Goal: Transaction & Acquisition: Book appointment/travel/reservation

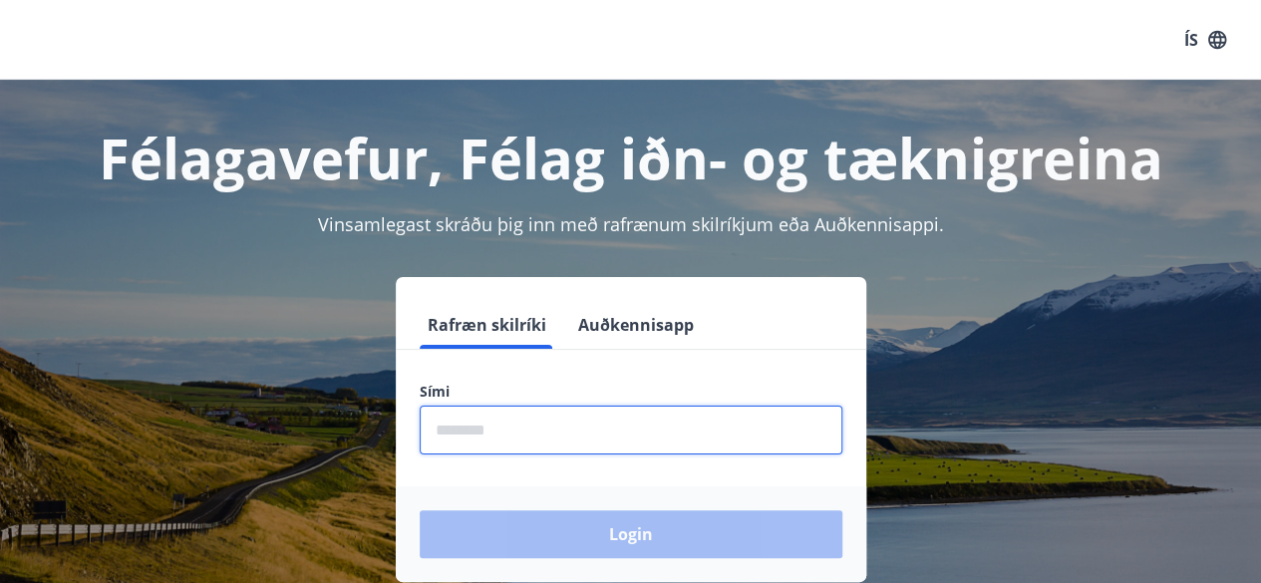
click at [573, 427] on input "phone" at bounding box center [631, 430] width 423 height 49
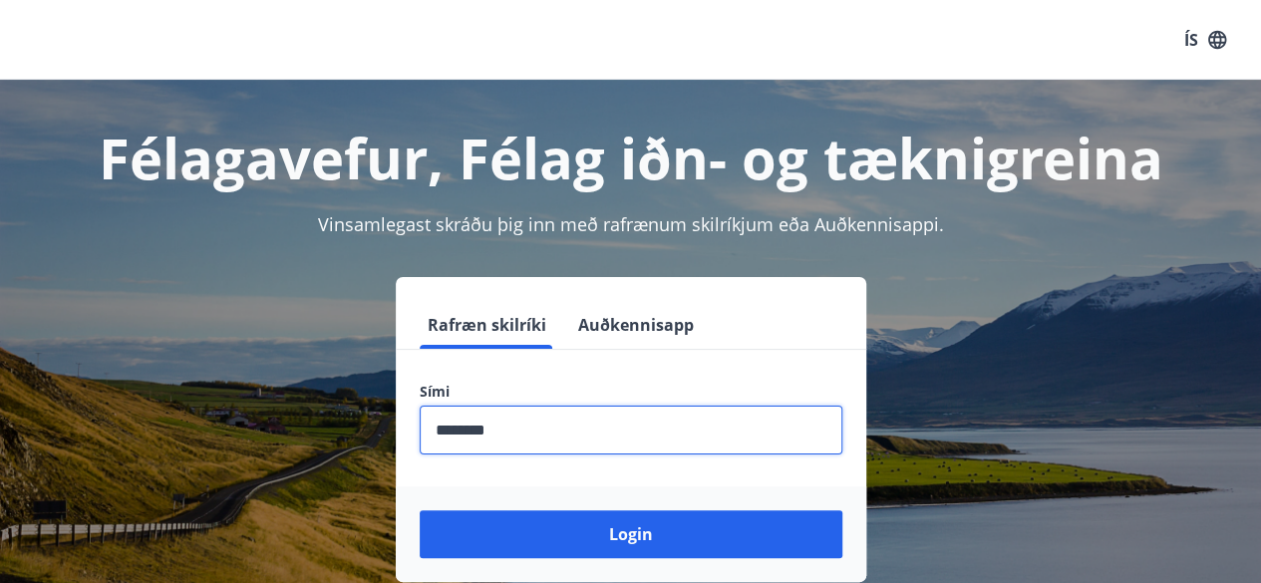
type input "********"
click at [420, 510] on button "Login" at bounding box center [631, 534] width 423 height 48
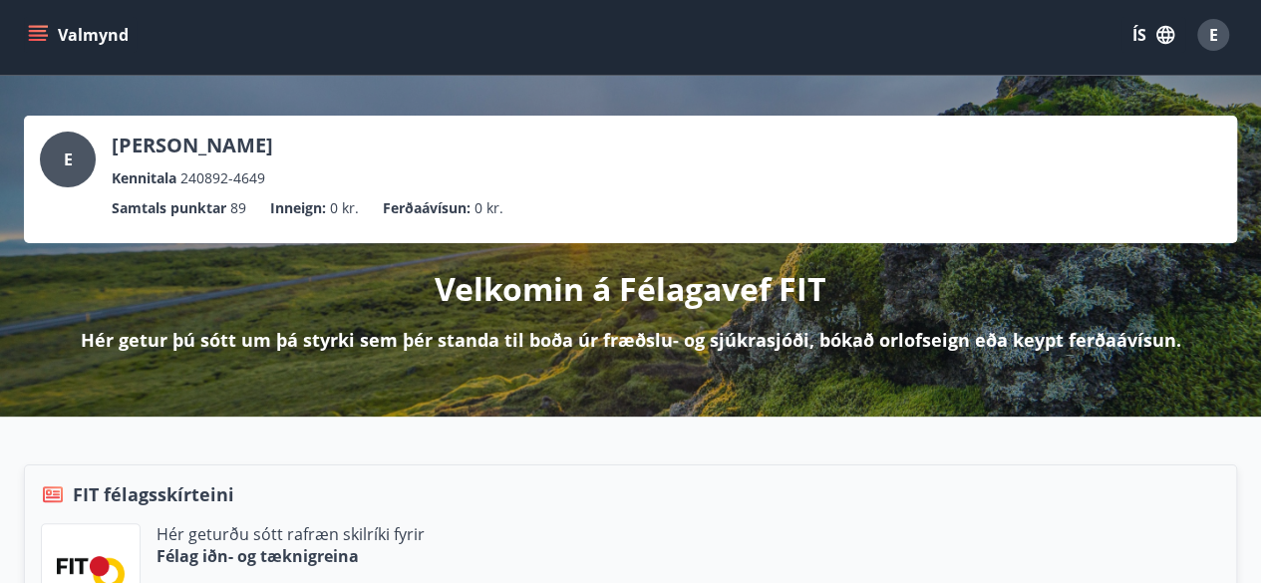
scroll to position [4, 0]
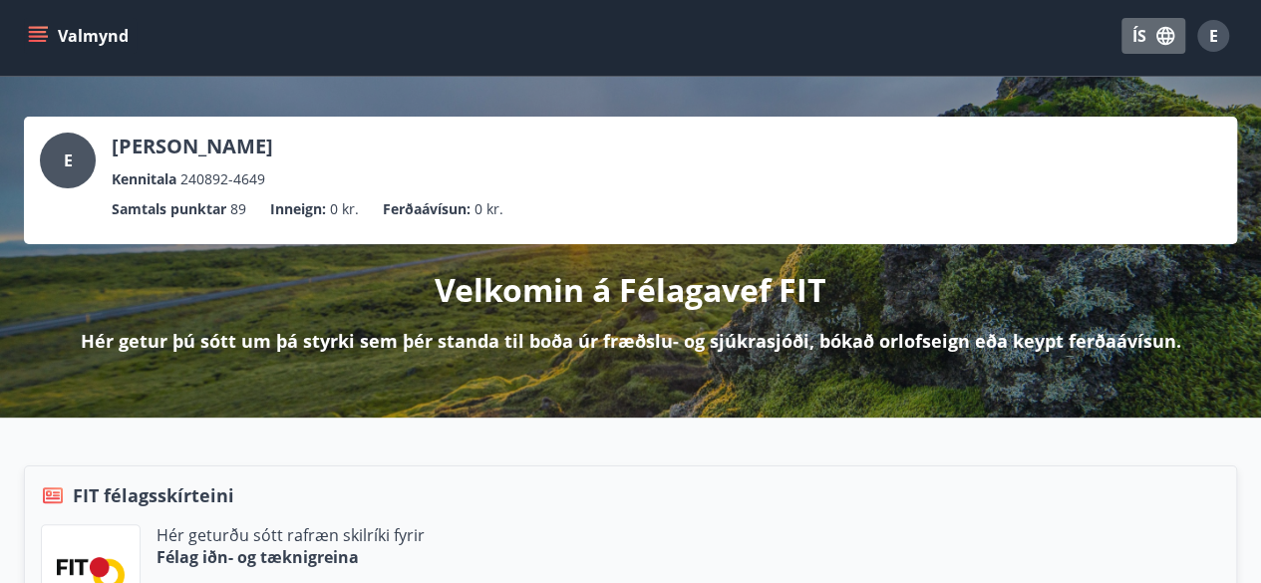
click at [1159, 35] on icon "button" at bounding box center [1165, 36] width 22 height 22
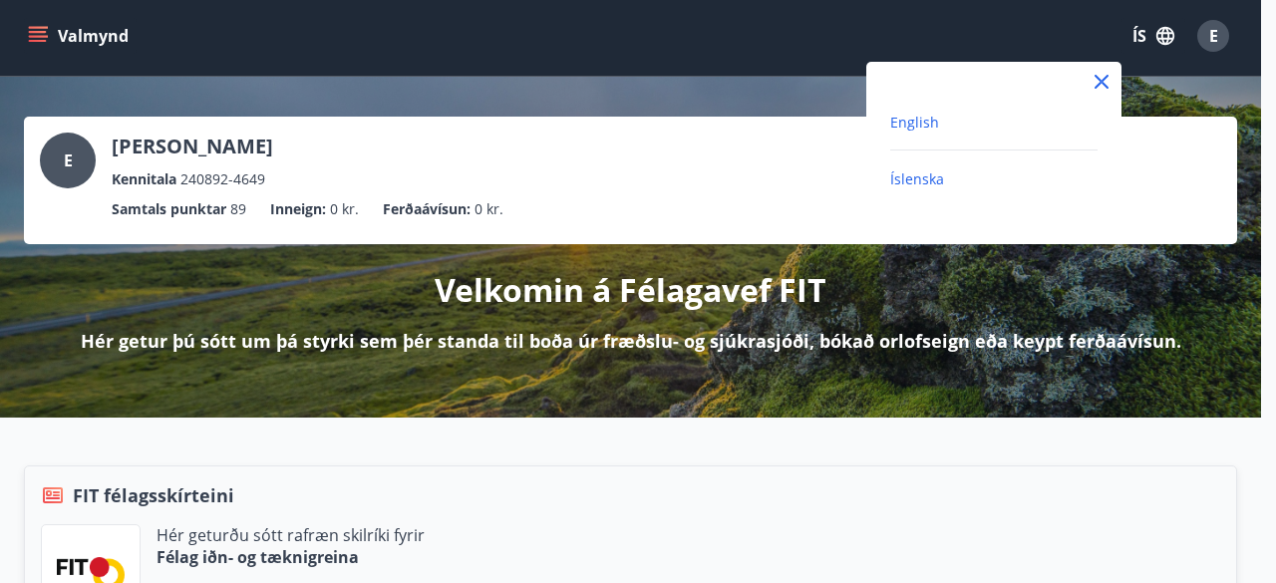
click at [911, 123] on span "English" at bounding box center [914, 122] width 49 height 19
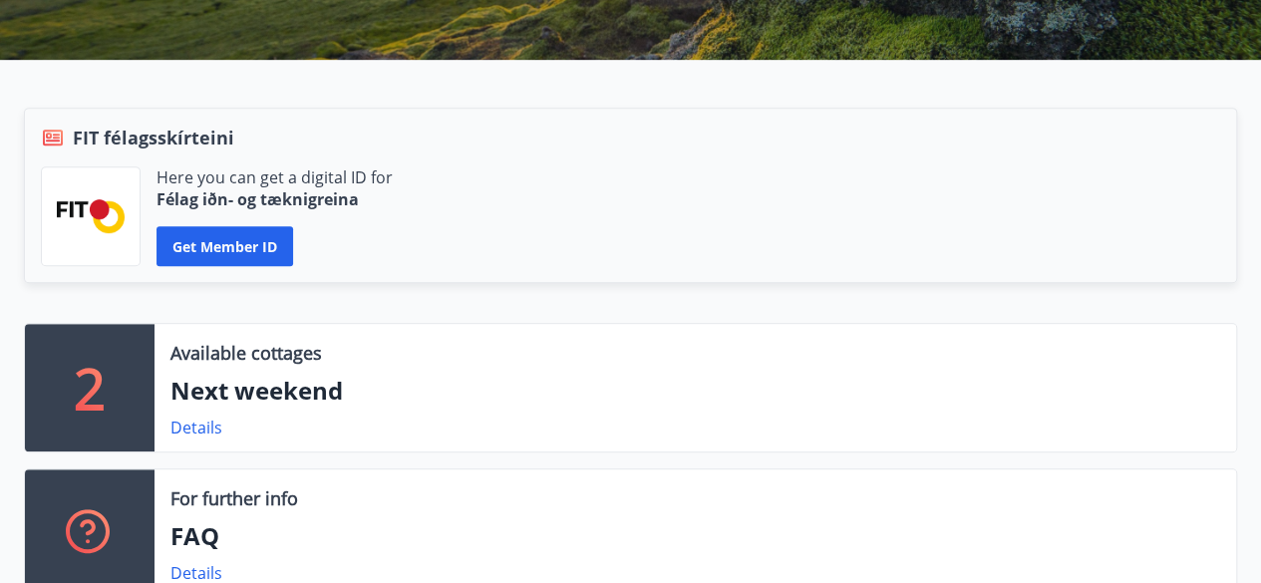
scroll to position [583, 0]
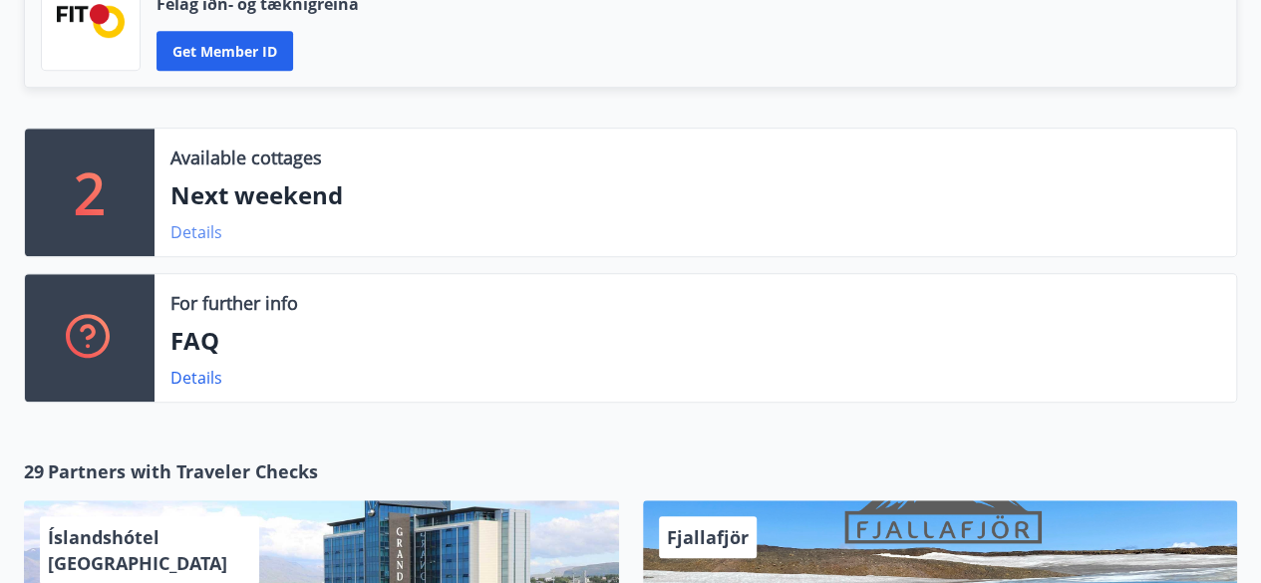
click at [205, 230] on link "Details" at bounding box center [196, 232] width 52 height 22
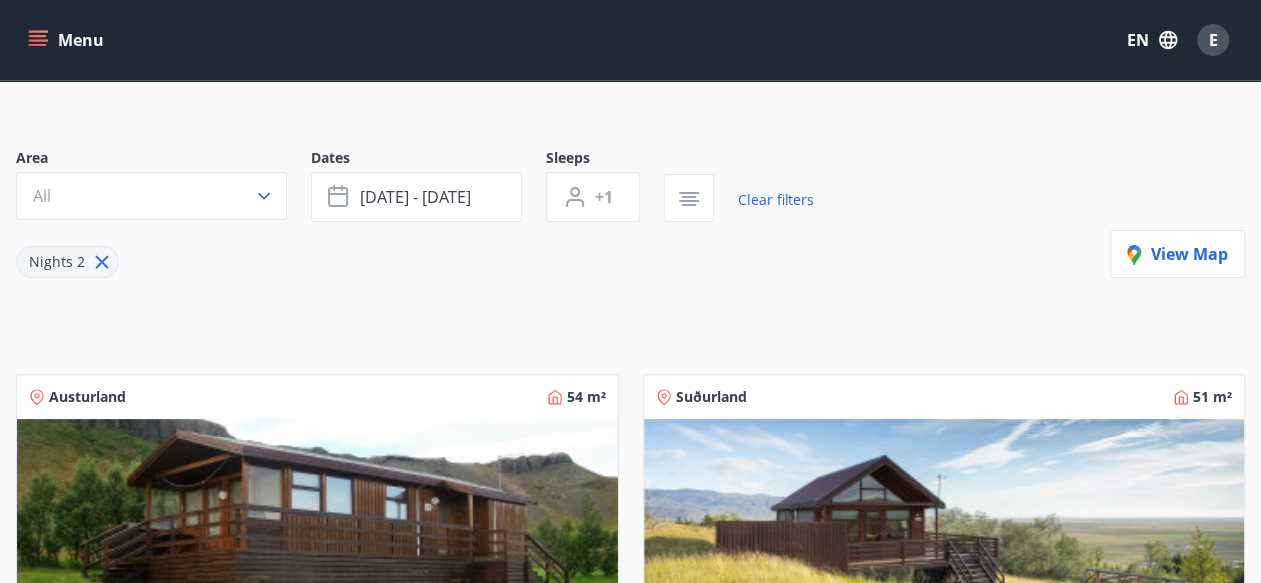
scroll to position [112, 0]
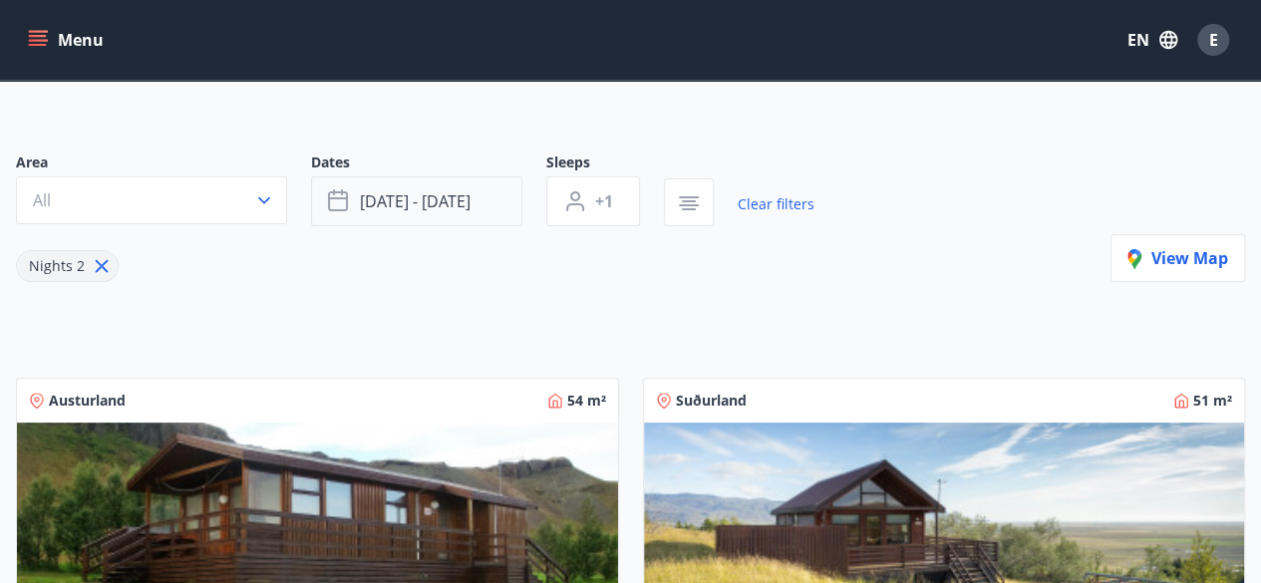
click at [369, 185] on button "[DATE] - [DATE]" at bounding box center [416, 201] width 211 height 50
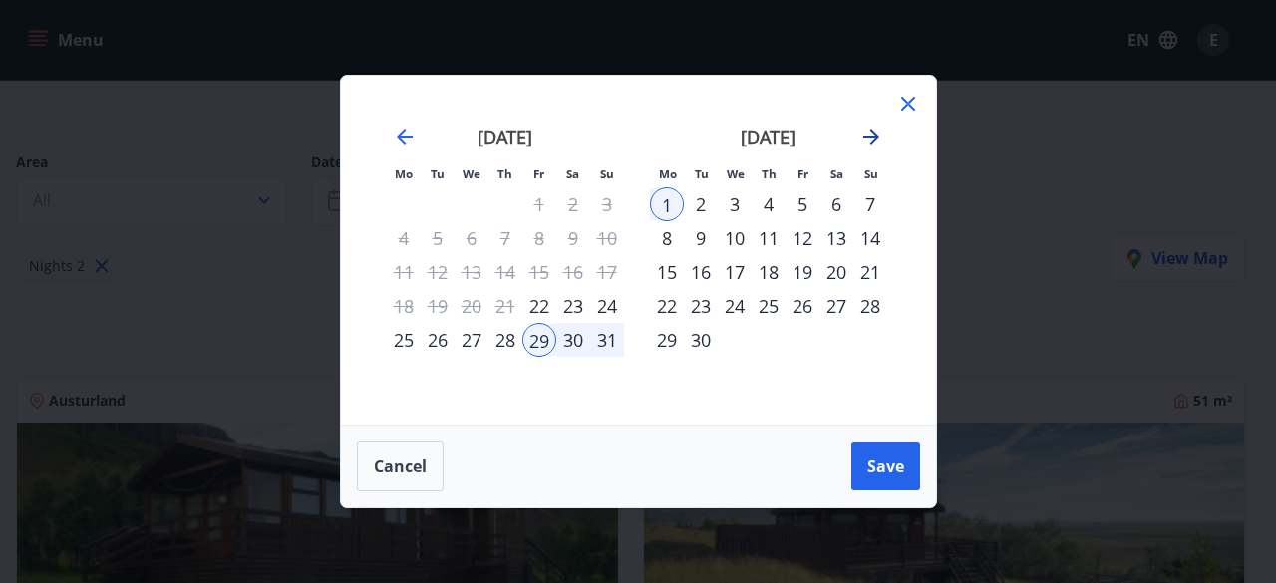
click at [865, 138] on icon "Move forward to switch to the next month." at bounding box center [871, 137] width 16 height 16
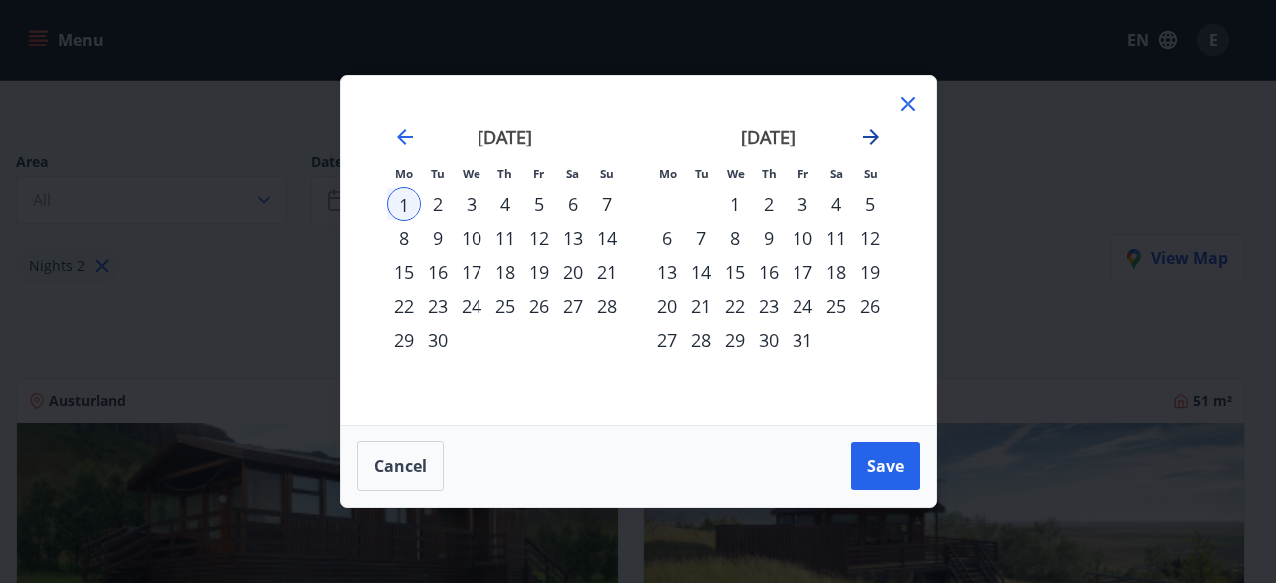
click at [865, 138] on icon "Move forward to switch to the next month." at bounding box center [871, 137] width 16 height 16
click at [797, 302] on div "26" at bounding box center [803, 306] width 34 height 34
click at [873, 137] on icon "Move forward to switch to the next month." at bounding box center [871, 137] width 16 height 16
click at [703, 234] on div "6" at bounding box center [701, 238] width 34 height 34
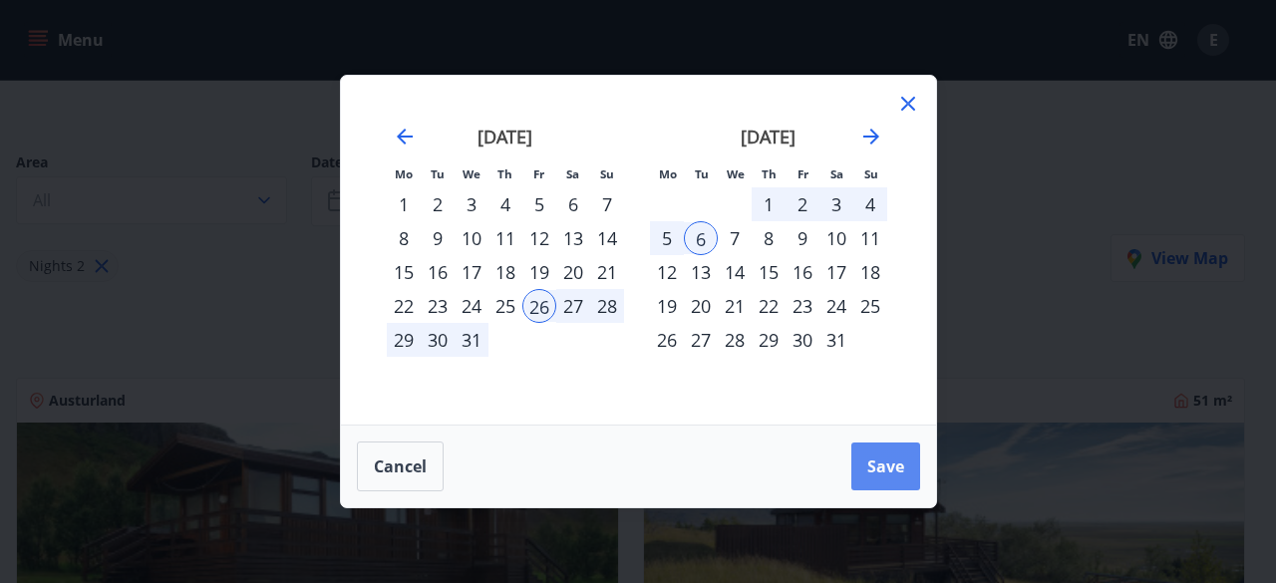
click at [869, 453] on button "Save" at bounding box center [885, 467] width 69 height 48
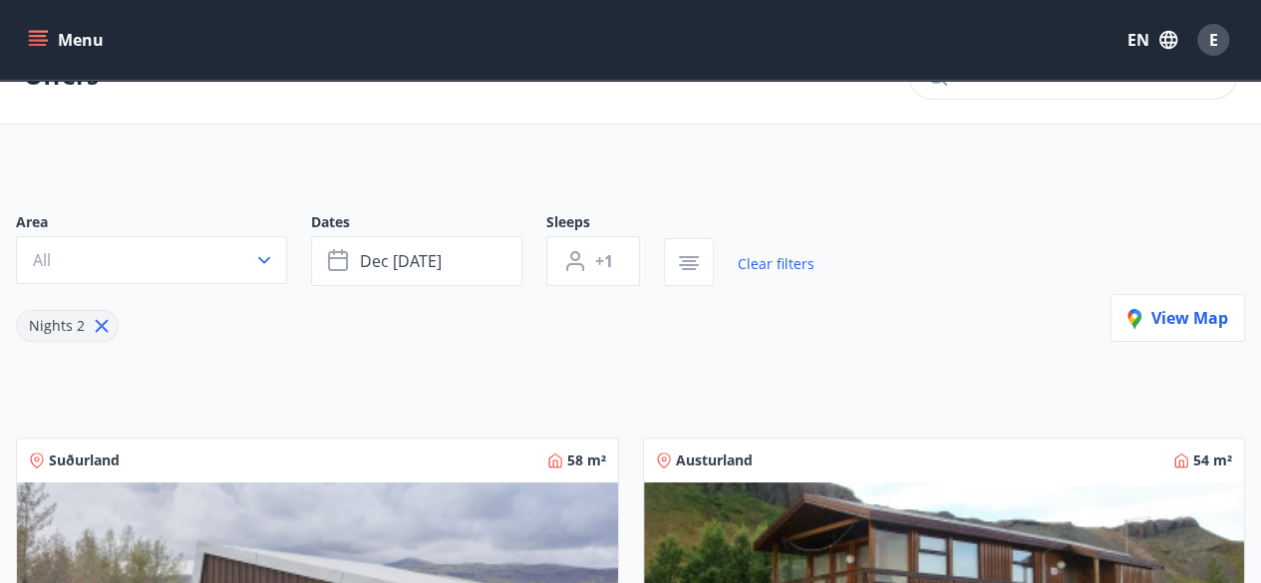
scroll to position [6, 0]
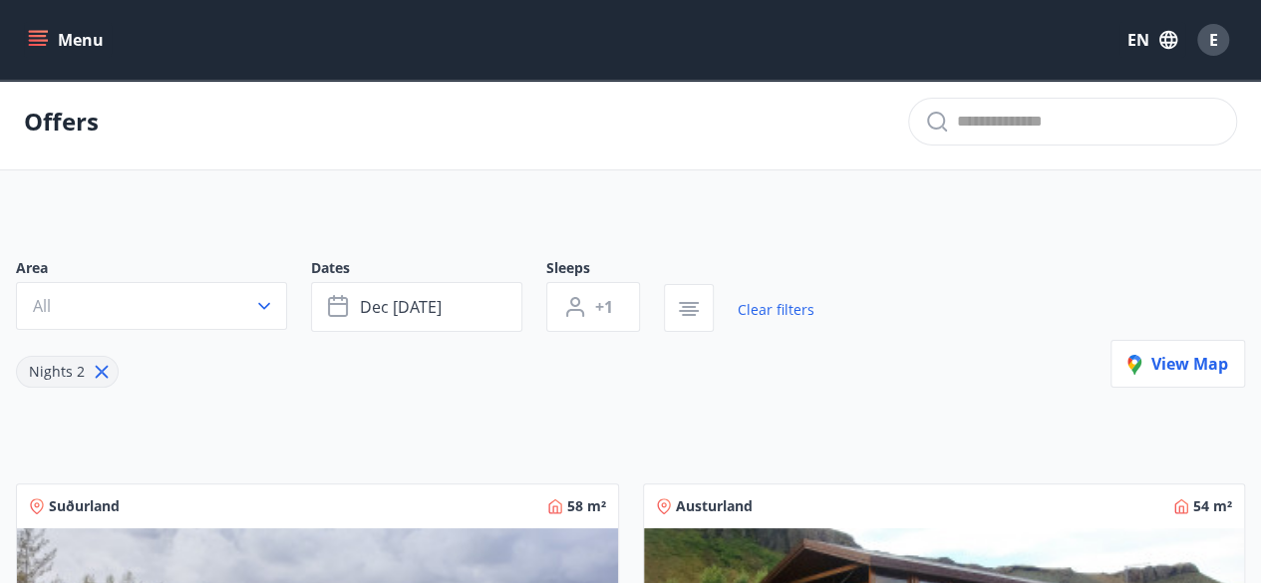
click at [100, 369] on icon at bounding box center [102, 372] width 13 height 13
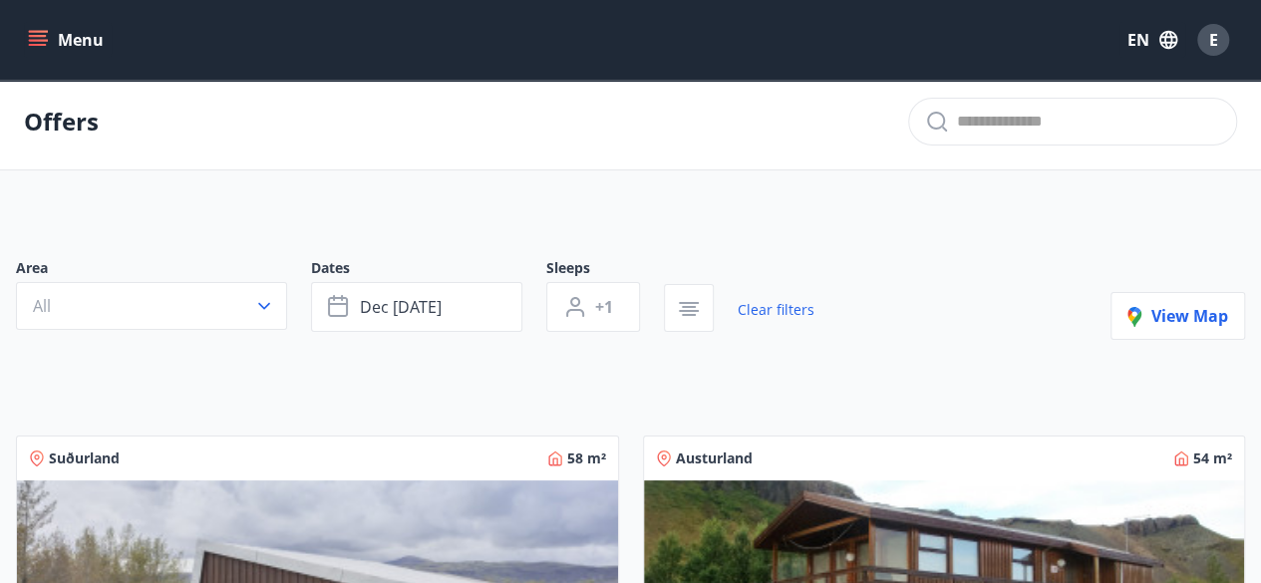
type input "*"
click at [569, 309] on icon "button" at bounding box center [575, 313] width 18 height 8
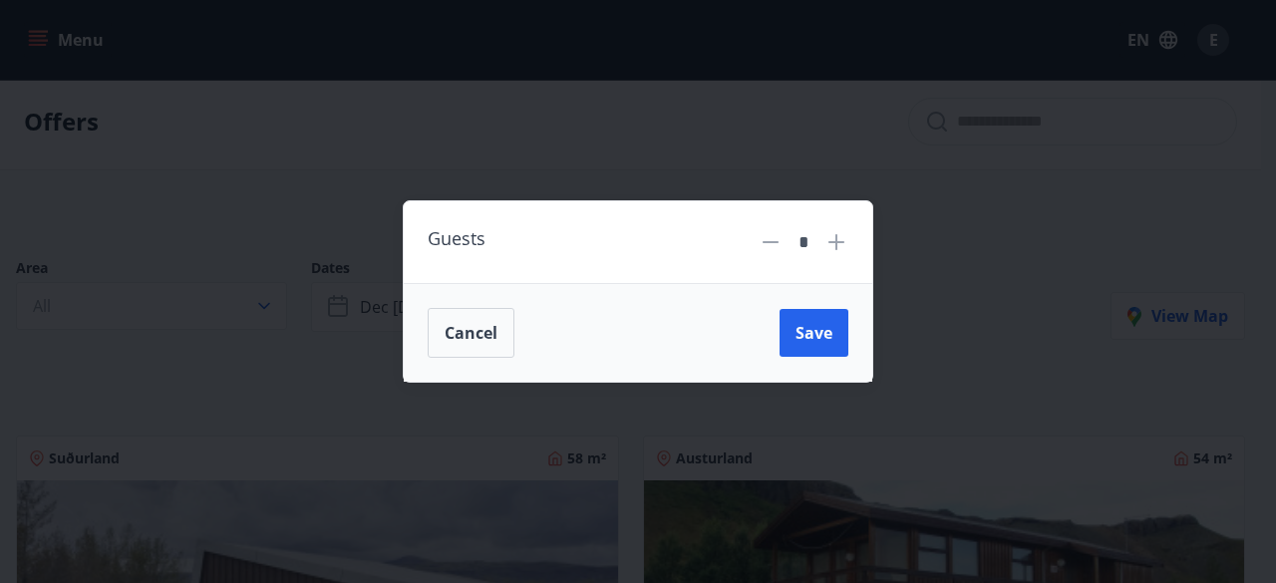
click at [835, 242] on icon at bounding box center [836, 242] width 16 height 16
click at [766, 242] on icon at bounding box center [771, 242] width 16 height 2
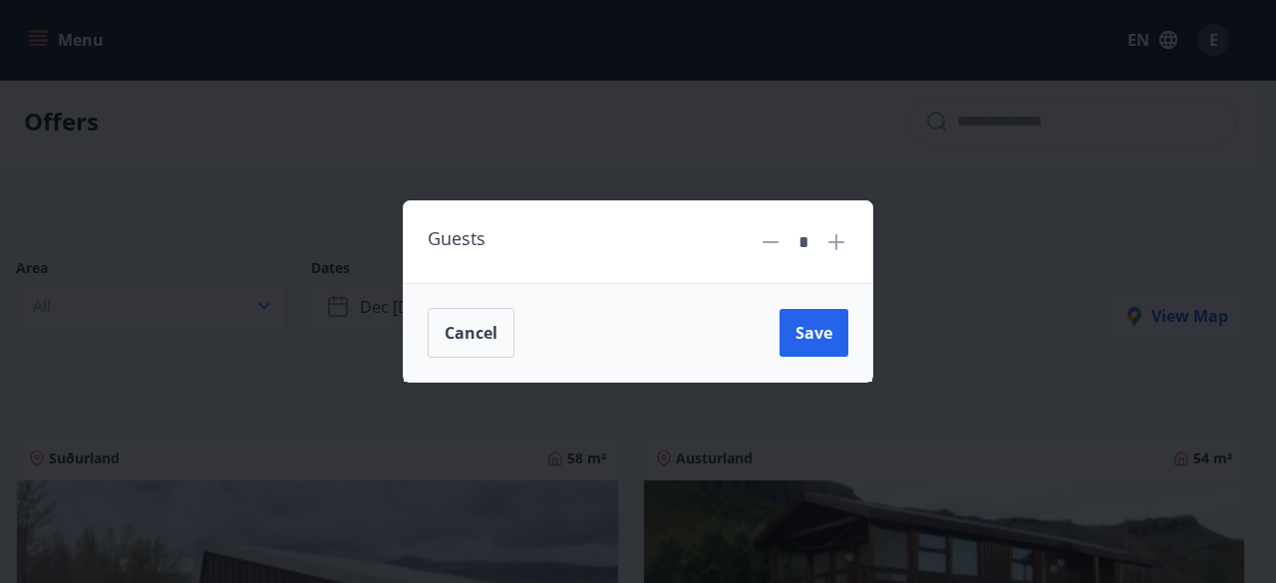
type input "*"
click at [837, 347] on button "Save" at bounding box center [814, 333] width 69 height 48
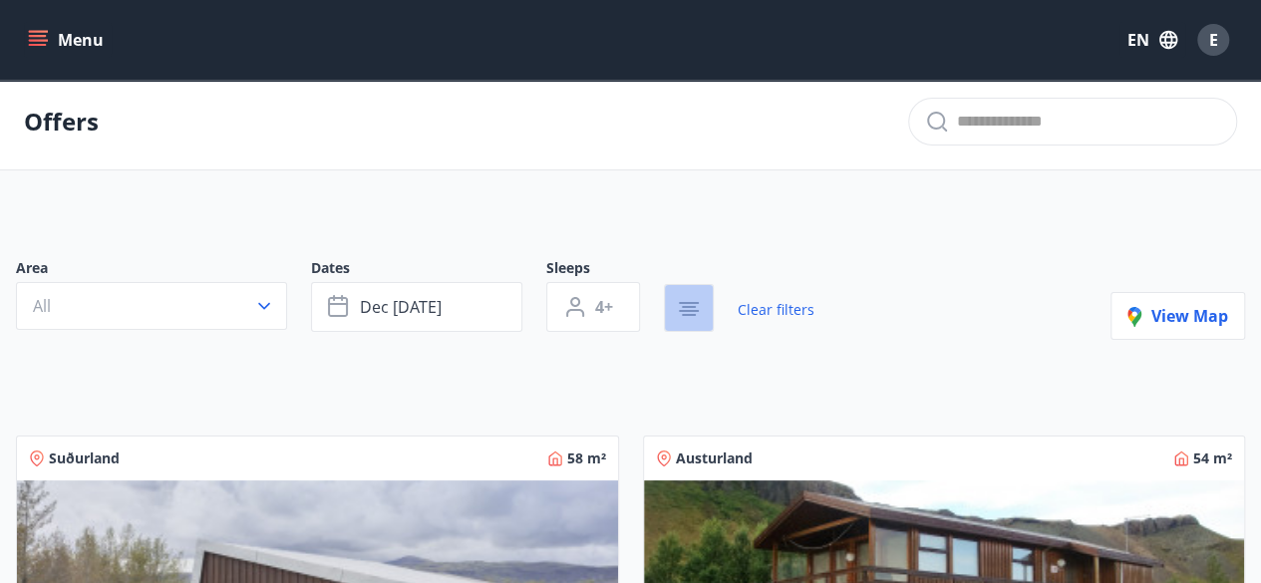
click at [691, 297] on icon "button" at bounding box center [689, 309] width 24 height 24
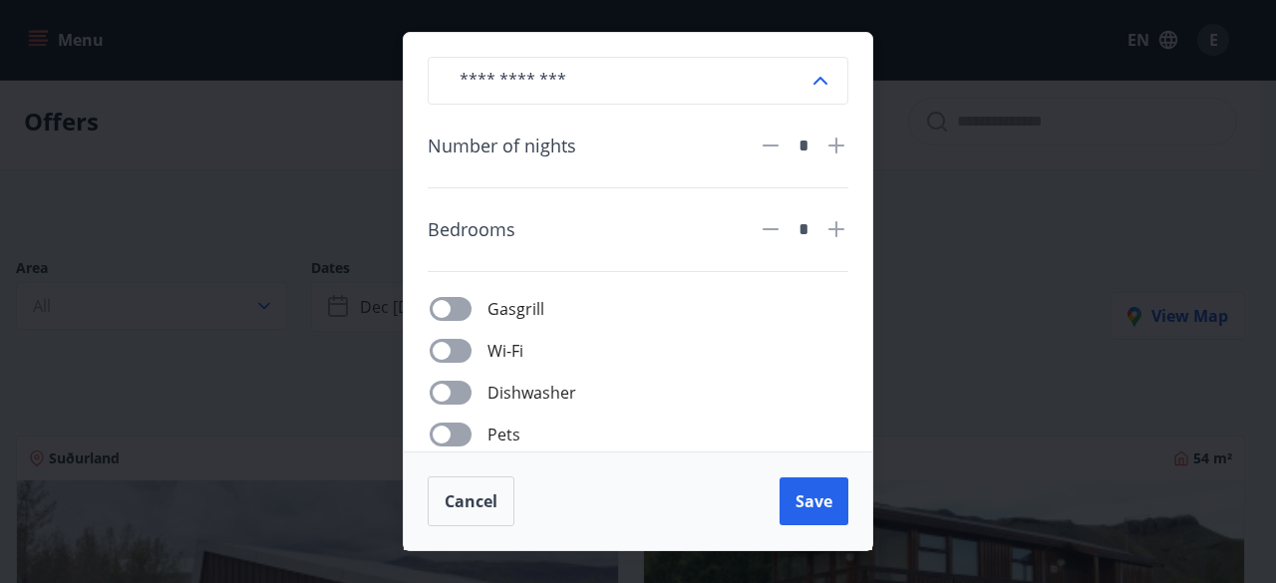
click at [718, 328] on div "Gasgrill Wi-Fi Dishwasher Pets Dryer Jacuzzi Smoking / Vape Washing Machine Whe…" at bounding box center [650, 496] width 397 height 400
click at [940, 331] on div "​ Number of nights * Bedrooms * Gasgrill Wi-Fi Dishwasher Pets Dryer Jacuzzi Sm…" at bounding box center [638, 291] width 1276 height 583
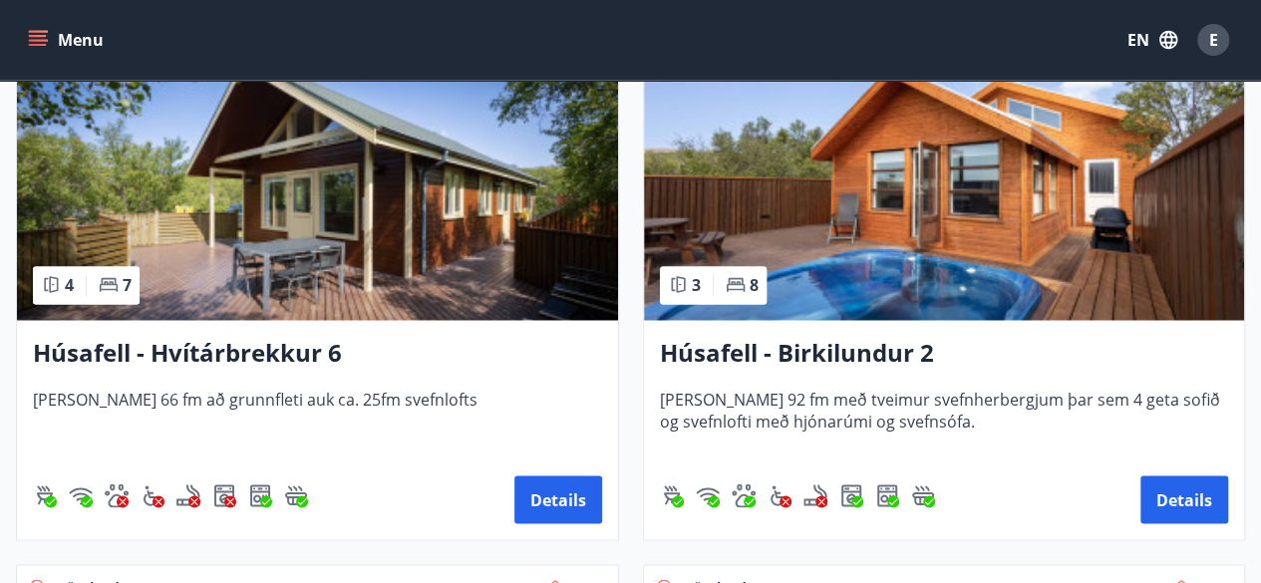
scroll to position [1562, 0]
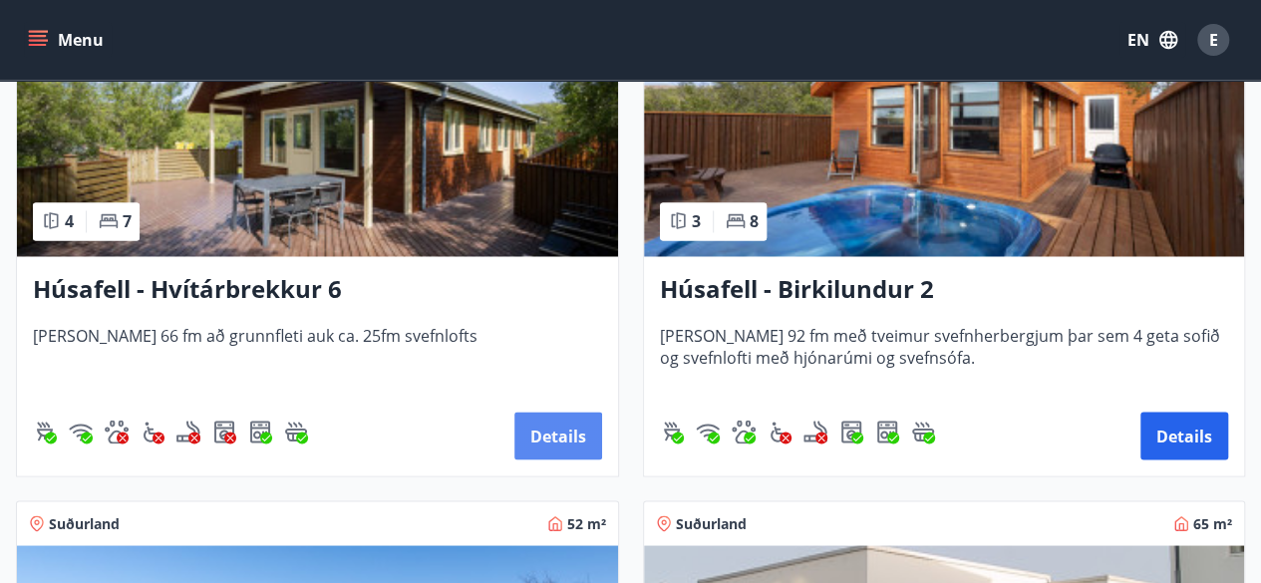
click at [560, 427] on button "Details" at bounding box center [558, 436] width 88 height 48
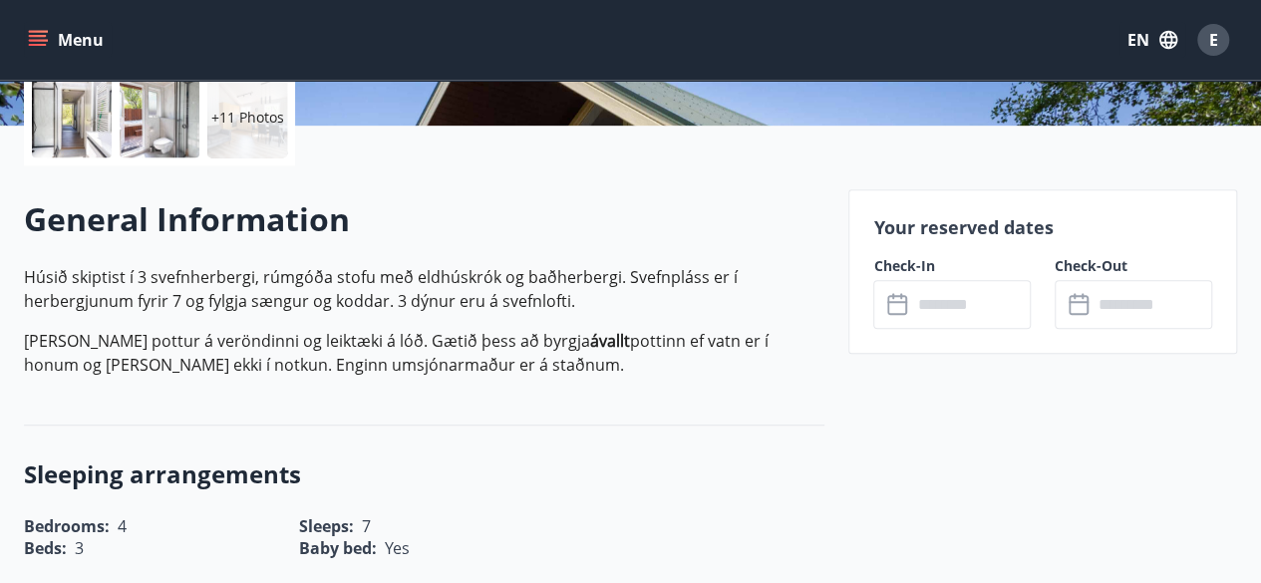
scroll to position [445, 0]
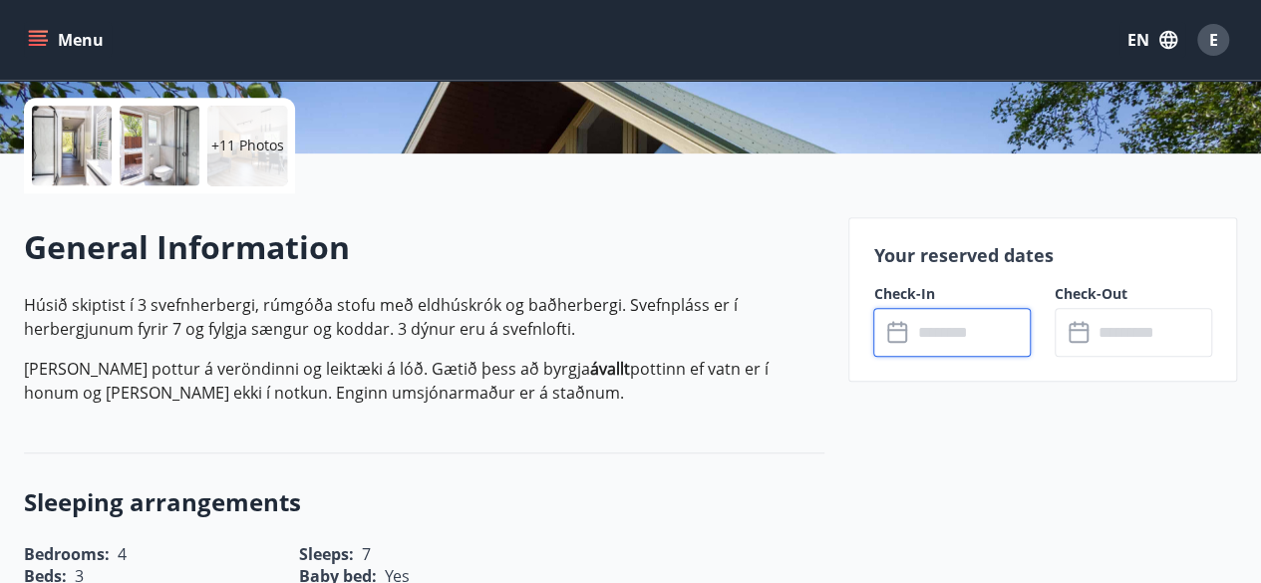
click at [963, 333] on input "text" at bounding box center [971, 332] width 120 height 49
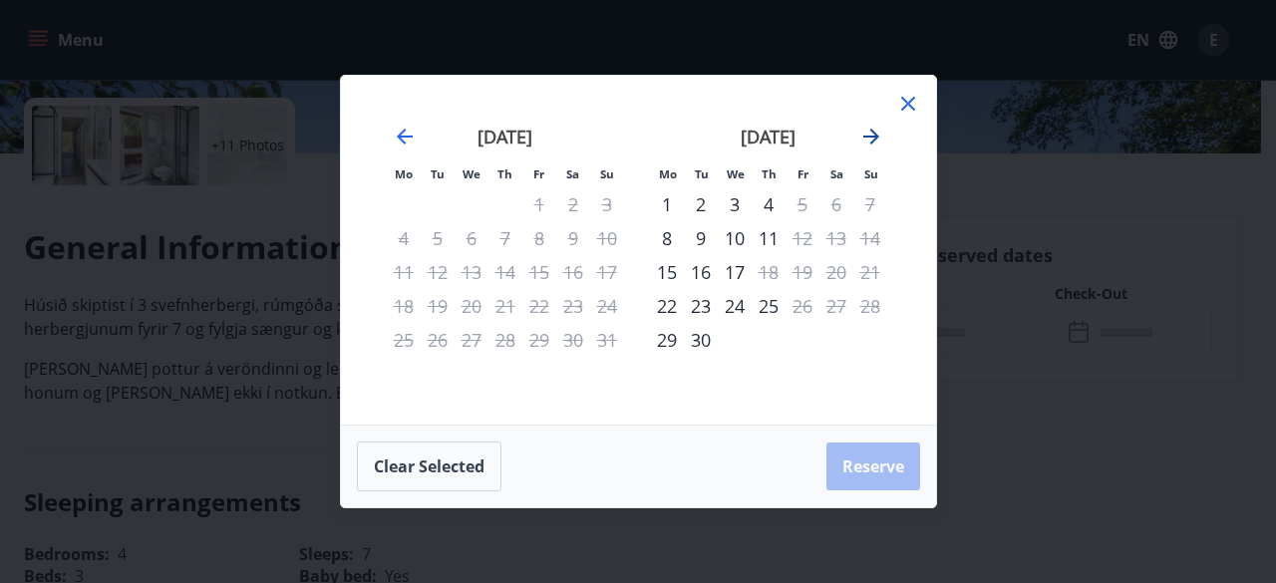
click at [870, 145] on icon "Move forward to switch to the next month." at bounding box center [871, 137] width 16 height 16
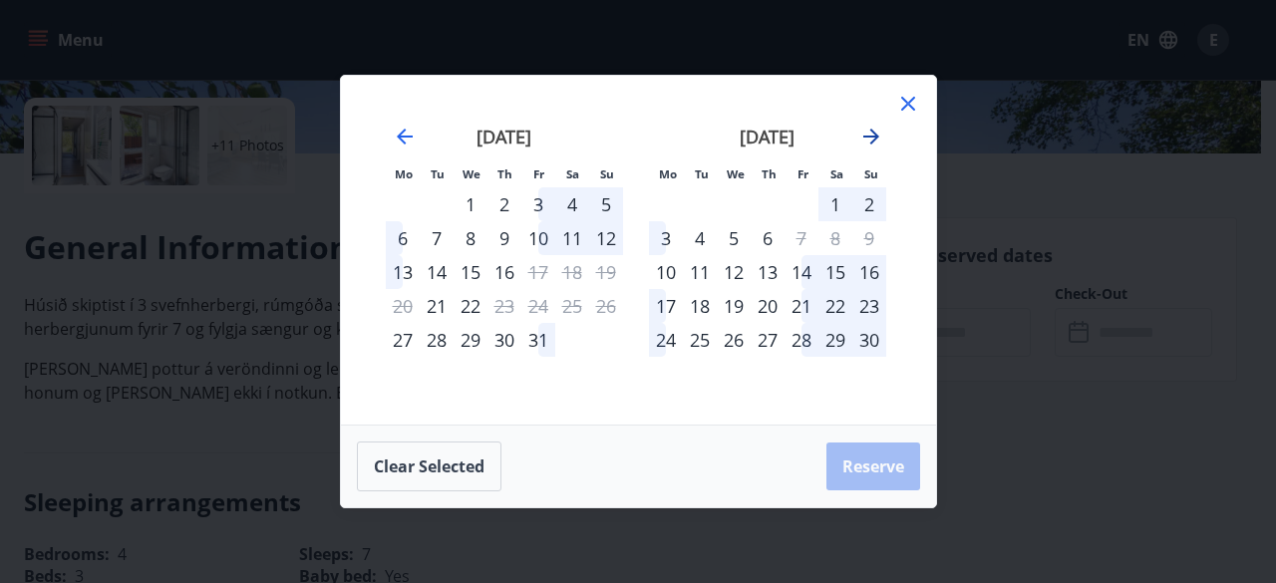
click at [870, 145] on icon "Move forward to switch to the next month." at bounding box center [871, 137] width 16 height 16
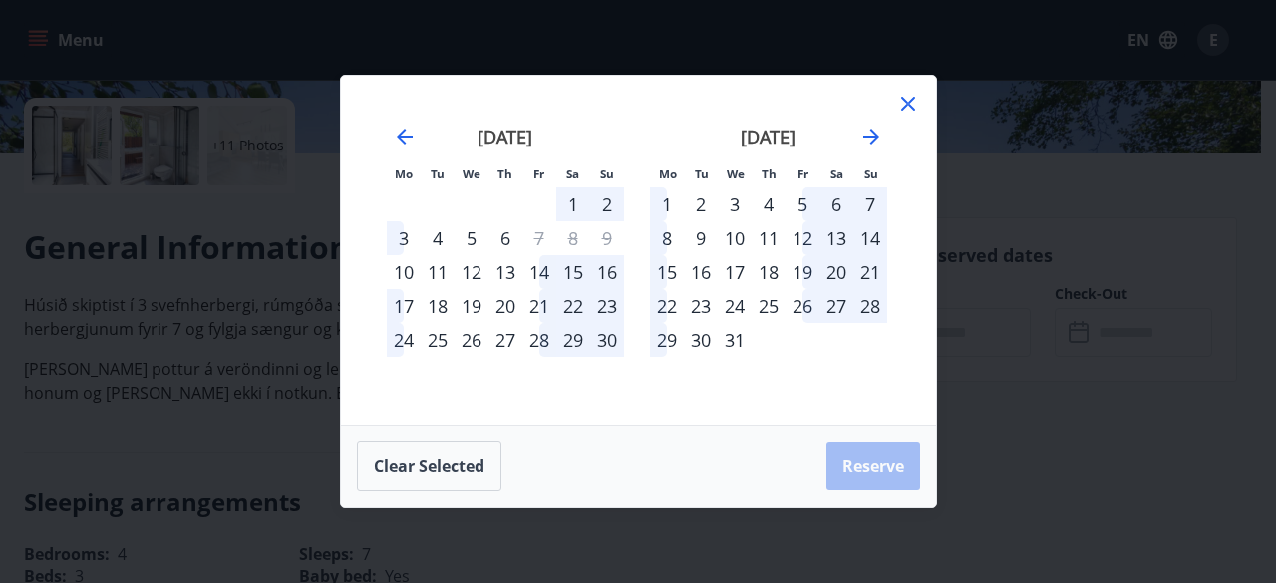
click at [811, 307] on div "26" at bounding box center [803, 306] width 34 height 34
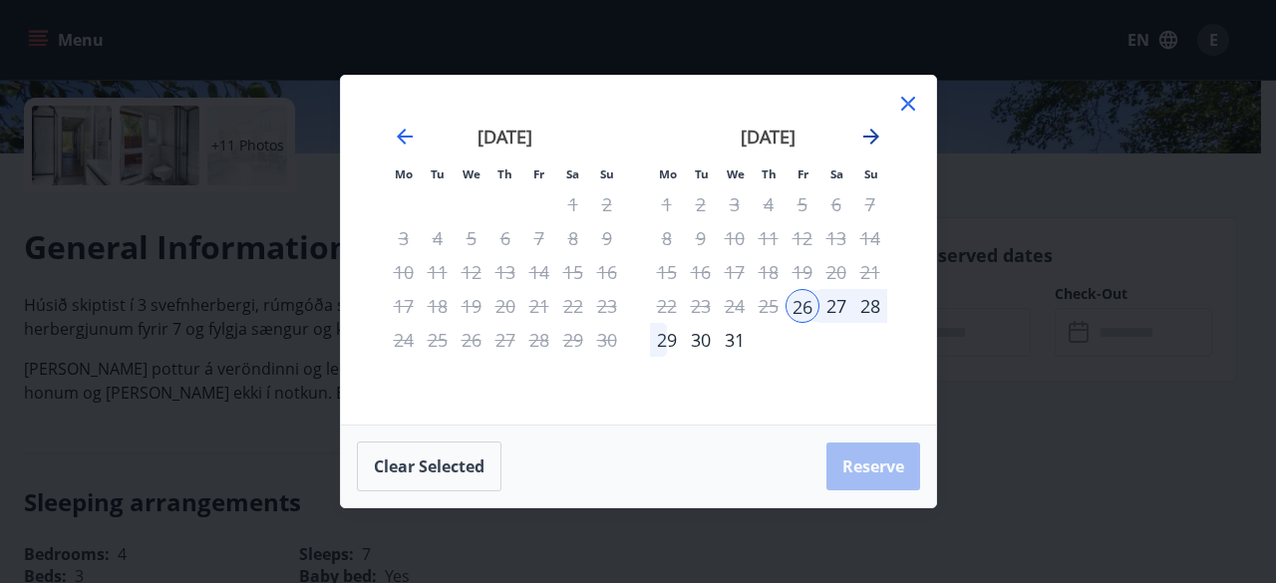
click at [869, 143] on icon "Move forward to switch to the next month." at bounding box center [871, 137] width 24 height 24
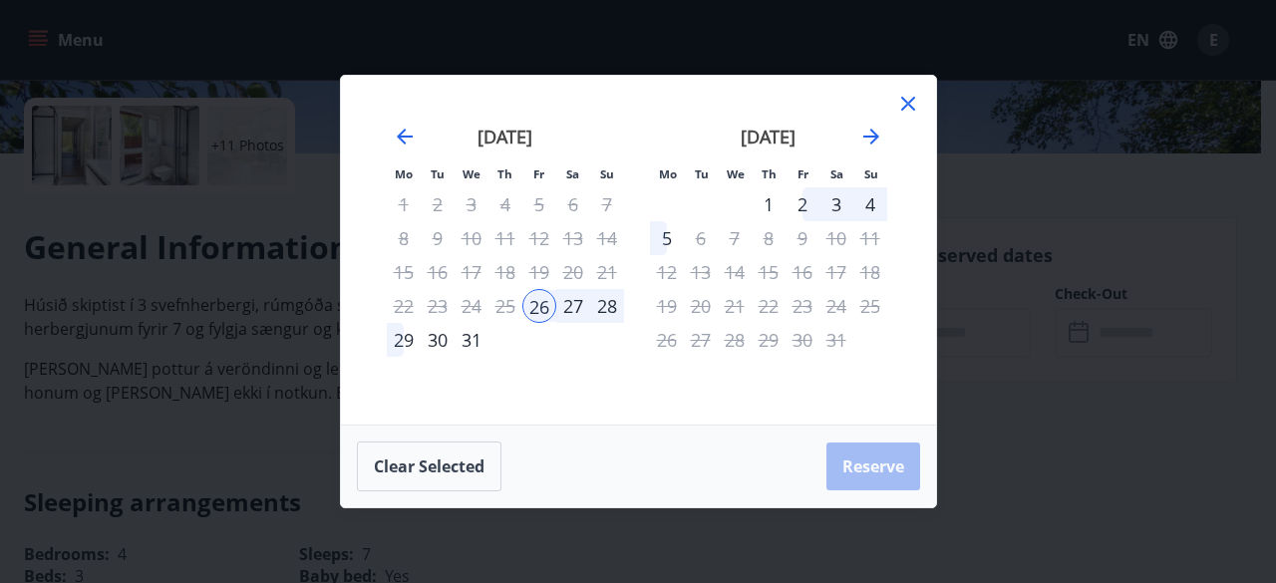
click at [809, 202] on div "2" at bounding box center [803, 204] width 34 height 34
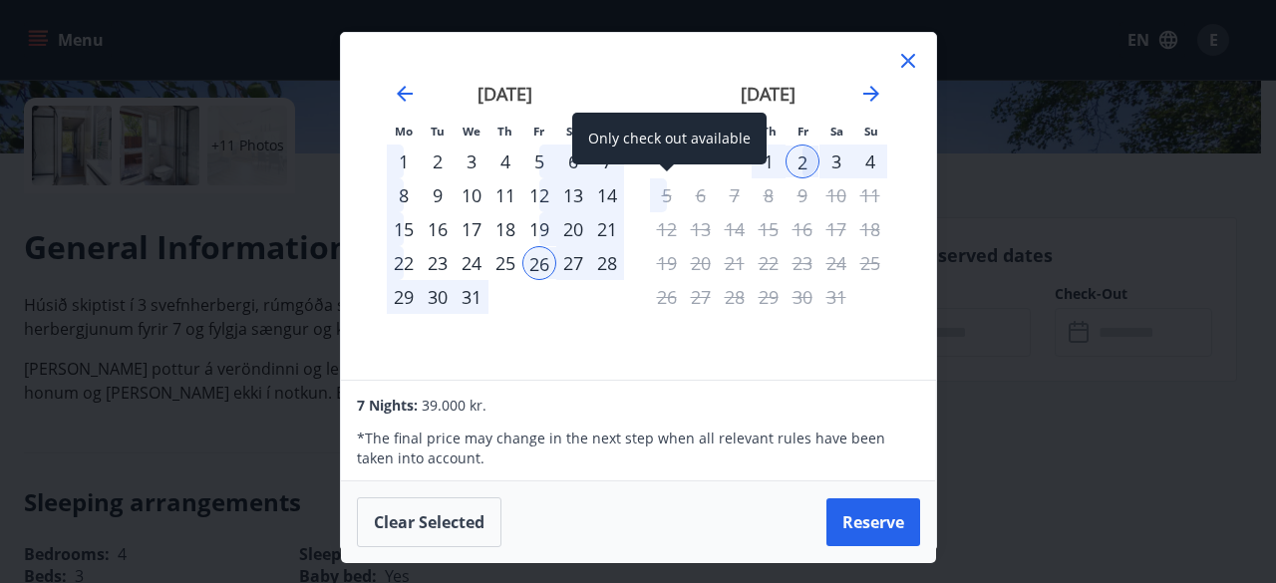
click at [679, 202] on div "5" at bounding box center [667, 195] width 34 height 34
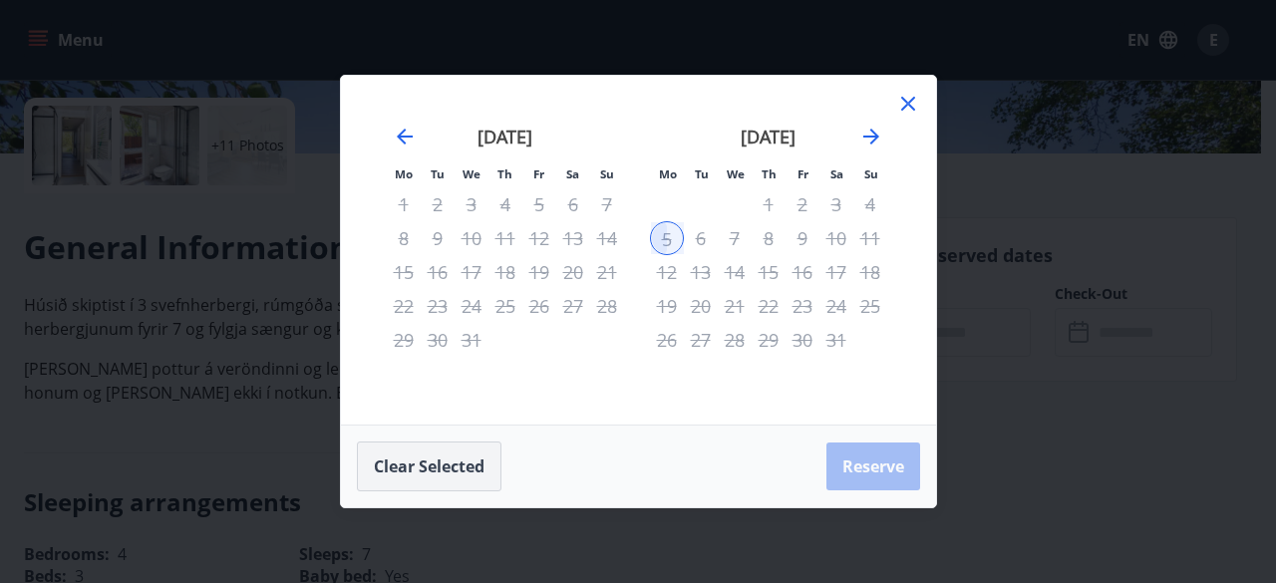
click at [419, 464] on button "Clear selected" at bounding box center [429, 467] width 145 height 50
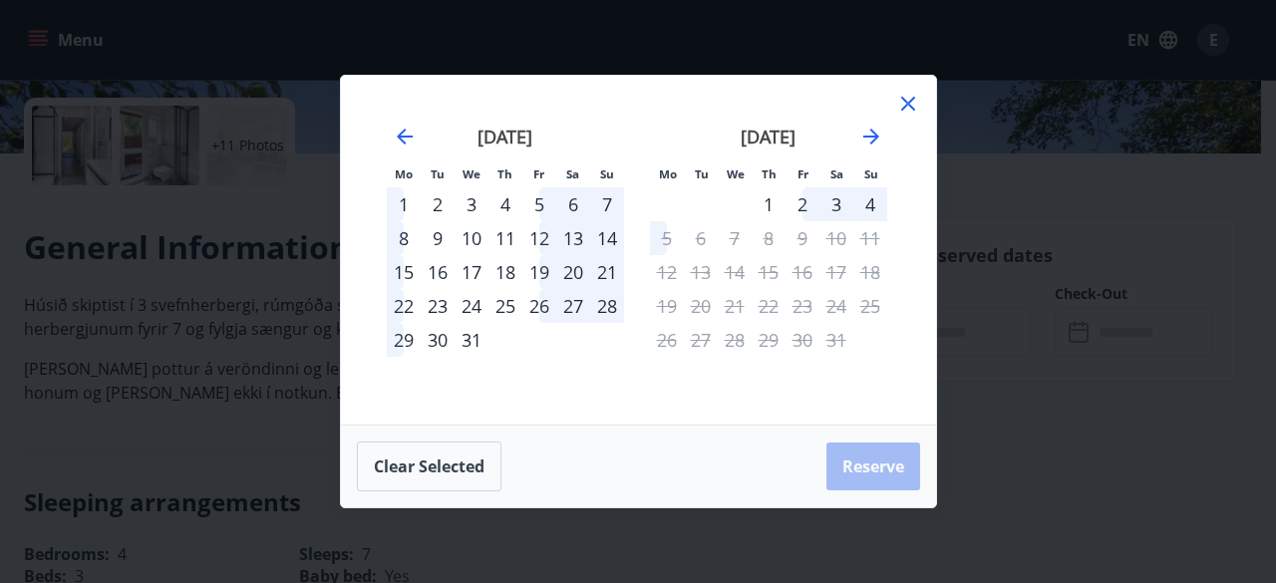
click at [803, 210] on div "2" at bounding box center [803, 204] width 34 height 34
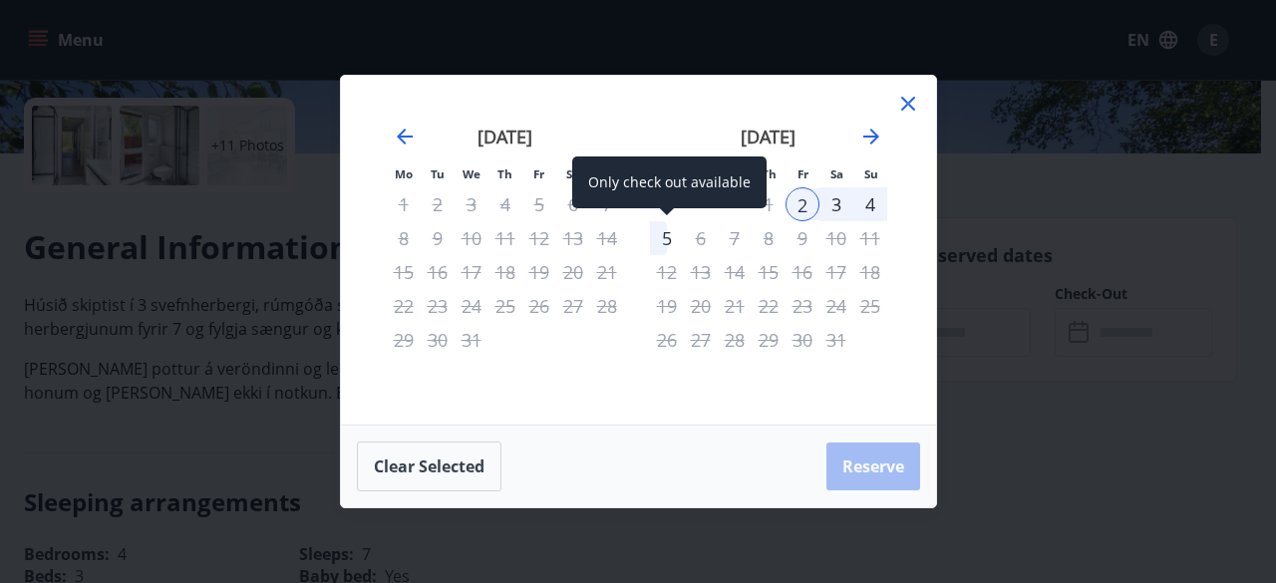
click at [659, 237] on div "5" at bounding box center [667, 238] width 34 height 34
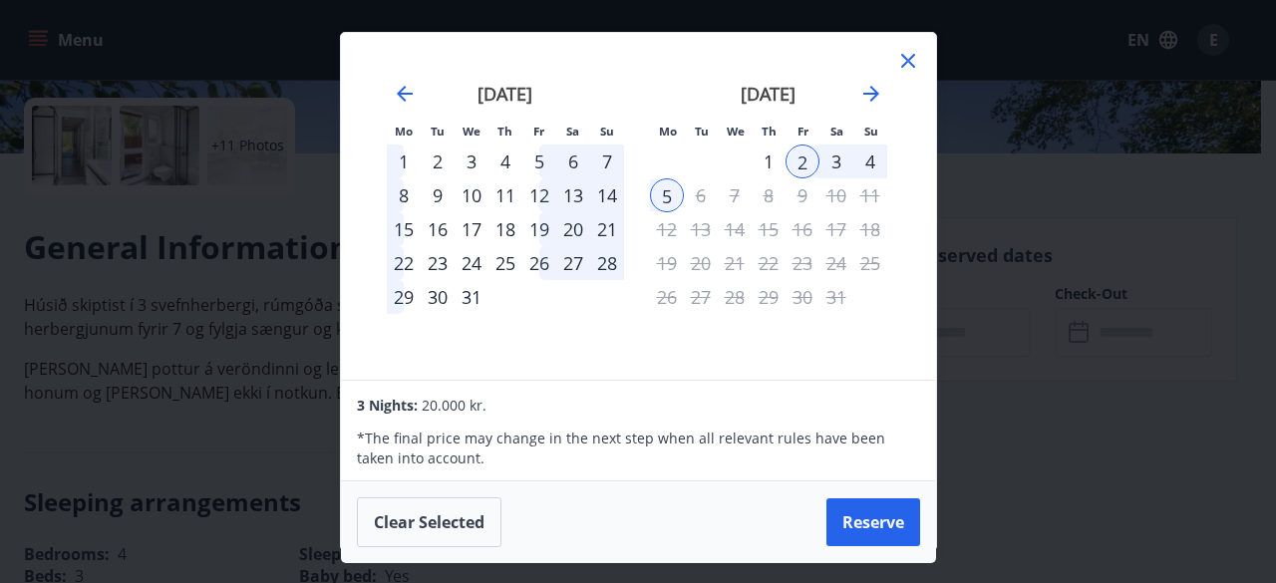
click at [913, 54] on icon at bounding box center [908, 61] width 14 height 14
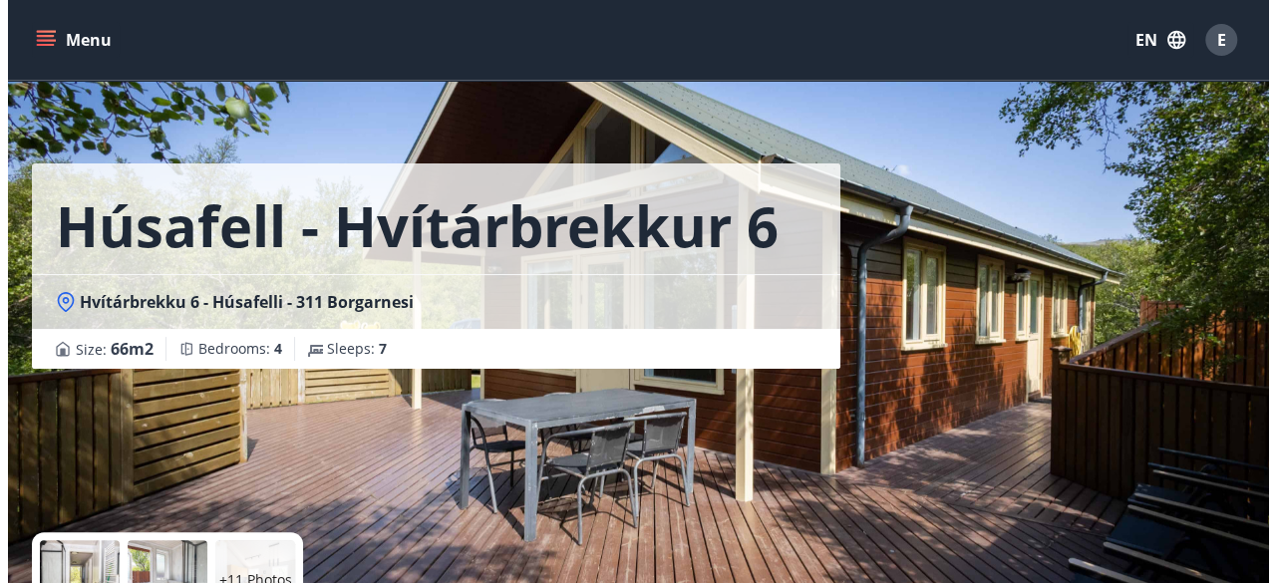
scroll to position [0, 0]
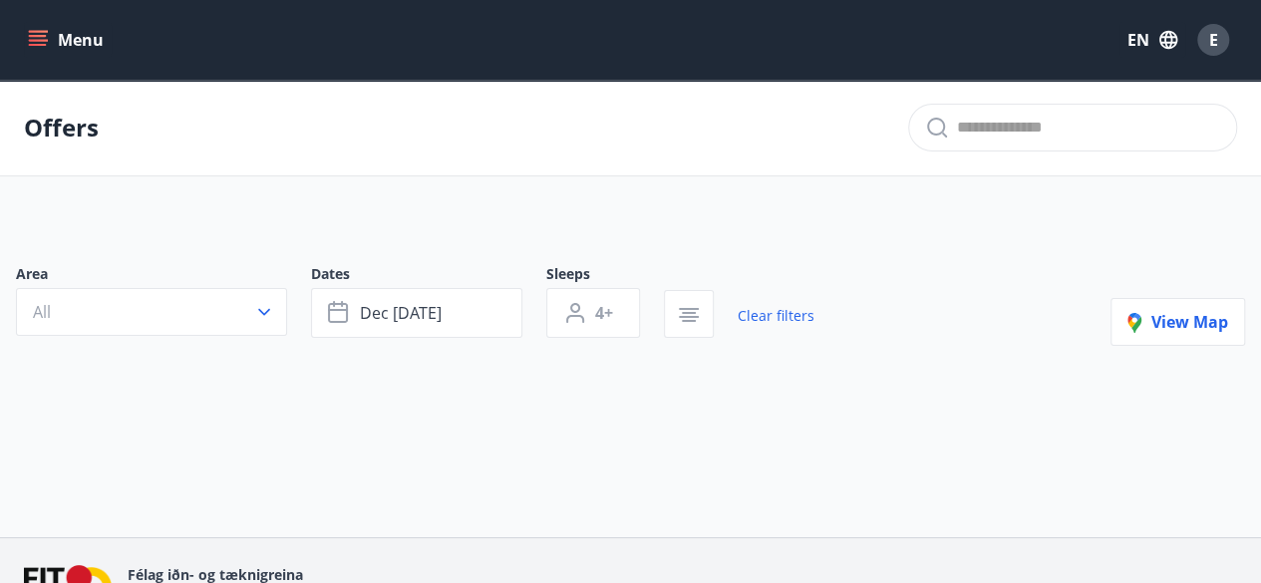
type input "*"
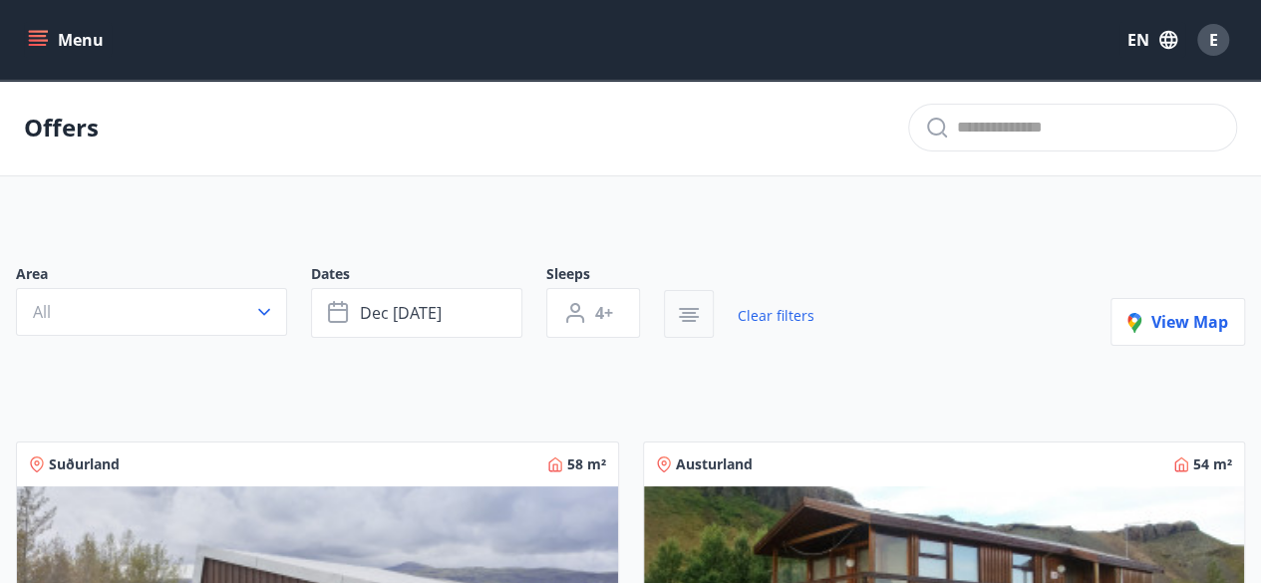
click at [692, 325] on icon "button" at bounding box center [689, 315] width 24 height 24
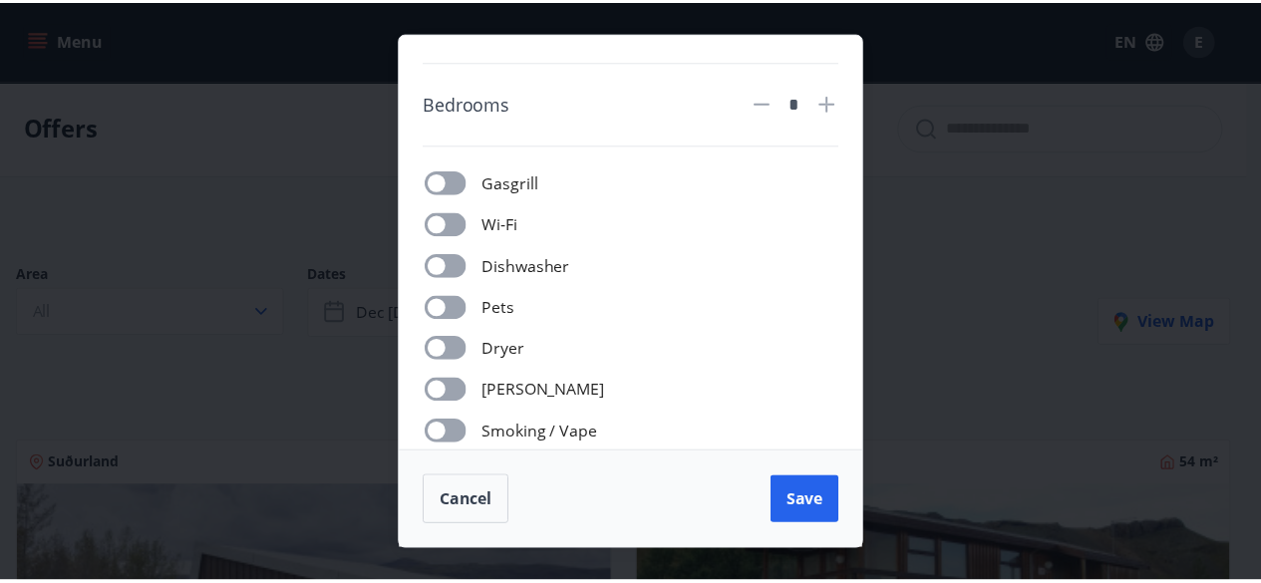
scroll to position [133, 0]
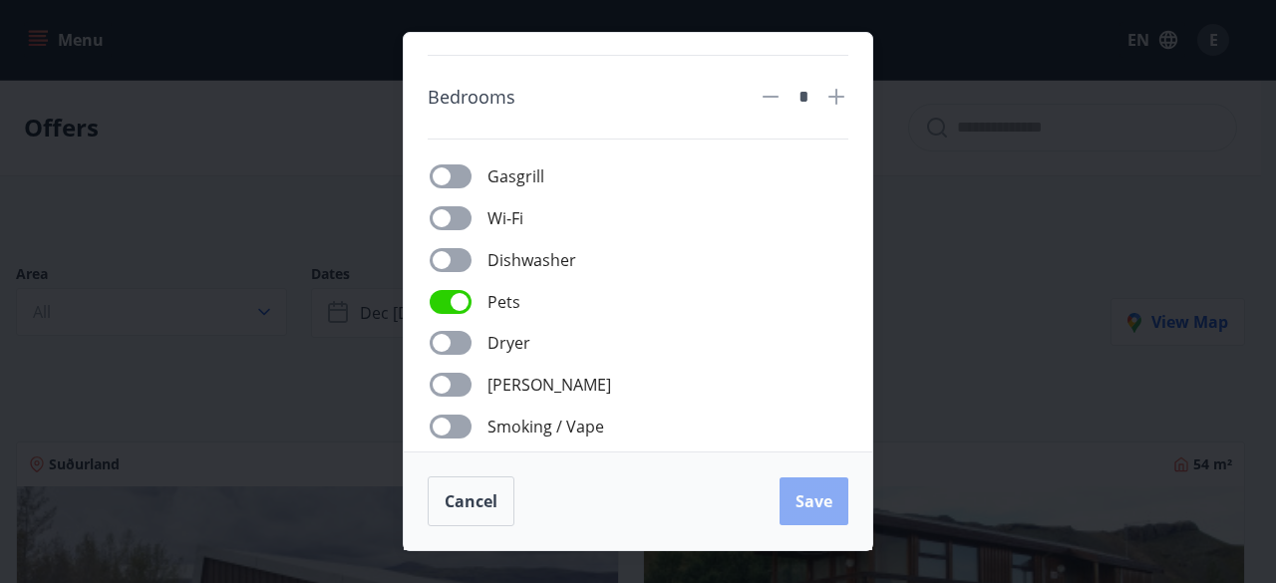
click at [811, 505] on span "Save" at bounding box center [814, 501] width 37 height 22
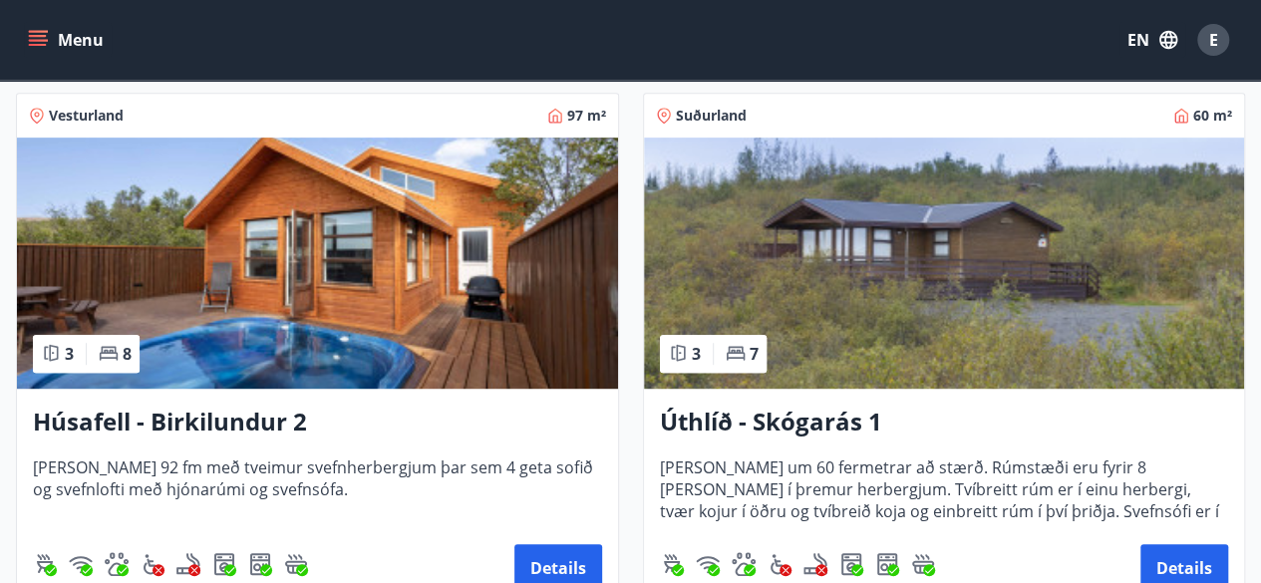
scroll to position [445, 0]
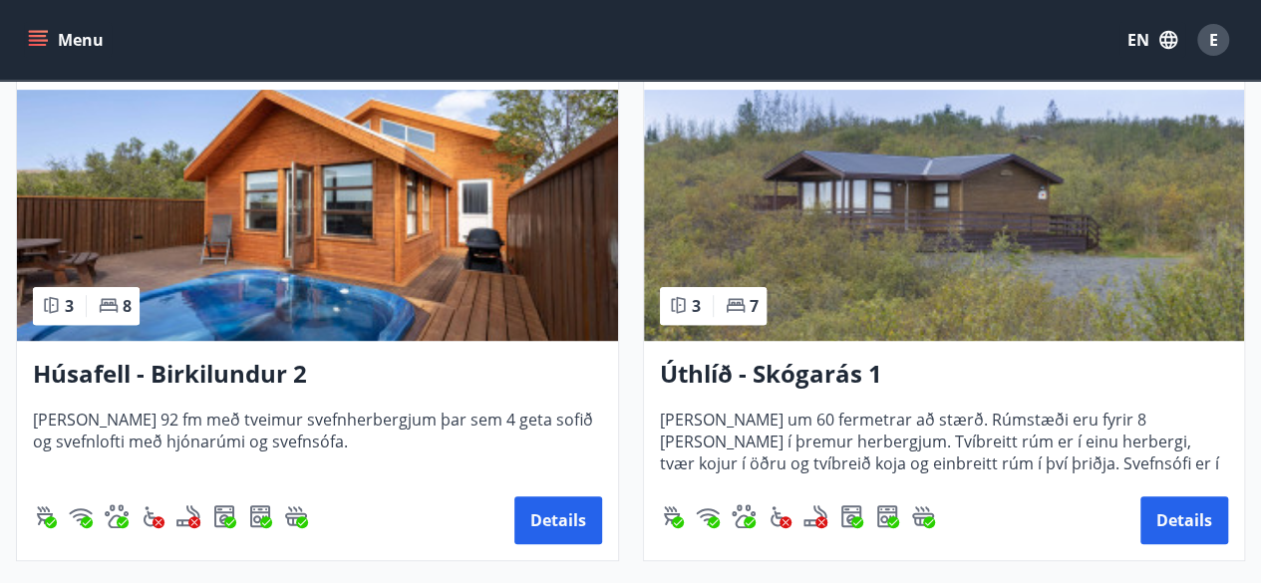
click at [217, 382] on h3 "Húsafell - Birkilundur 2" at bounding box center [317, 375] width 569 height 36
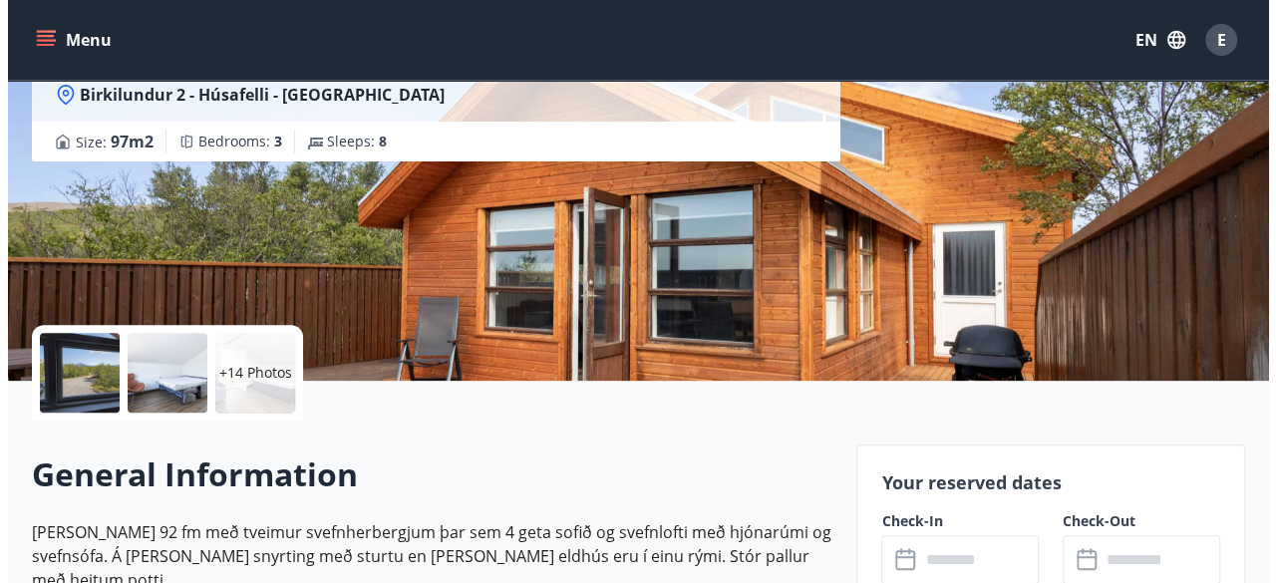
scroll to position [183, 0]
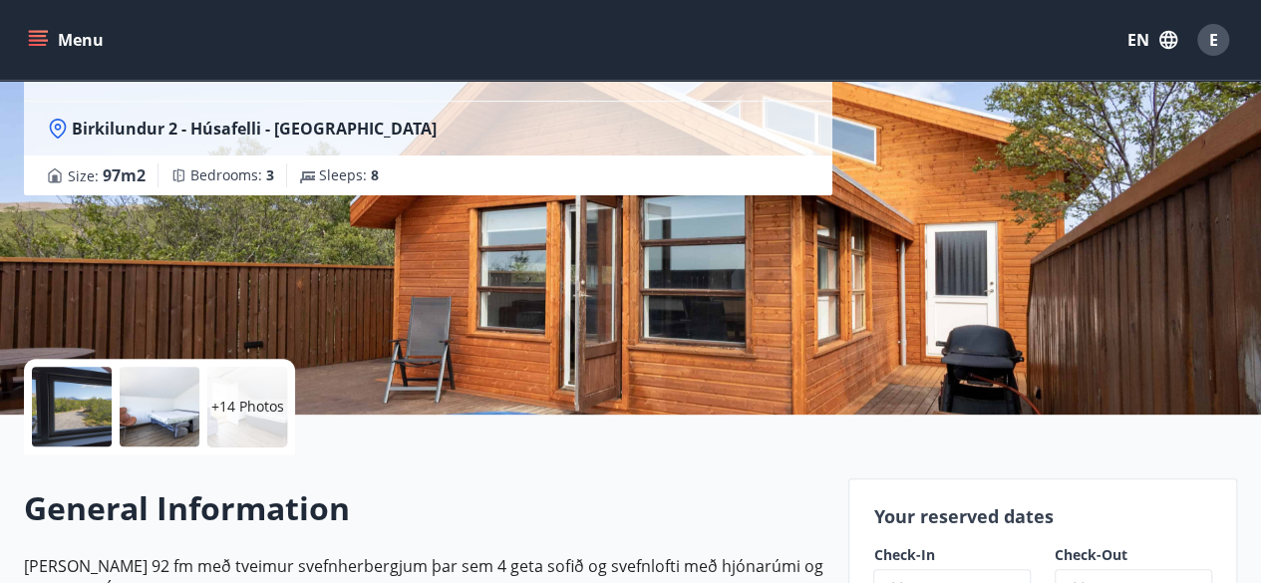
click at [75, 413] on div at bounding box center [72, 407] width 80 height 80
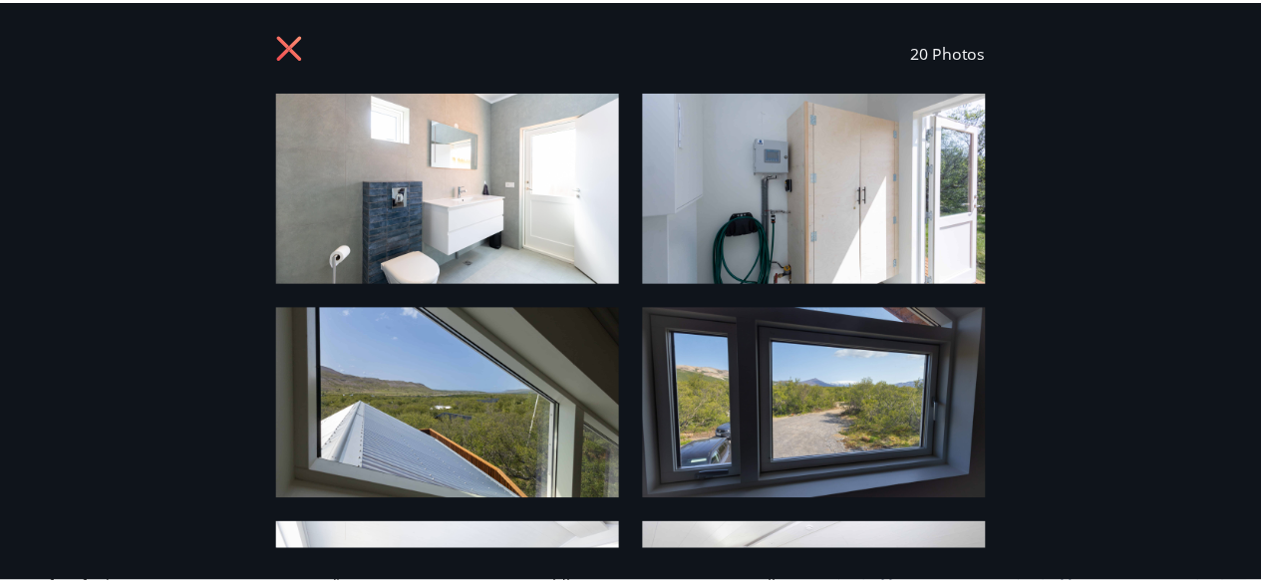
scroll to position [0, 0]
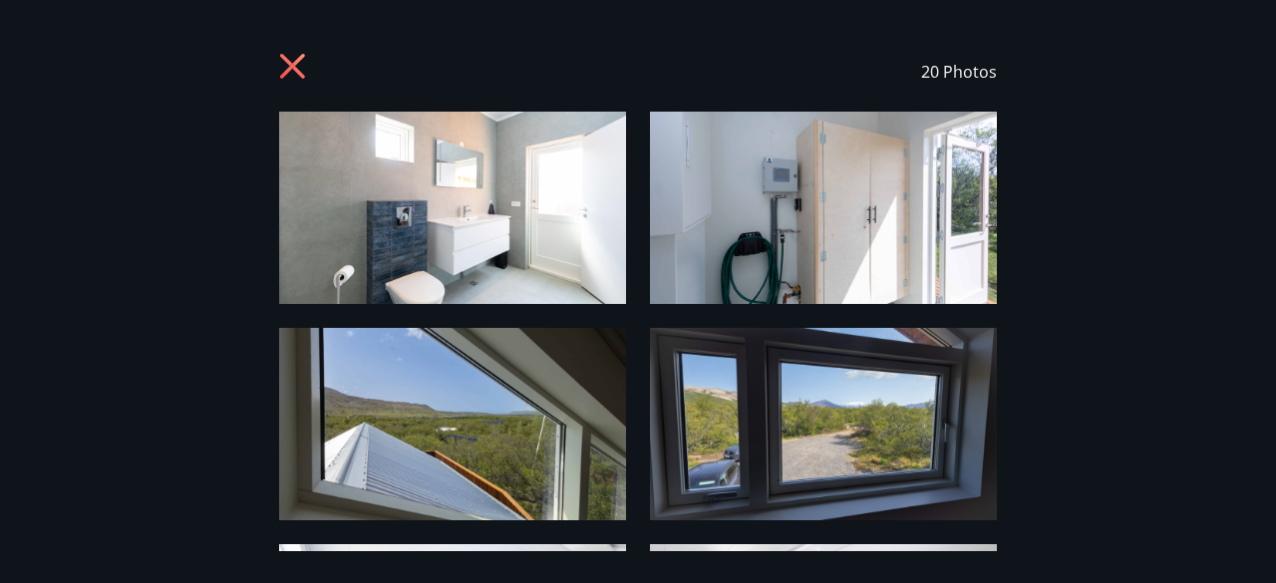
click at [277, 77] on div "20 Photos" at bounding box center [638, 72] width 1228 height 80
click at [298, 67] on icon at bounding box center [295, 69] width 32 height 32
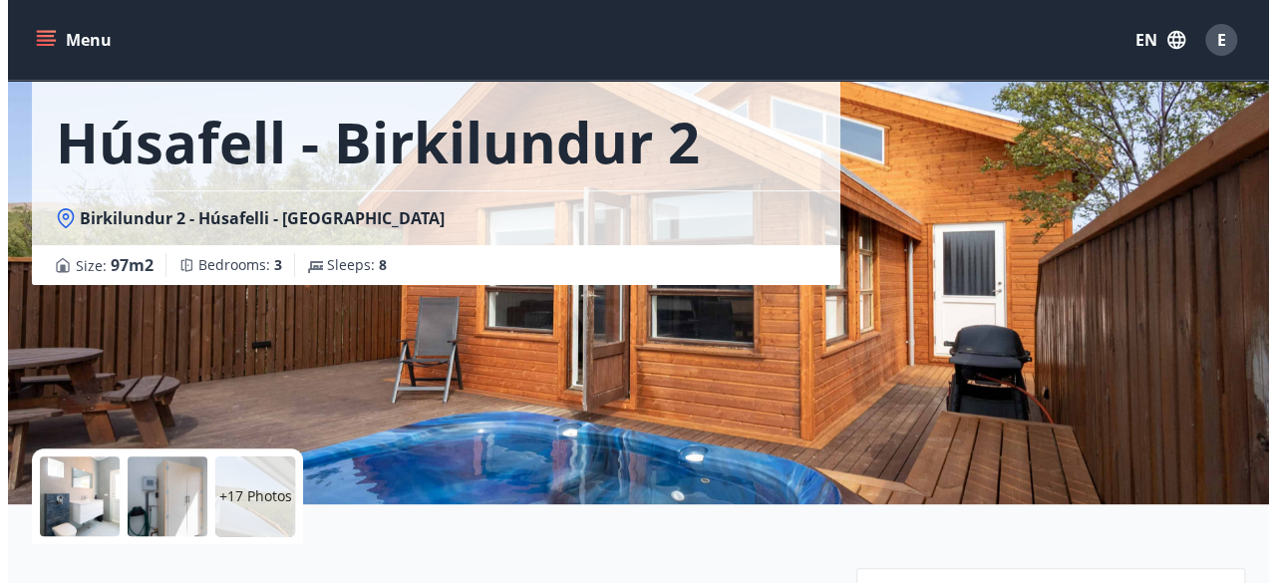
scroll to position [122, 0]
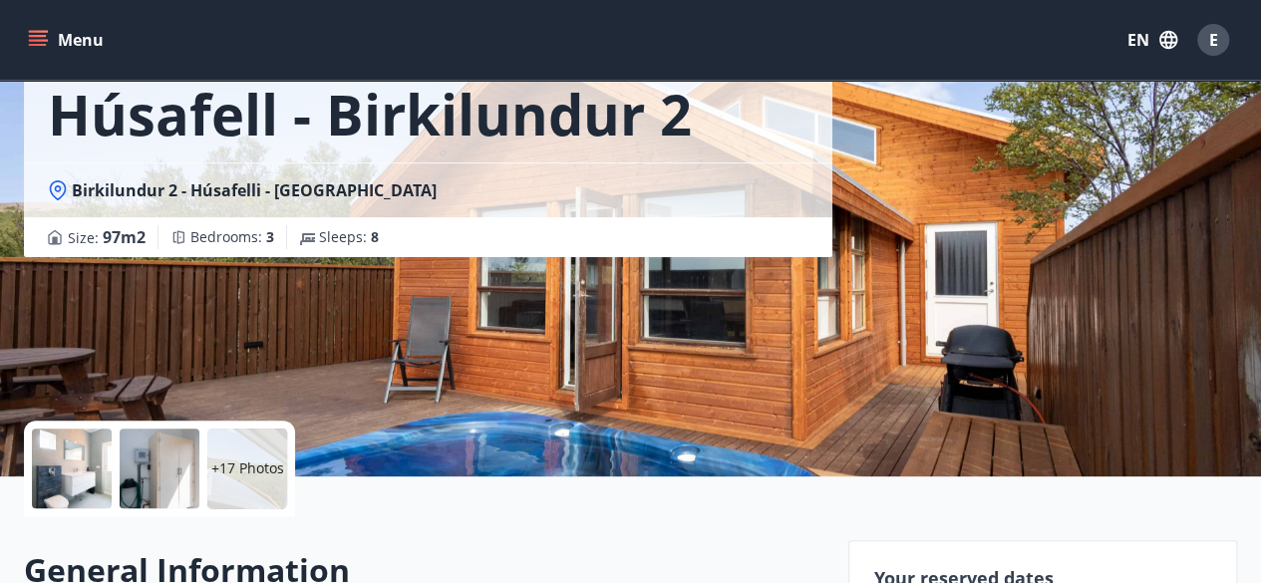
click at [81, 473] on div at bounding box center [72, 469] width 80 height 80
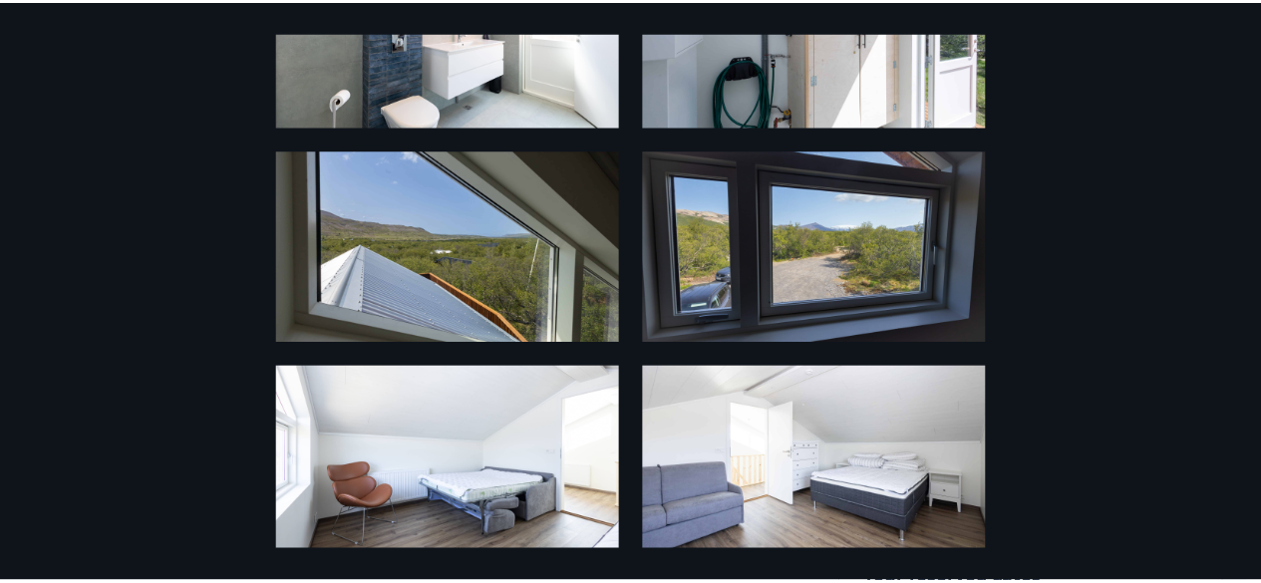
scroll to position [0, 0]
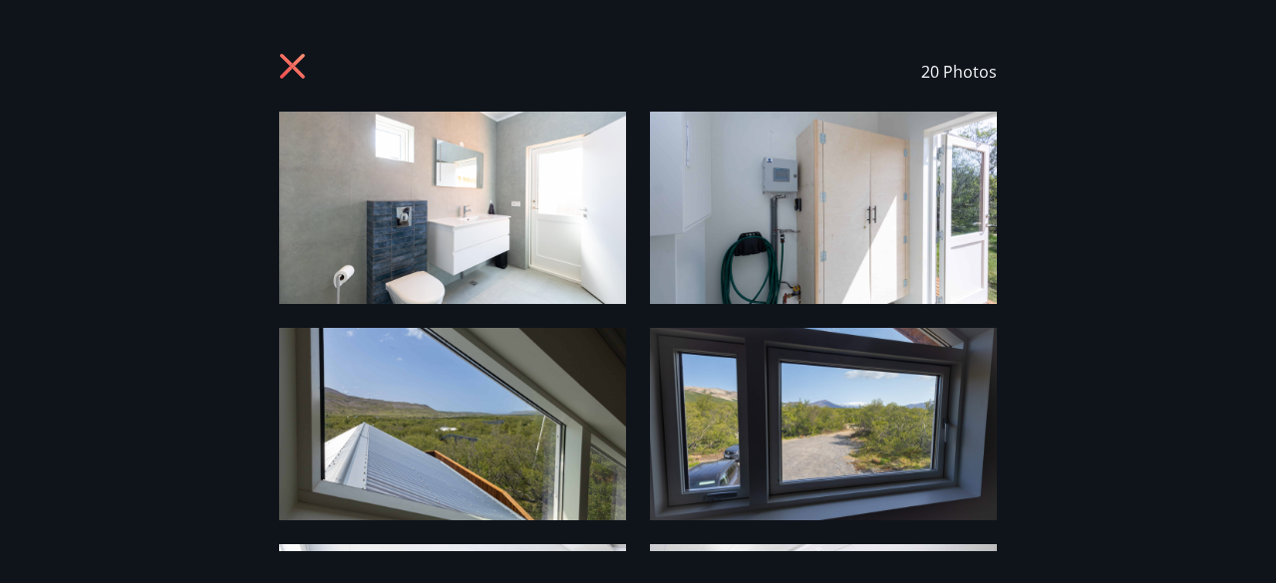
click at [290, 58] on icon at bounding box center [295, 69] width 32 height 32
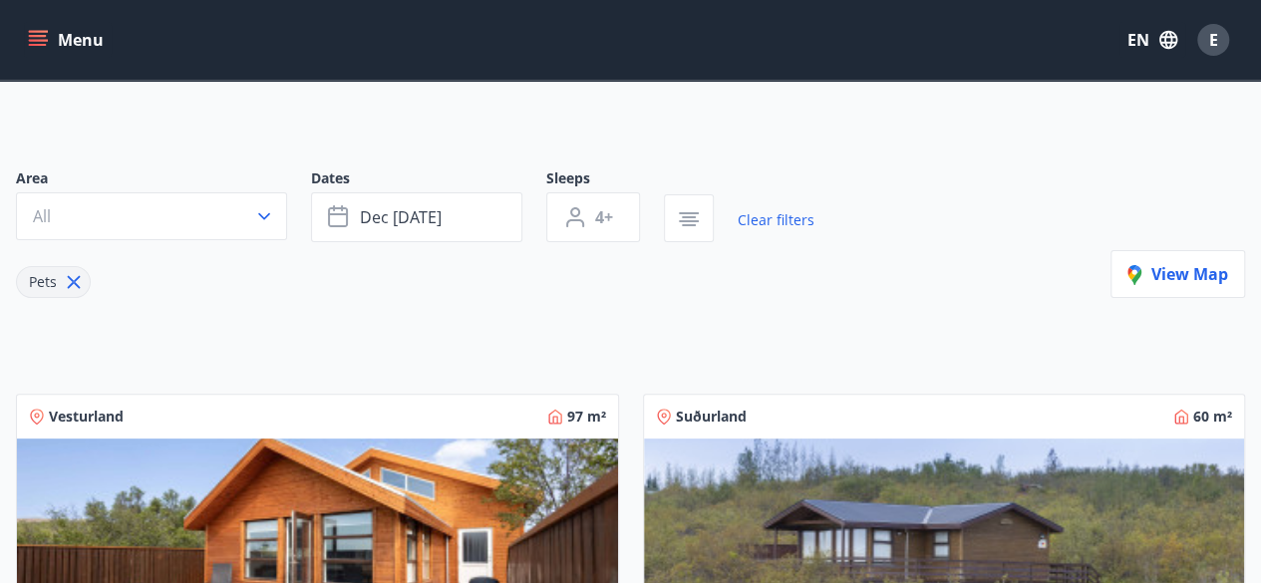
scroll to position [52, 0]
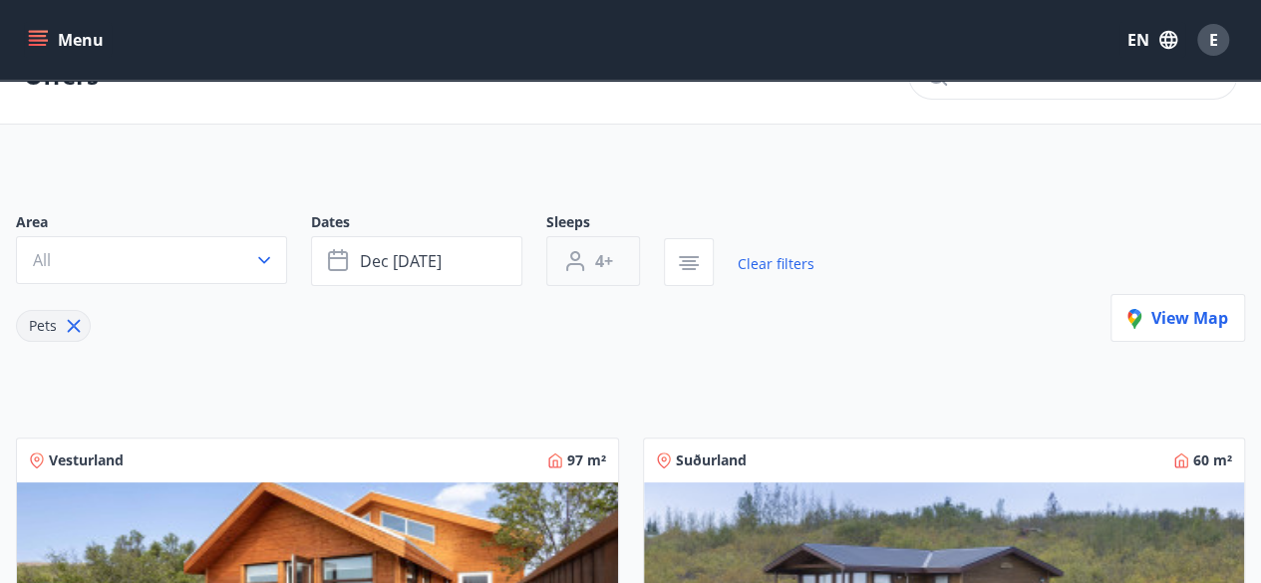
click at [580, 268] on icon "button" at bounding box center [575, 261] width 24 height 24
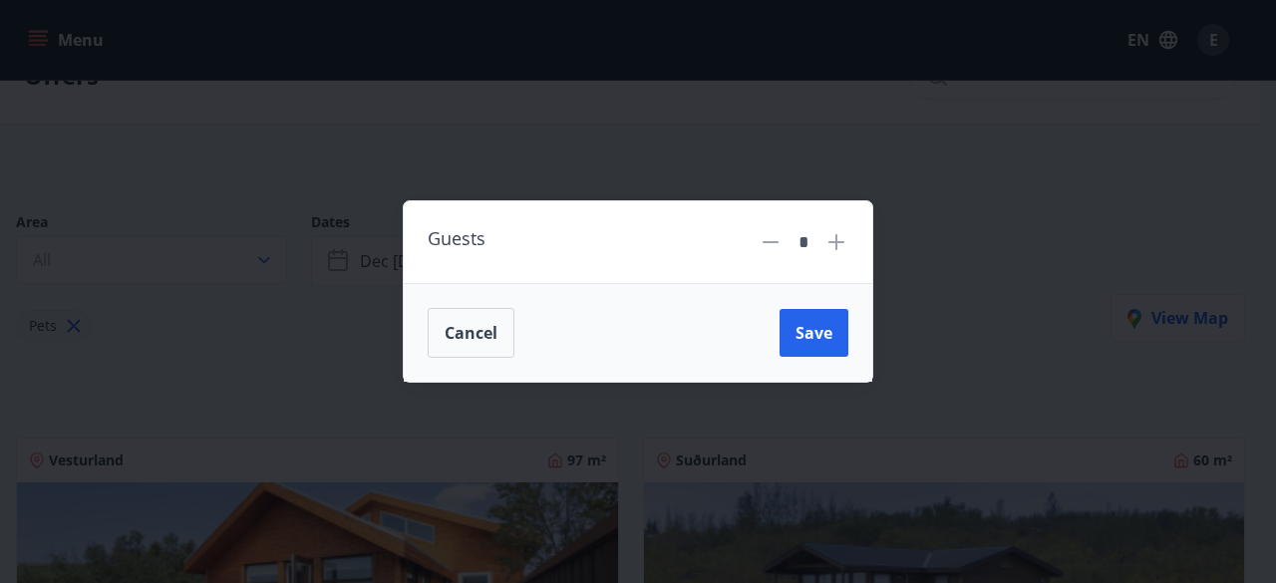
click at [945, 325] on div "Guests * Cancel Save" at bounding box center [638, 291] width 1276 height 583
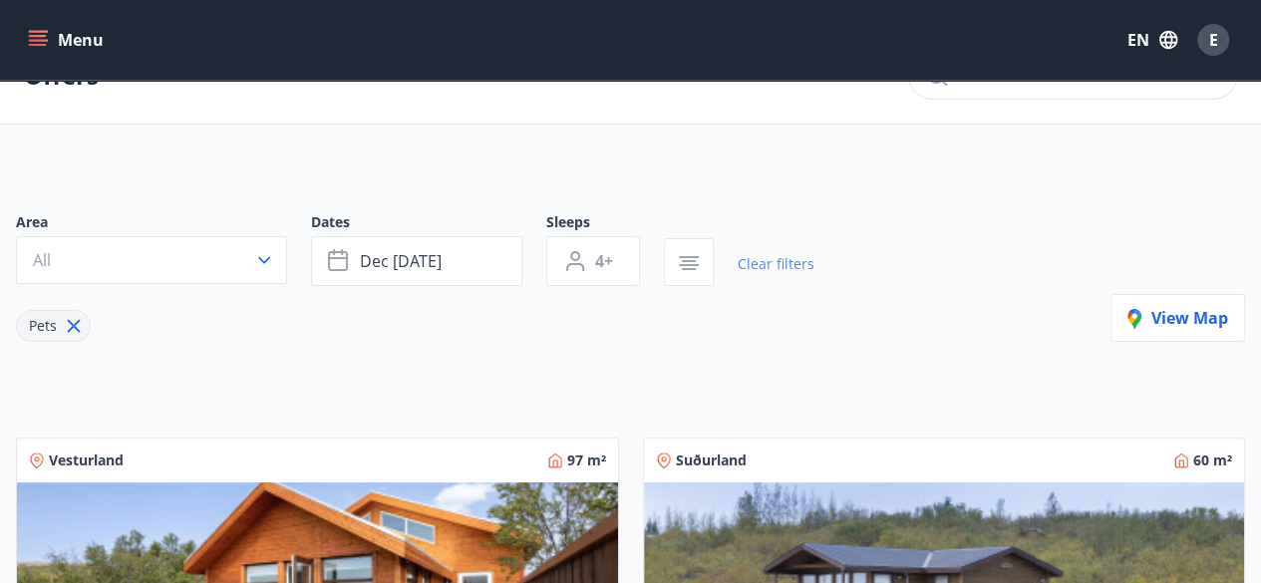
click at [785, 256] on link "Clear filters" at bounding box center [776, 264] width 77 height 44
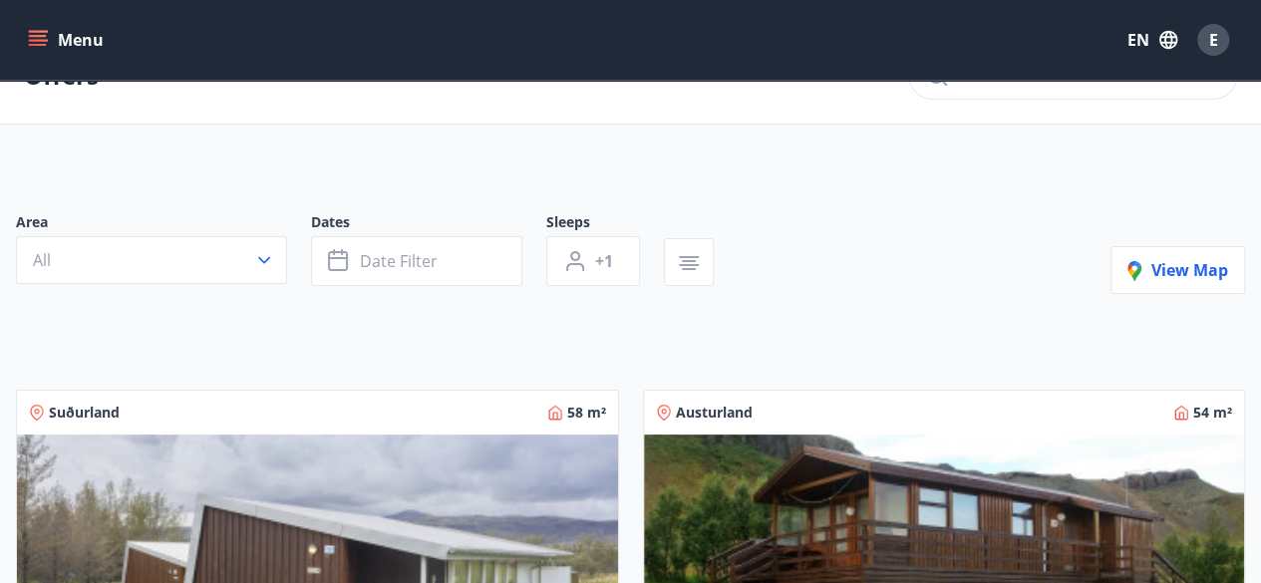
type input "*"
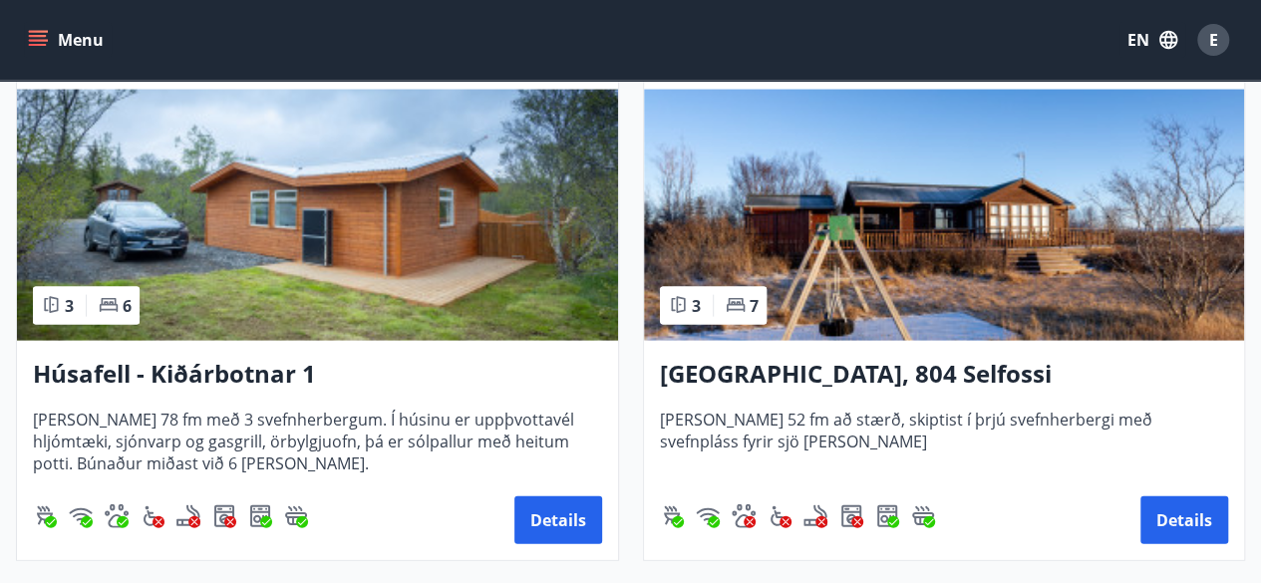
scroll to position [2017, 0]
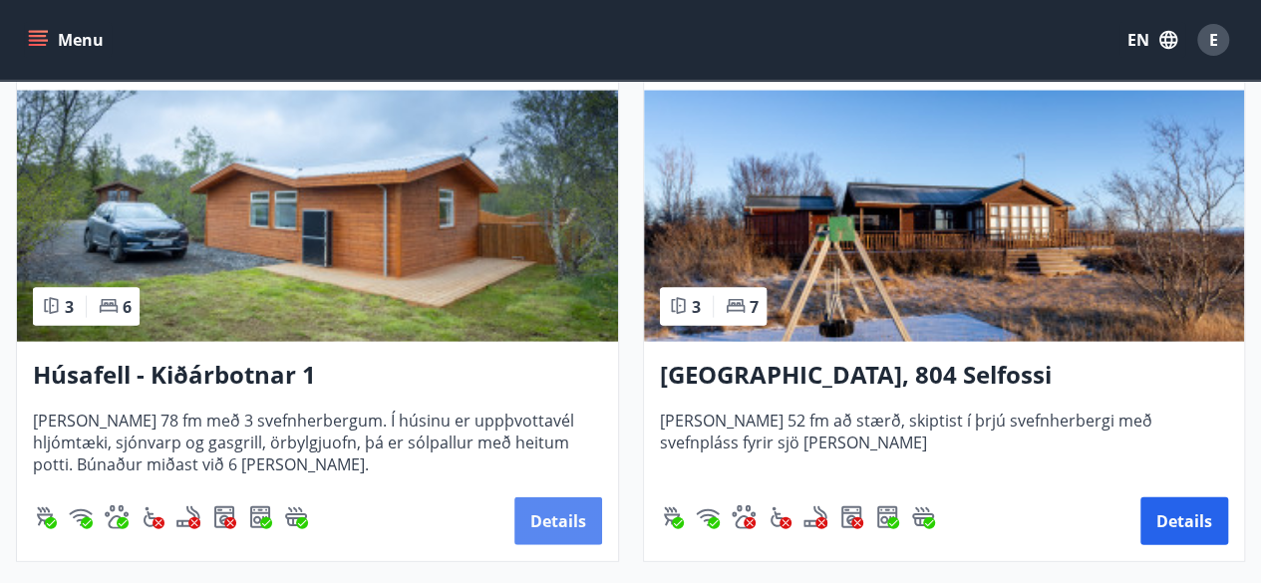
click at [581, 526] on button "Details" at bounding box center [558, 521] width 88 height 48
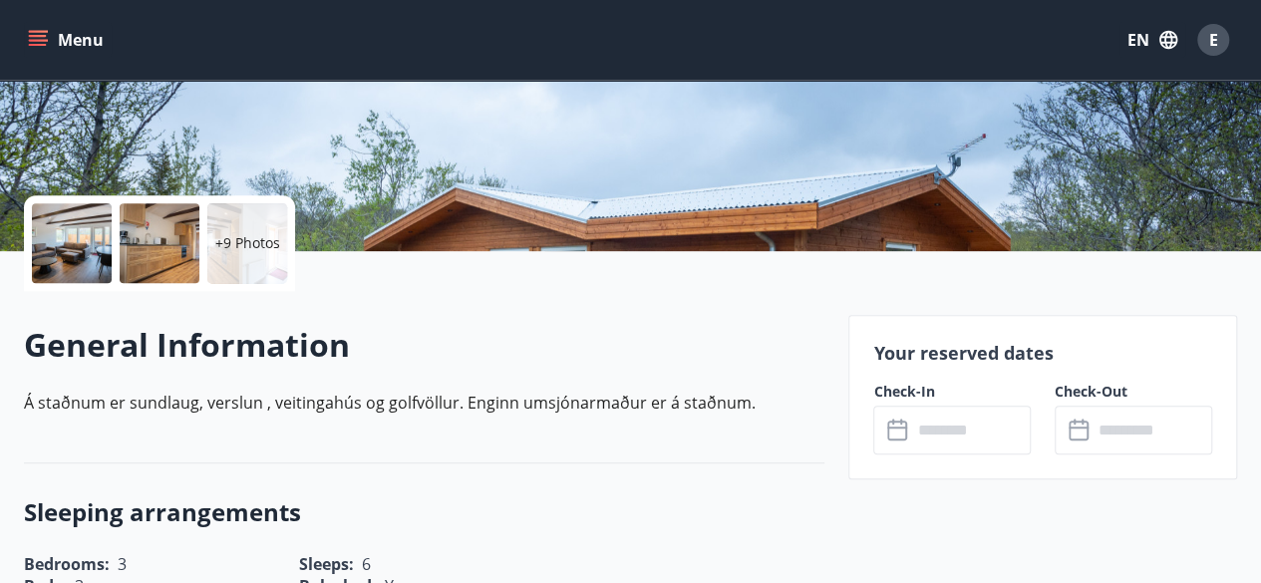
scroll to position [349, 0]
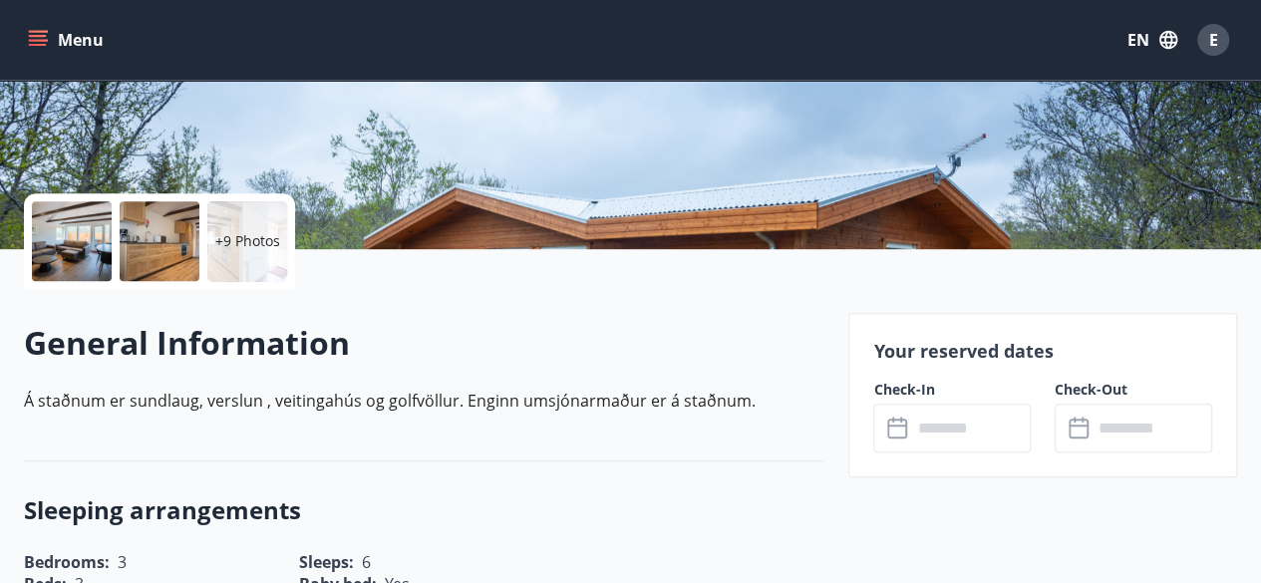
click at [939, 424] on input "text" at bounding box center [971, 428] width 120 height 49
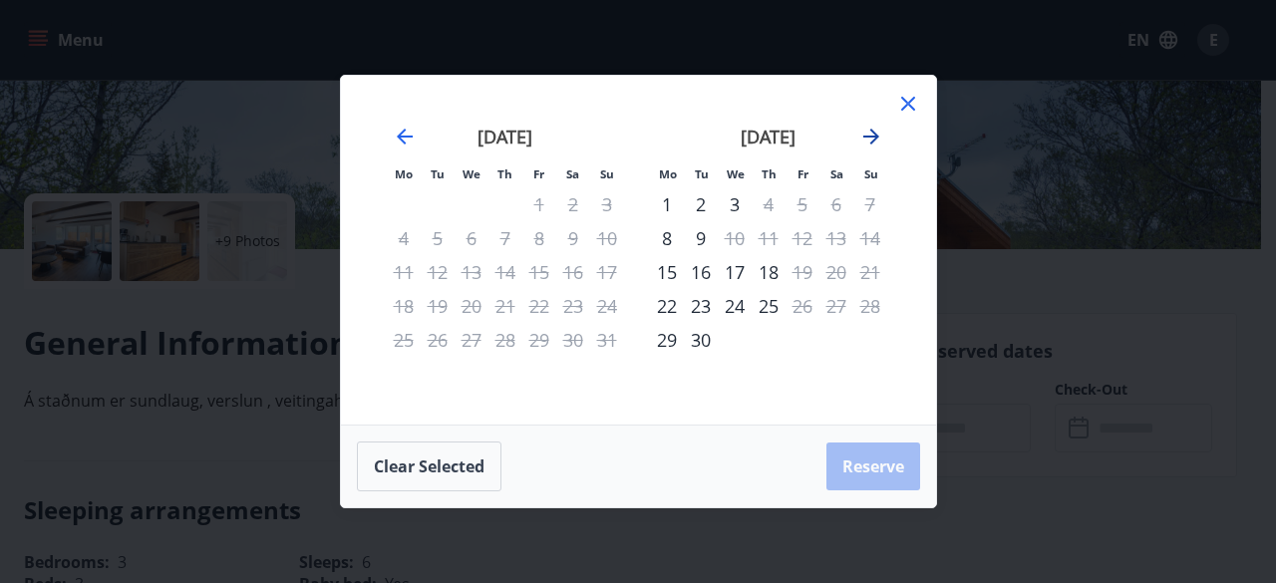
click at [864, 125] on icon "Move forward to switch to the next month." at bounding box center [871, 137] width 24 height 24
click at [866, 128] on icon "Move forward to switch to the next month." at bounding box center [871, 137] width 24 height 24
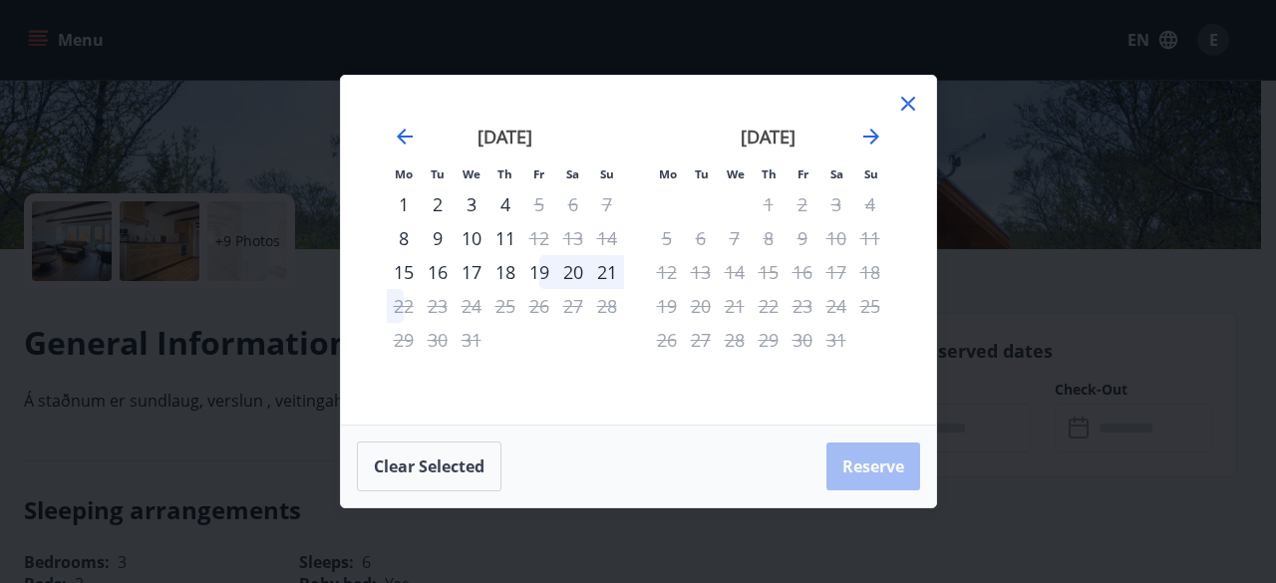
click at [905, 98] on icon at bounding box center [908, 104] width 24 height 24
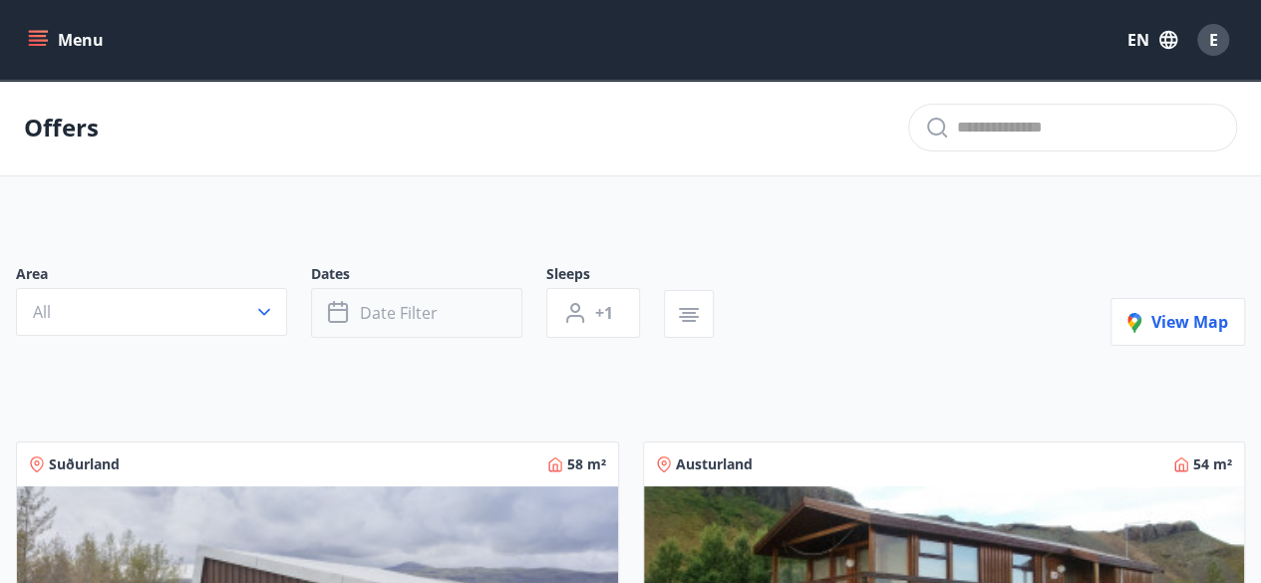
click at [387, 310] on span "Date filter" at bounding box center [399, 313] width 78 height 22
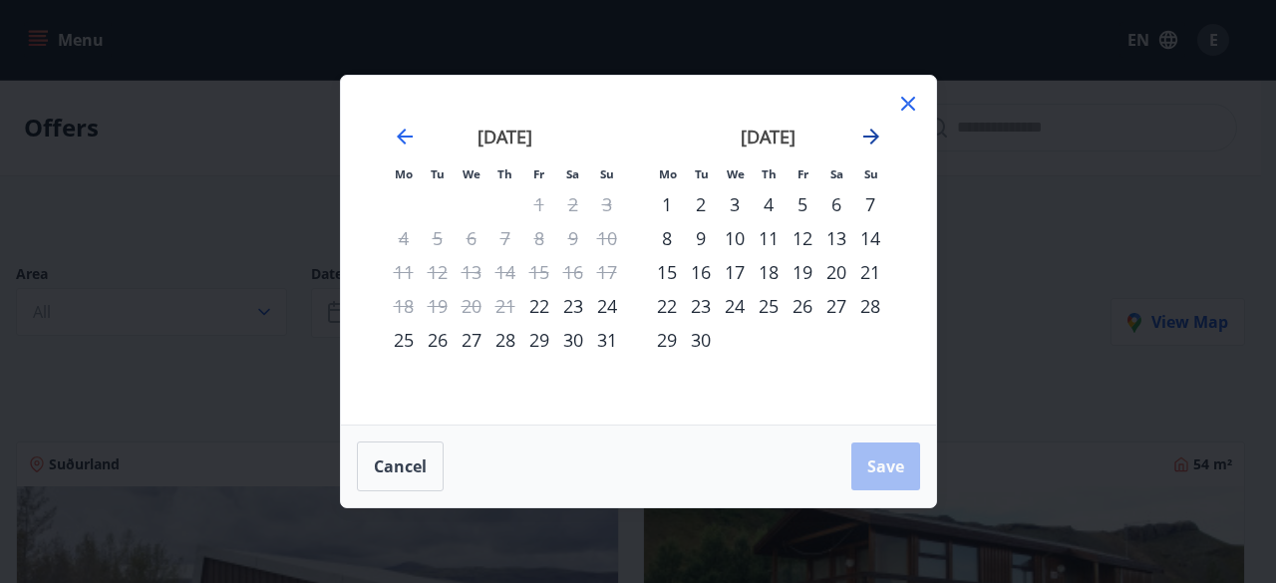
click at [872, 133] on icon "Move forward to switch to the next month." at bounding box center [871, 137] width 16 height 16
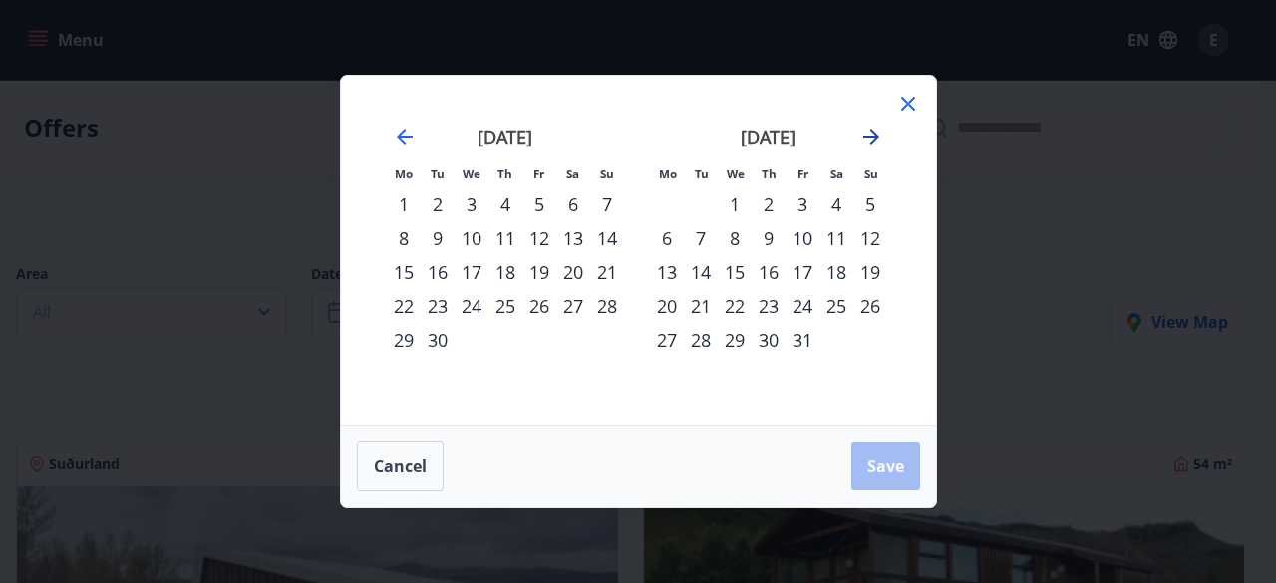
click at [872, 133] on icon "Move forward to switch to the next month." at bounding box center [871, 137] width 16 height 16
click at [534, 305] on div "26" at bounding box center [539, 306] width 34 height 34
click at [576, 304] on div "27" at bounding box center [573, 306] width 34 height 34
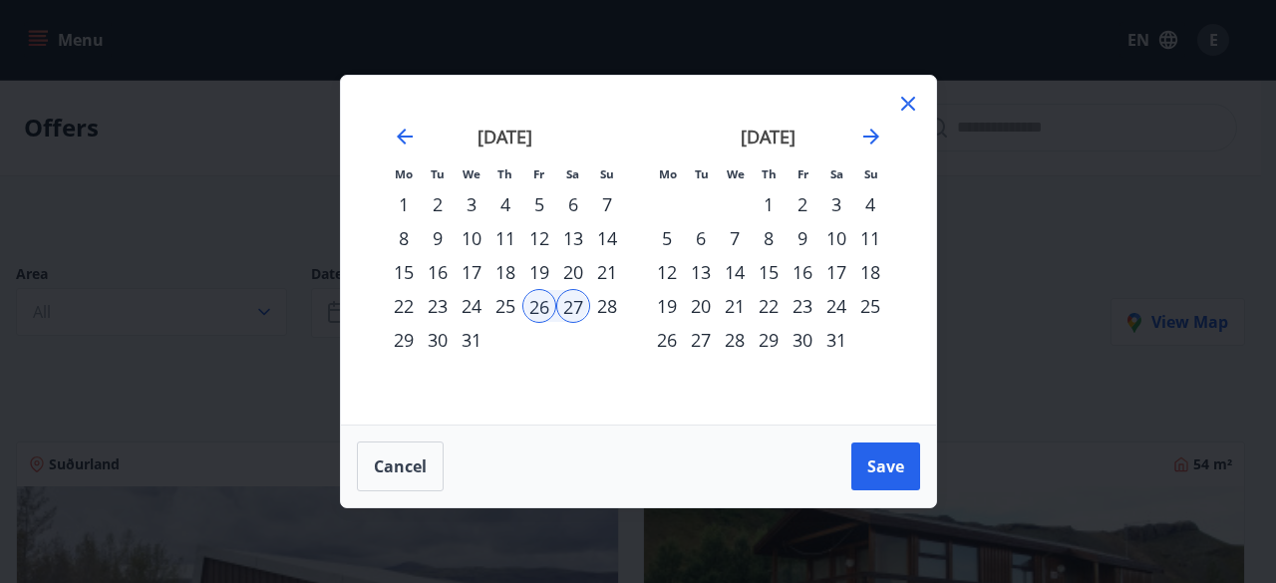
click at [572, 304] on div "27" at bounding box center [573, 306] width 34 height 34
click at [701, 230] on div "6" at bounding box center [701, 238] width 34 height 34
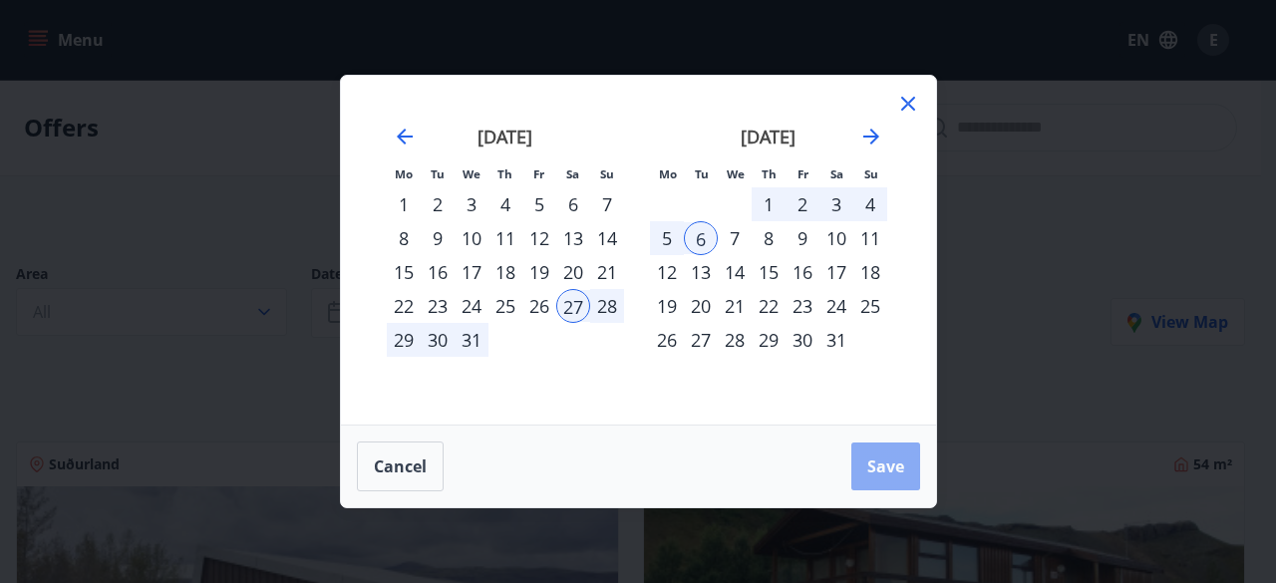
click at [885, 458] on span "Save" at bounding box center [885, 467] width 37 height 22
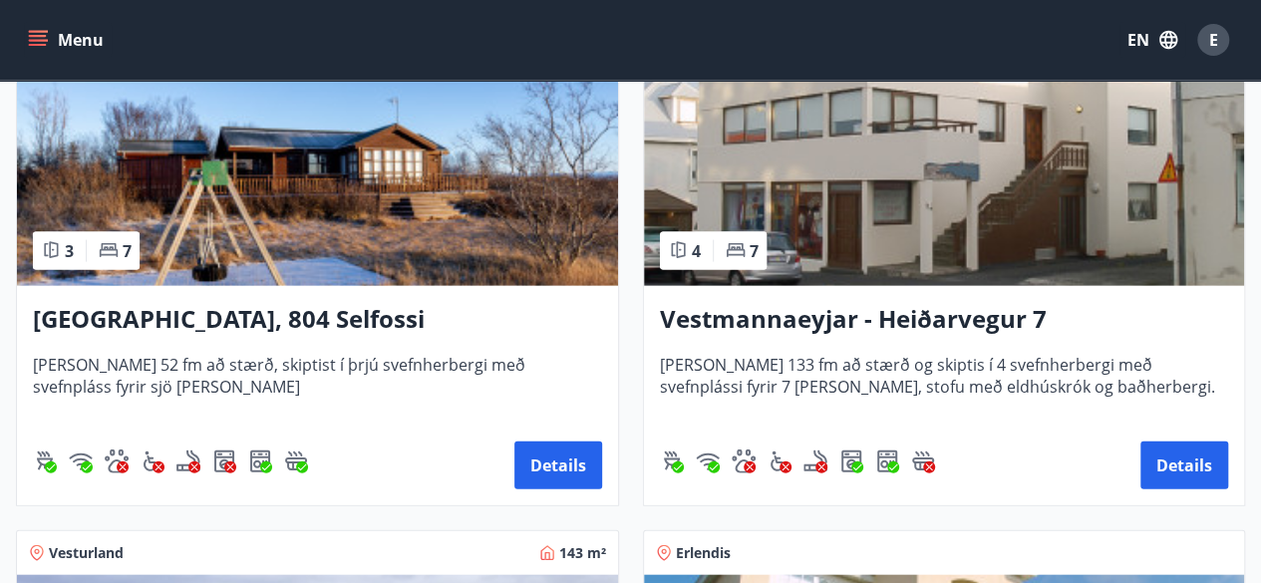
scroll to position [2078, 0]
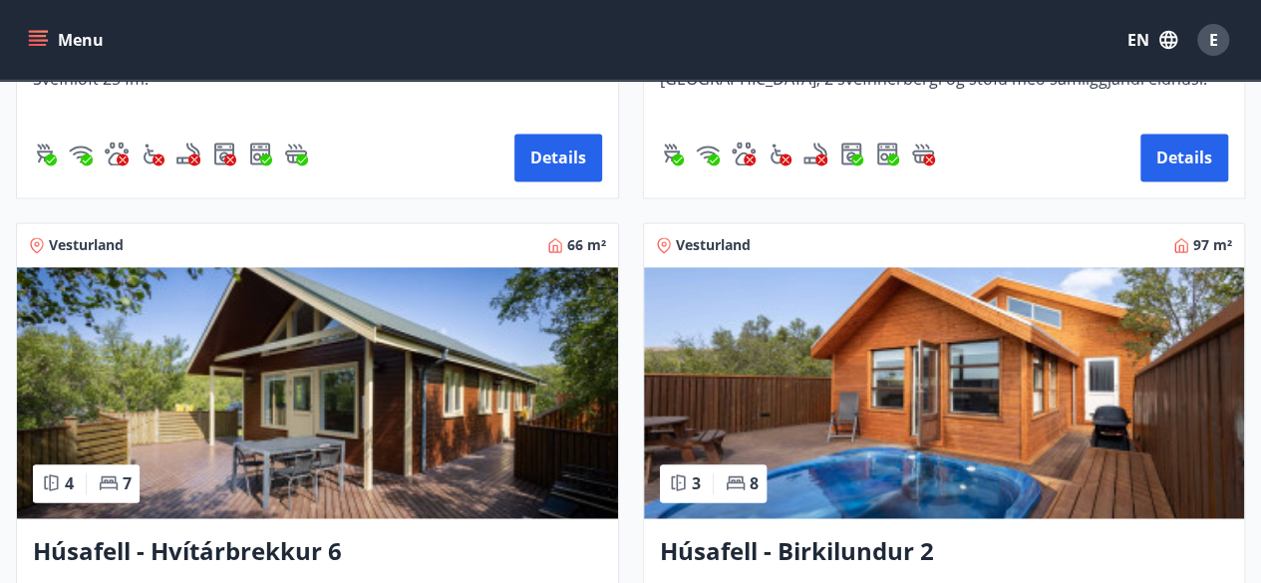
click at [885, 386] on img at bounding box center [944, 392] width 601 height 251
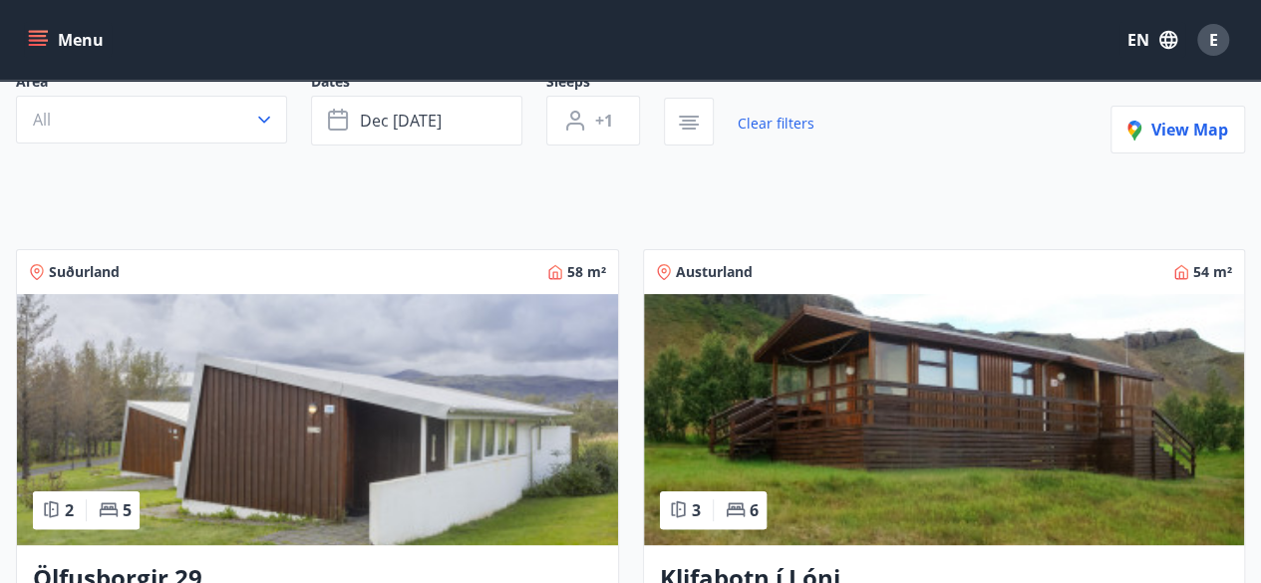
scroll to position [190, 0]
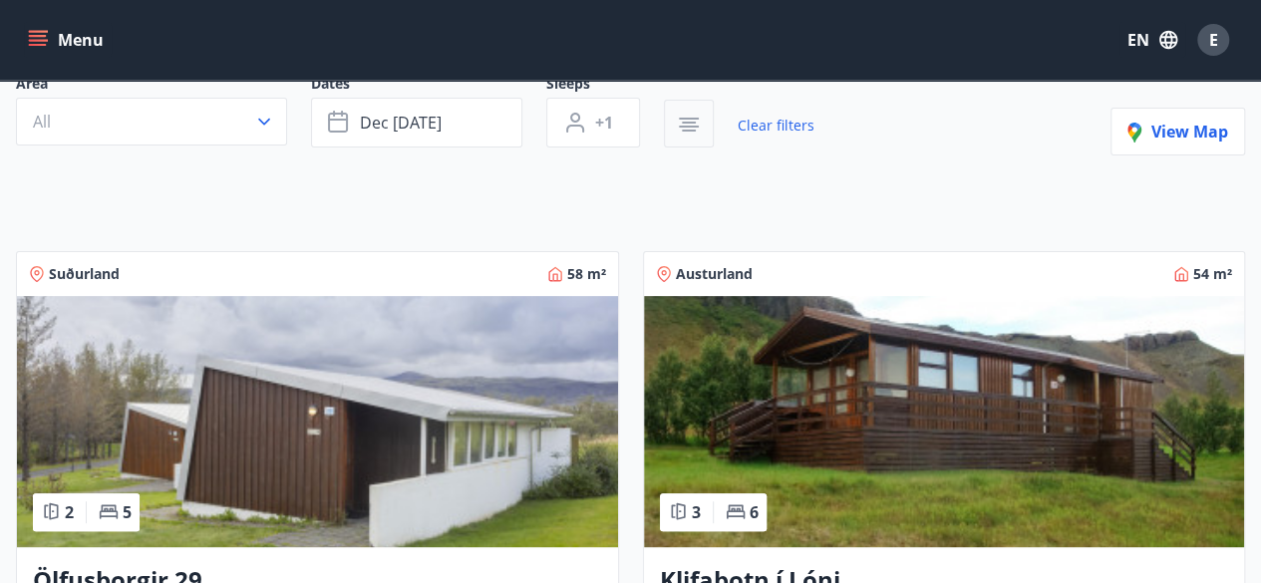
click at [686, 133] on icon "button" at bounding box center [689, 125] width 24 height 24
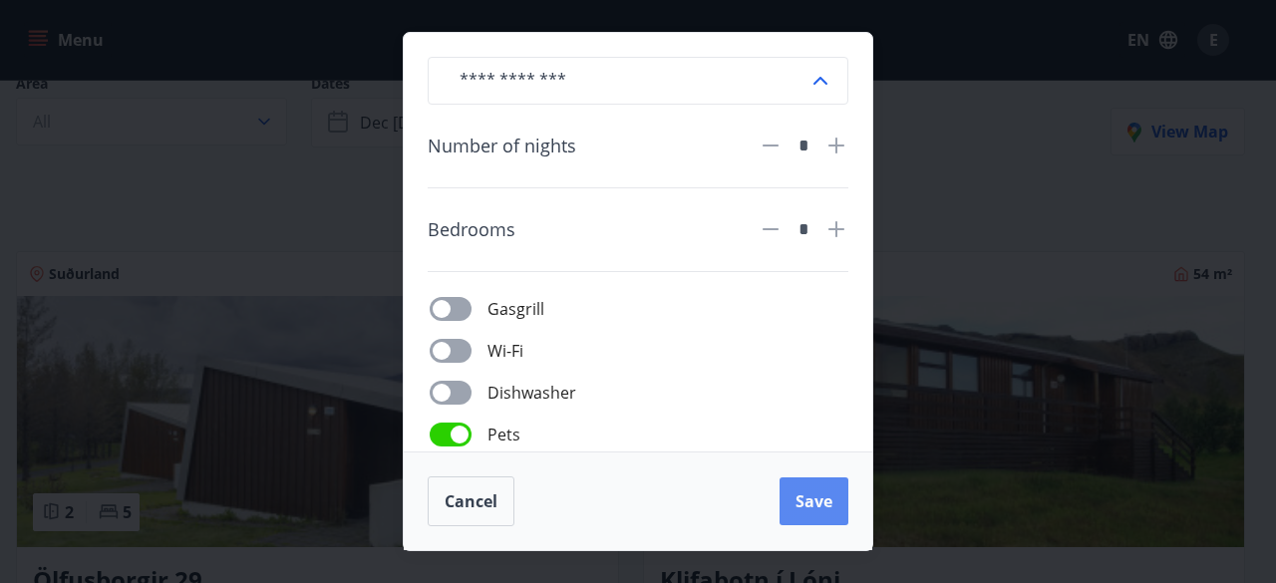
click at [834, 499] on button "Save" at bounding box center [814, 502] width 69 height 48
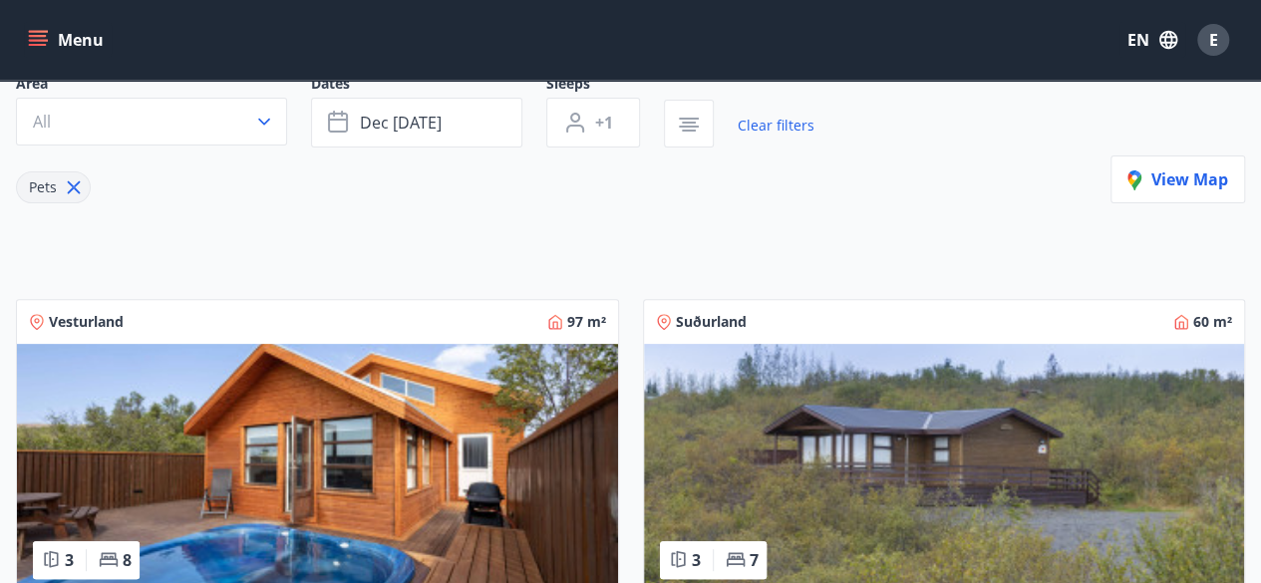
click at [834, 499] on img at bounding box center [944, 469] width 601 height 251
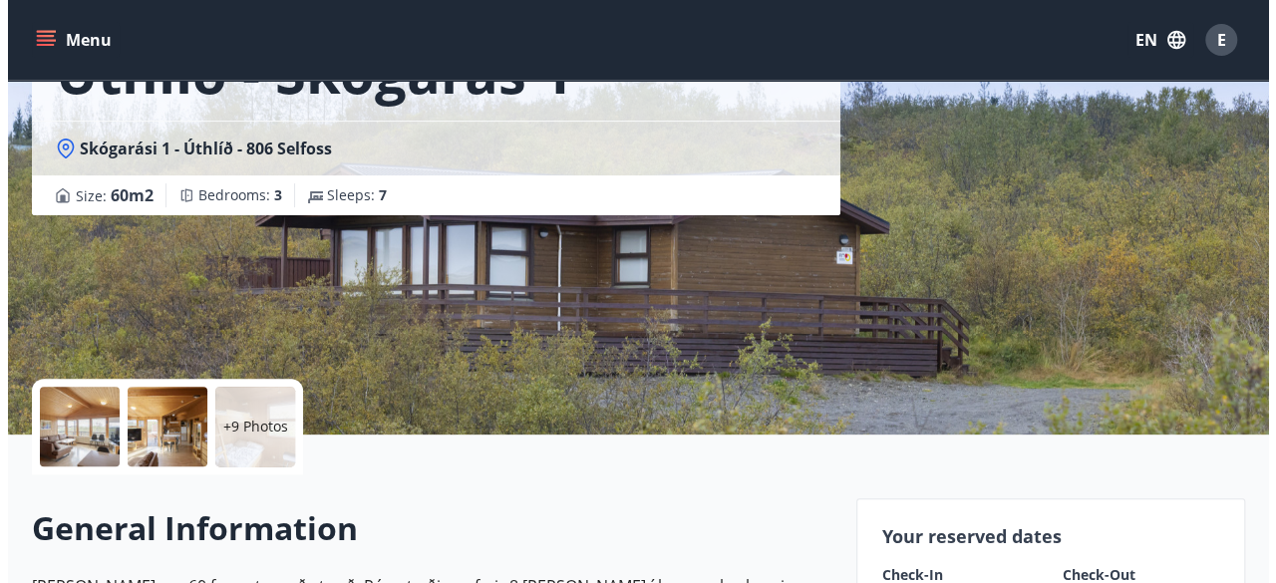
scroll to position [164, 0]
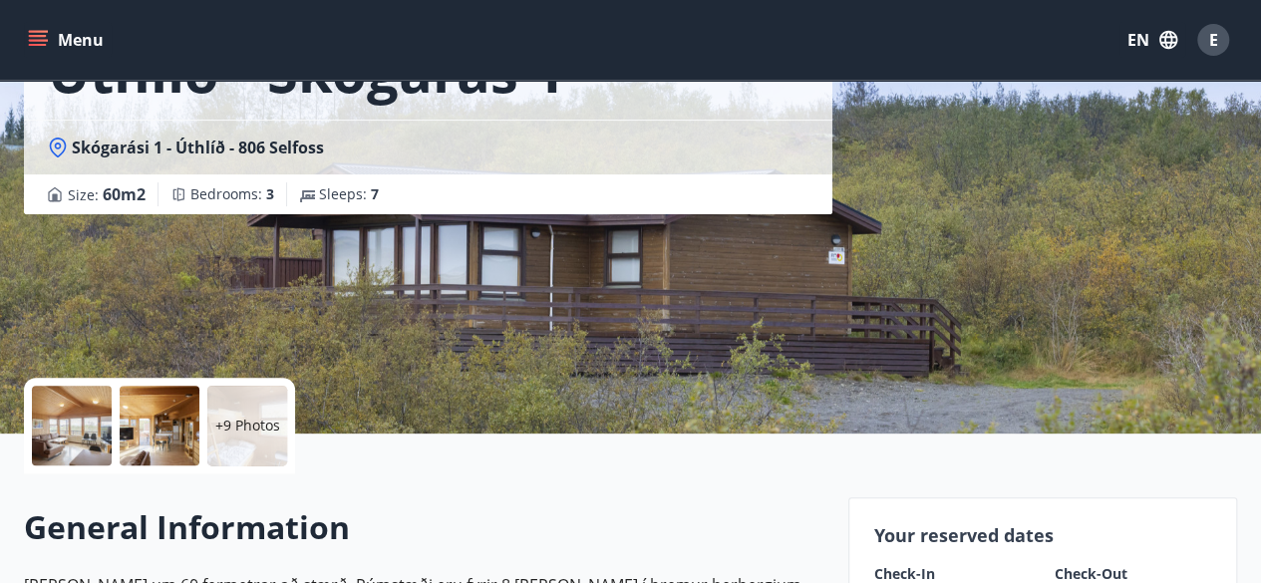
click at [82, 443] on div at bounding box center [72, 426] width 80 height 80
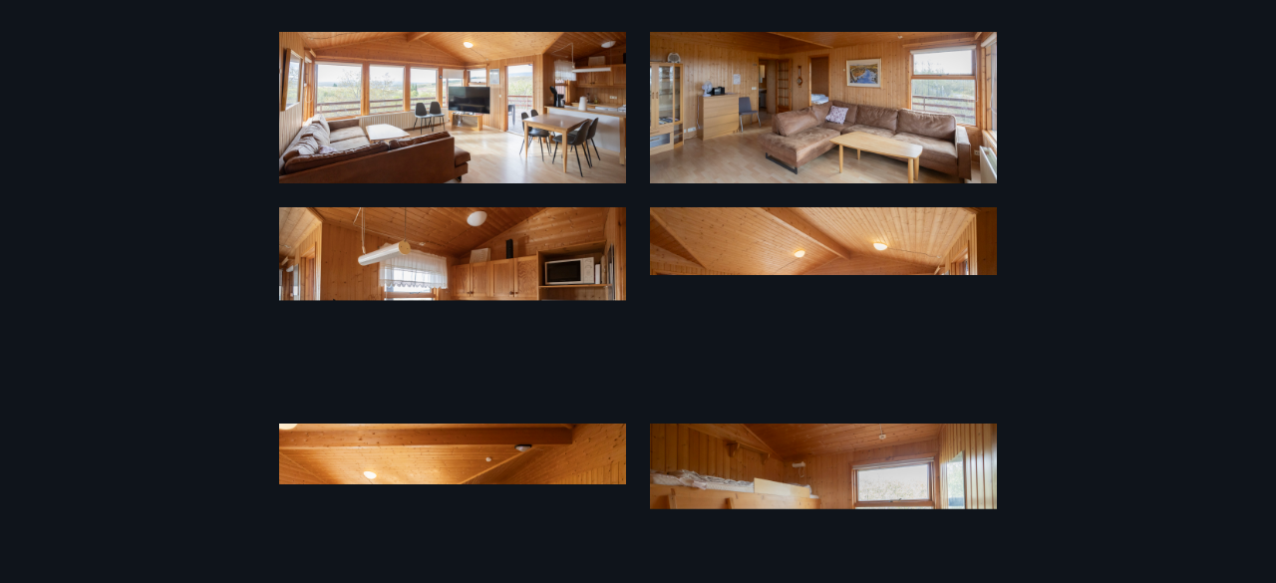
scroll to position [0, 0]
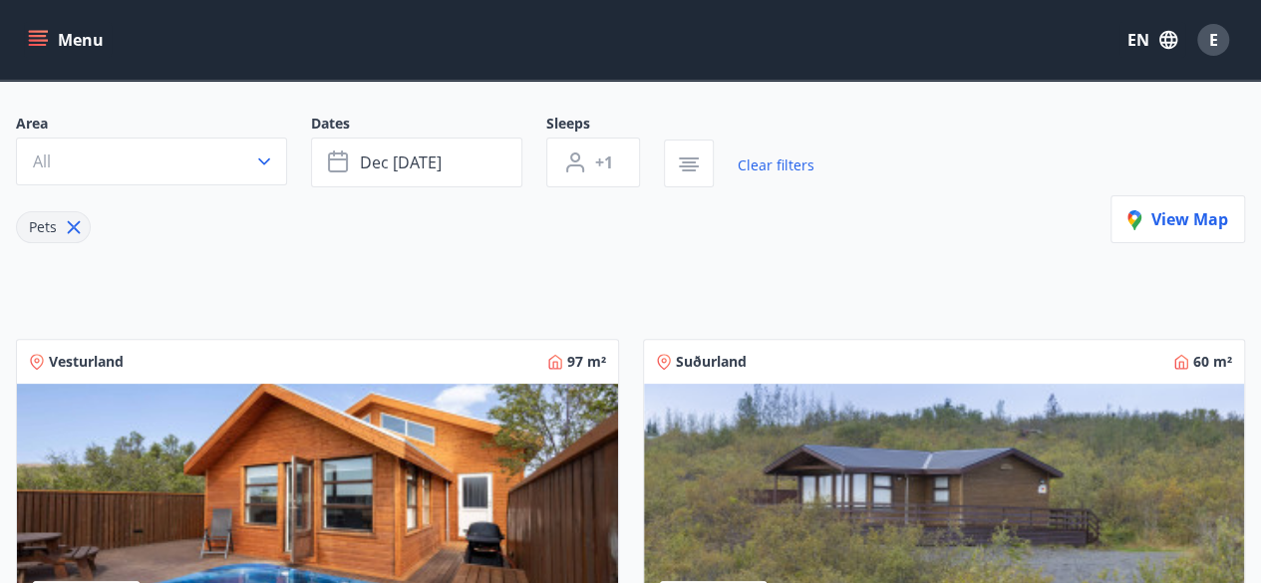
scroll to position [152, 0]
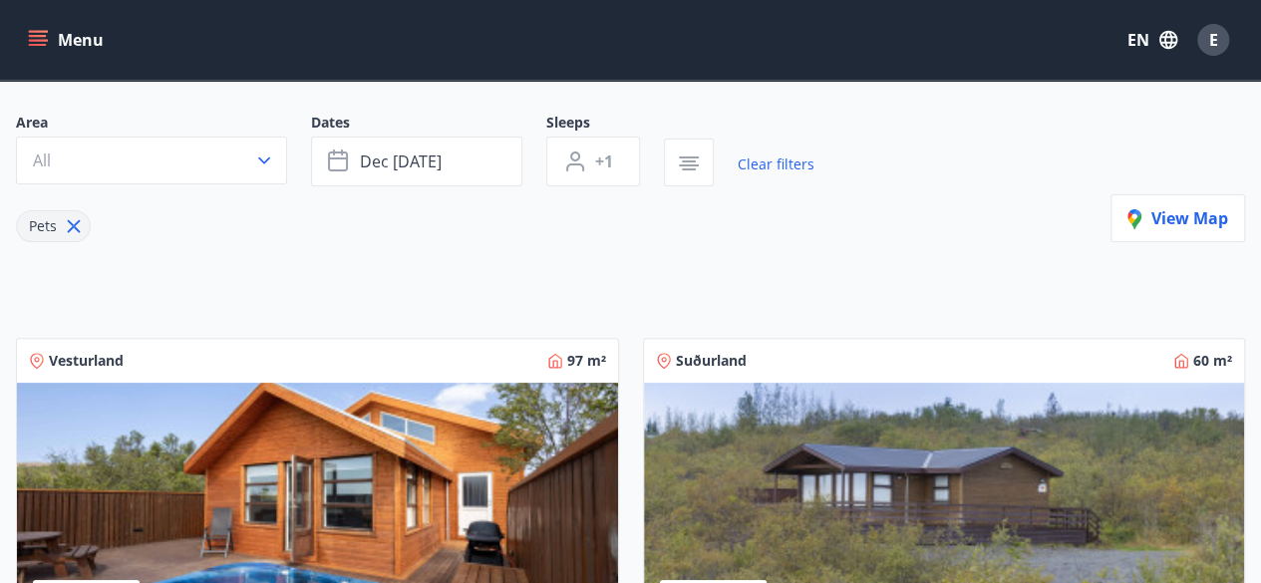
click at [341, 485] on img at bounding box center [317, 508] width 601 height 251
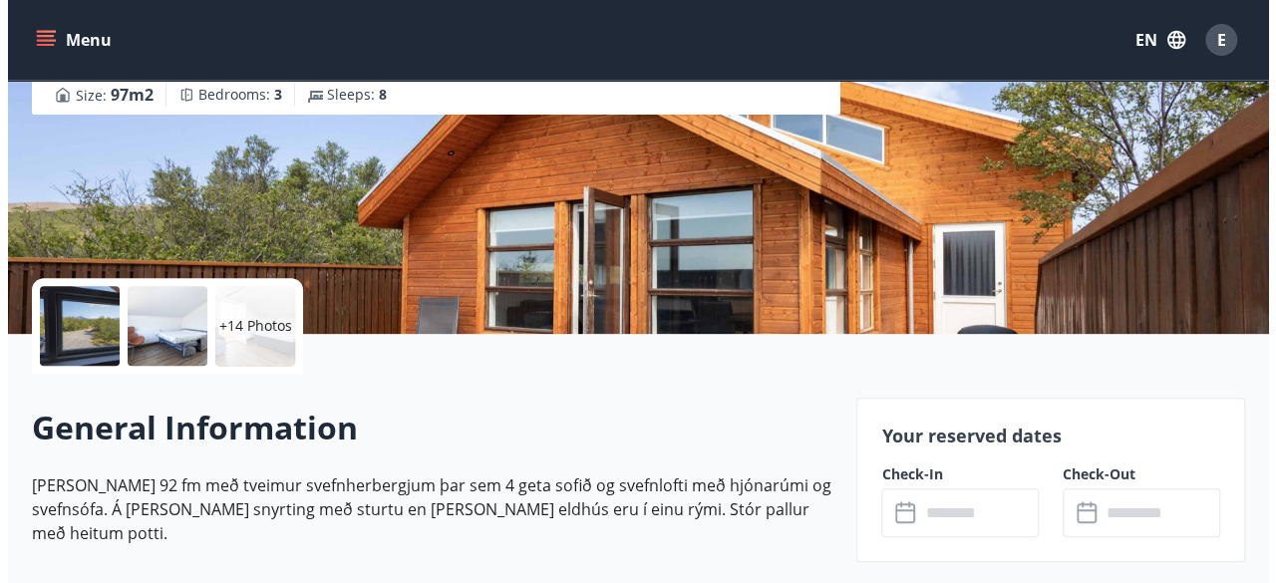
scroll to position [267, 0]
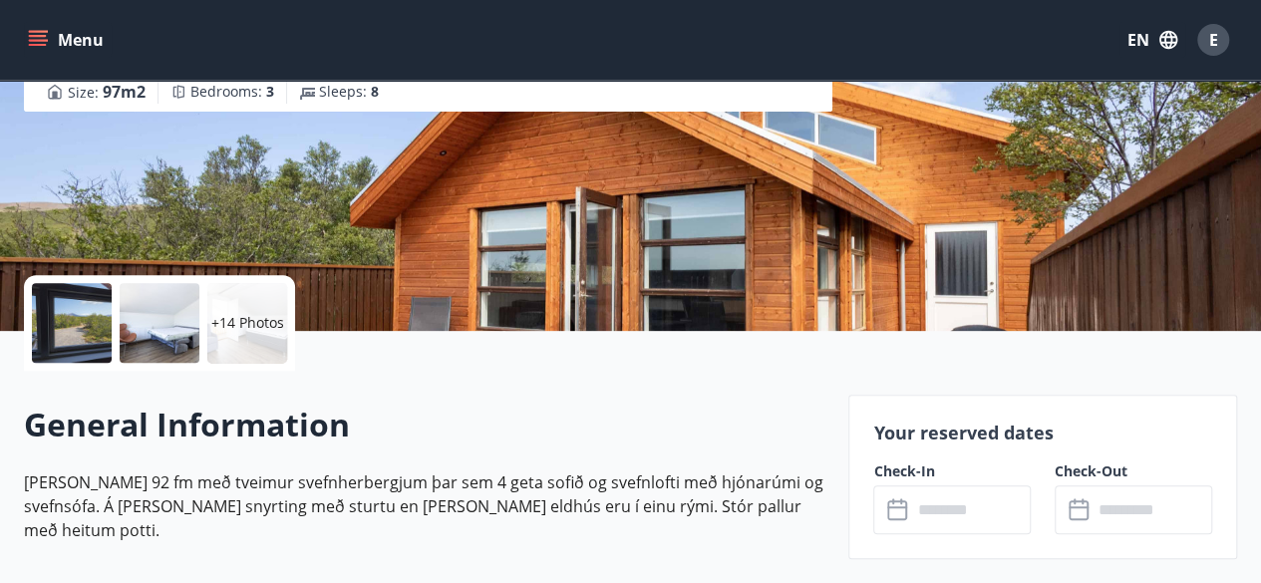
click at [74, 327] on div at bounding box center [72, 323] width 80 height 80
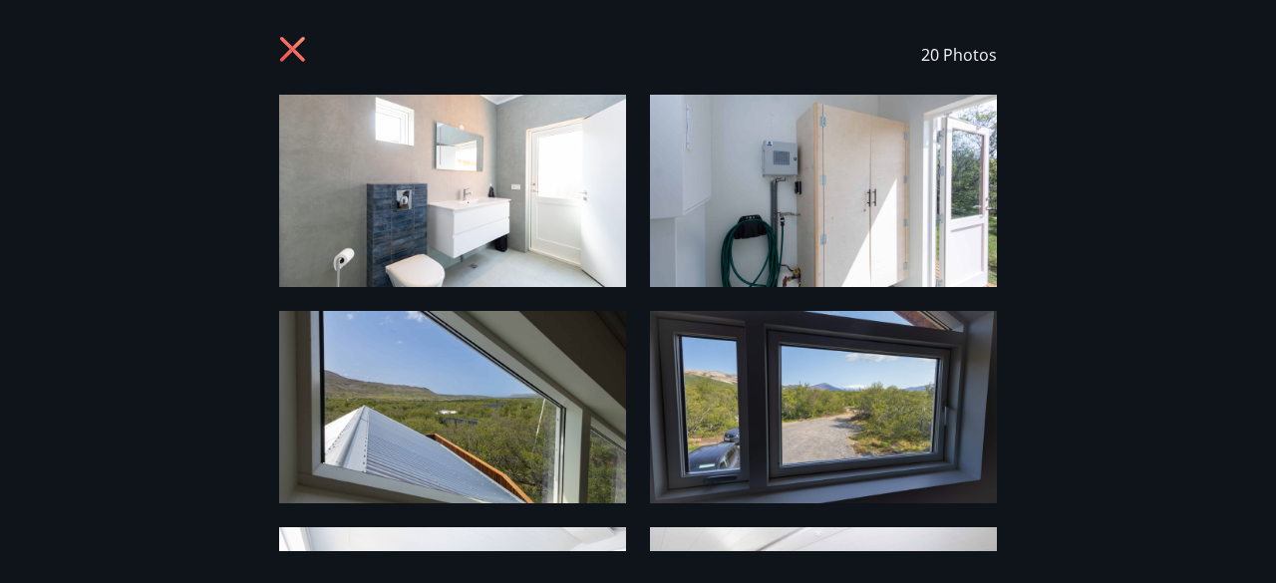
scroll to position [0, 0]
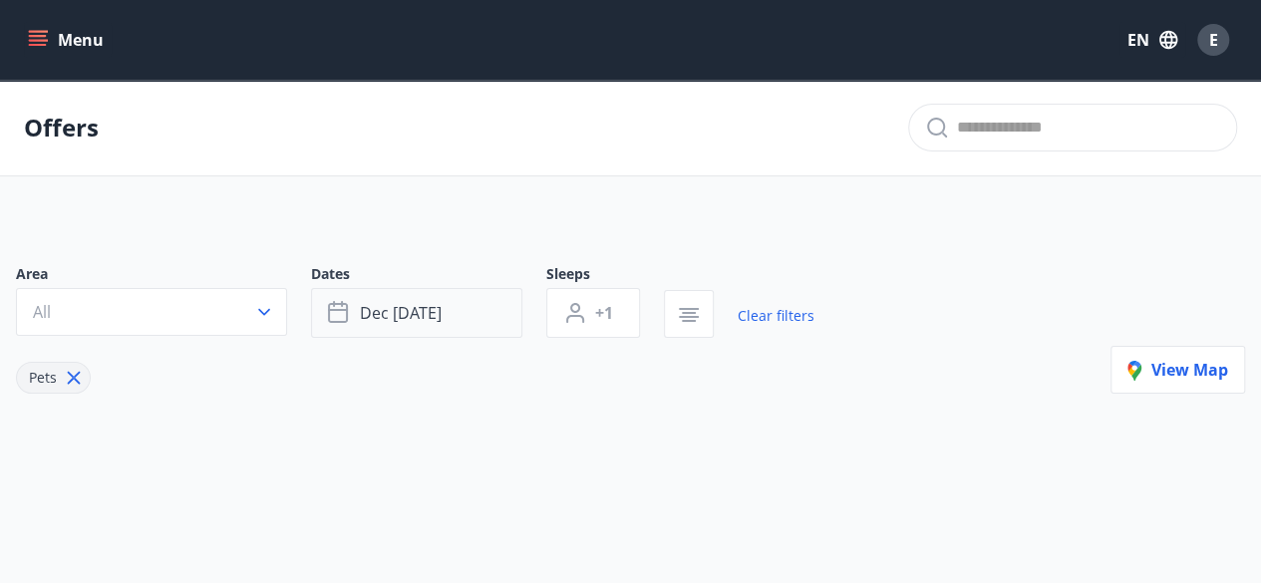
click at [442, 321] on span "Dec [DATE]" at bounding box center [401, 313] width 82 height 22
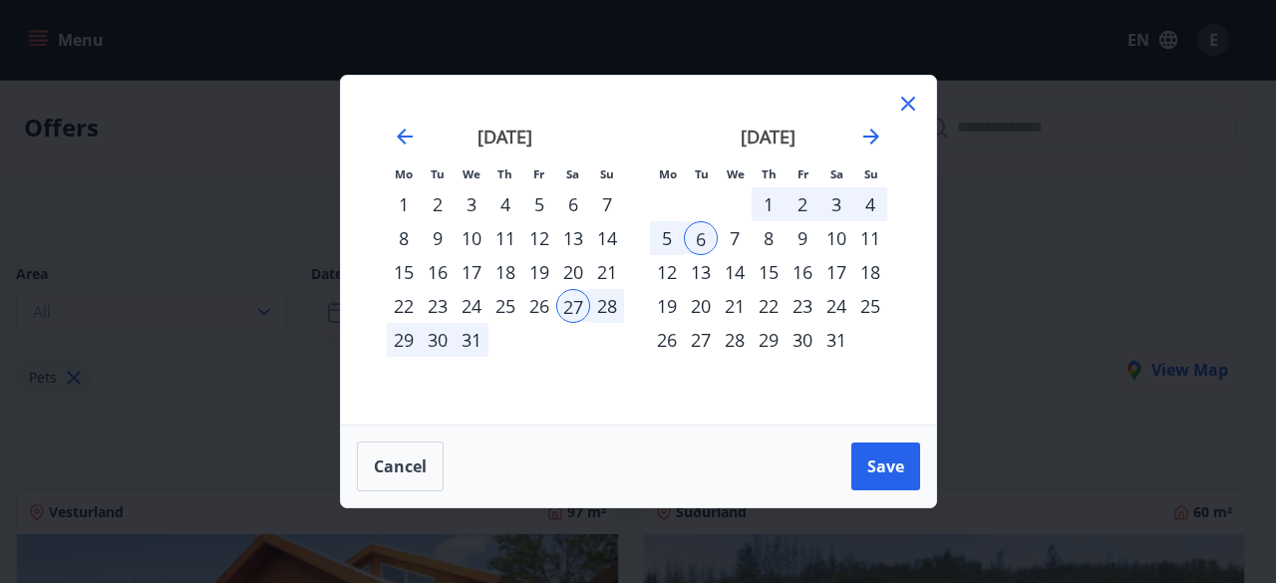
click at [806, 206] on div "2" at bounding box center [803, 204] width 34 height 34
click at [660, 232] on div "5" at bounding box center [667, 238] width 34 height 34
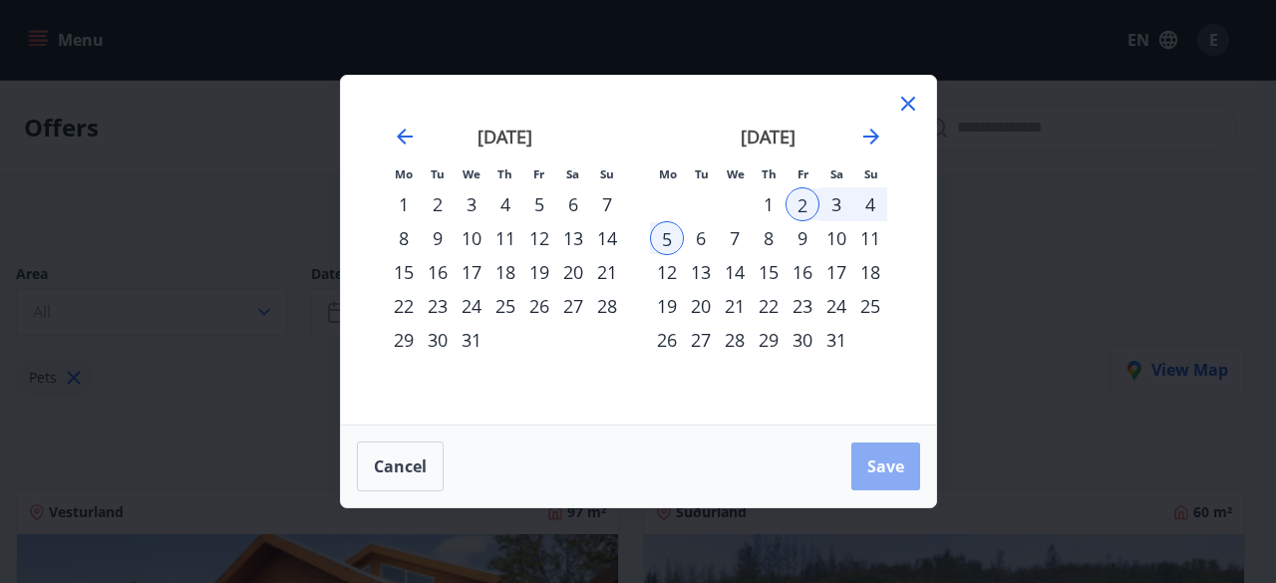
click at [883, 469] on span "Save" at bounding box center [885, 467] width 37 height 22
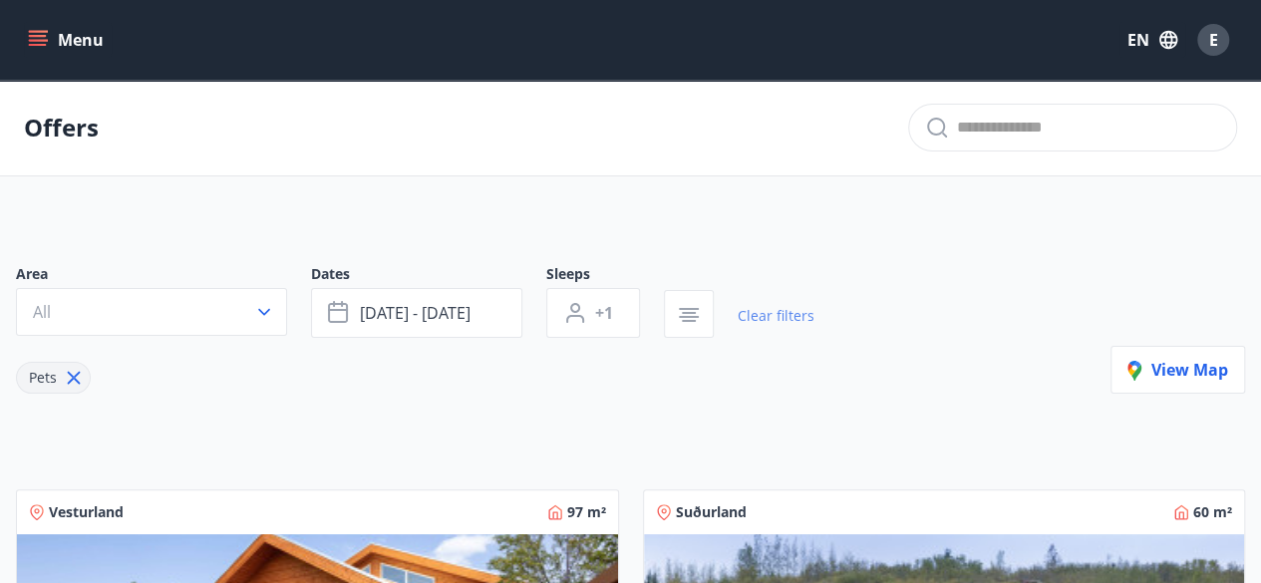
click at [770, 319] on link "Clear filters" at bounding box center [776, 316] width 77 height 44
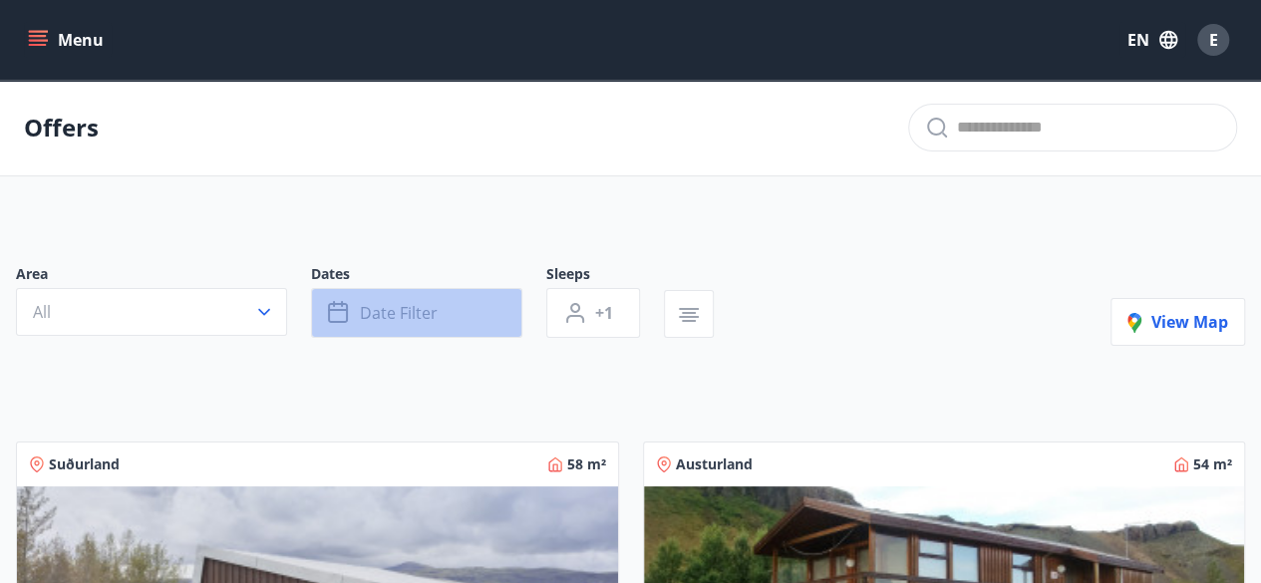
click at [423, 316] on span "Date filter" at bounding box center [399, 313] width 78 height 22
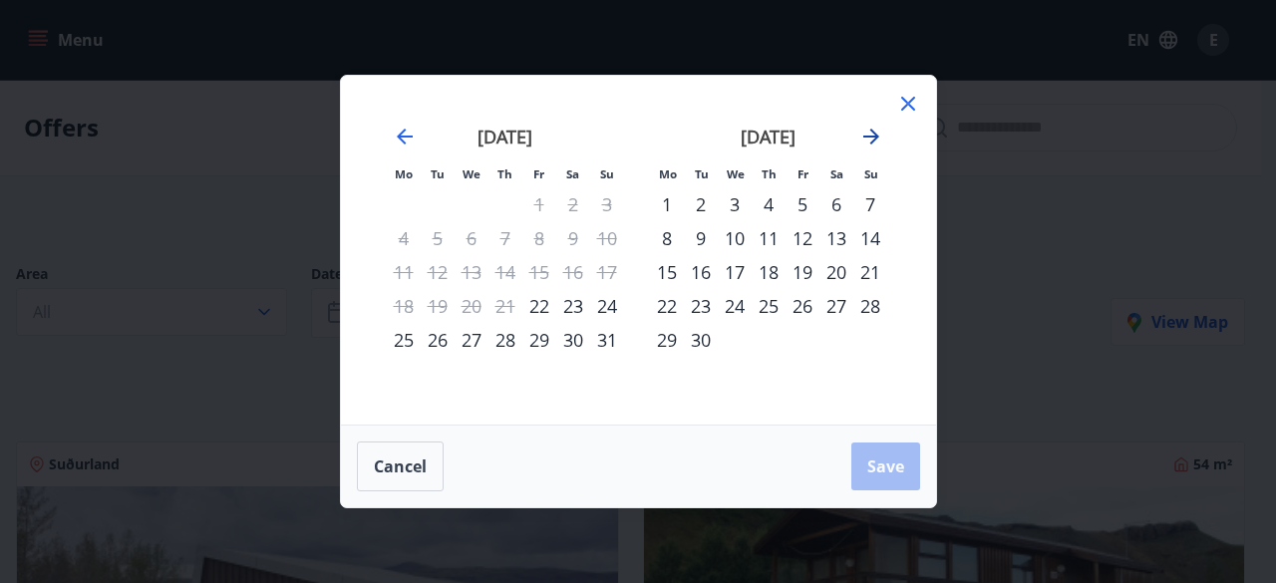
click at [879, 139] on icon "Move forward to switch to the next month." at bounding box center [871, 137] width 24 height 24
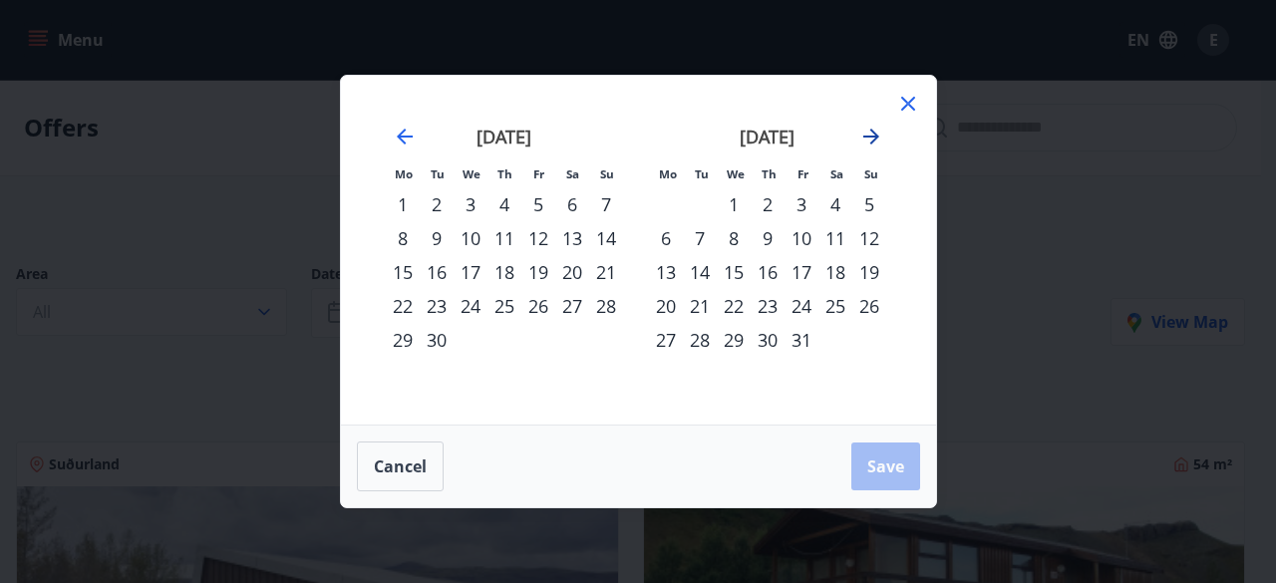
click at [879, 139] on icon "Move forward to switch to the next month." at bounding box center [871, 137] width 24 height 24
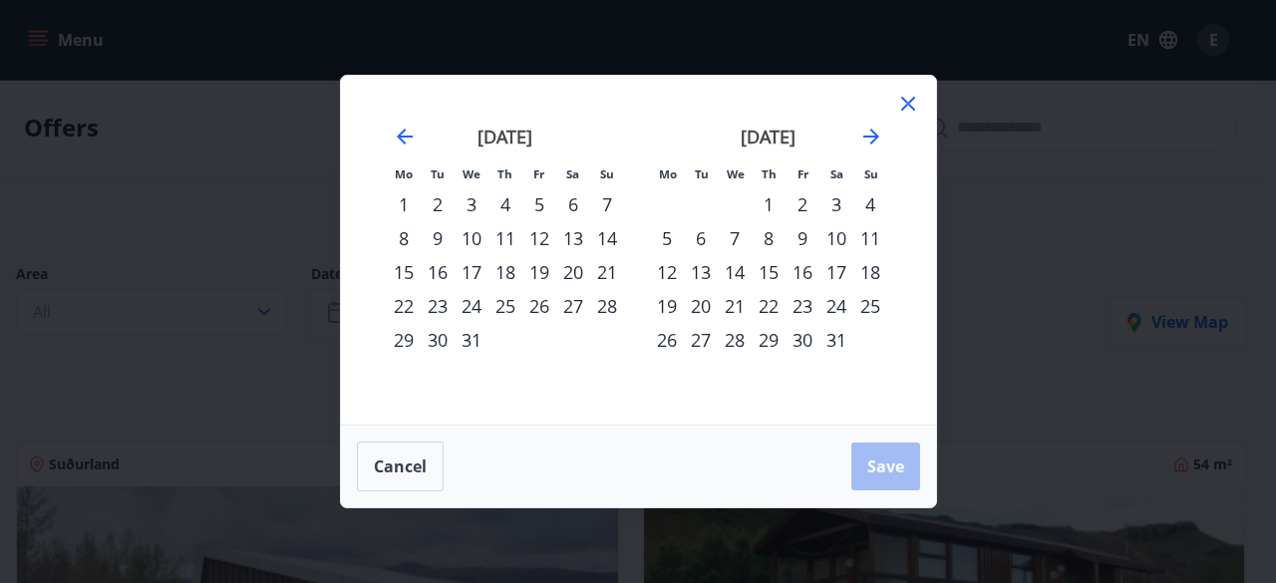
click at [808, 201] on div "2" at bounding box center [803, 204] width 34 height 34
click at [660, 240] on div "5" at bounding box center [667, 238] width 34 height 34
click at [883, 464] on span "Save" at bounding box center [885, 467] width 37 height 22
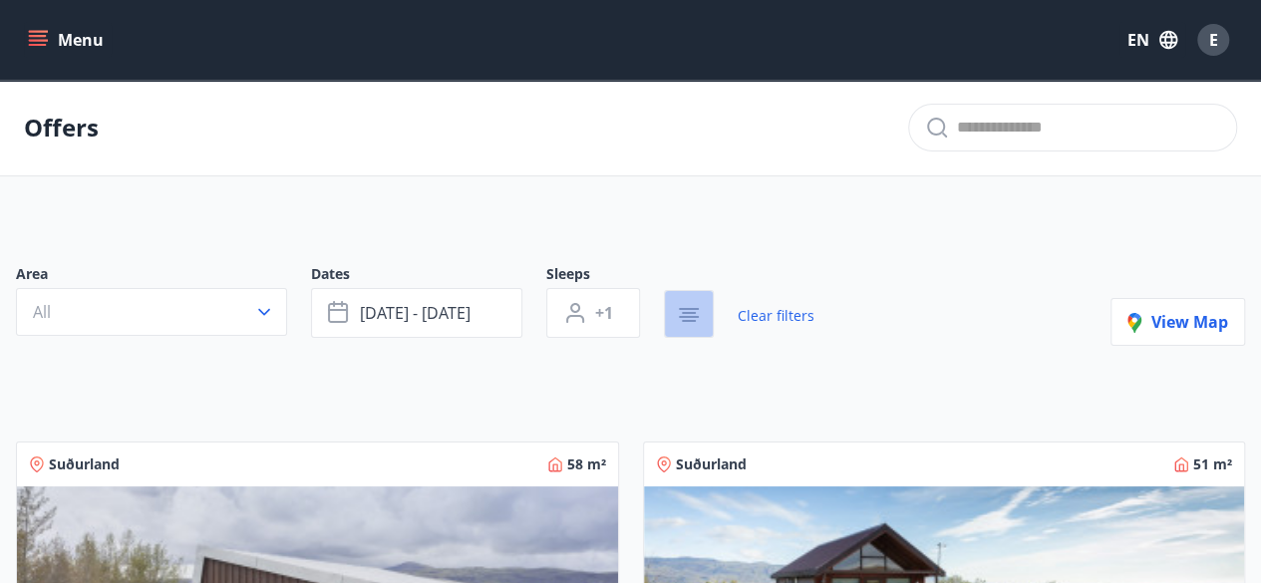
click at [690, 309] on icon "button" at bounding box center [689, 315] width 24 height 24
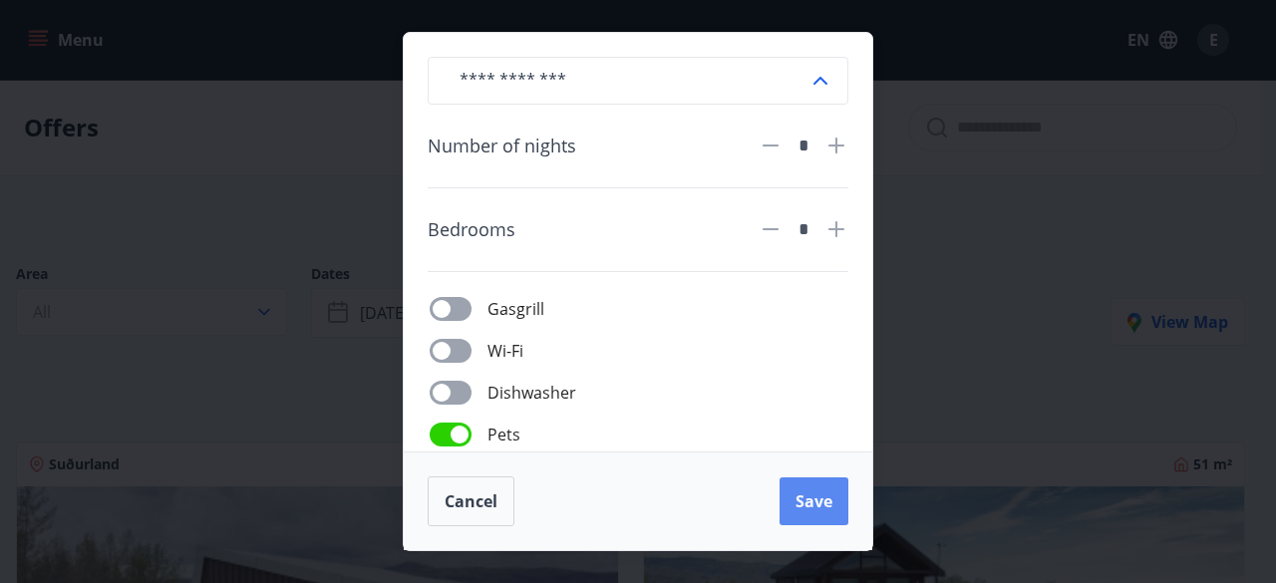
click at [819, 505] on span "Save" at bounding box center [814, 501] width 37 height 22
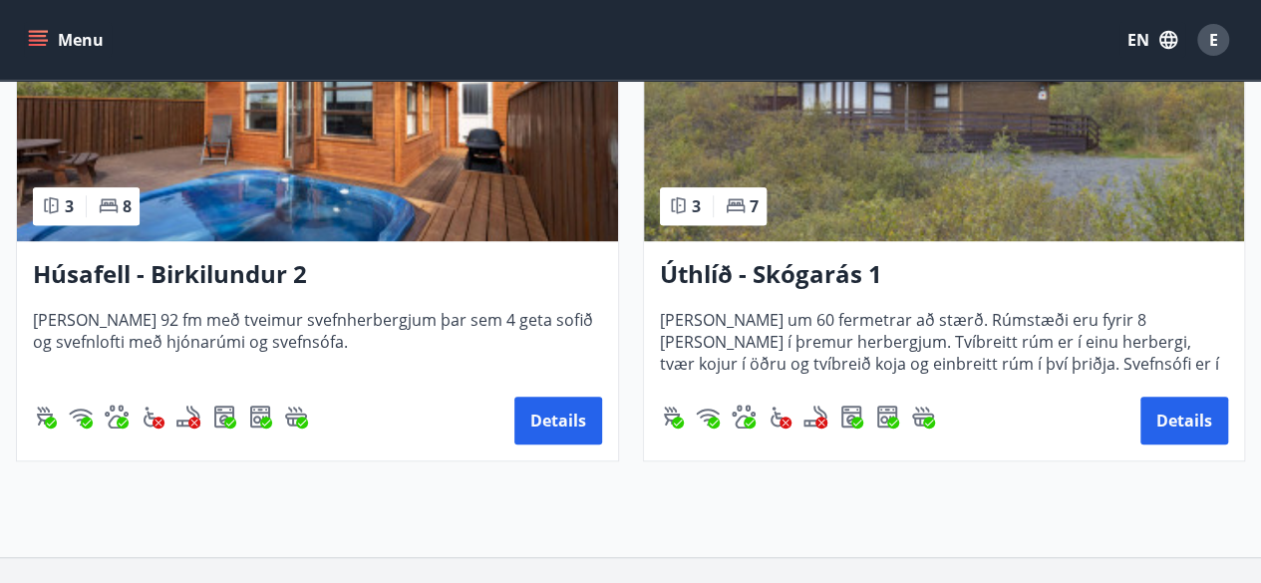
scroll to position [568, 0]
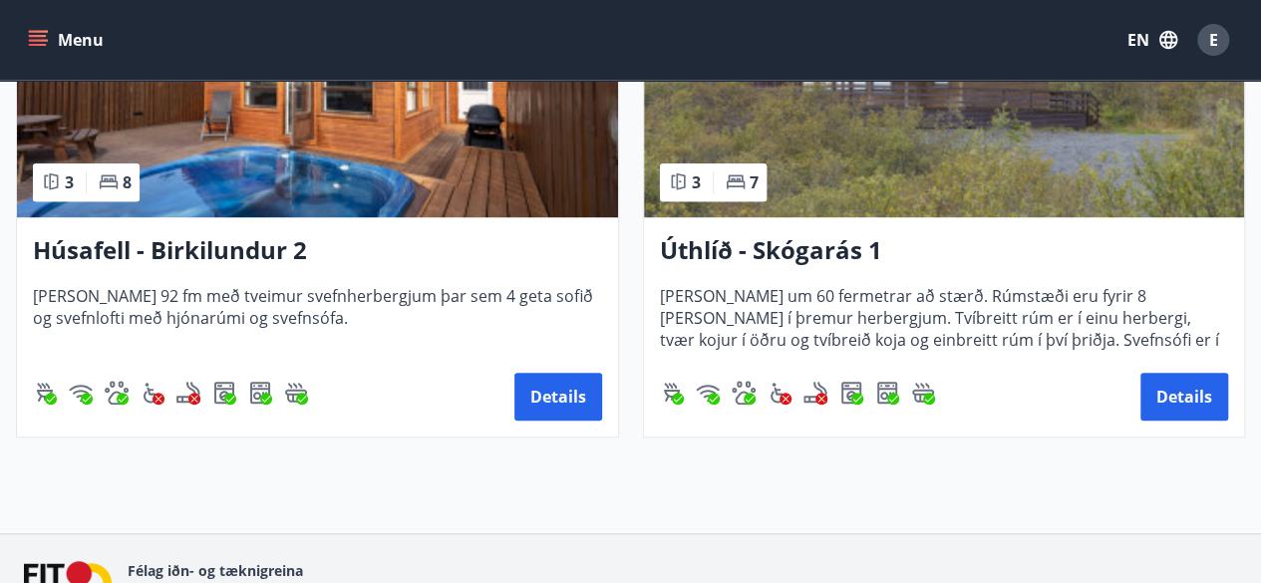
click at [819, 505] on div "Offers Area All Dates [DATE] - [DATE] Sleeps +1 Clear filters Pets View map [GE…" at bounding box center [630, 23] width 1261 height 1022
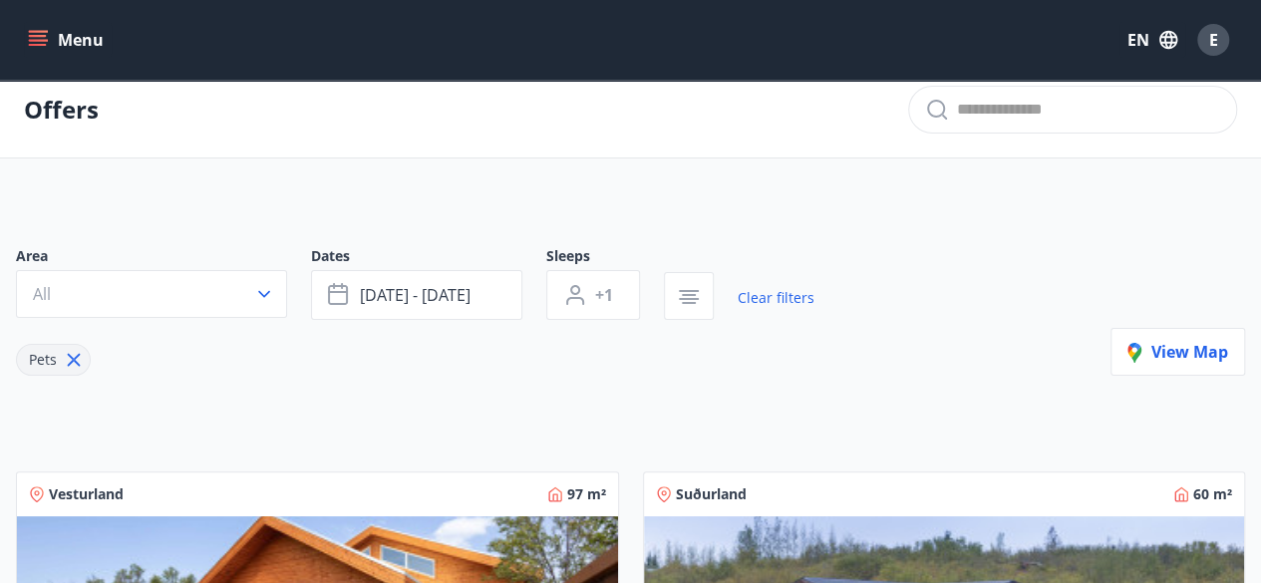
scroll to position [0, 0]
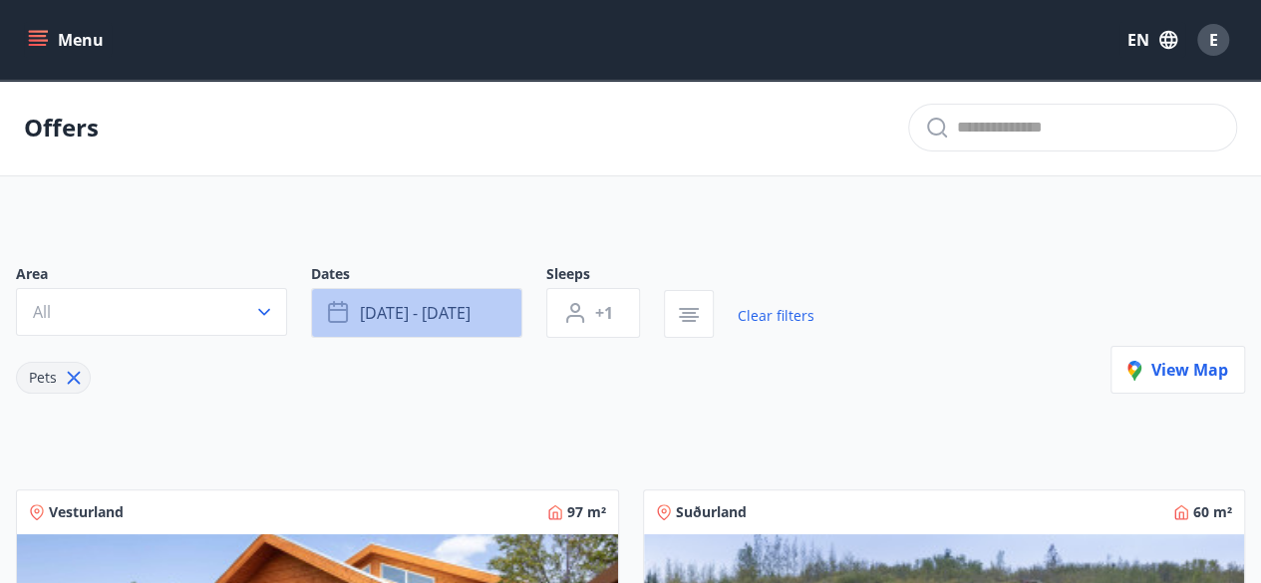
click at [466, 306] on button "[DATE] - [DATE]" at bounding box center [416, 313] width 211 height 50
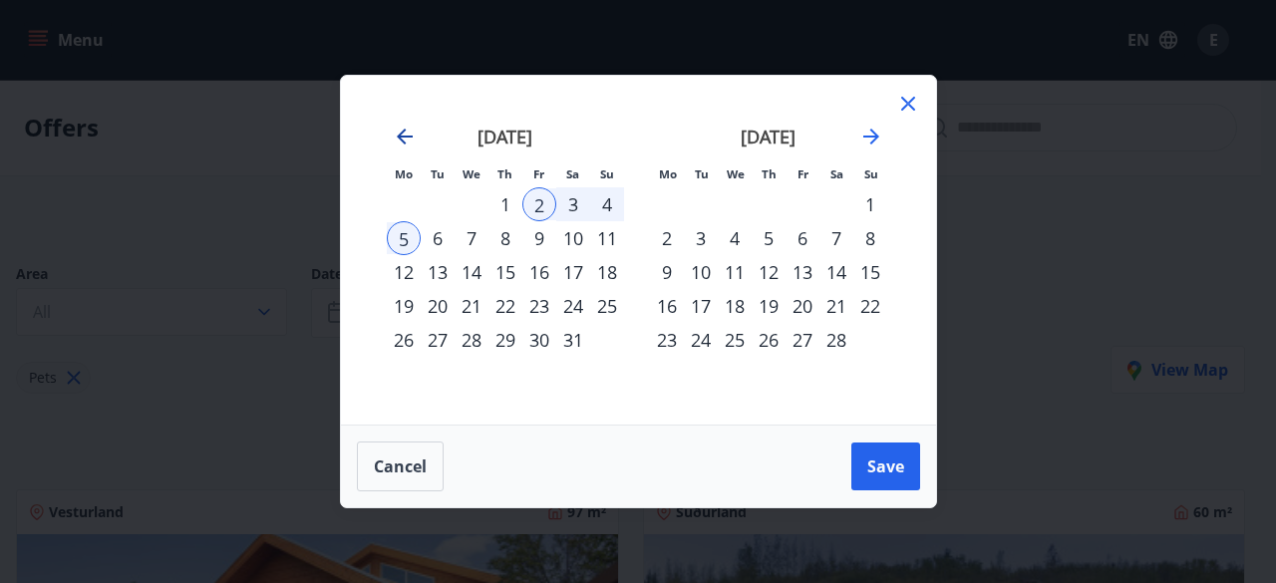
click at [397, 129] on icon "Move backward to switch to the previous month." at bounding box center [405, 137] width 24 height 24
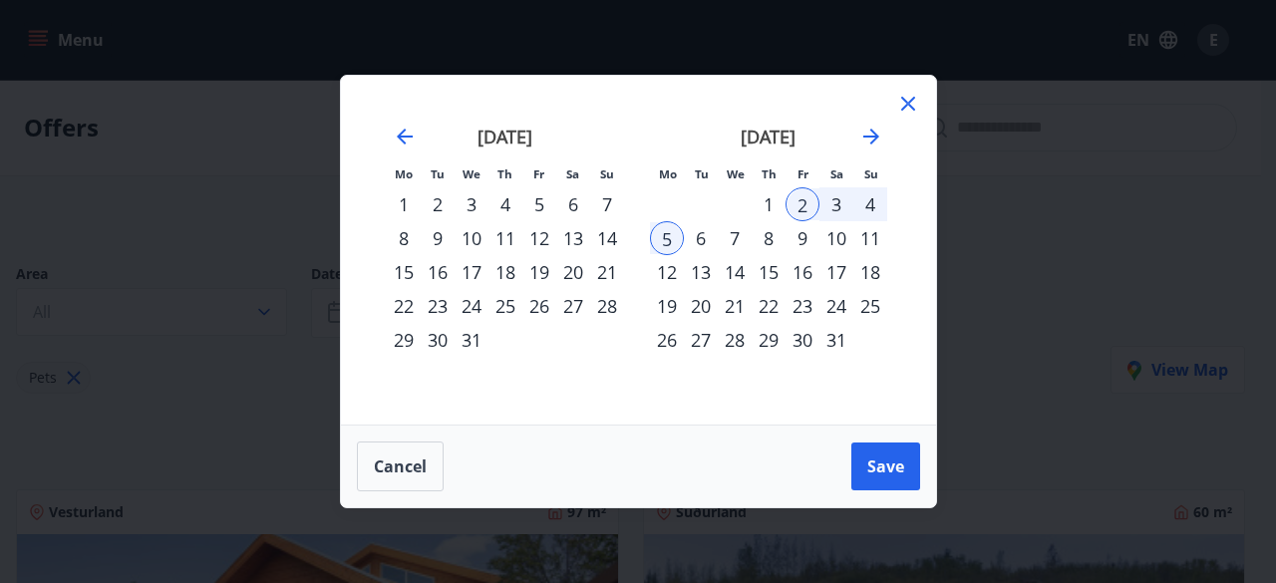
click at [541, 302] on div "26" at bounding box center [539, 306] width 34 height 34
click at [407, 343] on div "29" at bounding box center [404, 340] width 34 height 34
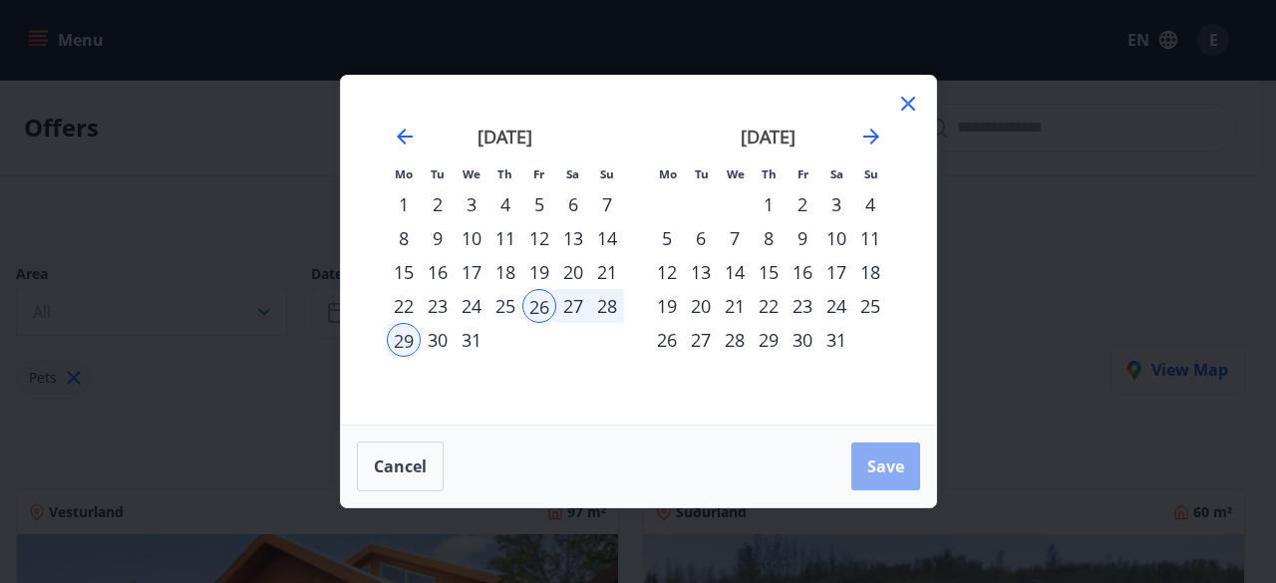
click at [892, 467] on span "Save" at bounding box center [885, 467] width 37 height 22
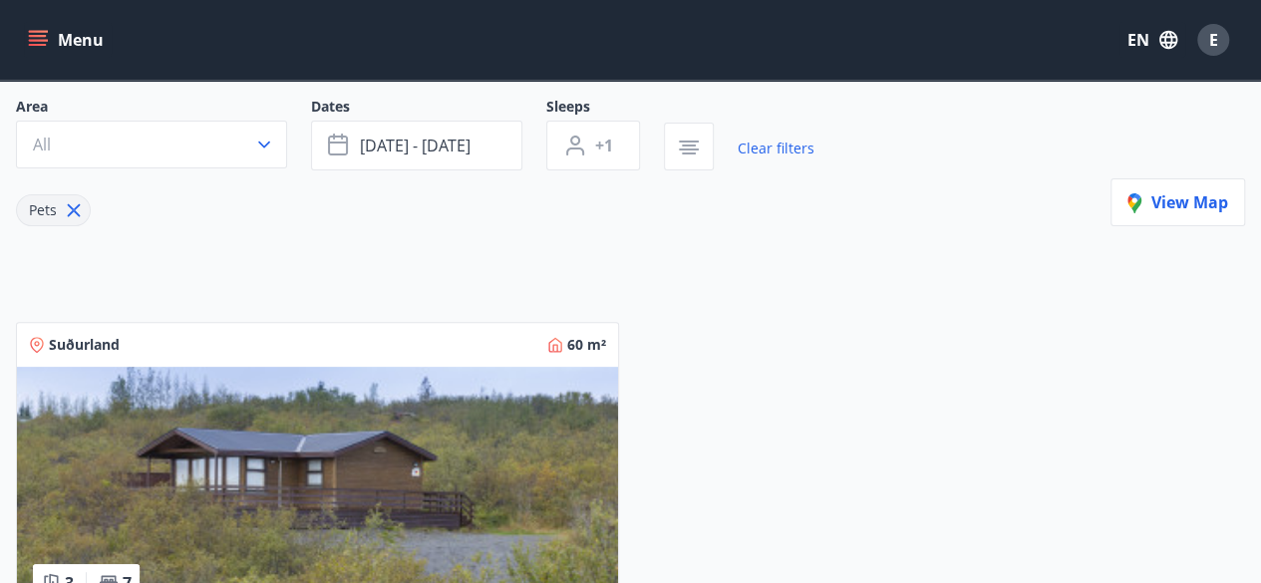
scroll to position [162, 0]
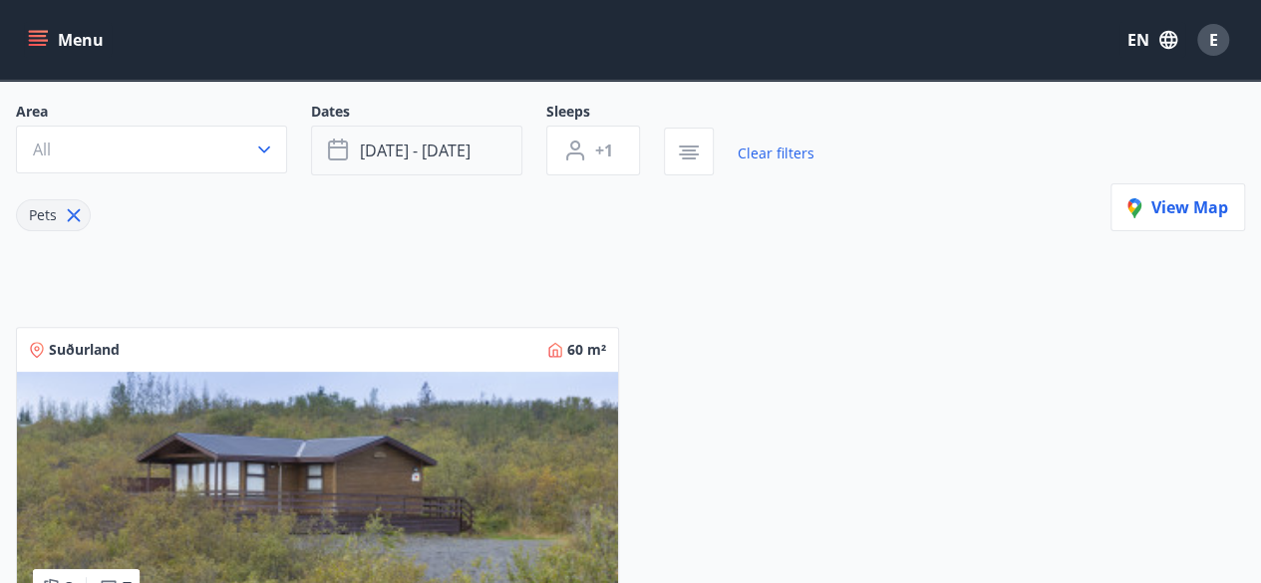
click at [443, 158] on span "[DATE] - [DATE]" at bounding box center [415, 151] width 111 height 22
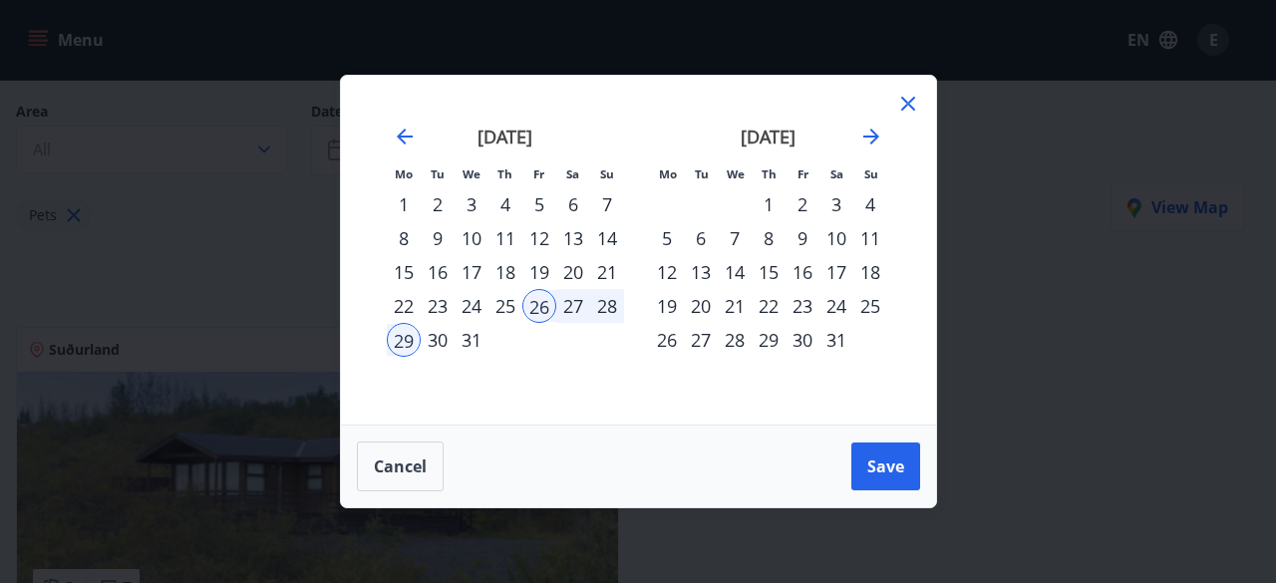
click at [907, 103] on icon at bounding box center [908, 104] width 14 height 14
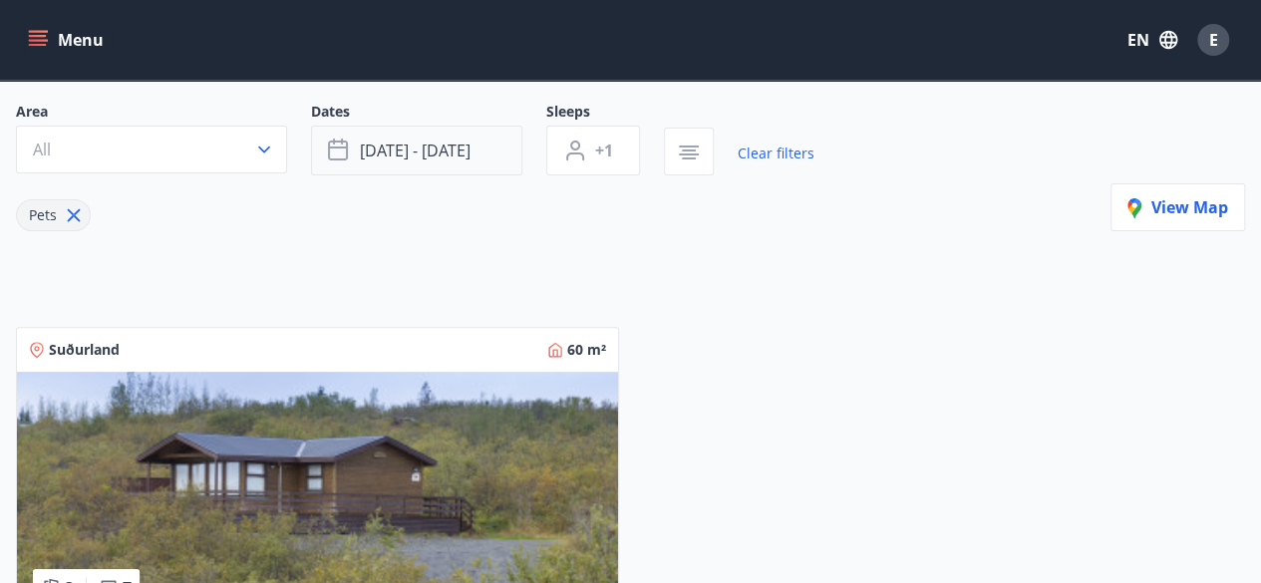
click at [424, 146] on span "[DATE] - [DATE]" at bounding box center [415, 151] width 111 height 22
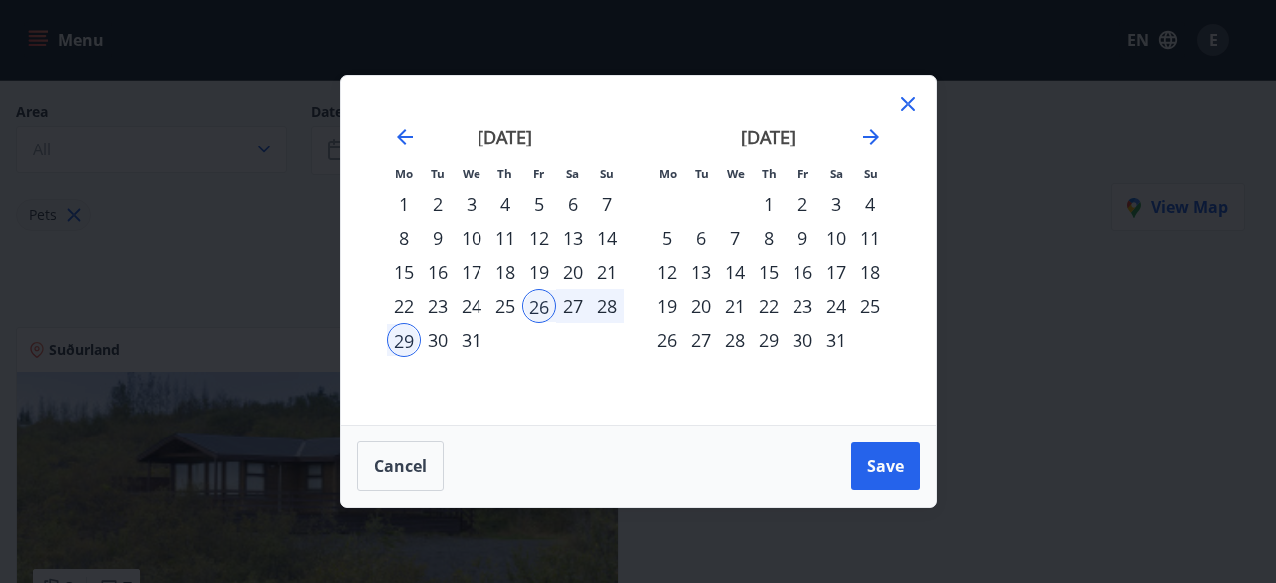
click at [802, 204] on div "2" at bounding box center [803, 204] width 34 height 34
click at [668, 237] on div "5" at bounding box center [667, 238] width 34 height 34
click at [769, 200] on div "1" at bounding box center [769, 204] width 34 height 34
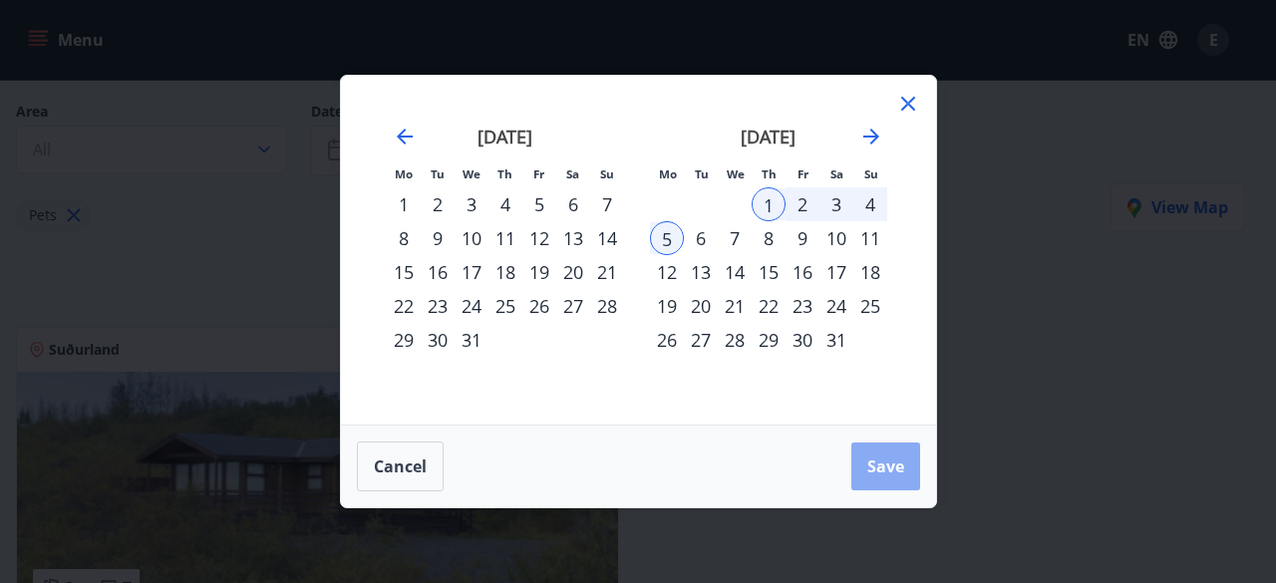
click at [887, 472] on span "Save" at bounding box center [885, 467] width 37 height 22
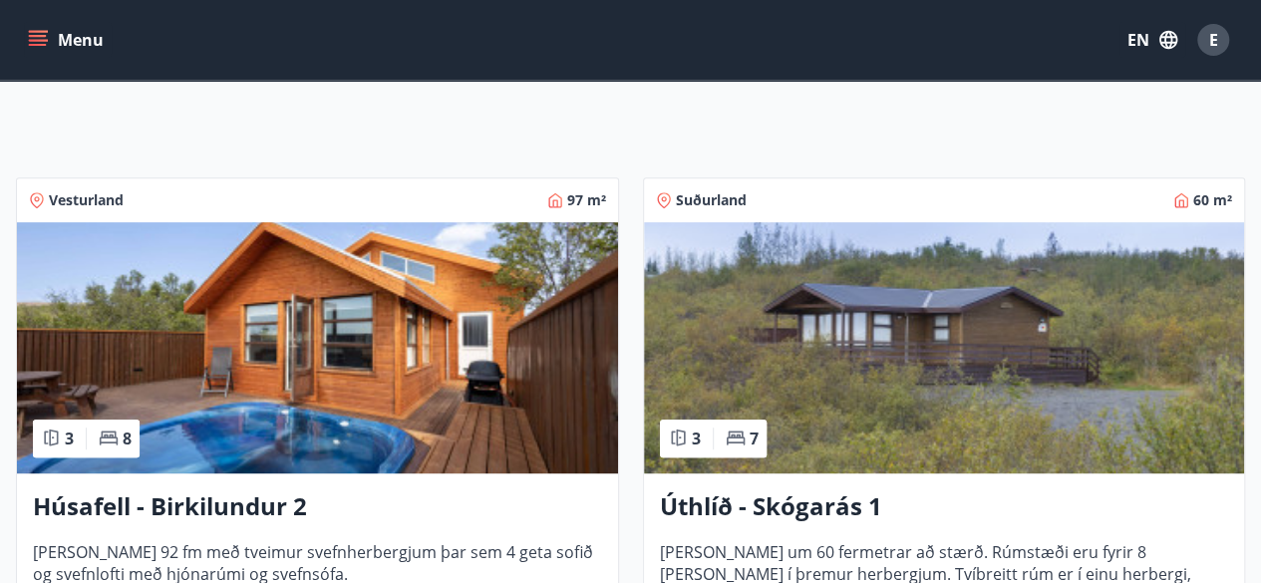
scroll to position [328, 0]
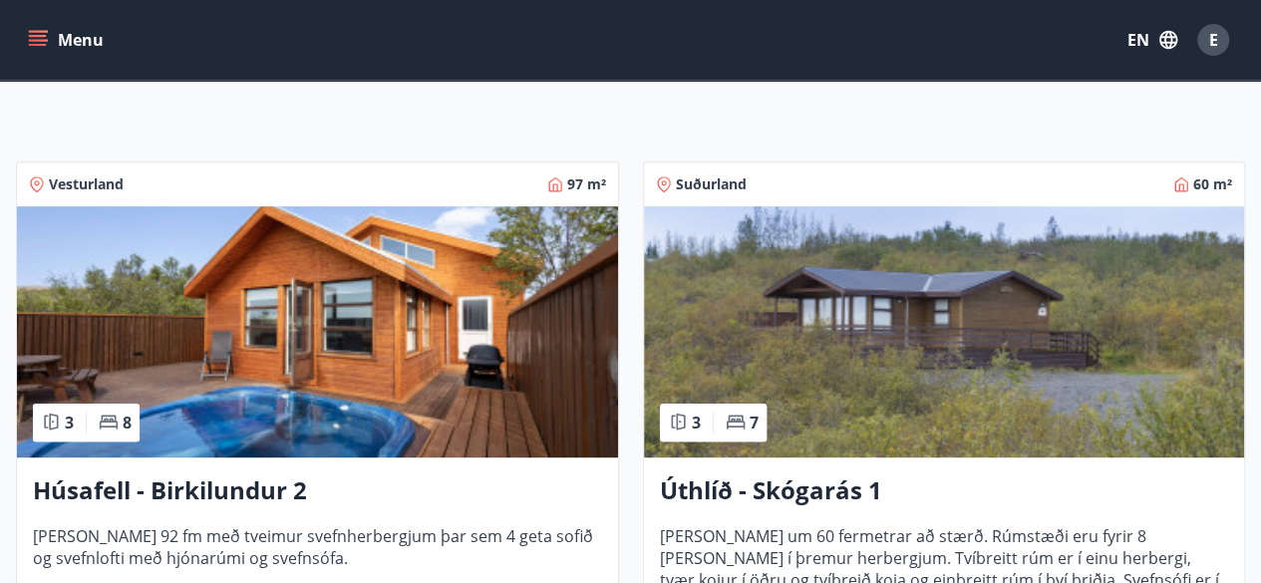
click at [227, 493] on h3 "Húsafell - Birkilundur 2" at bounding box center [317, 492] width 569 height 36
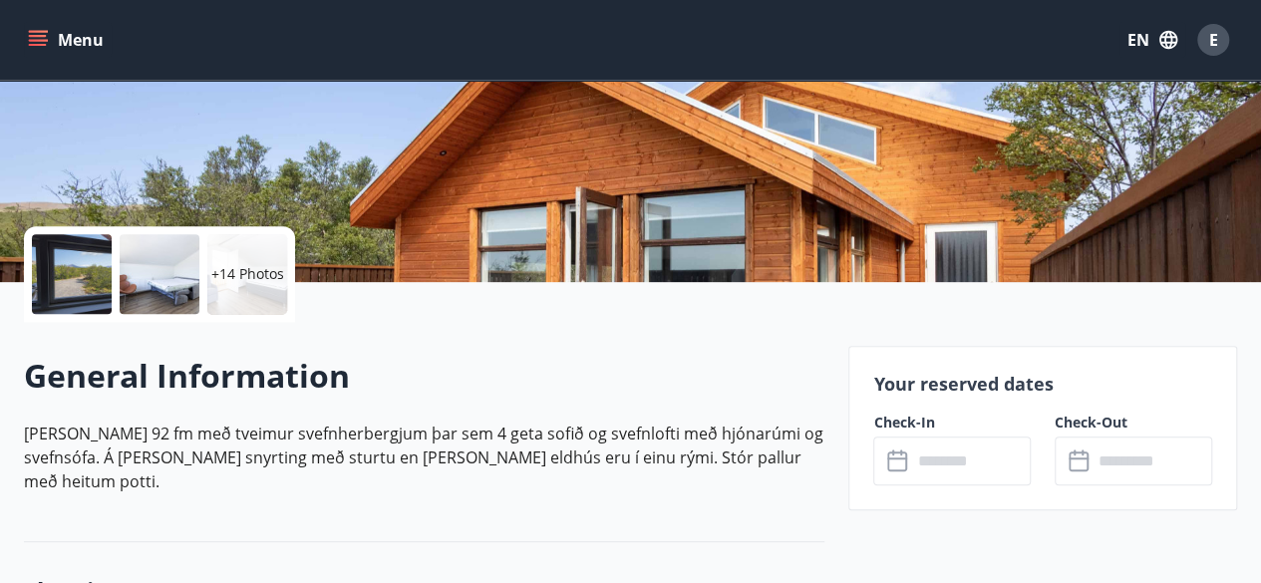
scroll to position [325, 0]
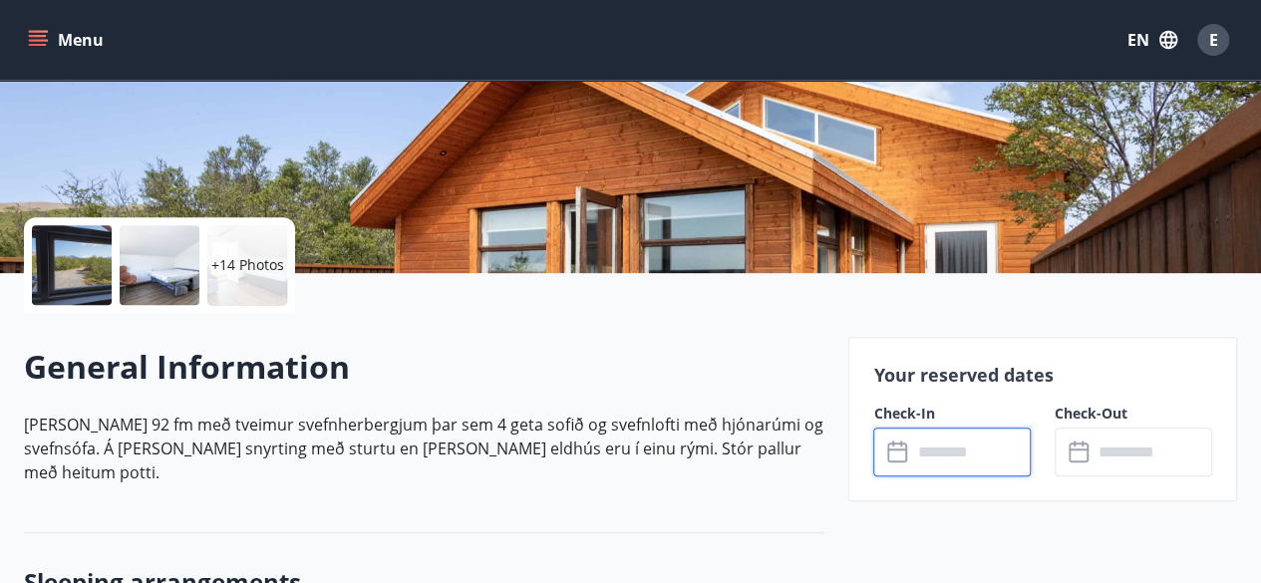
click at [935, 449] on input "text" at bounding box center [971, 452] width 120 height 49
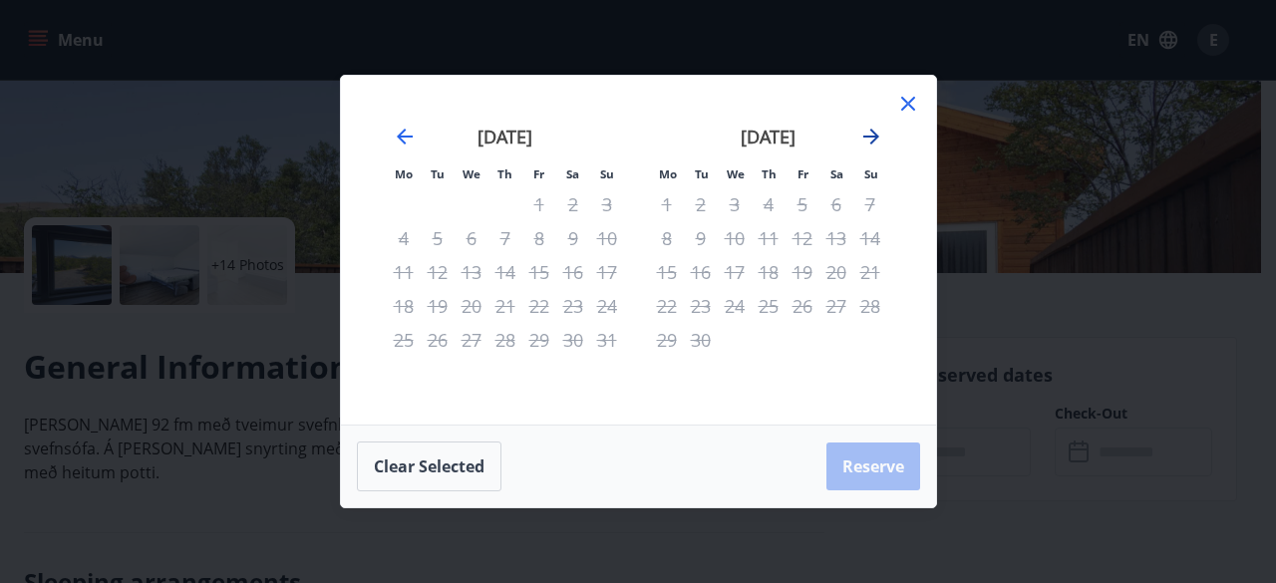
click at [872, 135] on icon "Move forward to switch to the next month." at bounding box center [871, 137] width 24 height 24
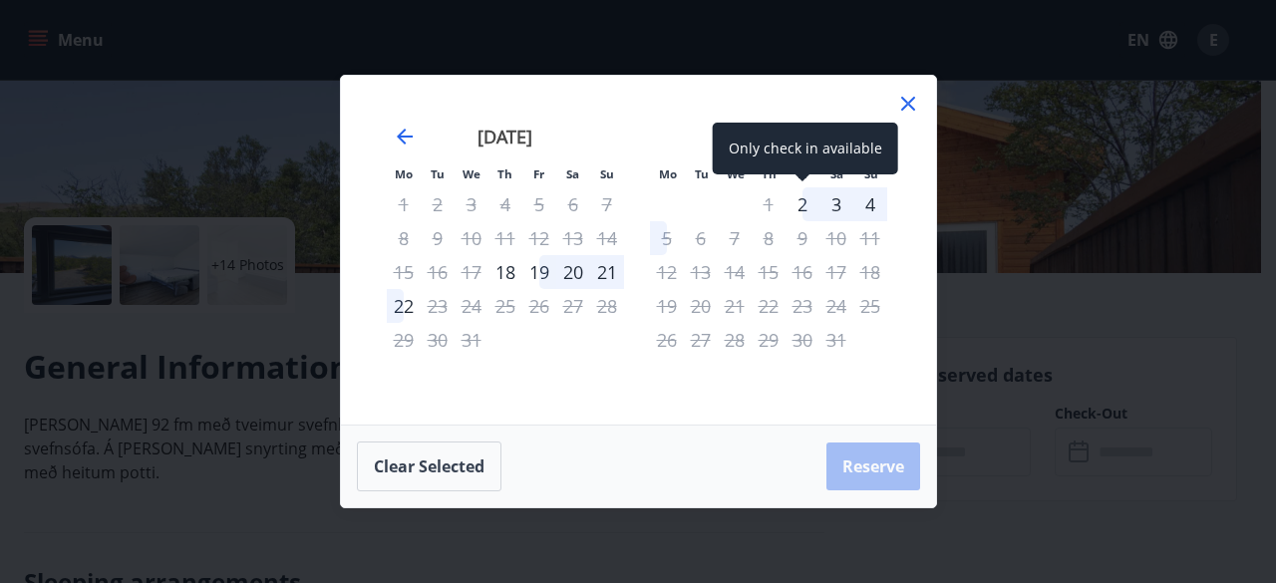
click at [806, 212] on div "2" at bounding box center [803, 204] width 34 height 34
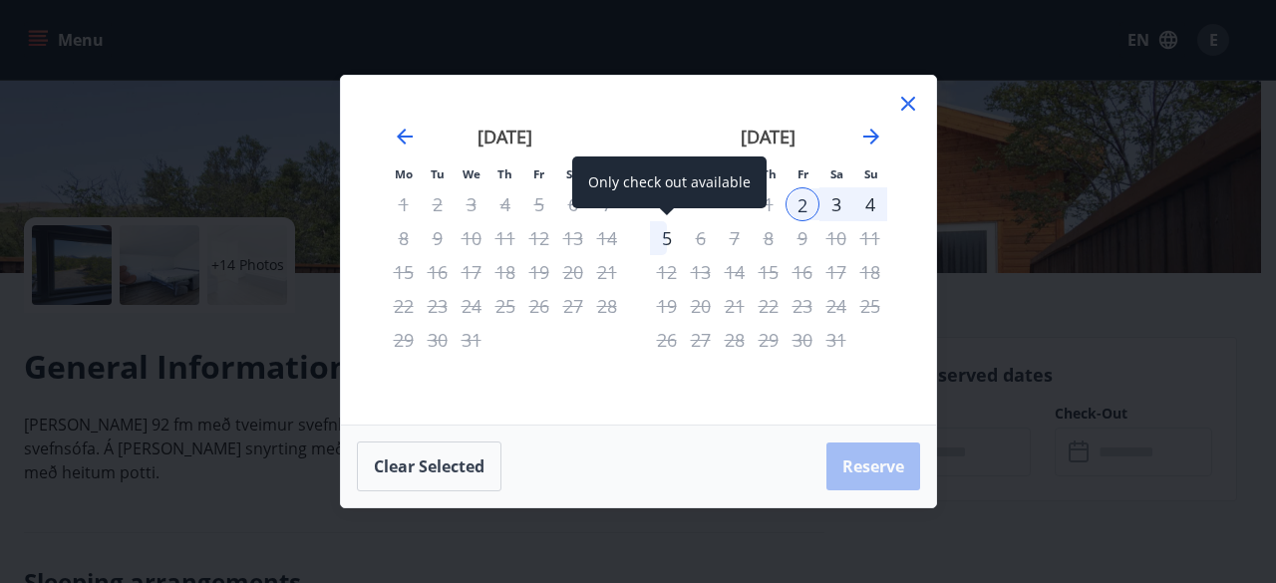
click at [660, 237] on div "5" at bounding box center [667, 238] width 34 height 34
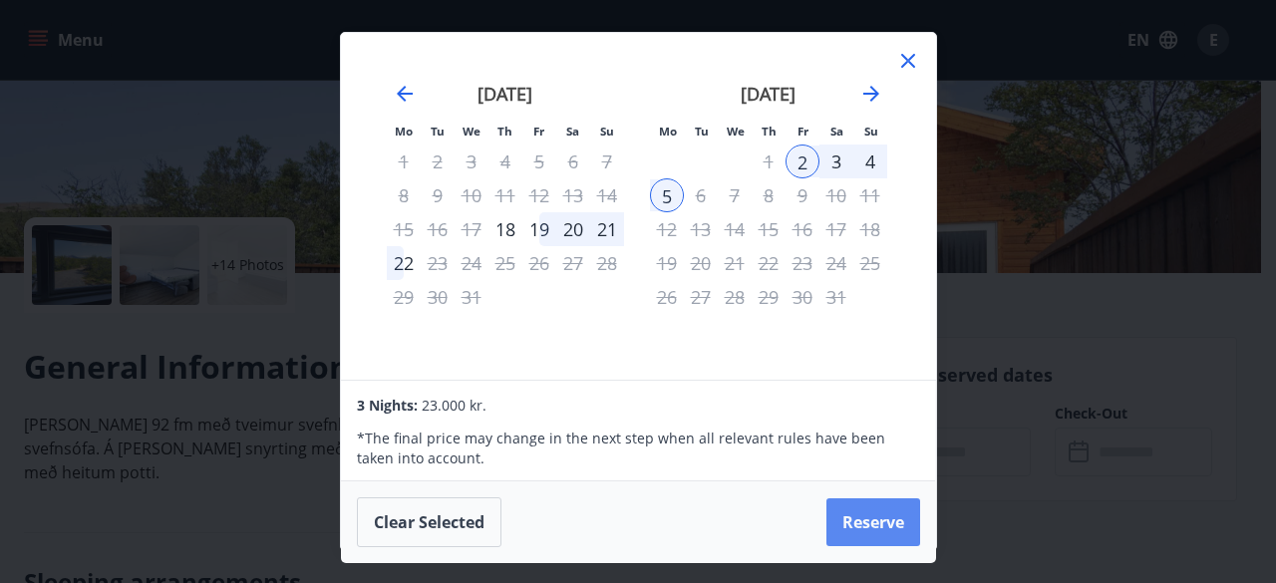
click at [856, 529] on button "Reserve" at bounding box center [873, 522] width 94 height 48
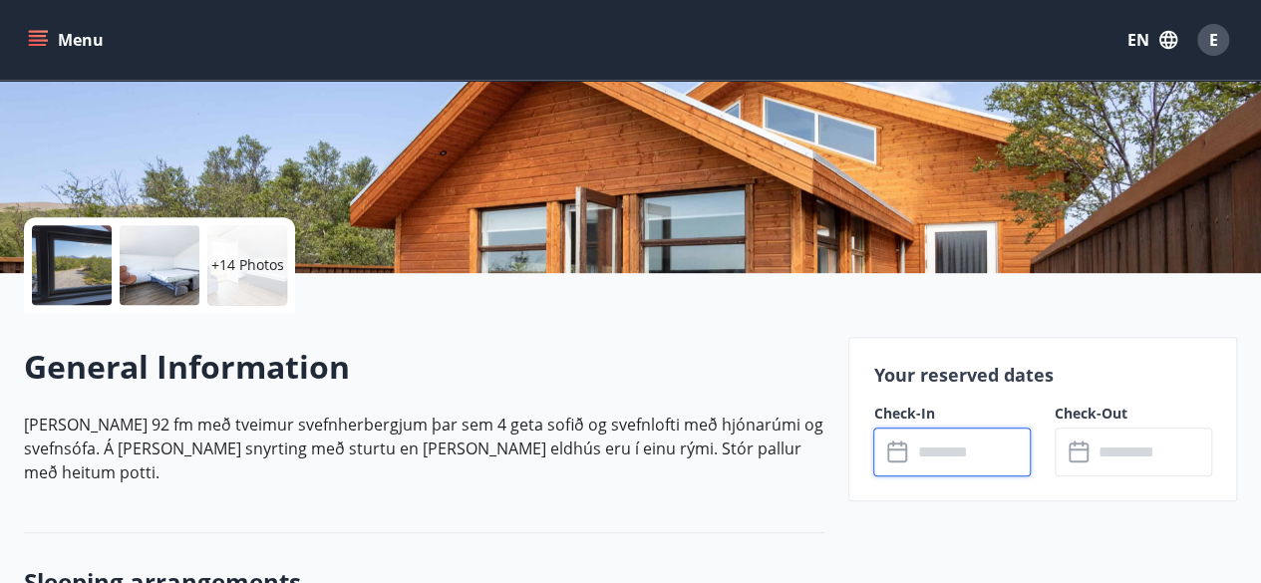
type input "******"
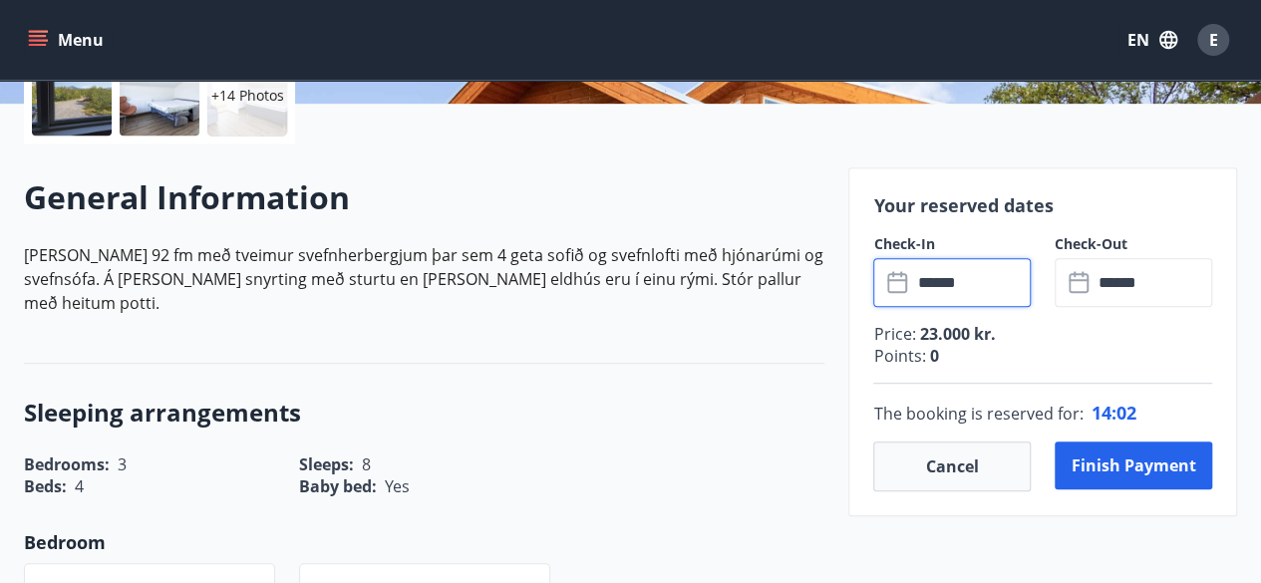
scroll to position [497, 0]
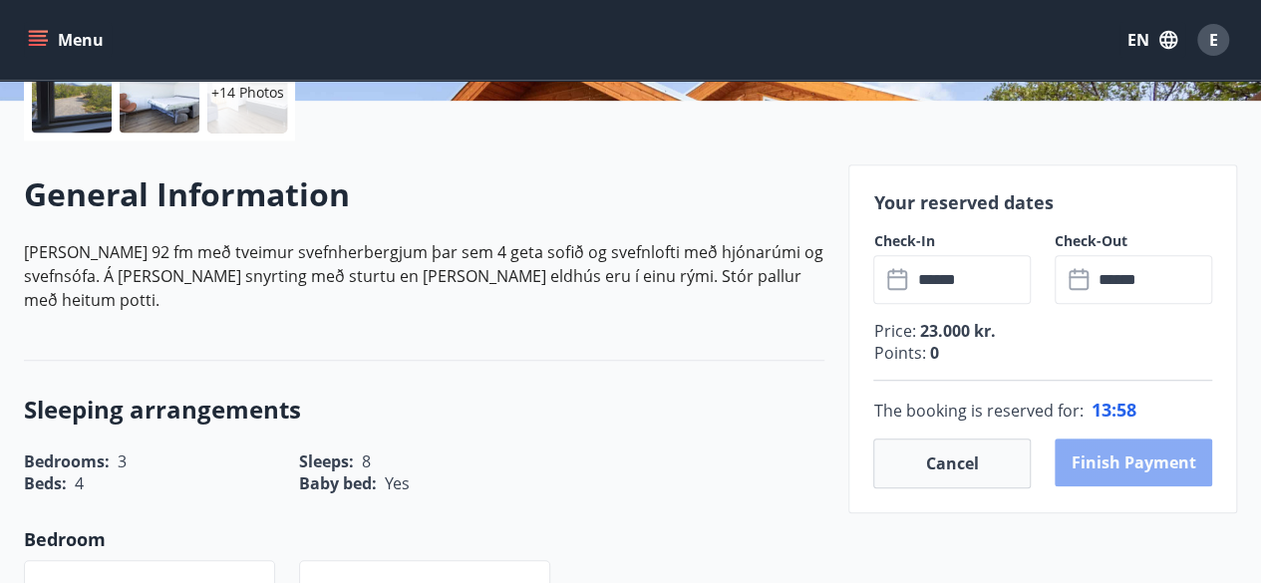
click at [1144, 462] on button "Finish payment" at bounding box center [1134, 463] width 158 height 48
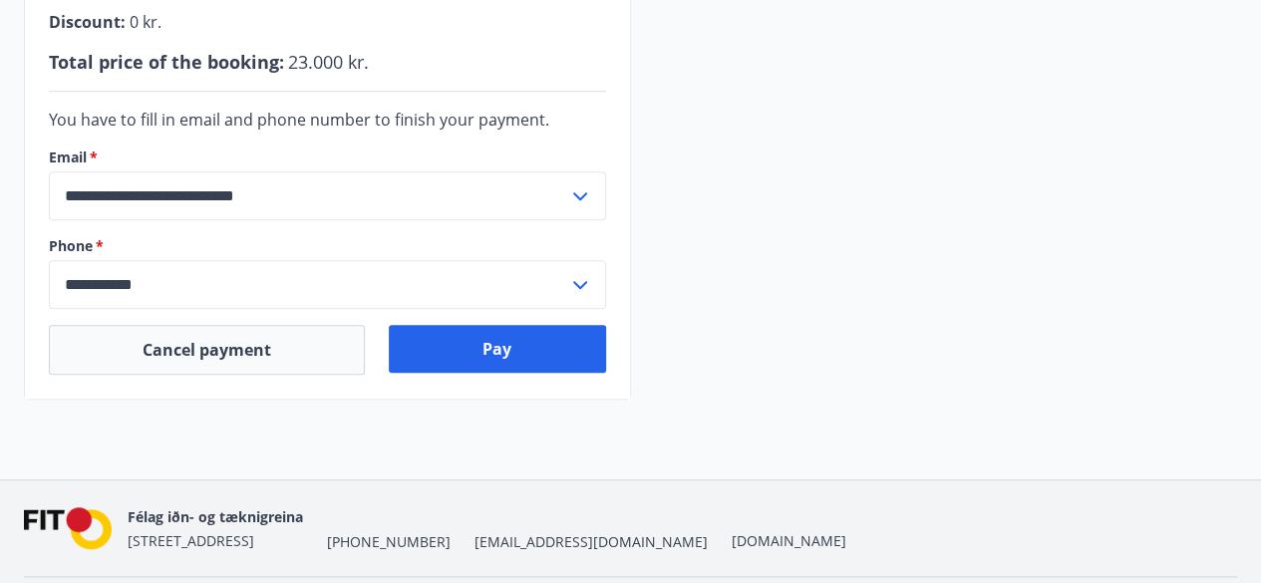
scroll to position [632, 0]
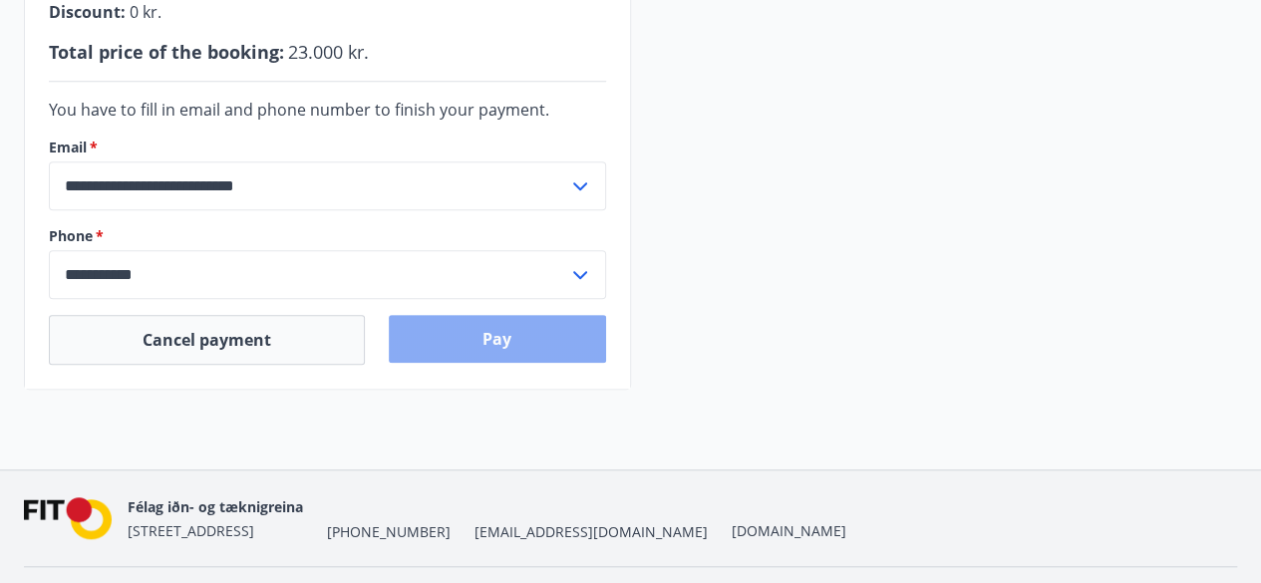
click at [504, 342] on button "Pay" at bounding box center [497, 339] width 217 height 48
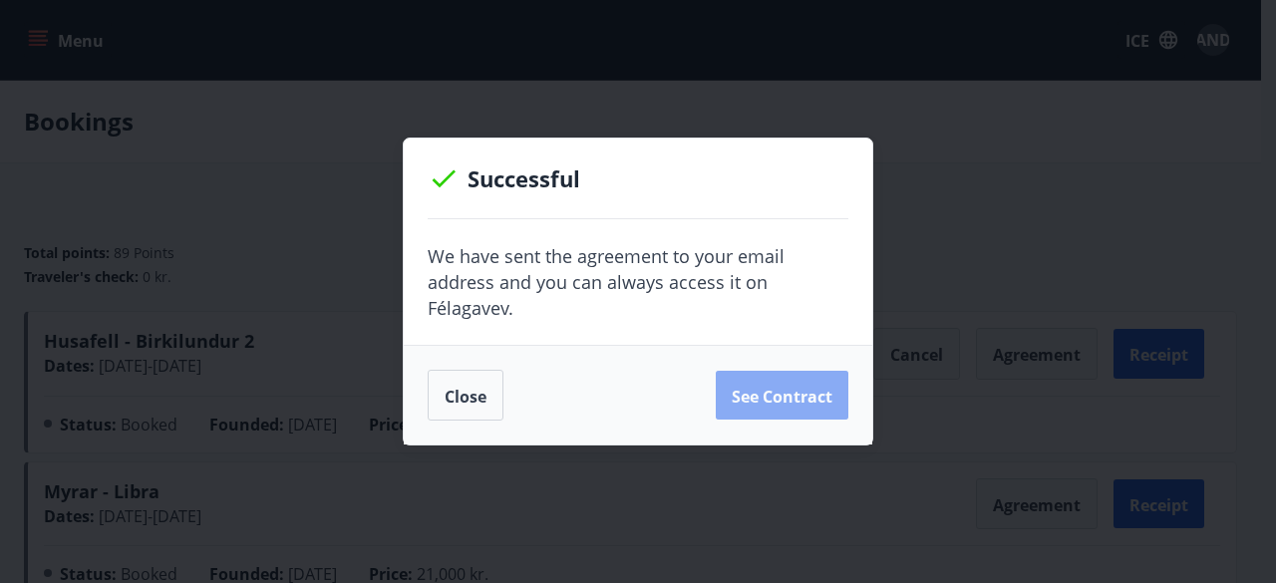
click at [747, 398] on font "See contract" at bounding box center [782, 396] width 101 height 22
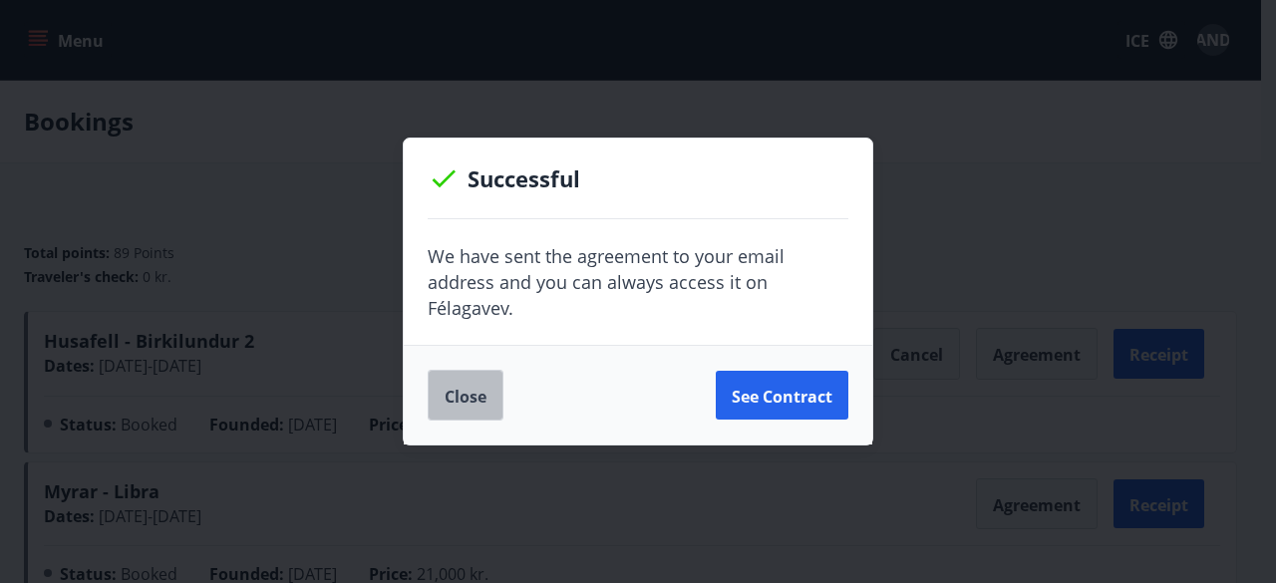
click at [480, 402] on font "Close" at bounding box center [466, 396] width 42 height 22
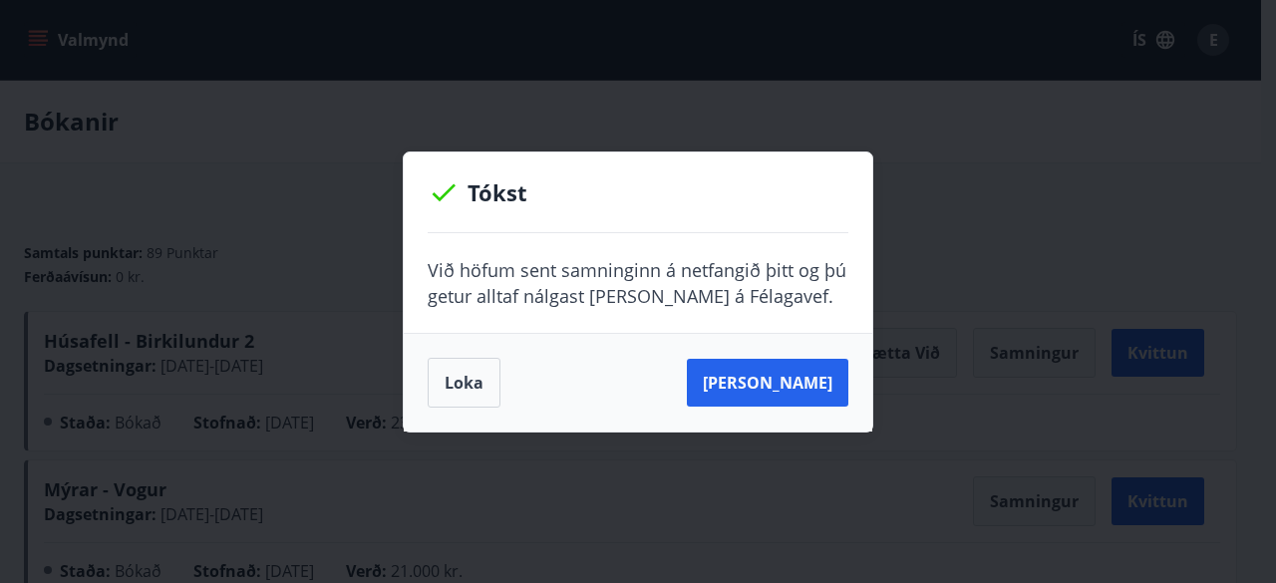
click at [462, 415] on div "[PERSON_NAME]" at bounding box center [638, 382] width 469 height 99
click at [476, 372] on button "Loka" at bounding box center [464, 383] width 73 height 50
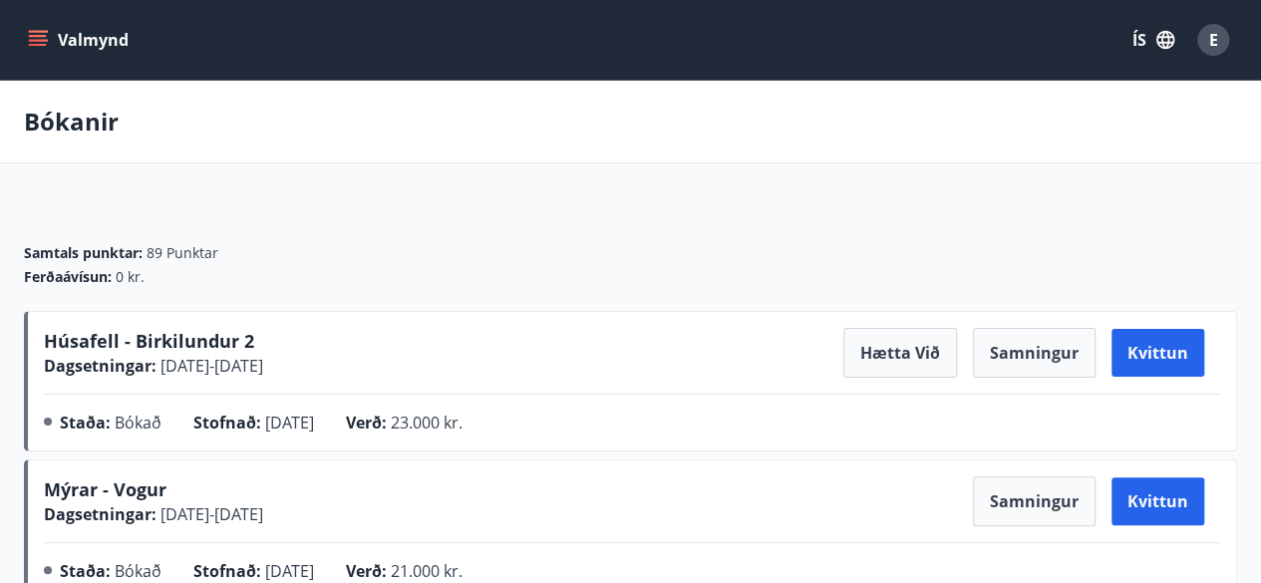
click at [106, 58] on div "Valmynd ÍS E" at bounding box center [630, 40] width 1213 height 48
click at [1163, 45] on icon "button" at bounding box center [1165, 40] width 18 height 18
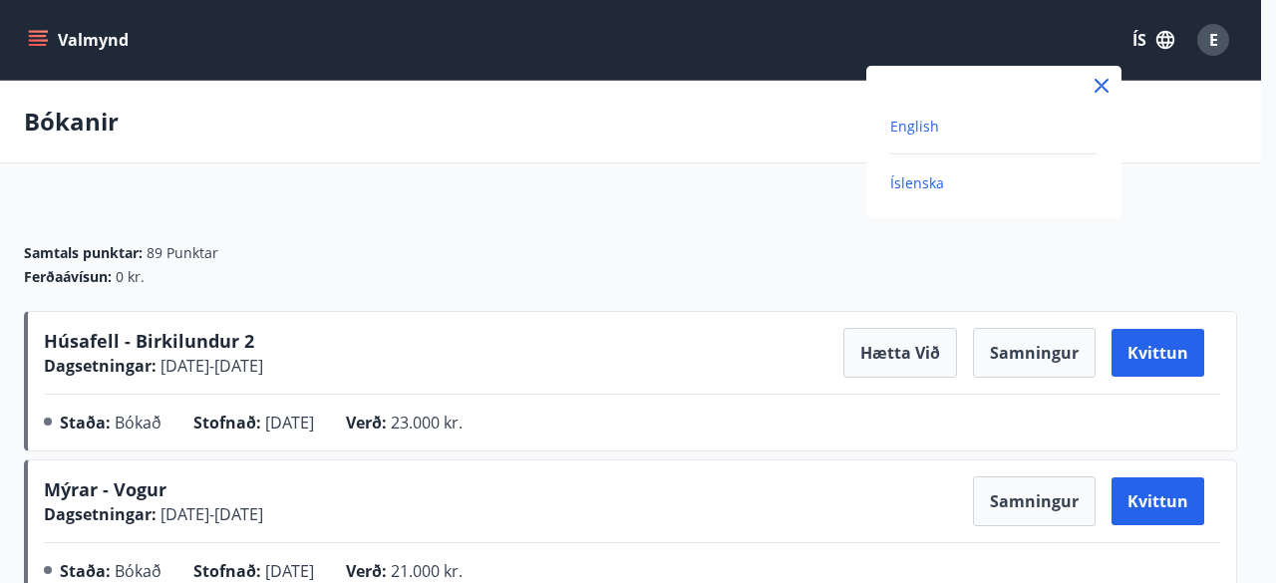
click at [917, 128] on span "English" at bounding box center [914, 126] width 49 height 19
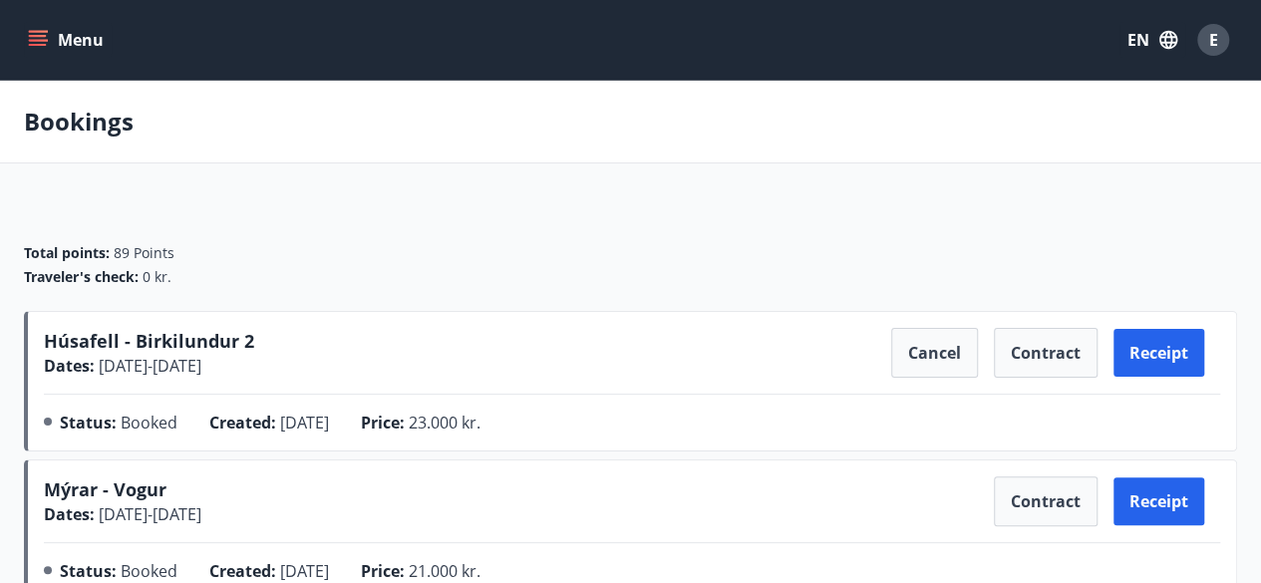
click at [431, 295] on div "Total points : 89 Points Traveler's check : 0 kr." at bounding box center [630, 257] width 1213 height 108
click at [54, 47] on button "Menu" at bounding box center [68, 40] width 88 height 36
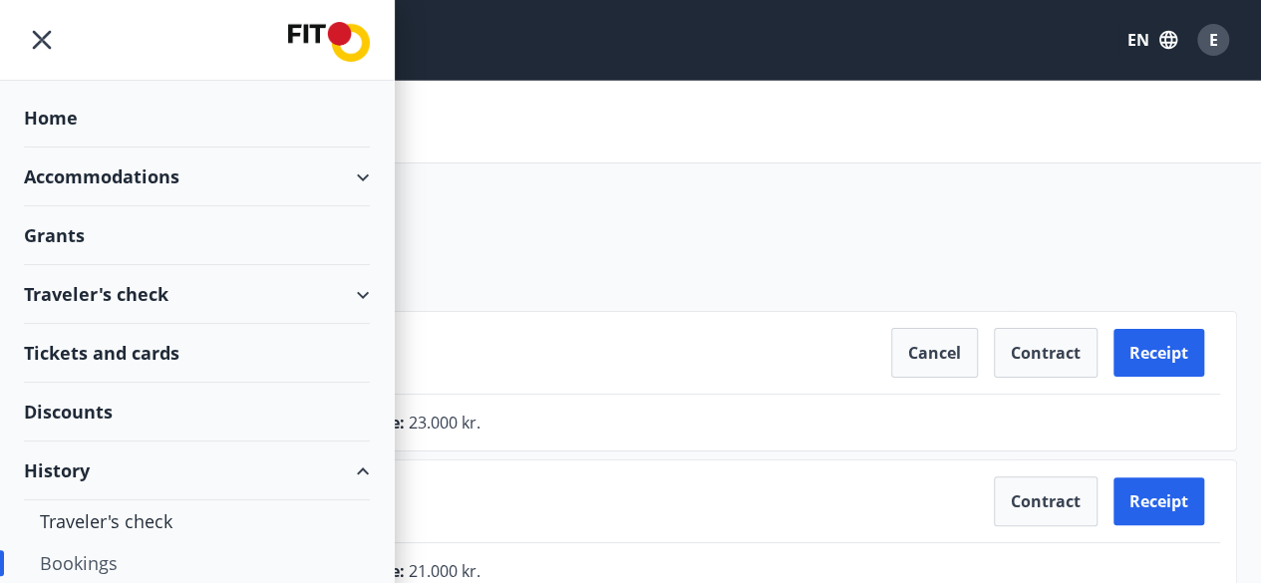
click at [133, 186] on div "Accommodations" at bounding box center [197, 177] width 346 height 59
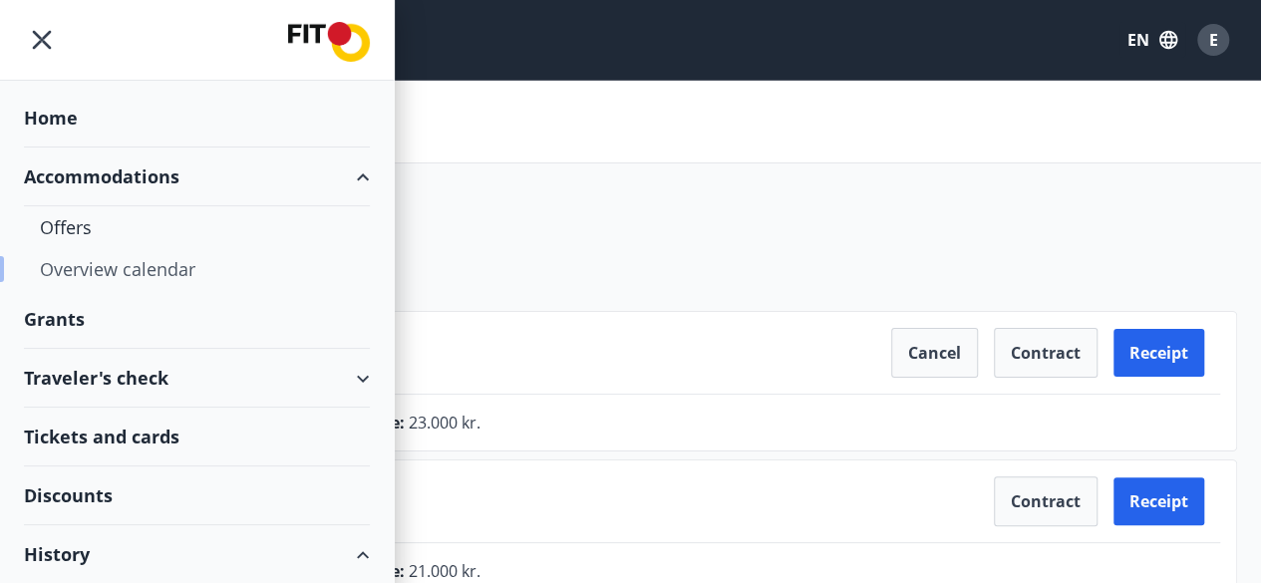
click at [128, 272] on div "Overview calendar" at bounding box center [197, 269] width 314 height 42
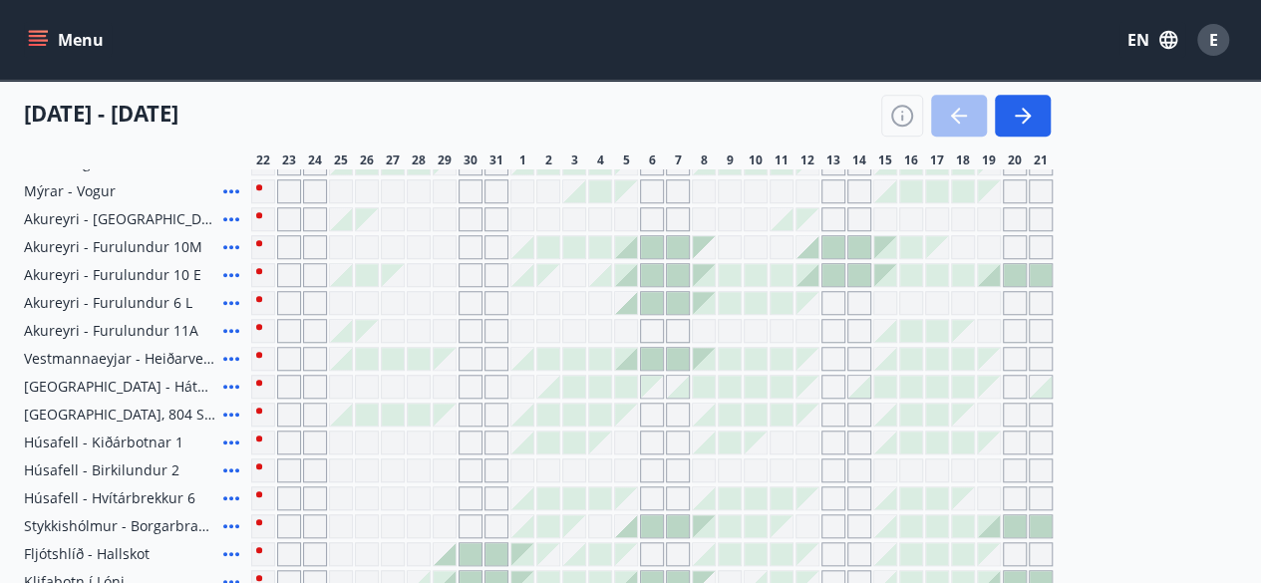
scroll to position [693, 0]
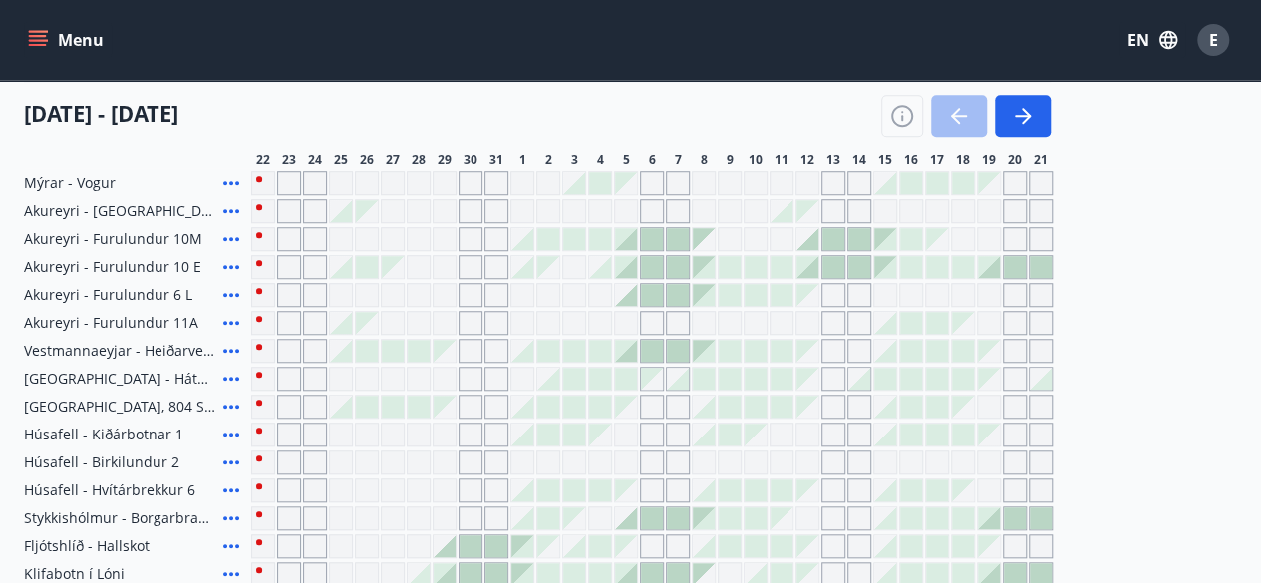
click at [220, 461] on icon at bounding box center [231, 463] width 24 height 24
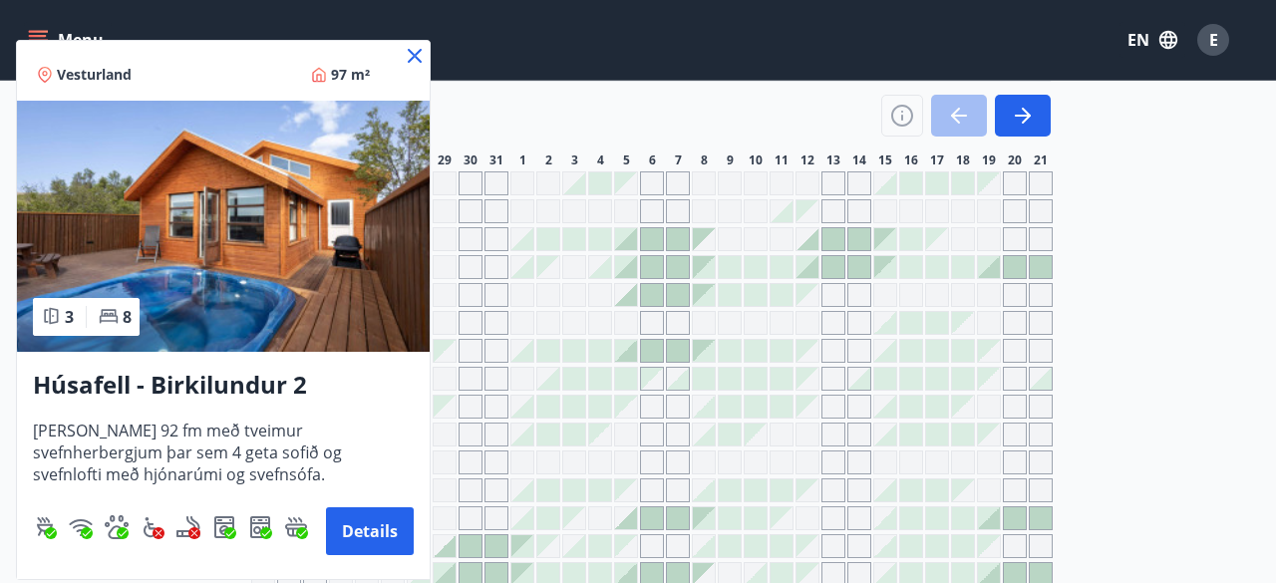
click at [424, 51] on icon at bounding box center [415, 56] width 24 height 24
click at [425, 48] on div "Menu EN E" at bounding box center [630, 40] width 1213 height 48
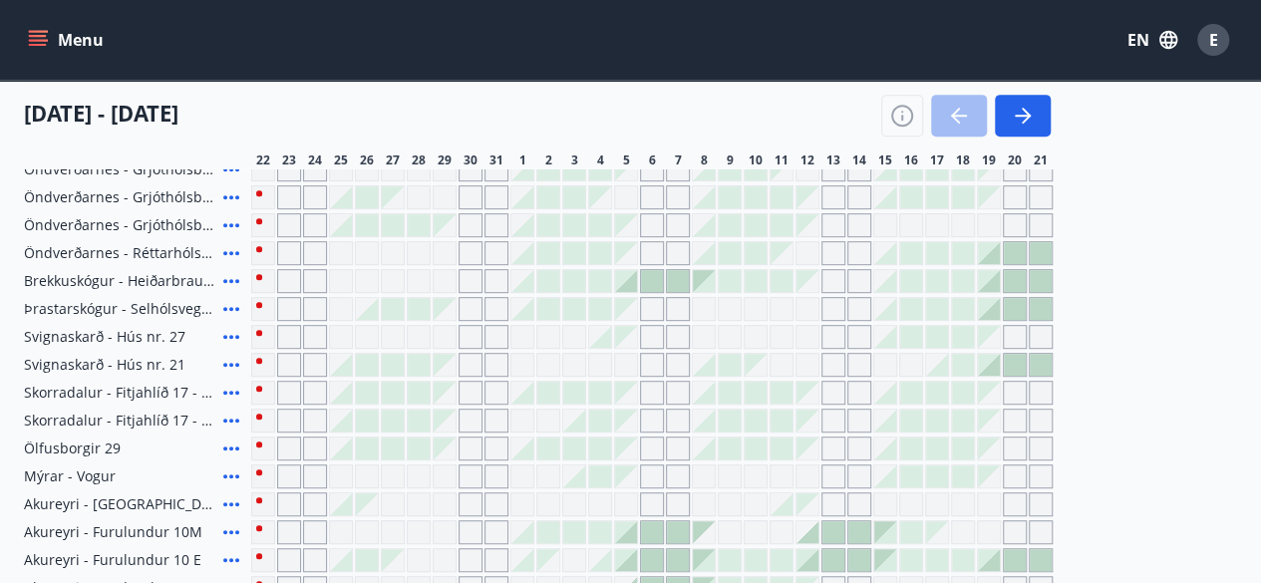
scroll to position [386, 0]
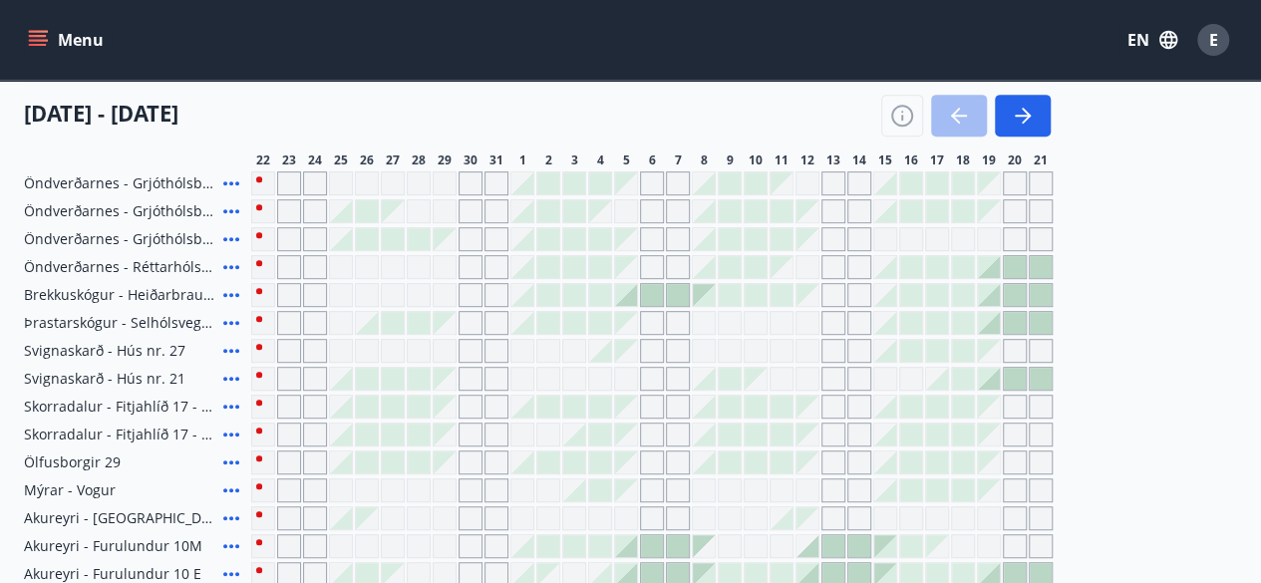
click at [233, 518] on icon at bounding box center [231, 518] width 24 height 24
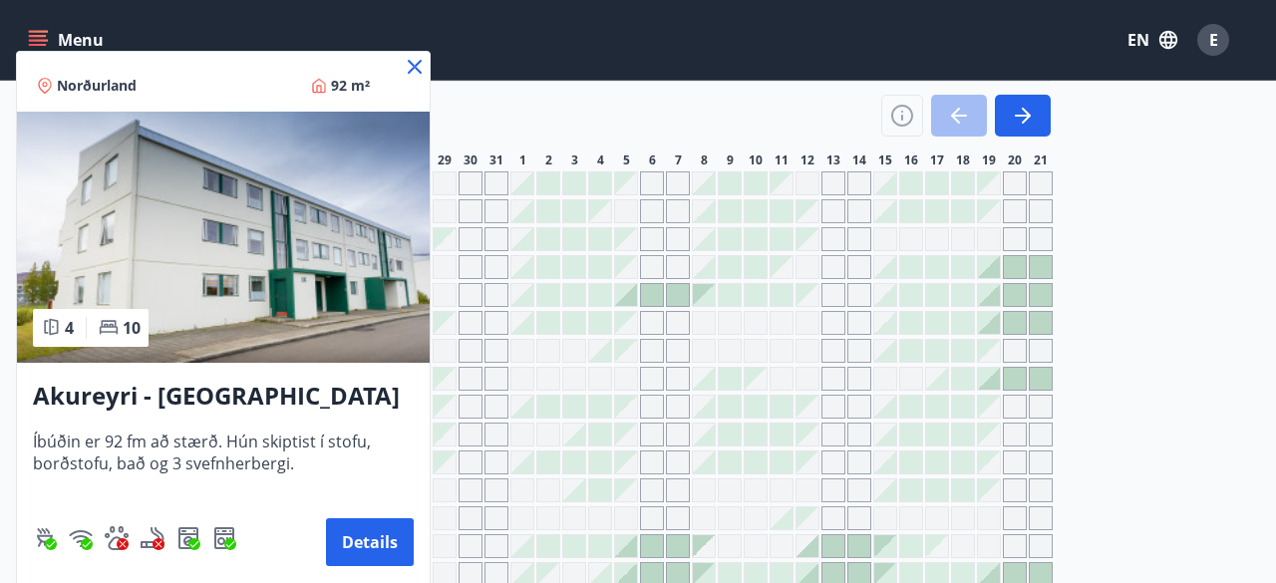
click at [417, 56] on icon at bounding box center [415, 67] width 24 height 24
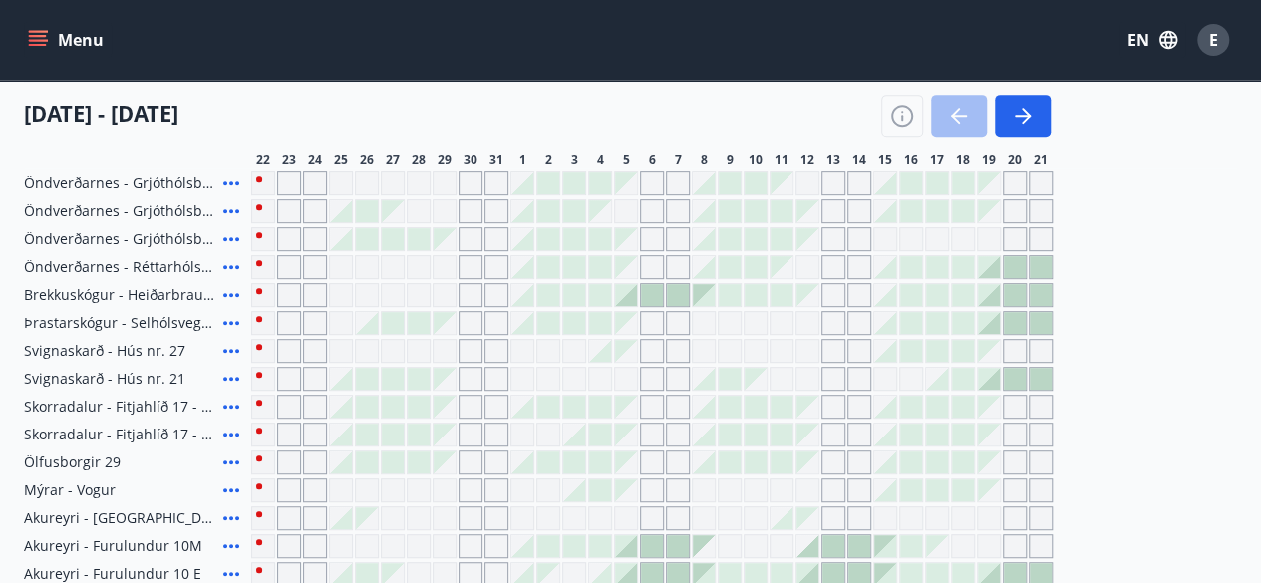
click at [419, 71] on div "Menu EN E" at bounding box center [630, 40] width 1261 height 80
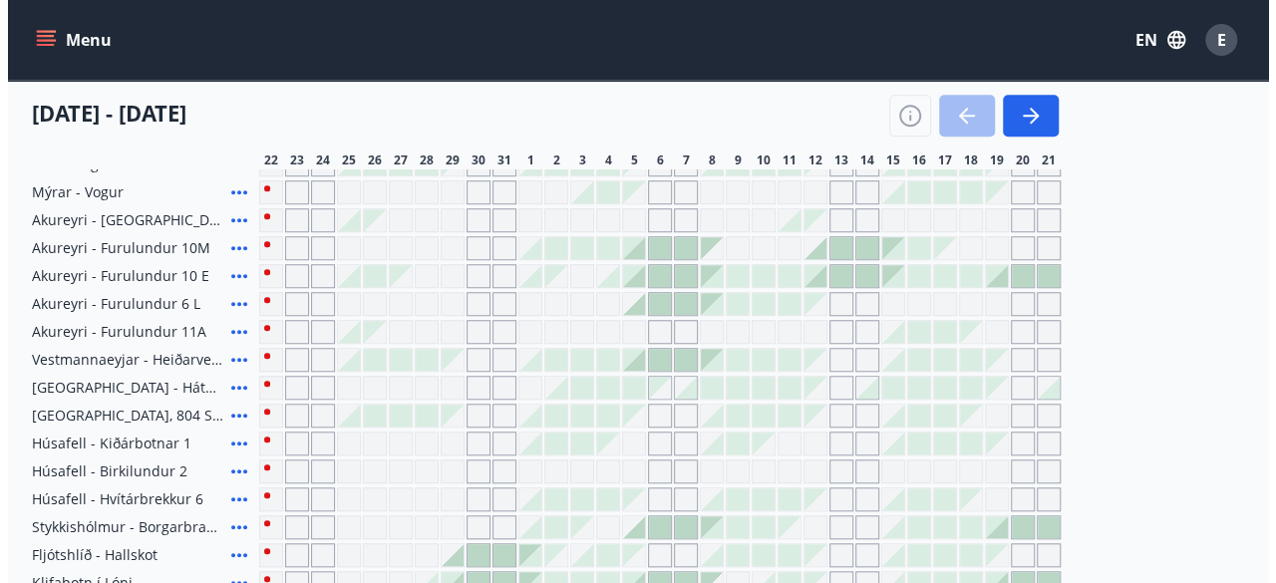
scroll to position [663, 0]
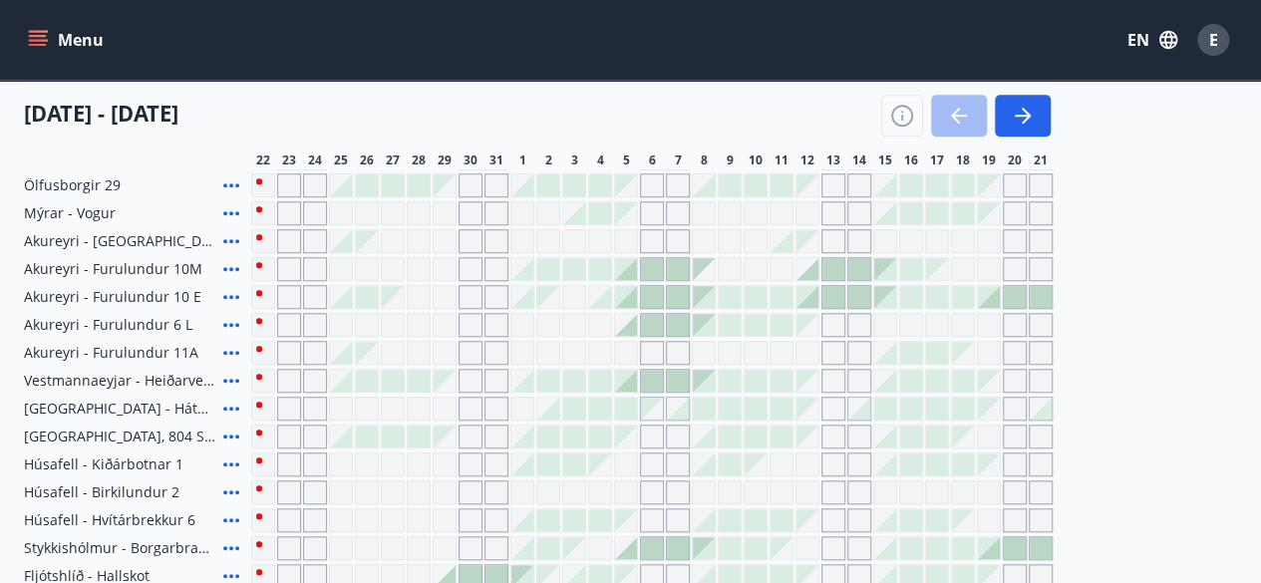
click at [232, 356] on icon at bounding box center [231, 353] width 24 height 24
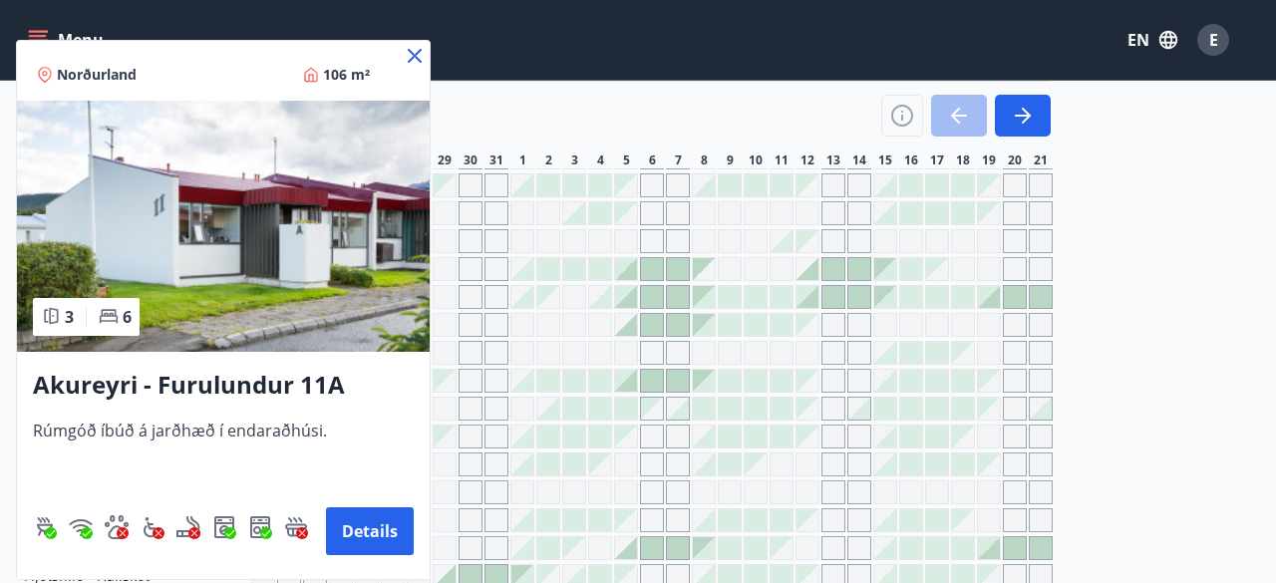
click at [417, 48] on icon at bounding box center [415, 56] width 24 height 24
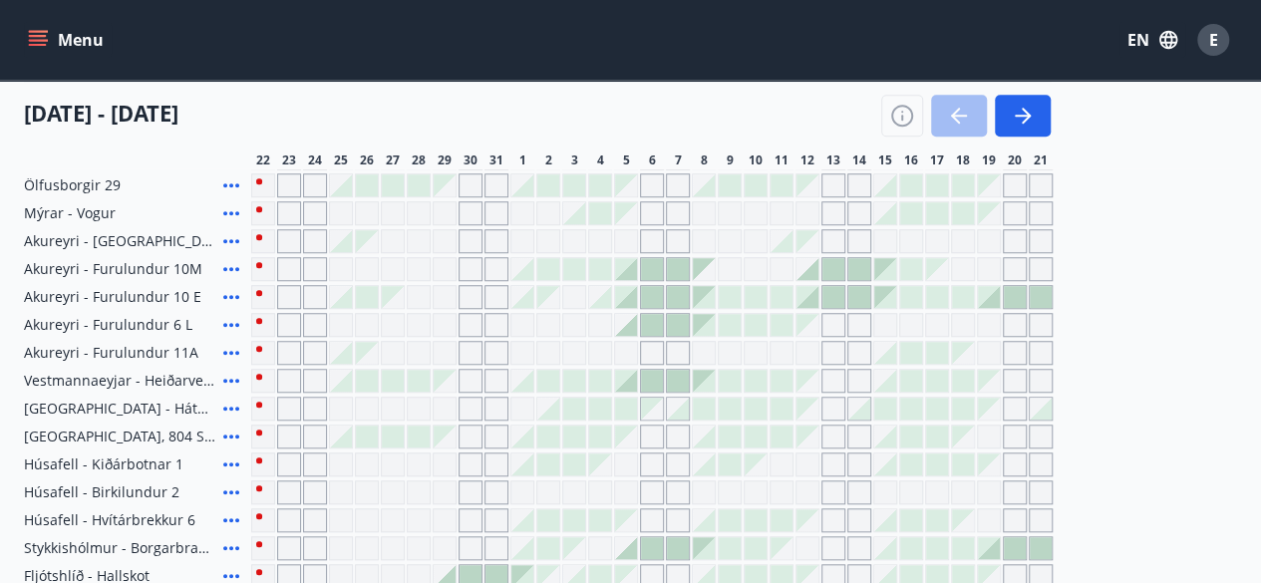
click at [227, 349] on icon at bounding box center [231, 353] width 24 height 24
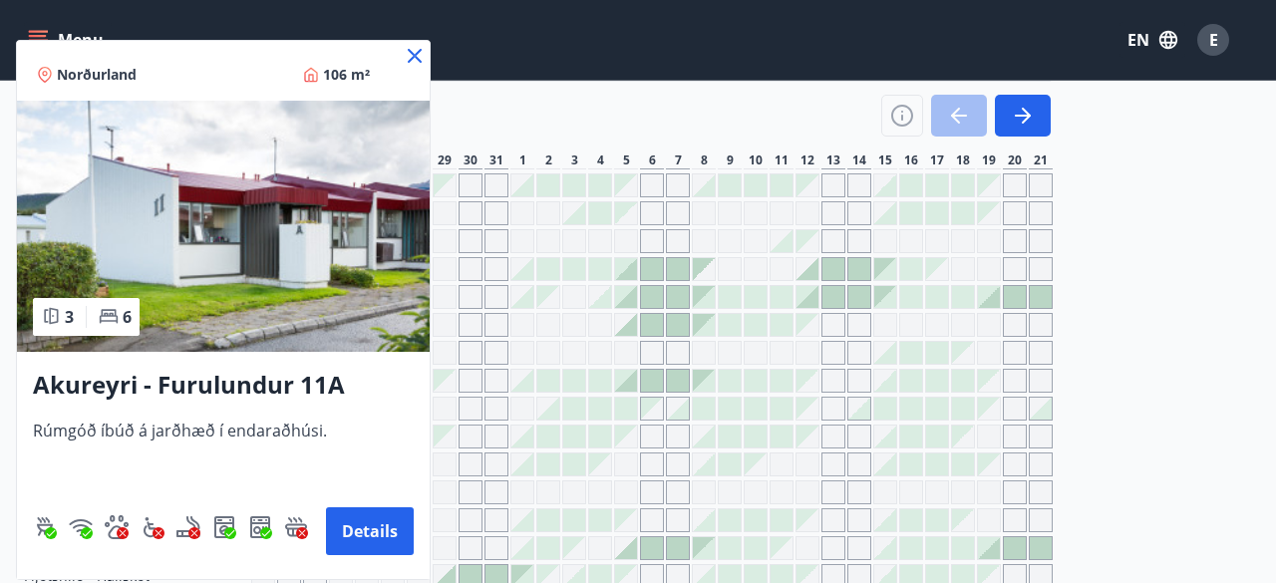
click at [243, 384] on h3 "Akureyri - Furulundur 11A" at bounding box center [223, 386] width 381 height 36
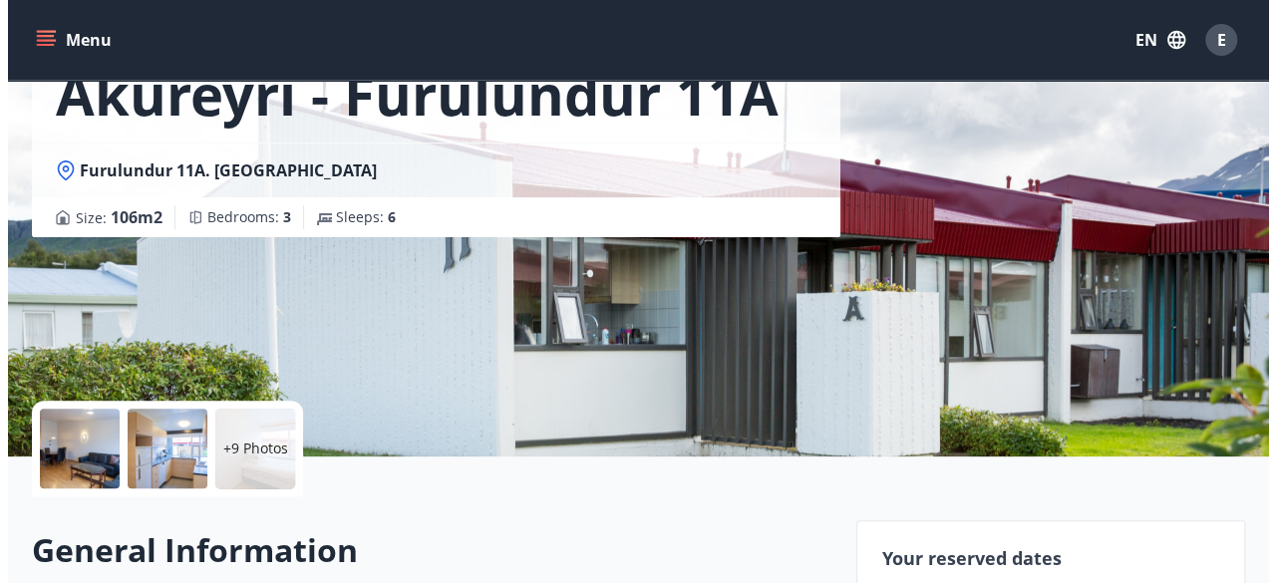
scroll to position [144, 0]
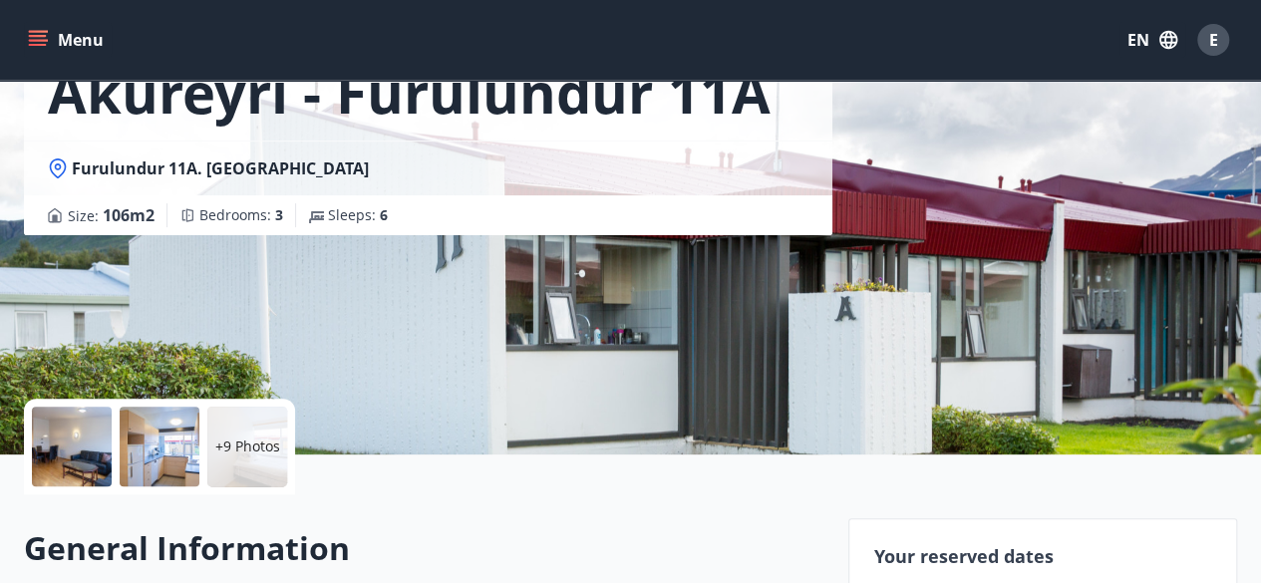
click at [93, 446] on div at bounding box center [72, 447] width 80 height 80
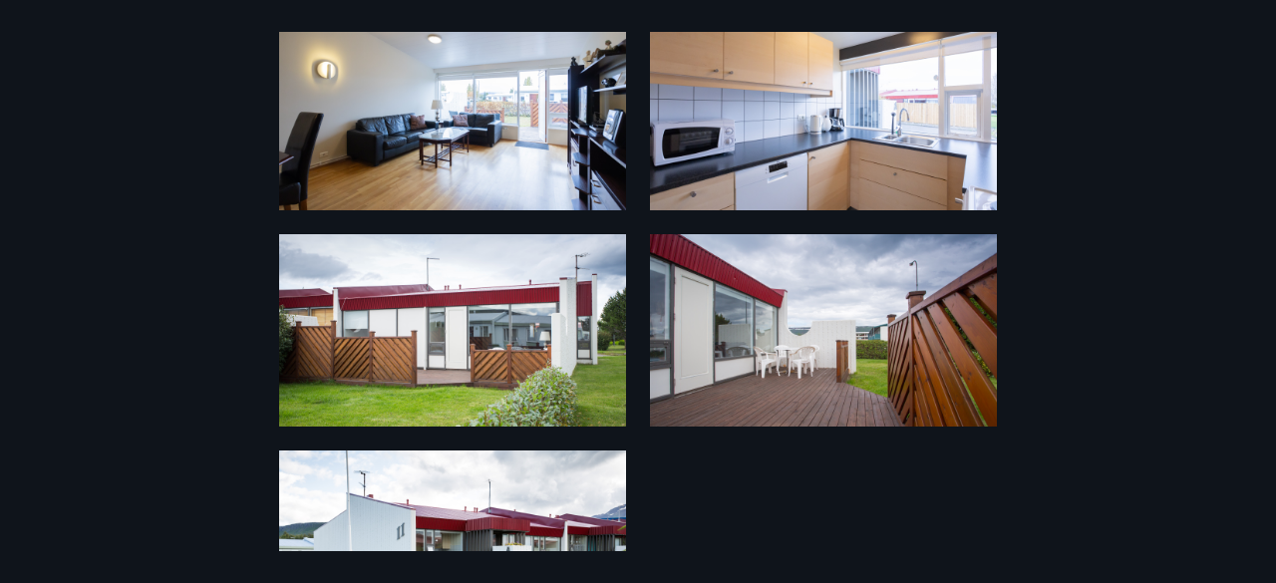
scroll to position [1273, 0]
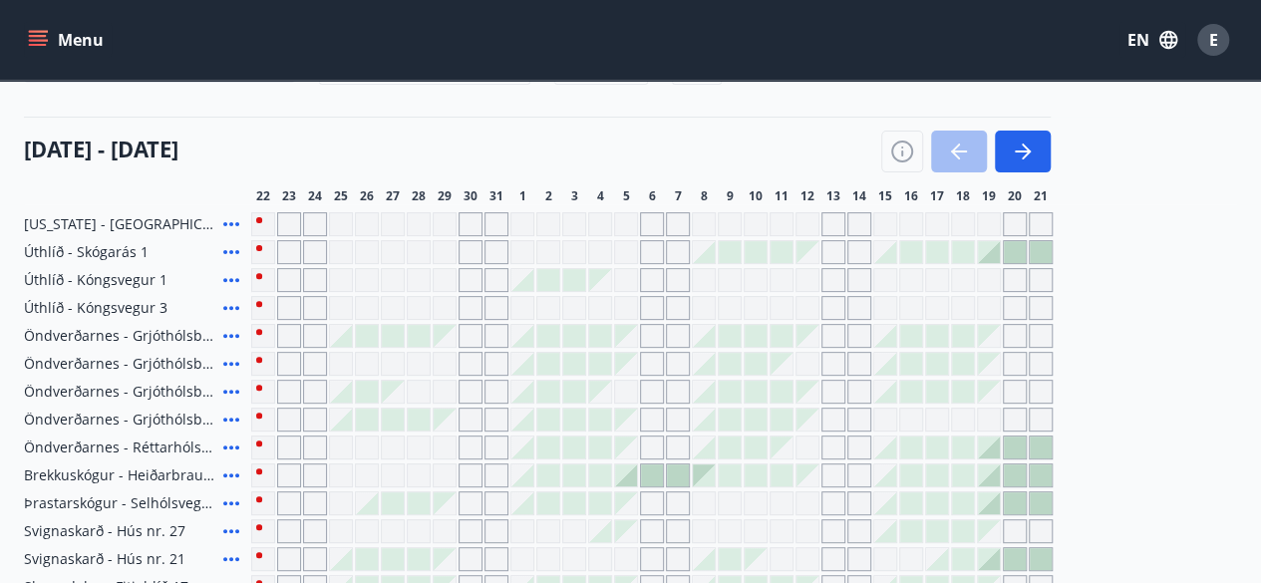
scroll to position [206, 0]
click at [1021, 141] on icon "button" at bounding box center [1023, 151] width 24 height 24
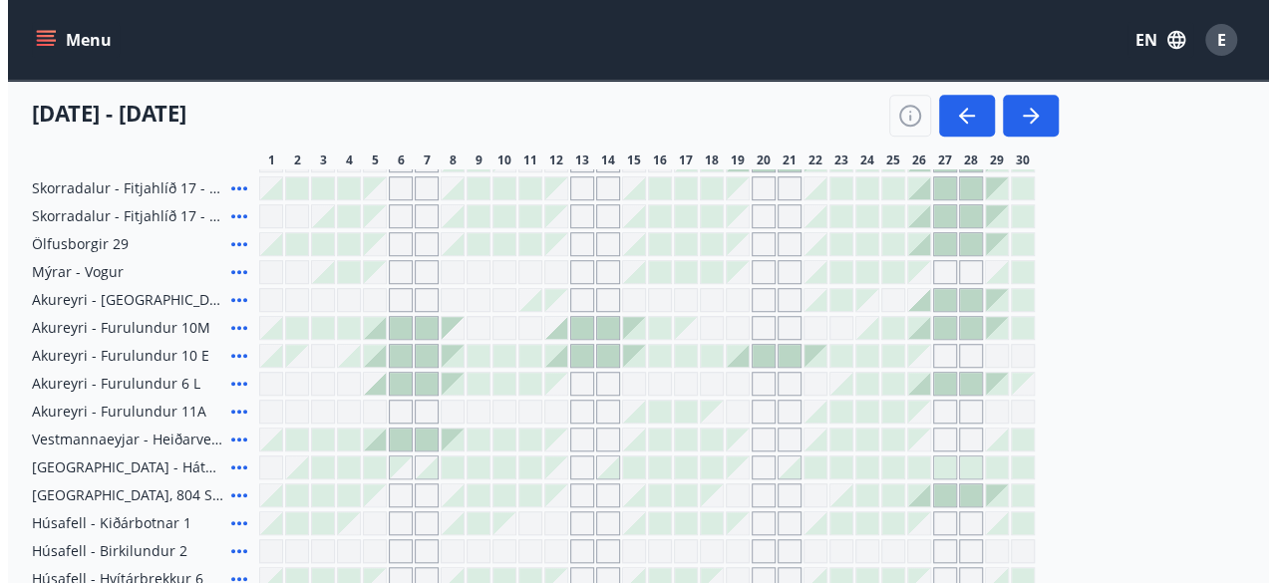
scroll to position [630, 0]
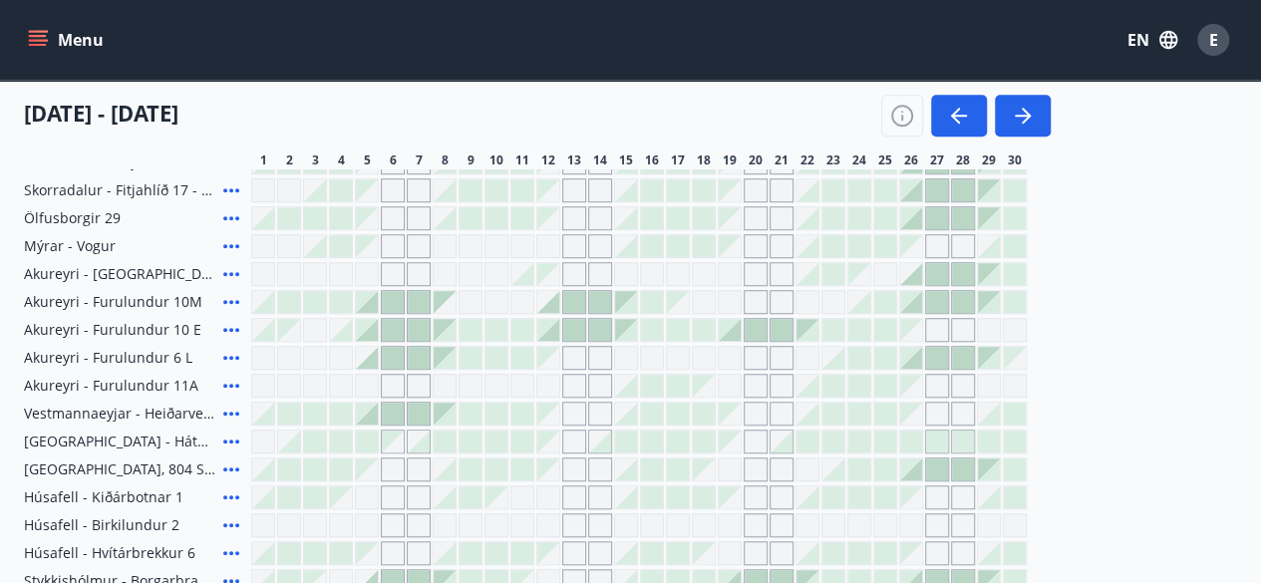
click at [232, 525] on icon at bounding box center [231, 525] width 24 height 24
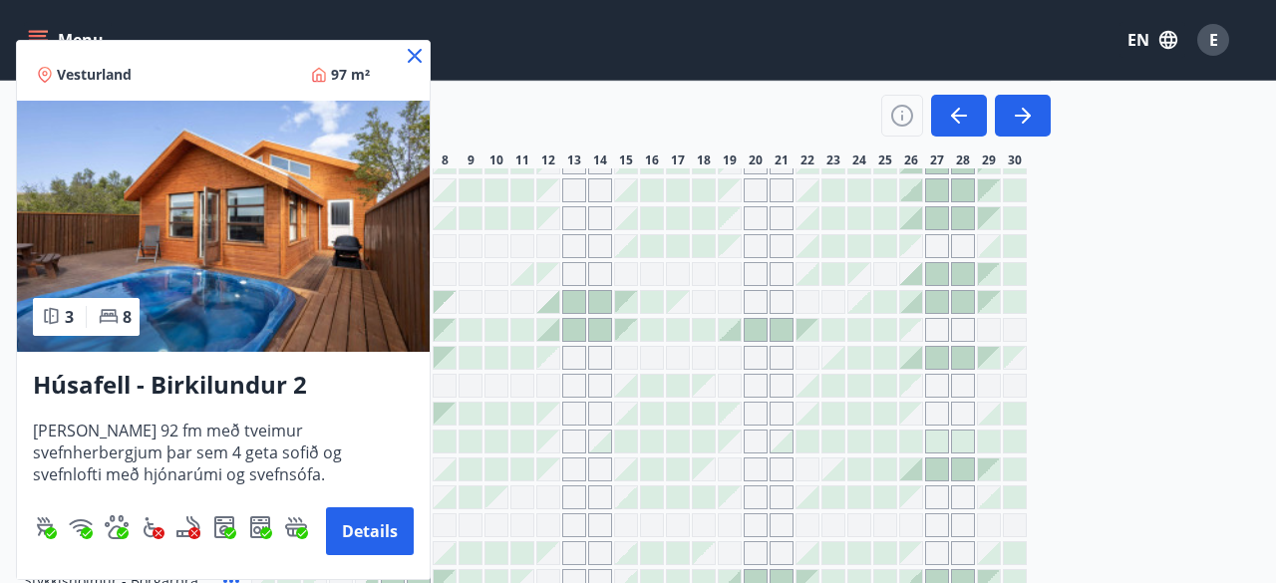
click at [241, 381] on h3 "Húsafell - Birkilundur 2" at bounding box center [223, 386] width 381 height 36
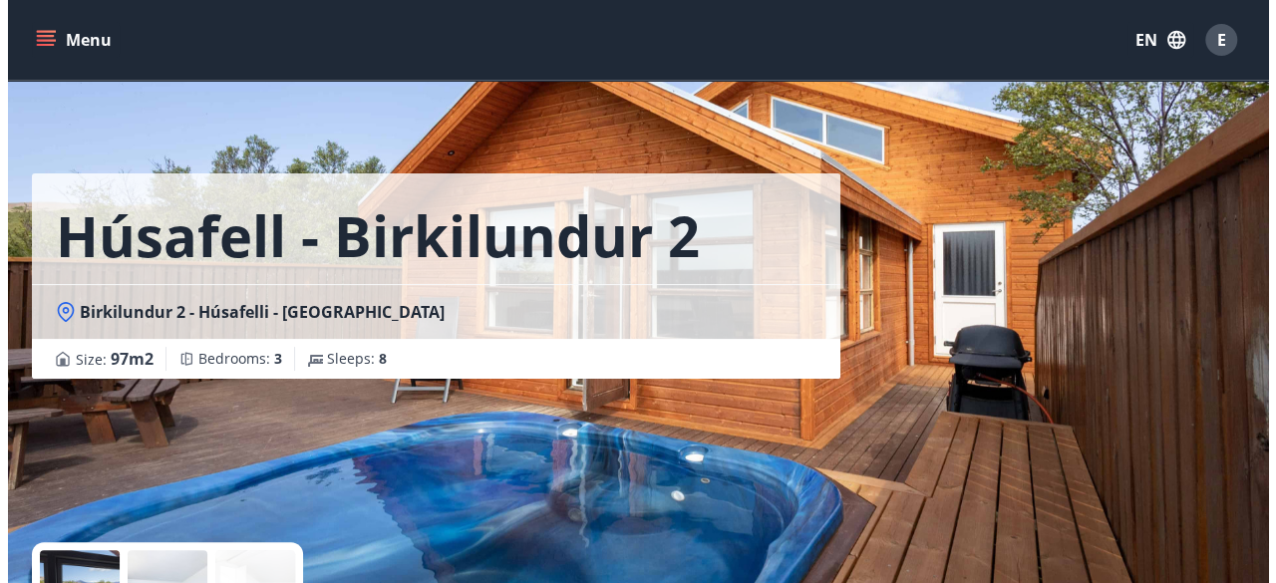
scroll to position [141, 0]
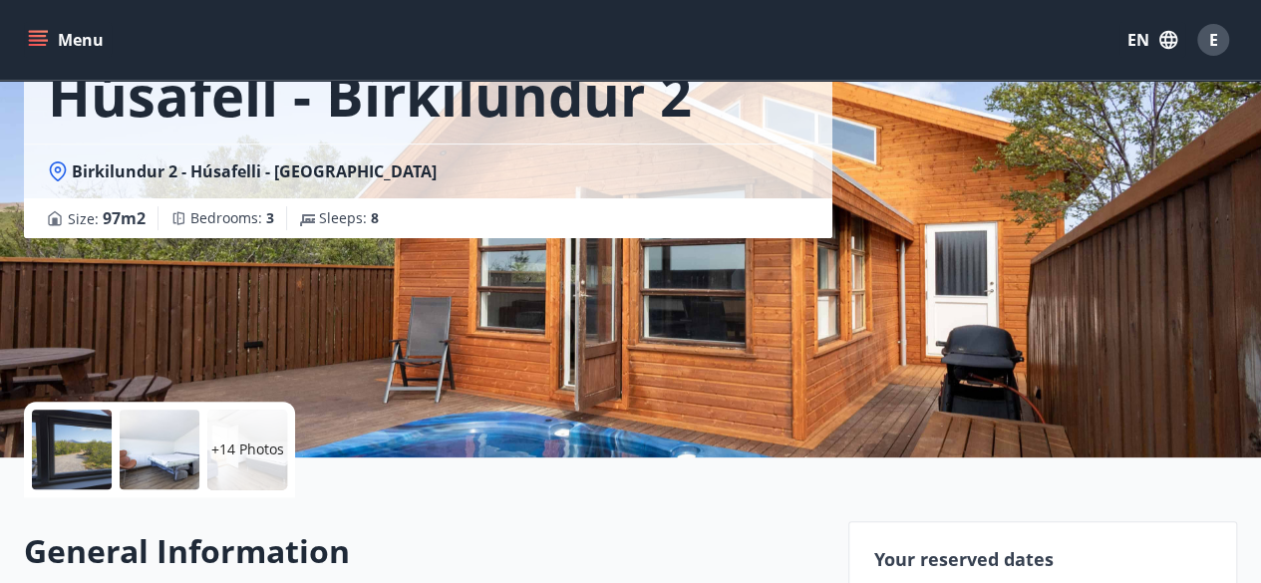
click at [245, 444] on p "+14 Photos" at bounding box center [247, 450] width 73 height 20
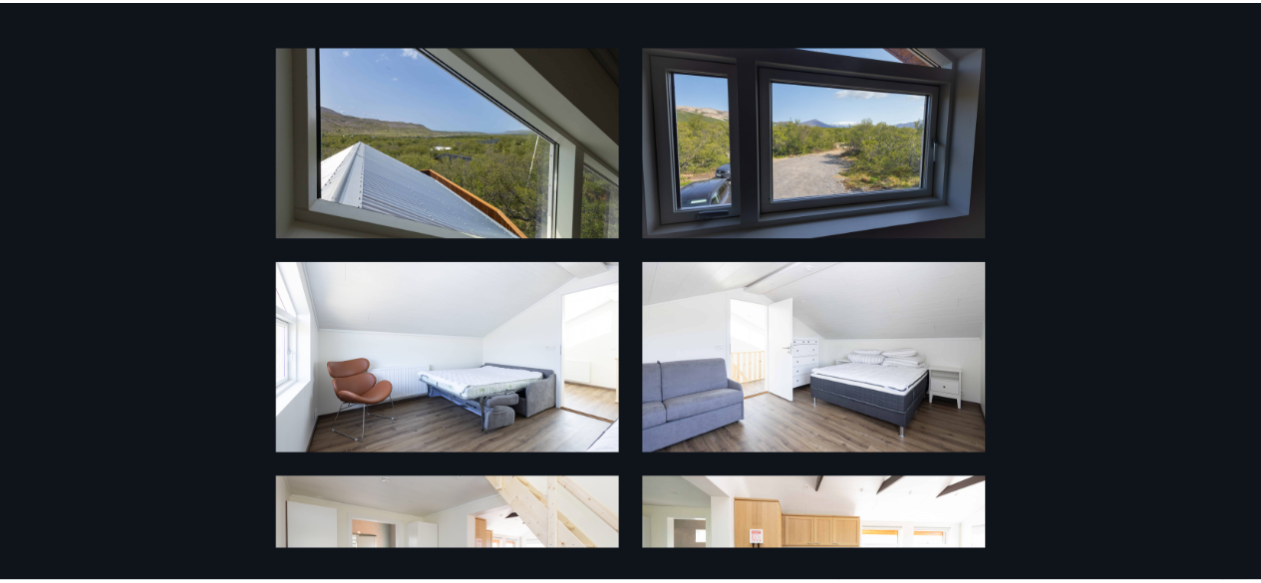
scroll to position [0, 0]
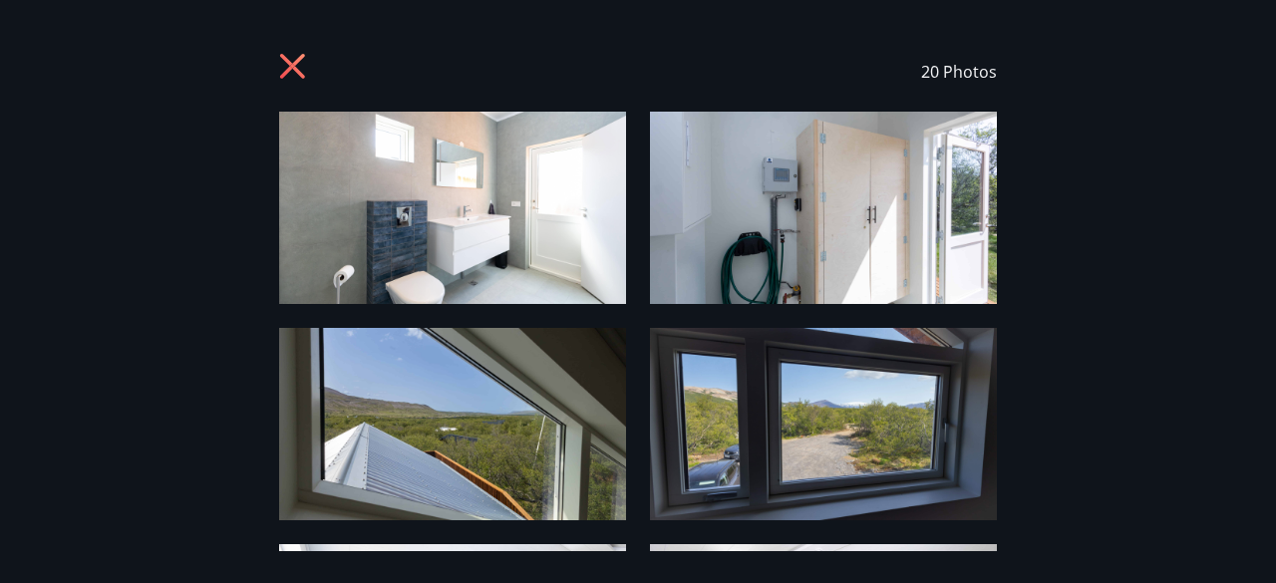
click at [281, 61] on icon at bounding box center [295, 69] width 32 height 32
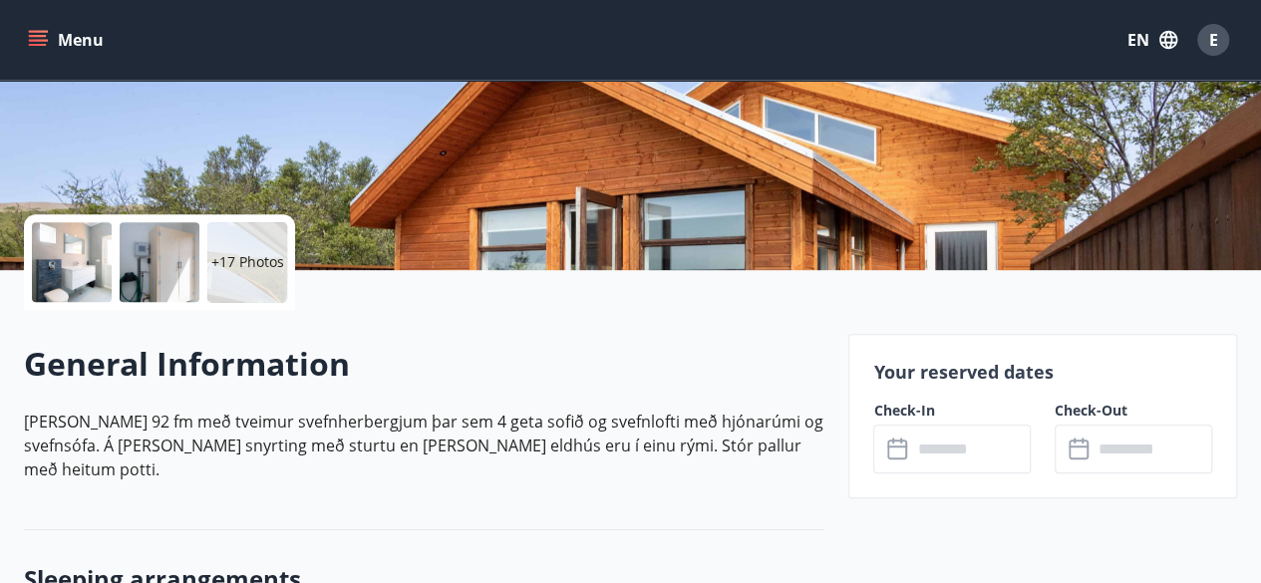
scroll to position [330, 0]
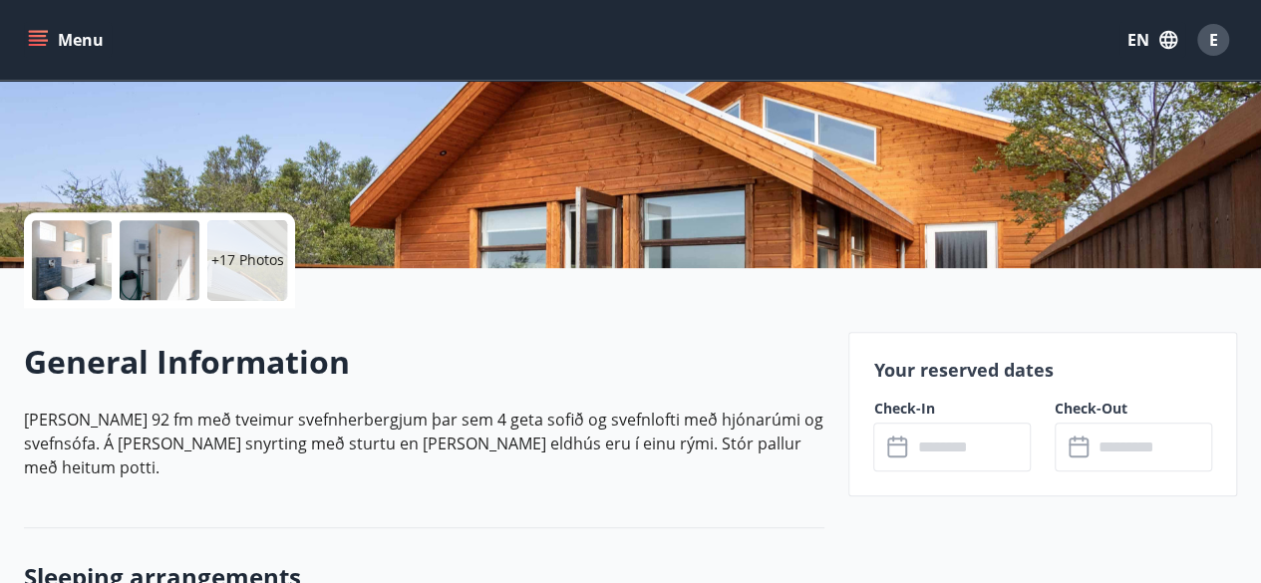
click at [911, 455] on input "text" at bounding box center [971, 447] width 120 height 49
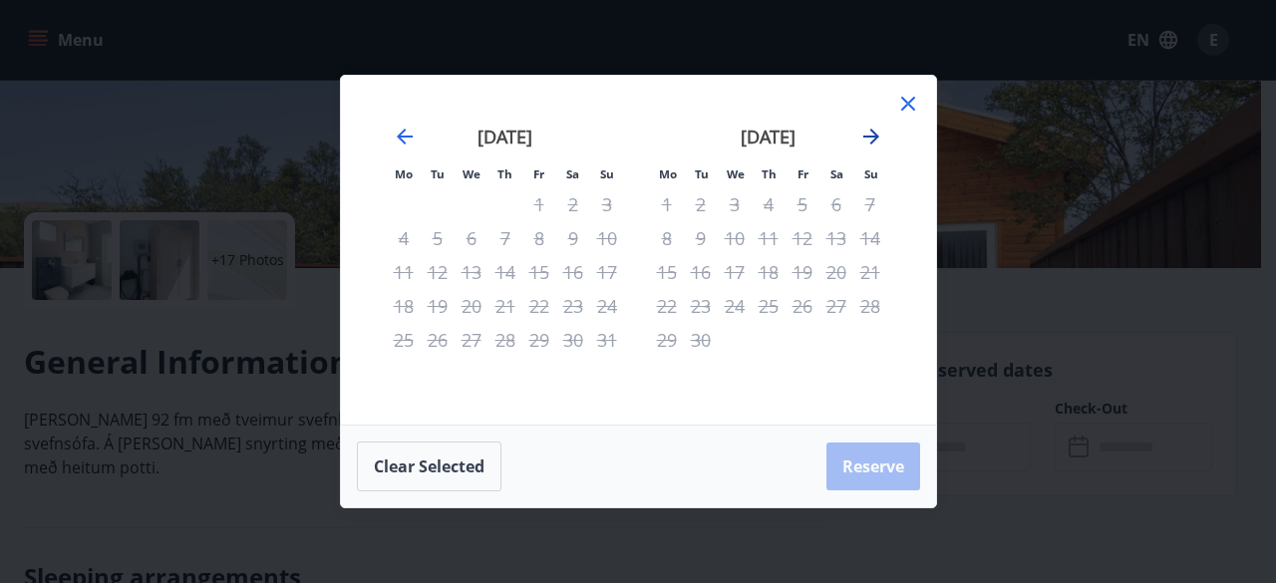
click at [868, 137] on icon "Move forward to switch to the next month." at bounding box center [871, 137] width 16 height 16
click at [905, 101] on icon at bounding box center [908, 104] width 24 height 24
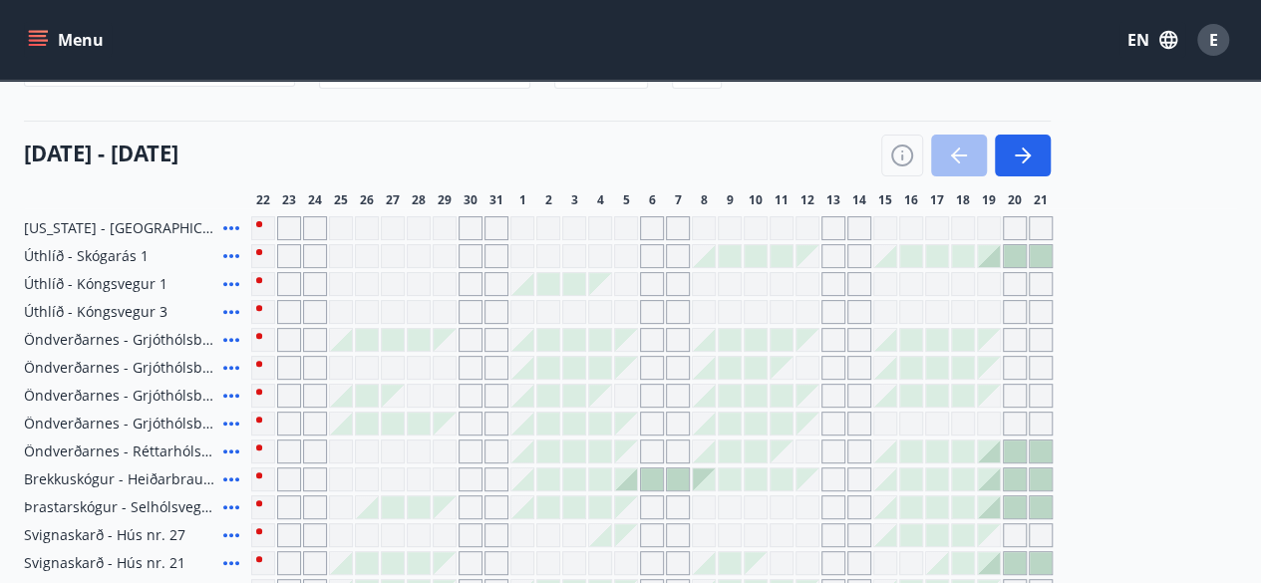
scroll to position [31, 0]
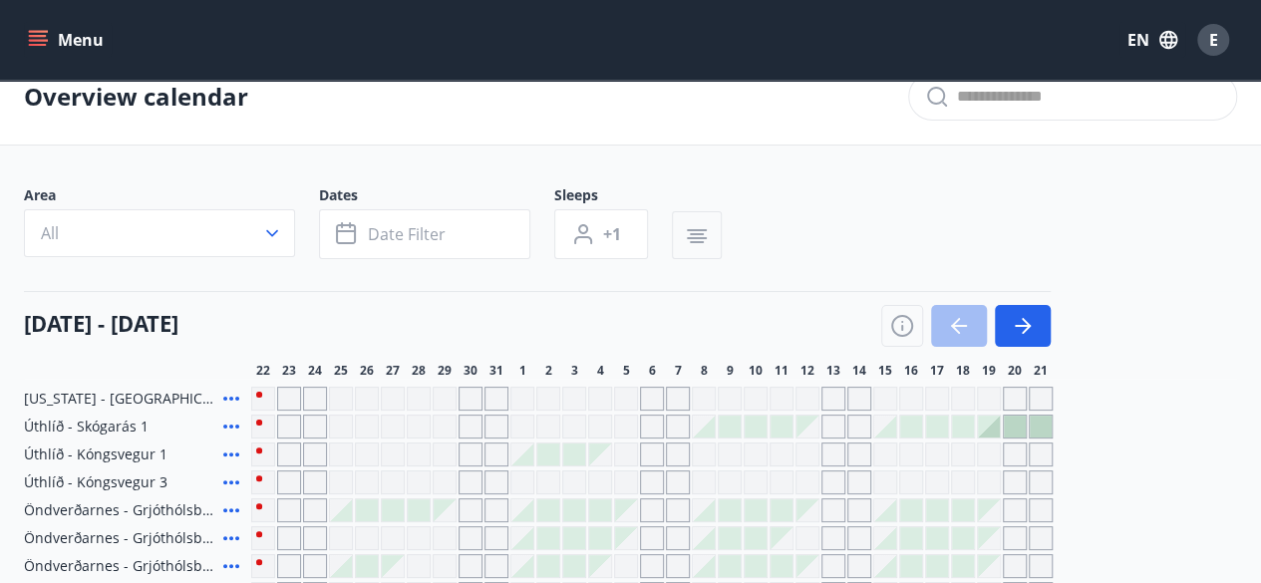
click at [690, 230] on icon "button" at bounding box center [697, 236] width 24 height 24
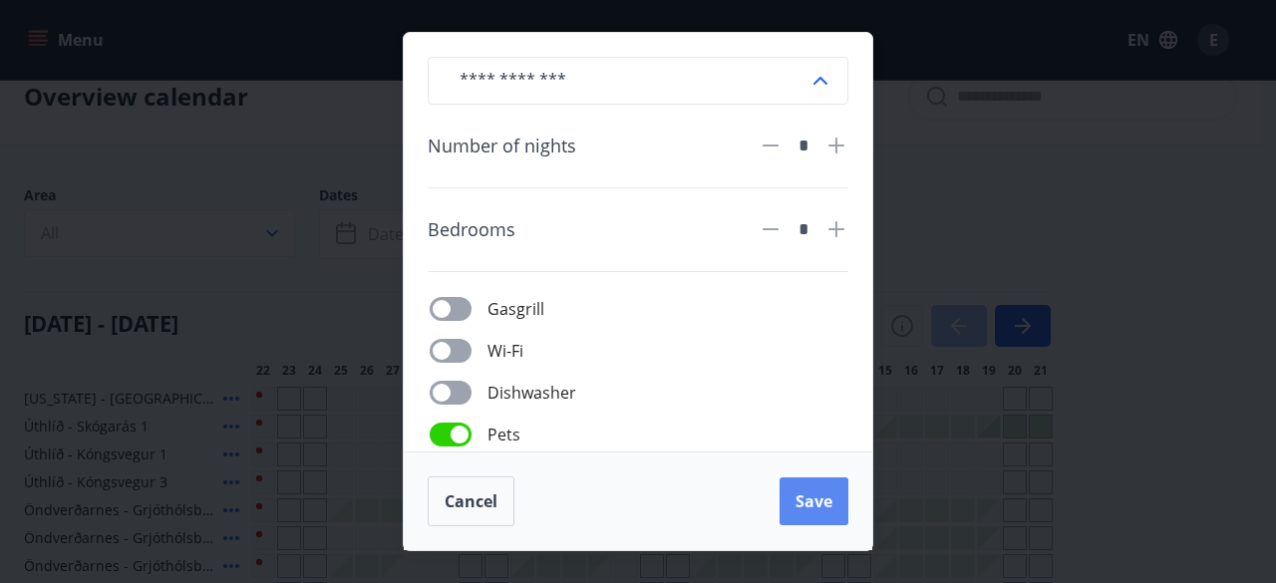
click at [811, 491] on span "Save" at bounding box center [814, 501] width 37 height 22
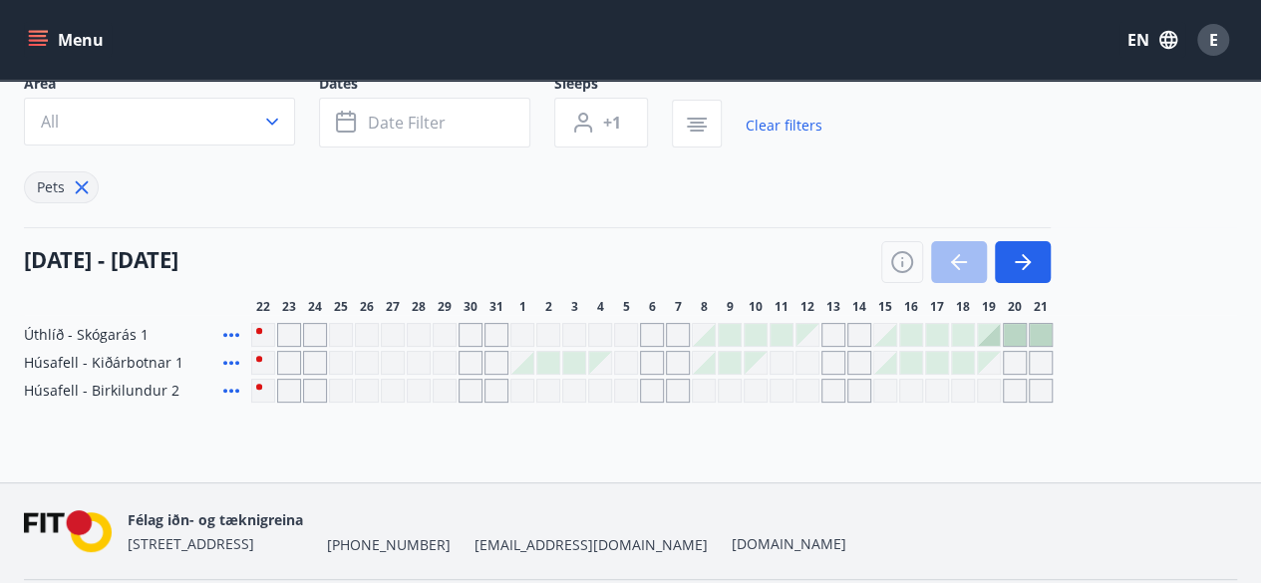
scroll to position [145, 0]
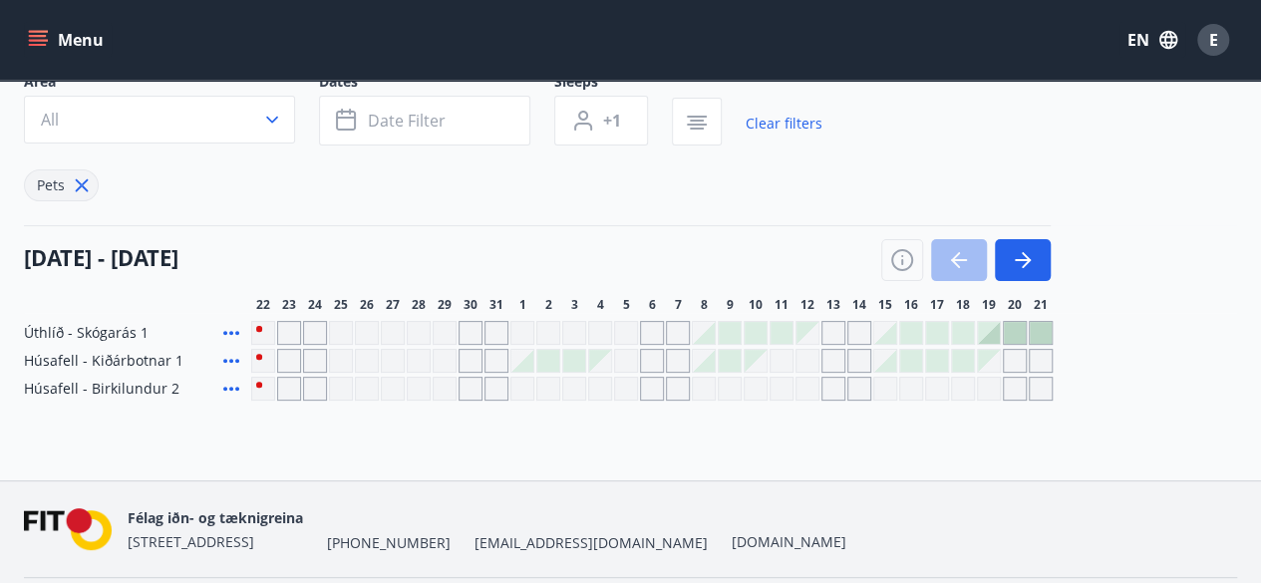
click at [227, 380] on icon at bounding box center [231, 389] width 24 height 24
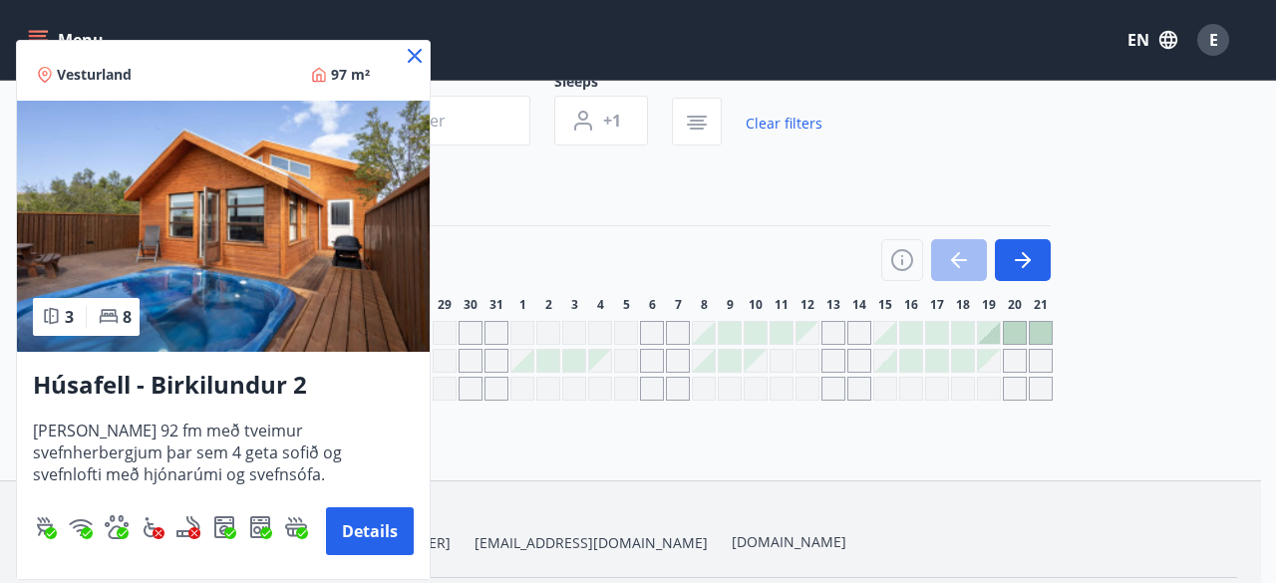
click at [234, 248] on img at bounding box center [223, 226] width 413 height 251
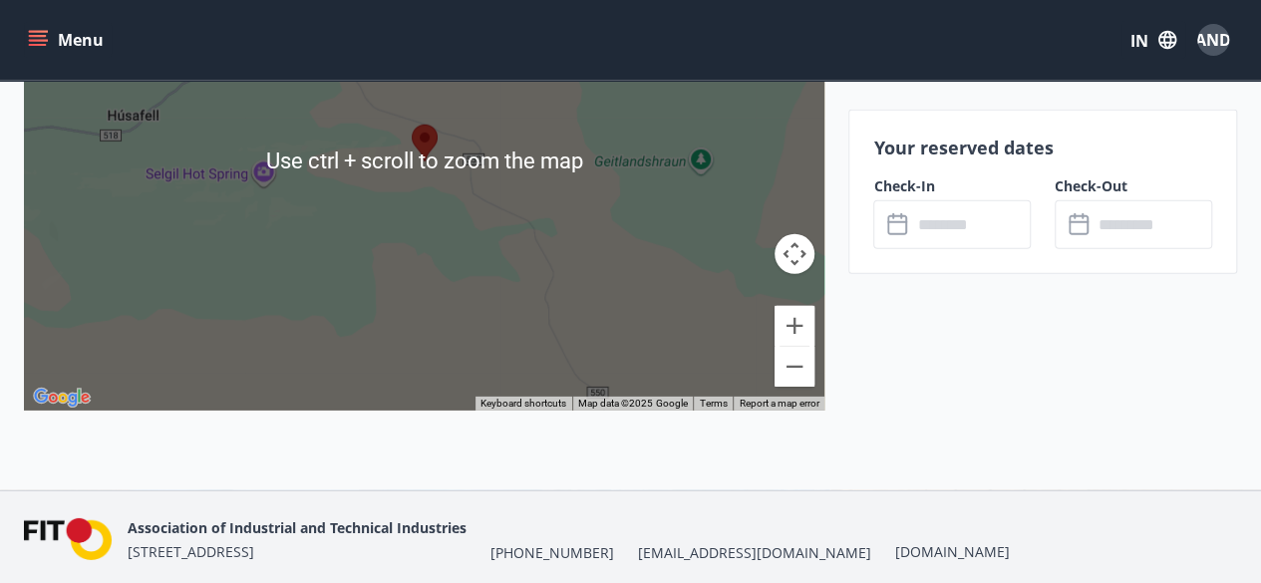
scroll to position [3001, 0]
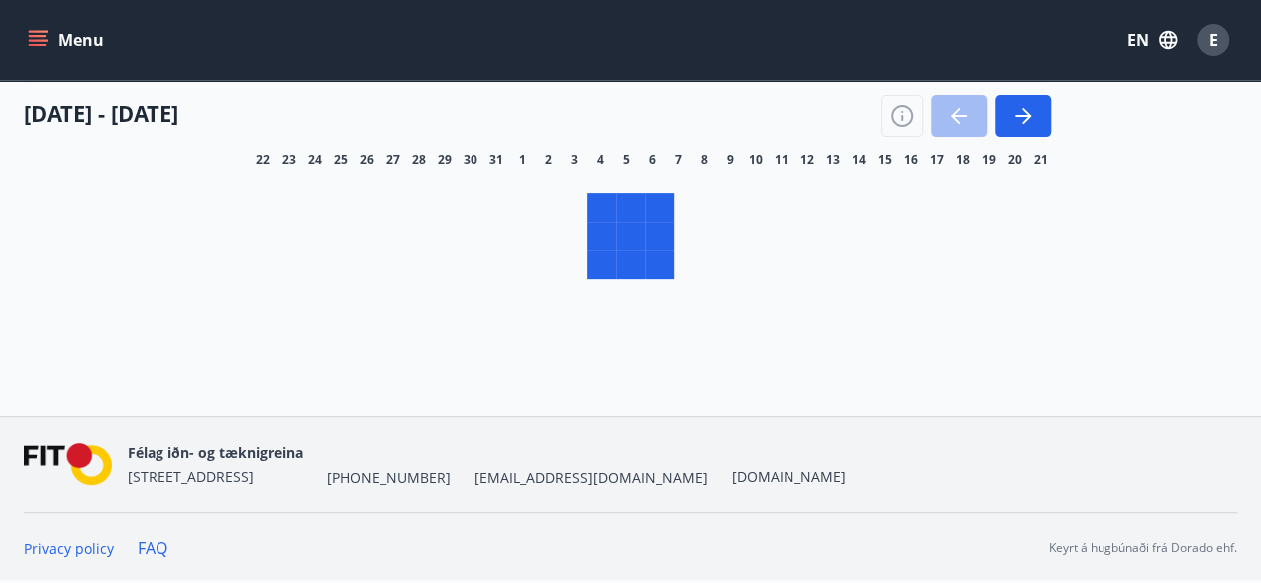
scroll to position [145, 0]
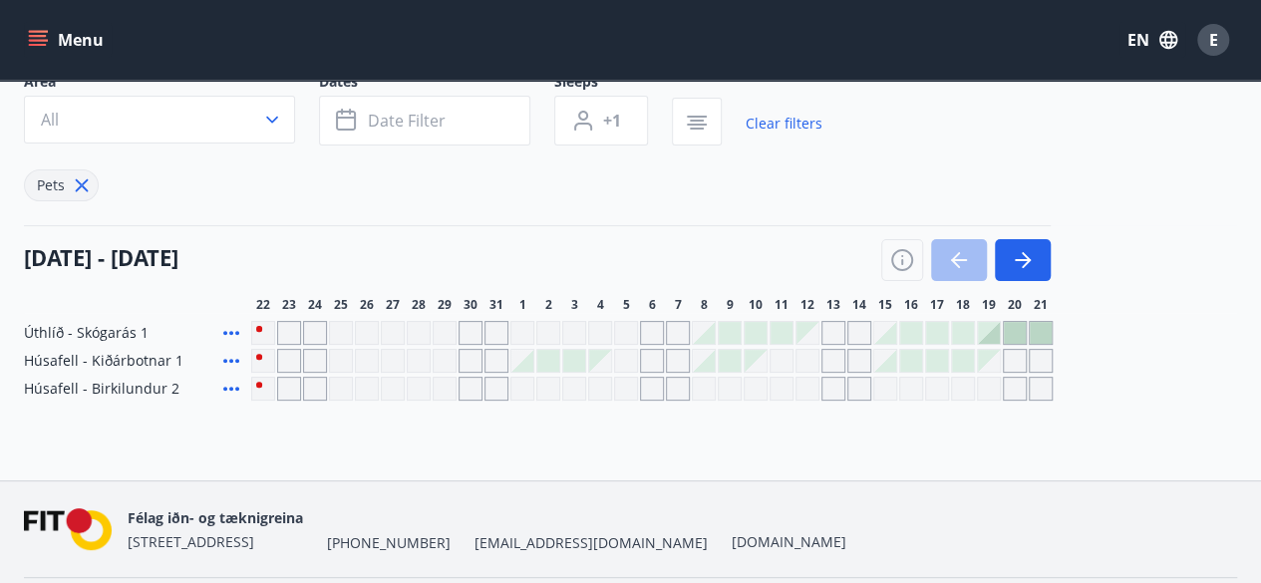
click at [81, 184] on icon at bounding box center [82, 185] width 3 height 3
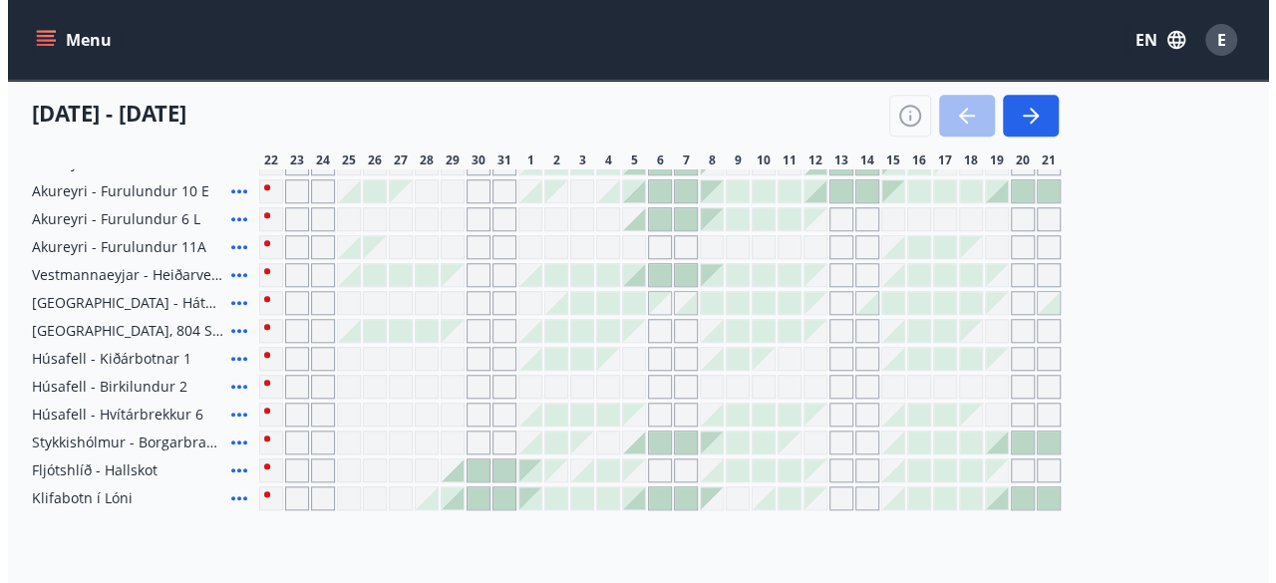
scroll to position [774, 0]
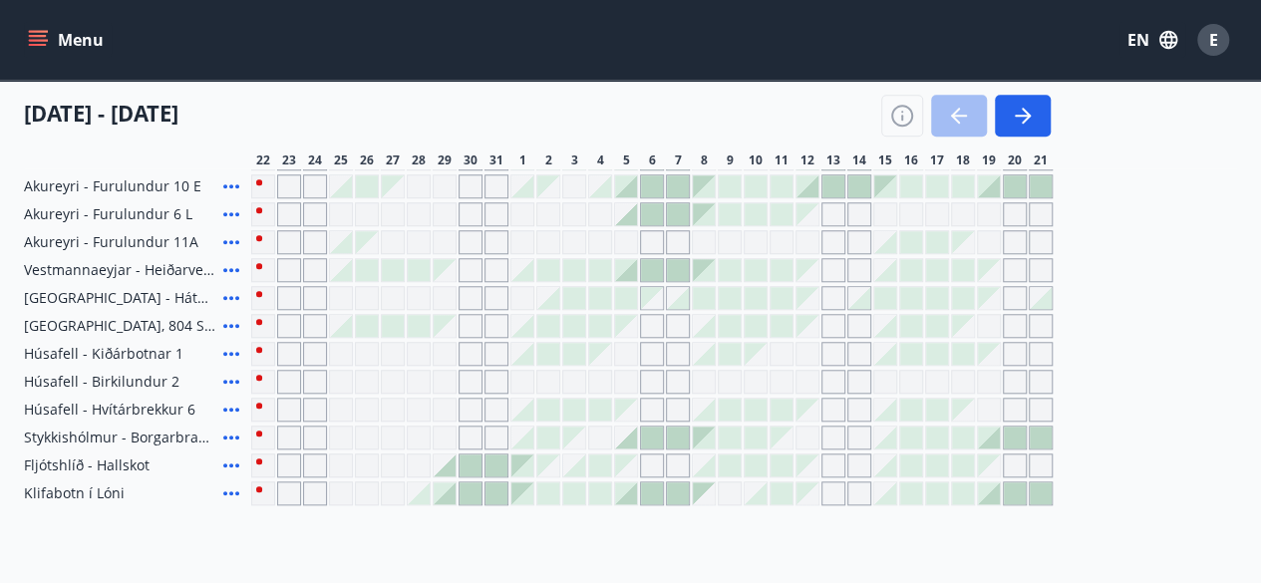
click at [233, 463] on icon at bounding box center [231, 466] width 24 height 24
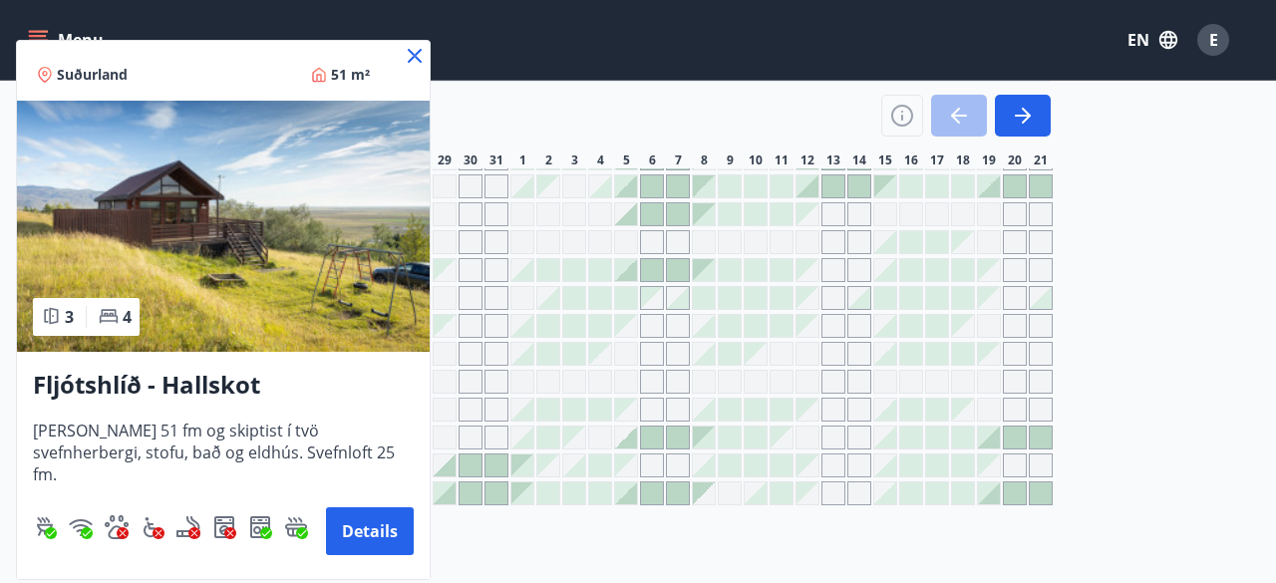
click at [227, 242] on img at bounding box center [223, 226] width 413 height 251
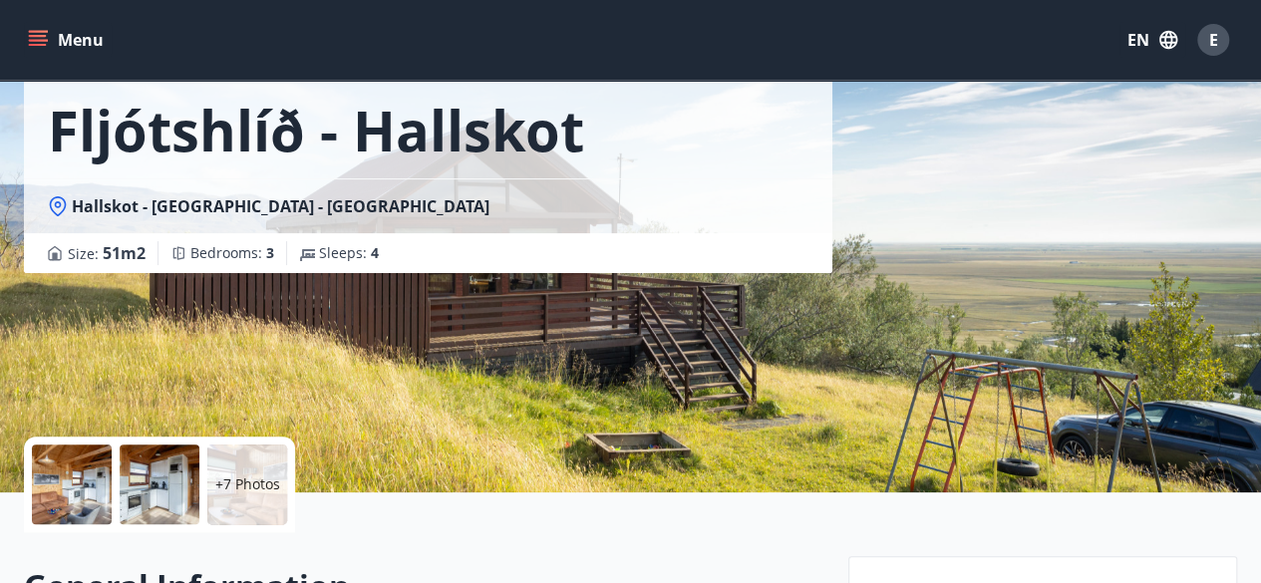
scroll to position [105, 0]
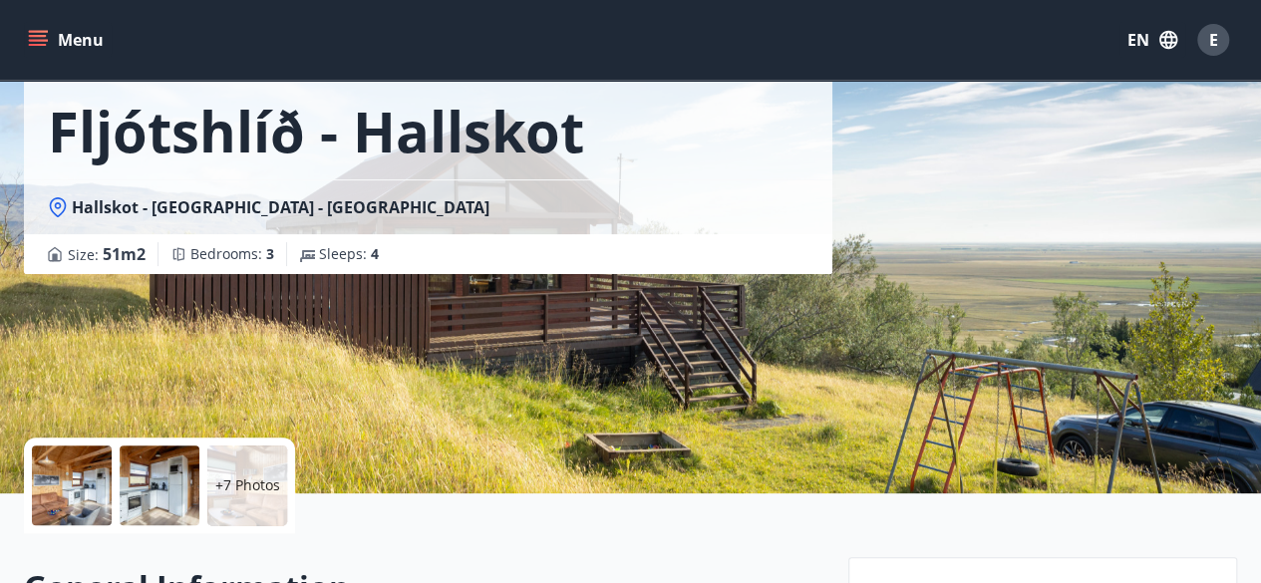
scroll to position [265, 0]
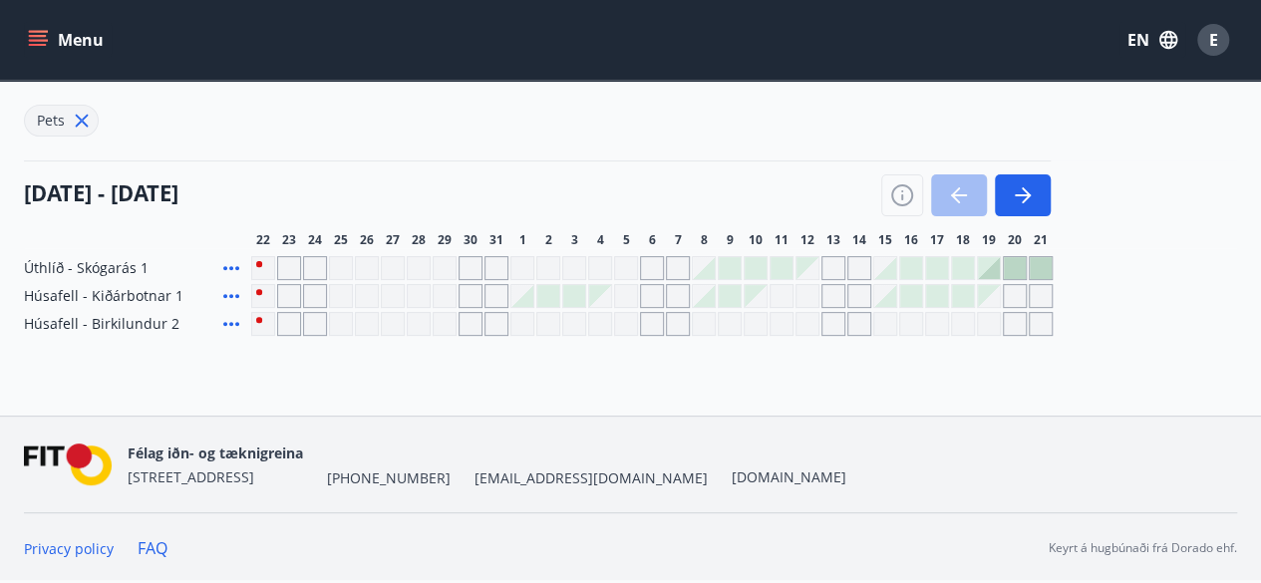
scroll to position [156, 0]
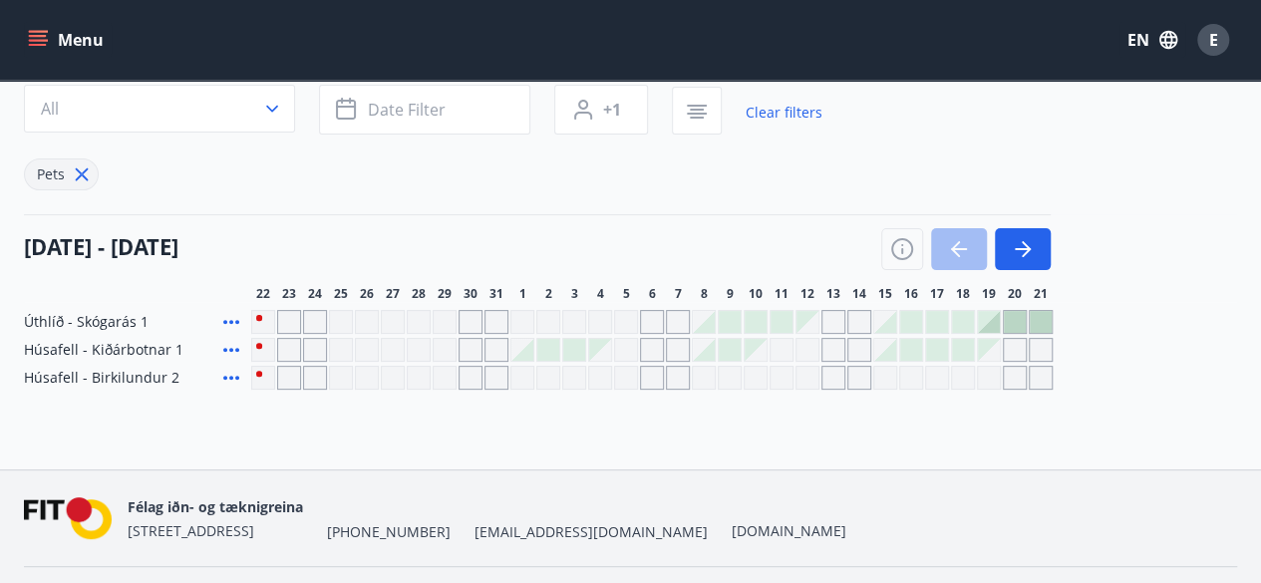
click at [236, 487] on div "Félag iðn- og tæknigreina Stórhöfða 31, 110 Reykjavík +354 535-6000 fit@fit.is …" at bounding box center [630, 519] width 1213 height 96
click at [80, 177] on icon at bounding box center [82, 174] width 22 height 22
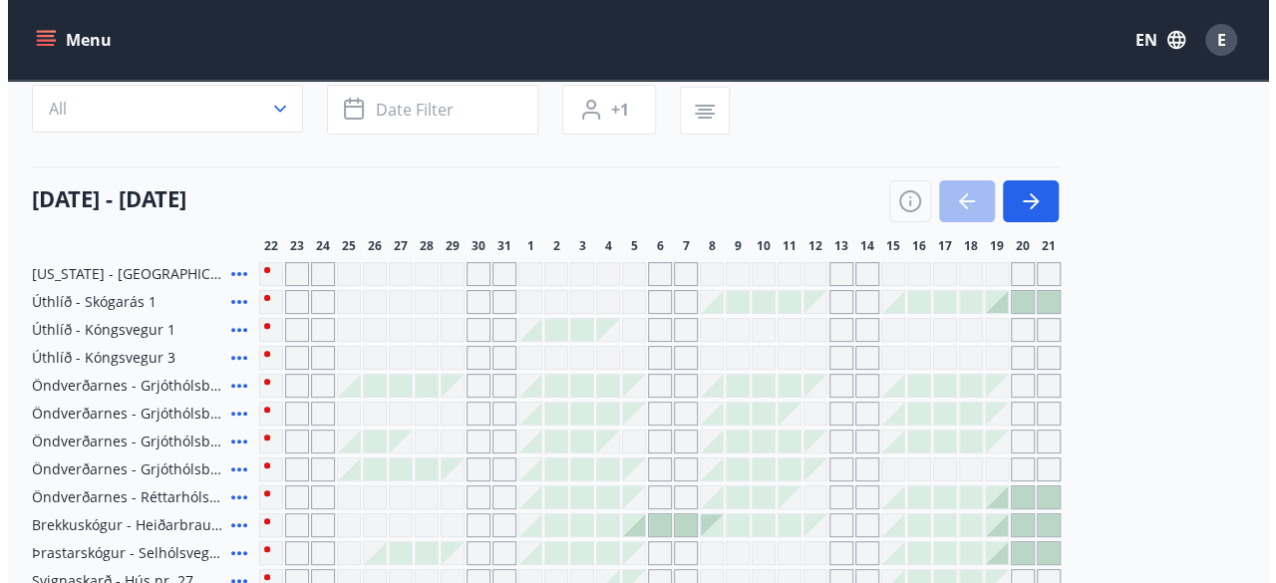
scroll to position [750, 0]
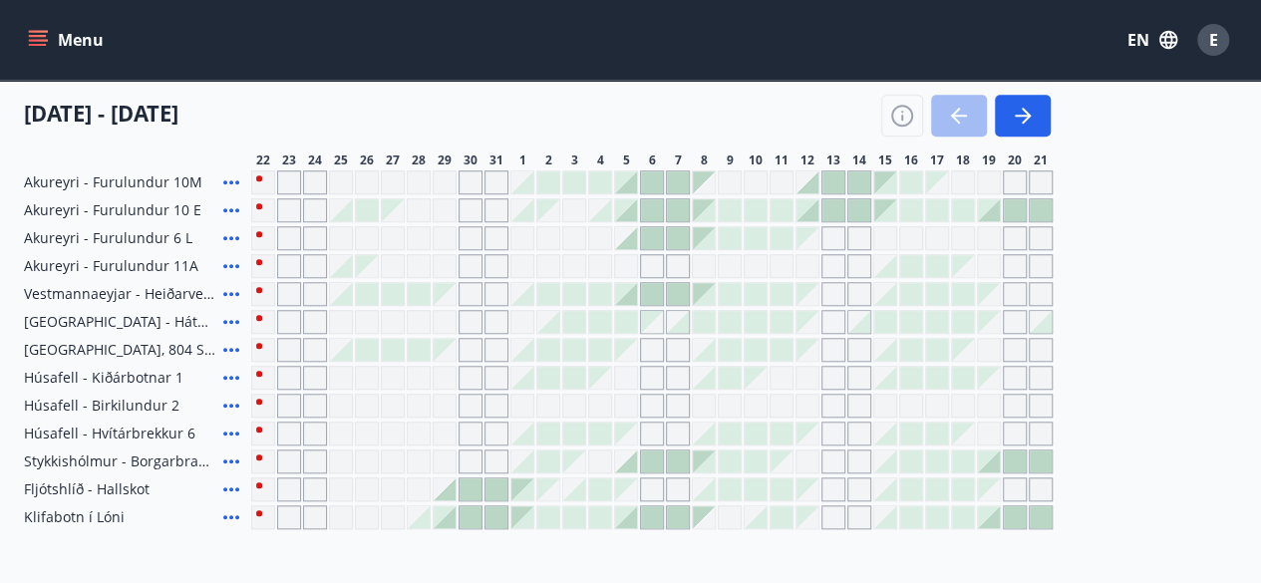
click at [231, 513] on icon at bounding box center [231, 517] width 24 height 24
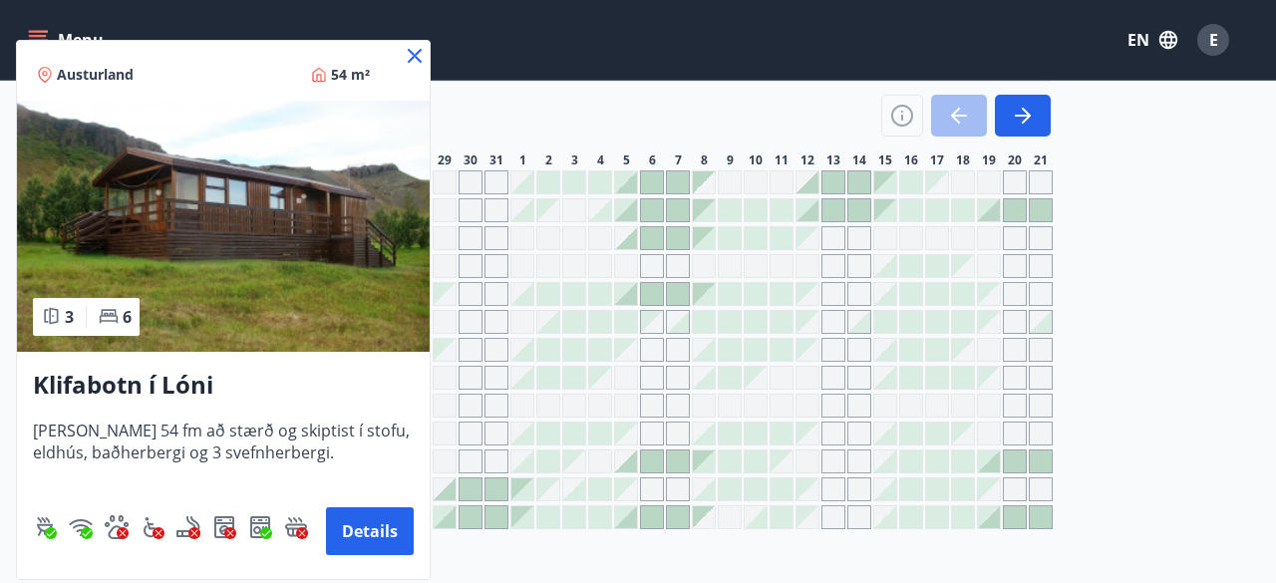
click at [169, 380] on h3 "Klifabotn í Lóni" at bounding box center [223, 386] width 381 height 36
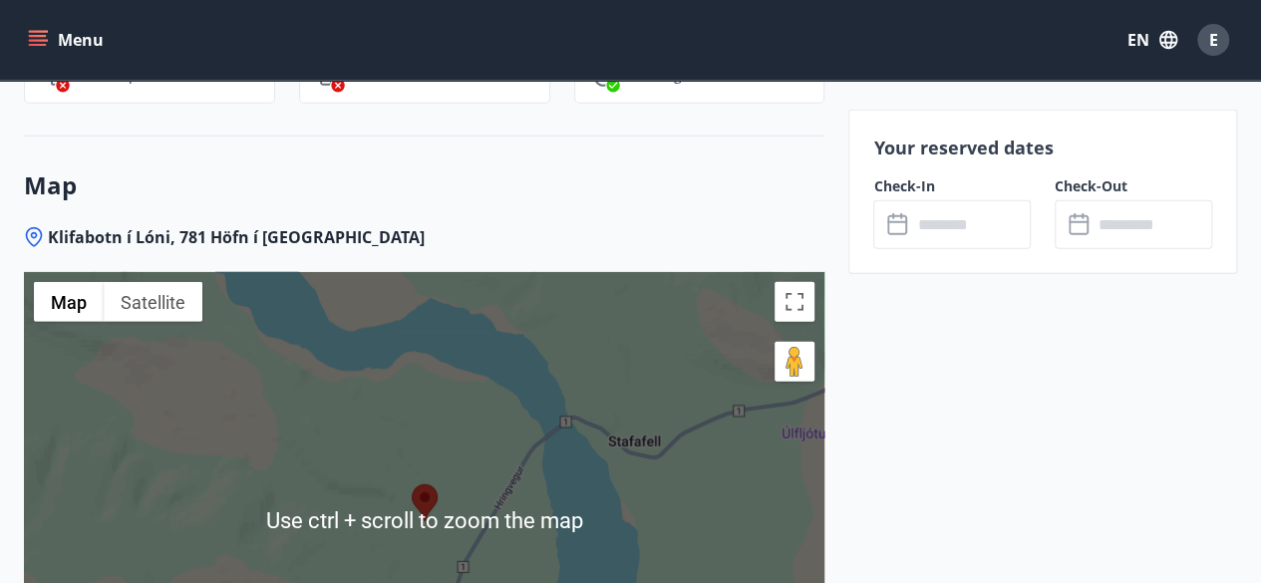
scroll to position [2689, 0]
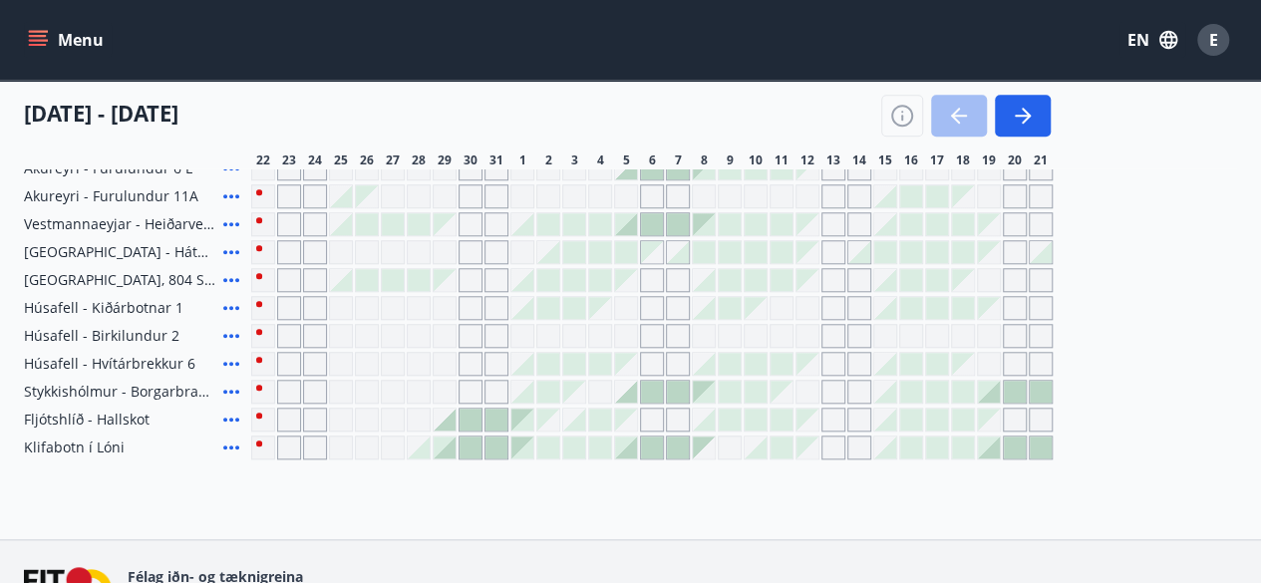
scroll to position [819, 0]
click at [229, 392] on icon at bounding box center [231, 392] width 24 height 24
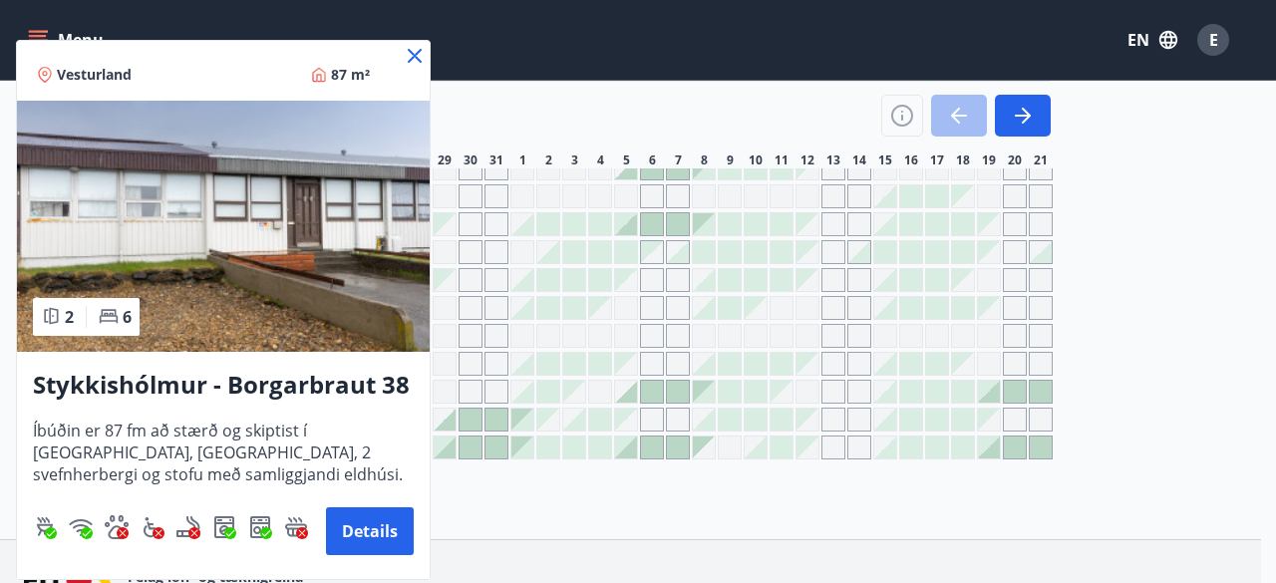
click at [413, 57] on icon at bounding box center [415, 56] width 14 height 14
click at [413, 57] on div "Menu EN E" at bounding box center [630, 40] width 1213 height 48
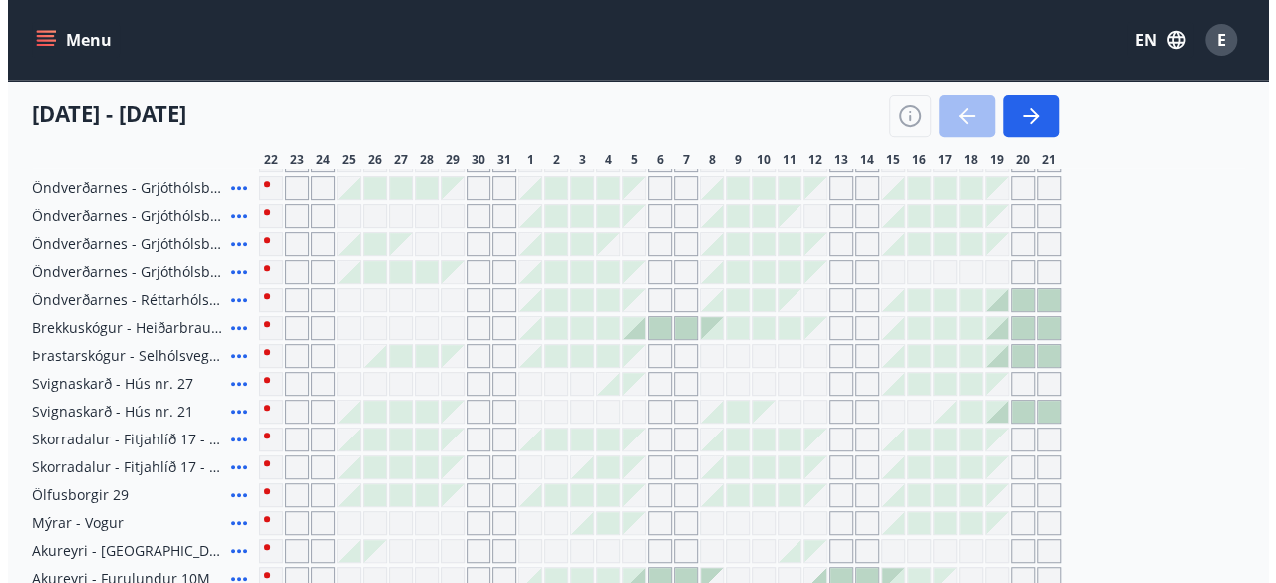
scroll to position [351, 0]
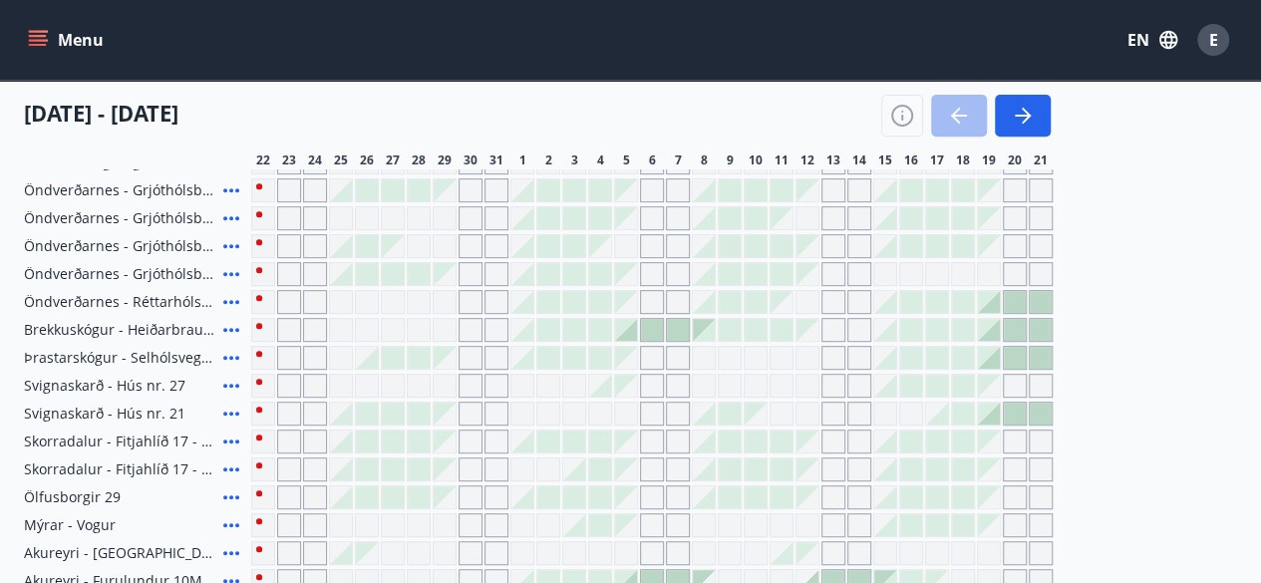
click at [239, 328] on icon at bounding box center [231, 330] width 24 height 24
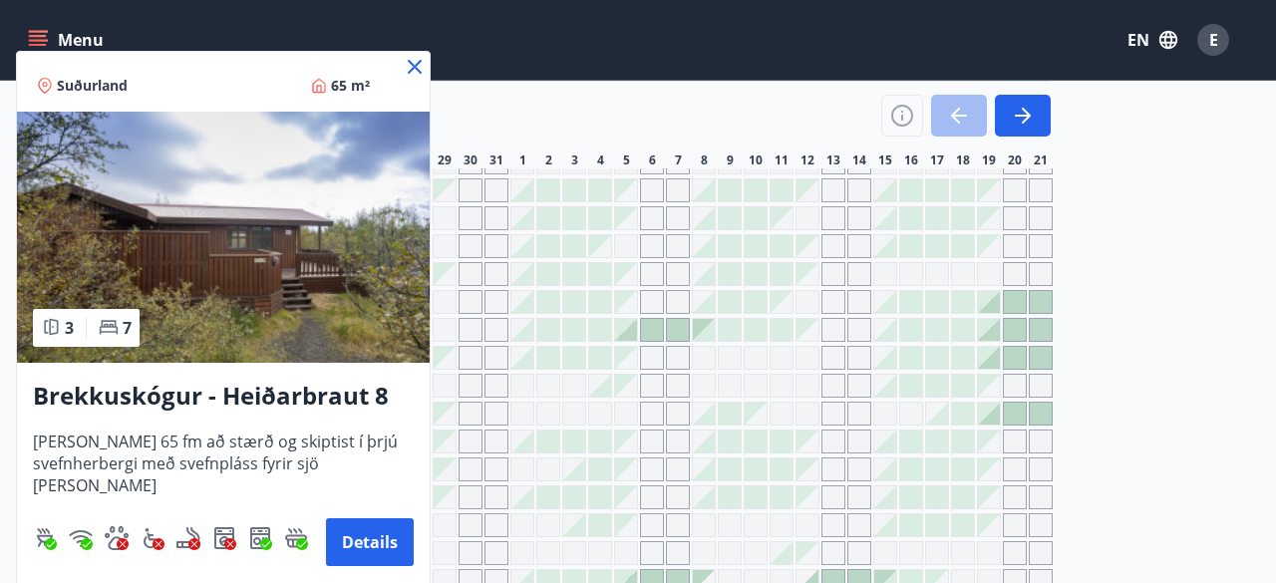
click at [293, 268] on img at bounding box center [223, 237] width 413 height 251
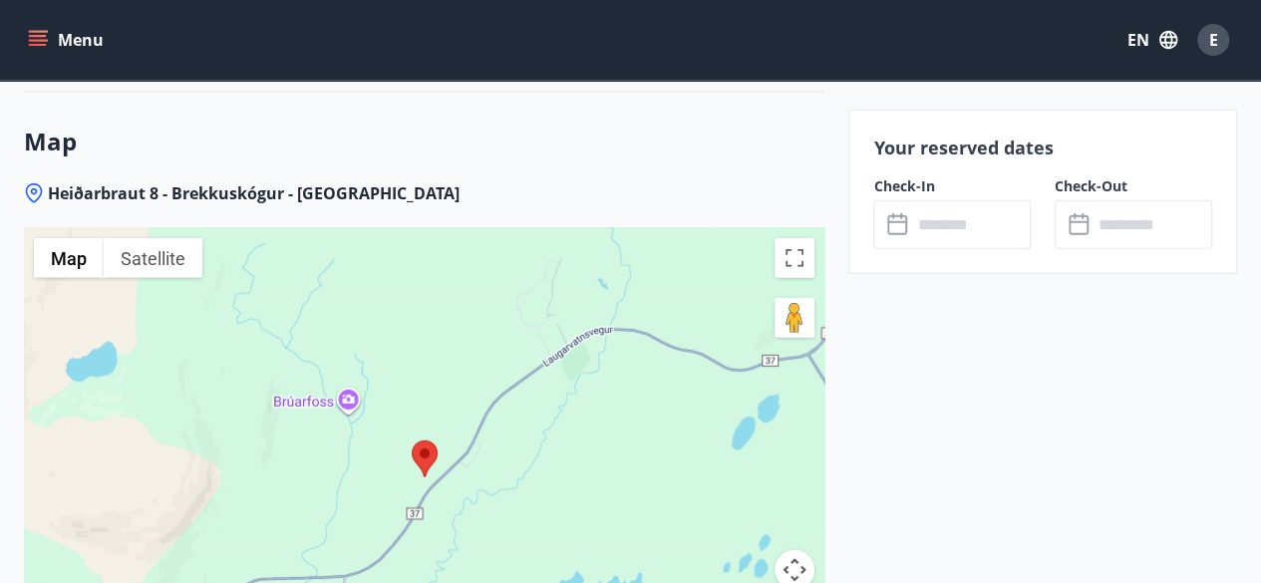
scroll to position [2577, 0]
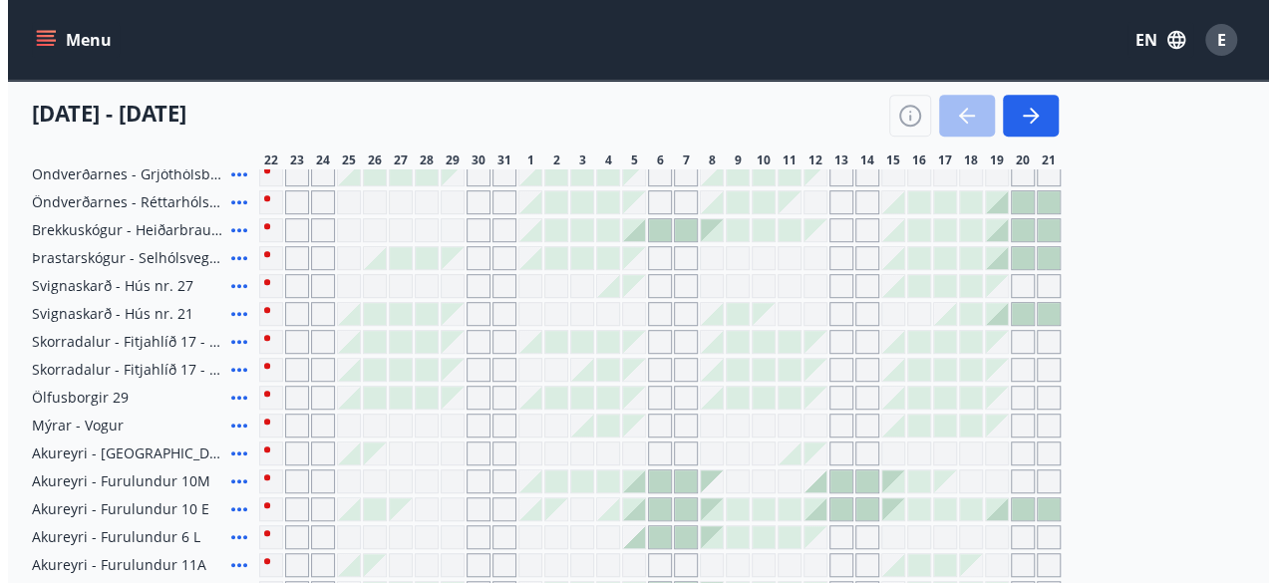
scroll to position [447, 0]
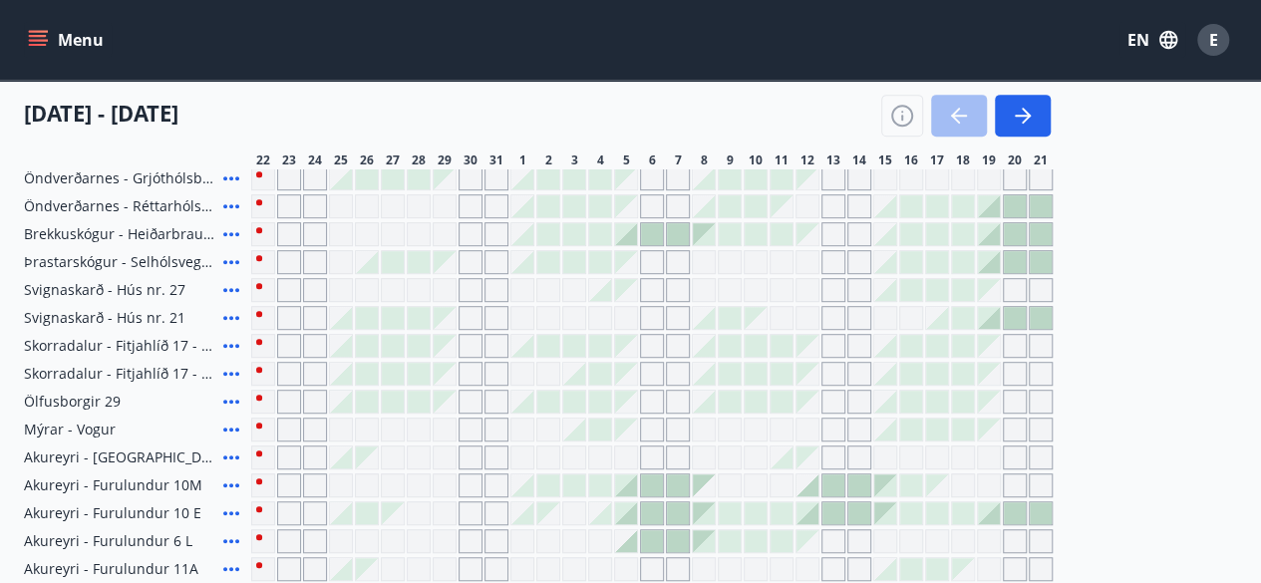
click at [230, 321] on icon at bounding box center [231, 318] width 24 height 24
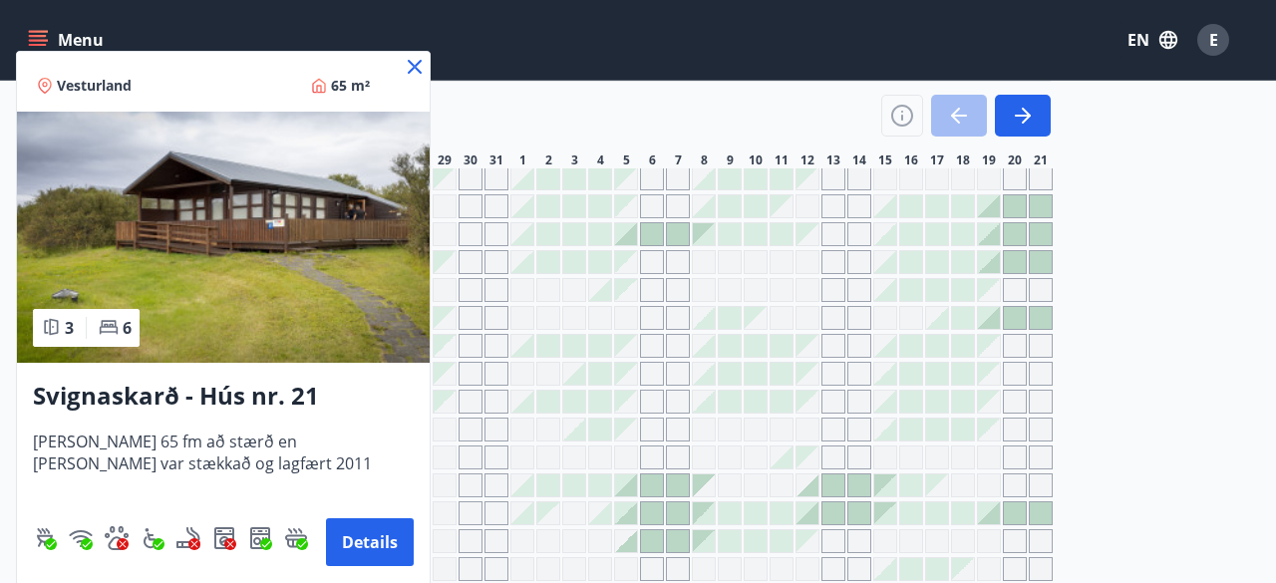
click at [268, 388] on h3 "Svignaskarð - Hús nr. 21" at bounding box center [223, 397] width 381 height 36
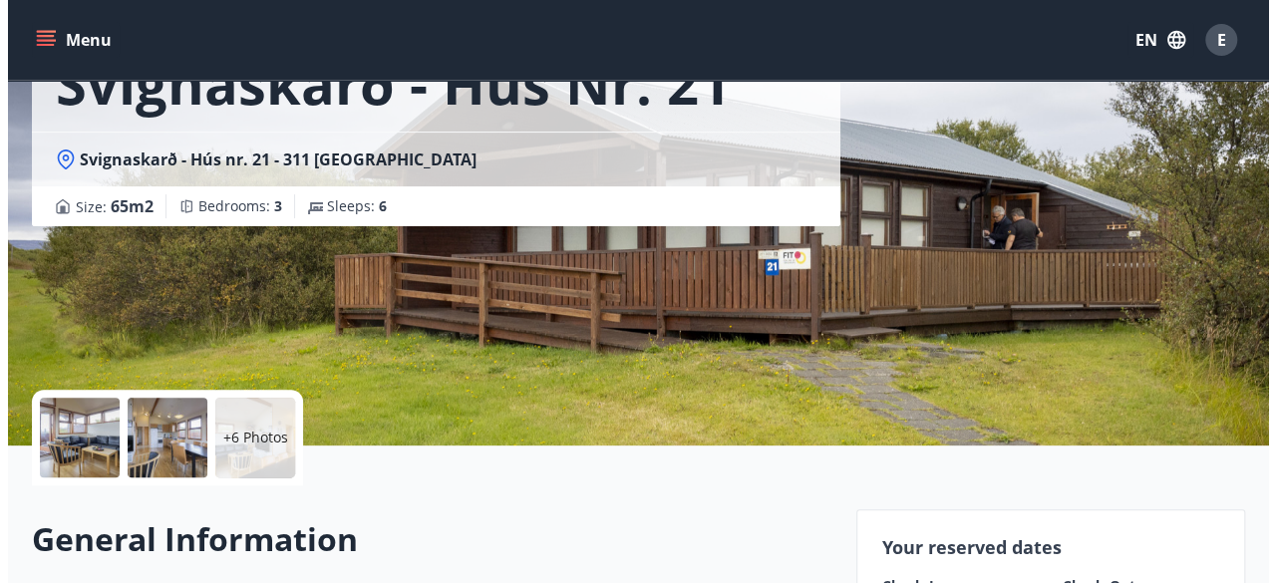
scroll to position [154, 0]
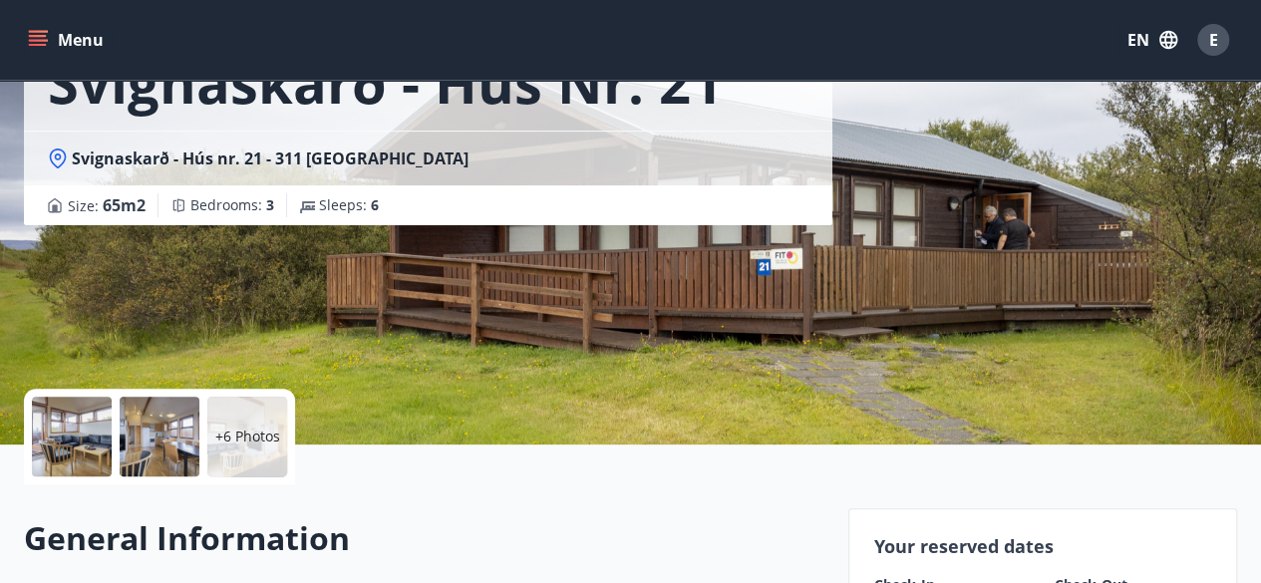
click at [68, 440] on div at bounding box center [72, 437] width 80 height 80
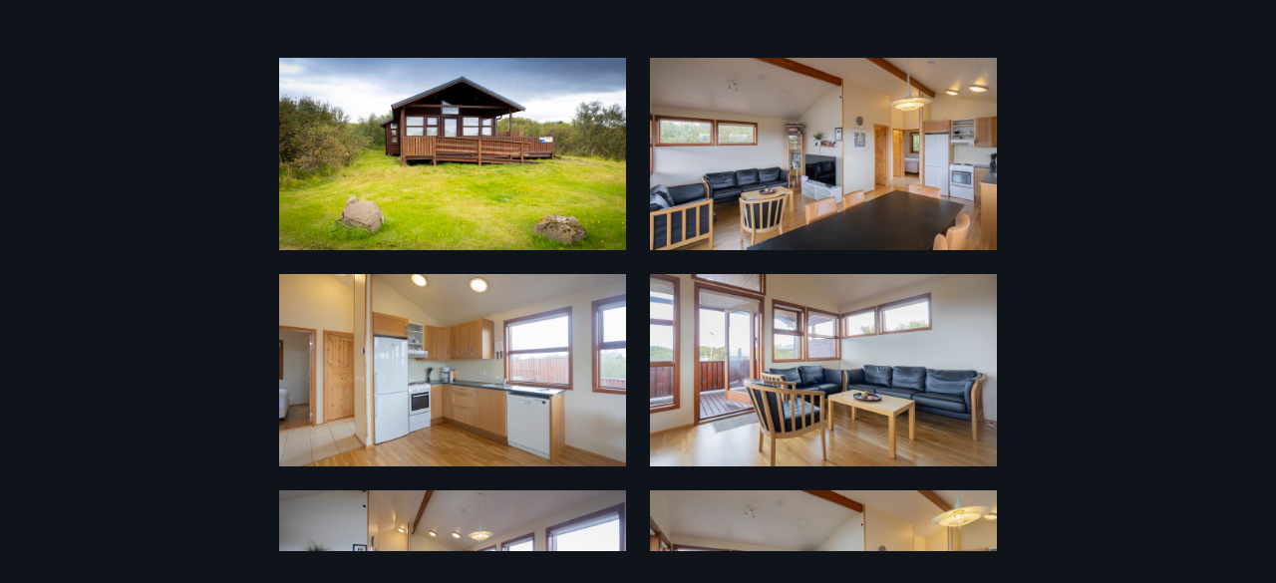
scroll to position [0, 0]
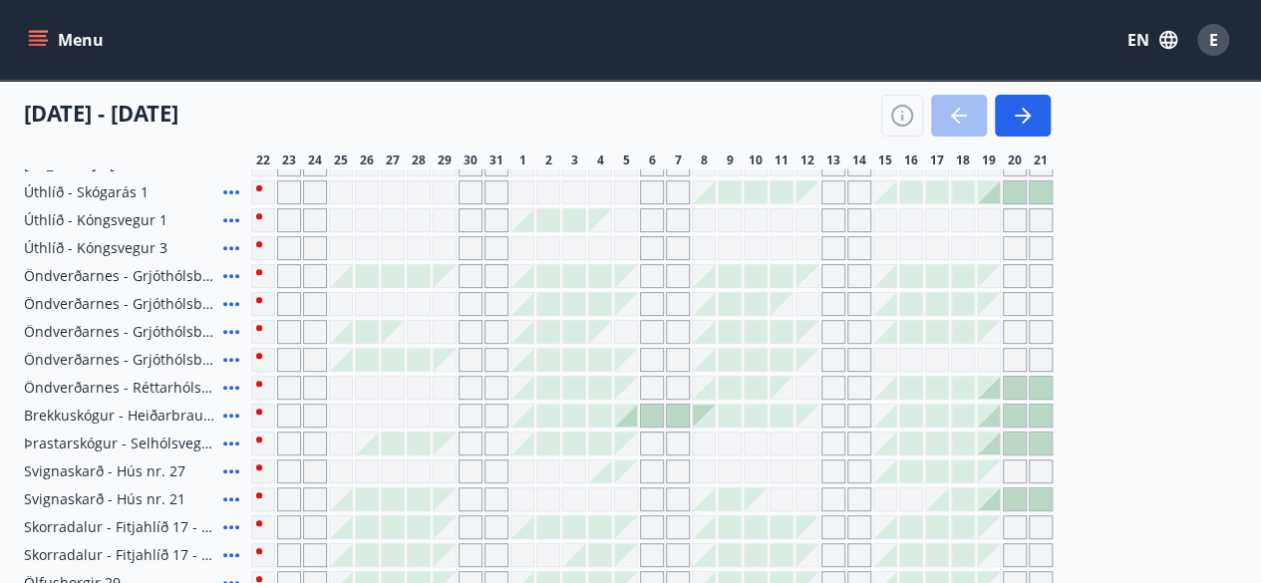
scroll to position [212, 0]
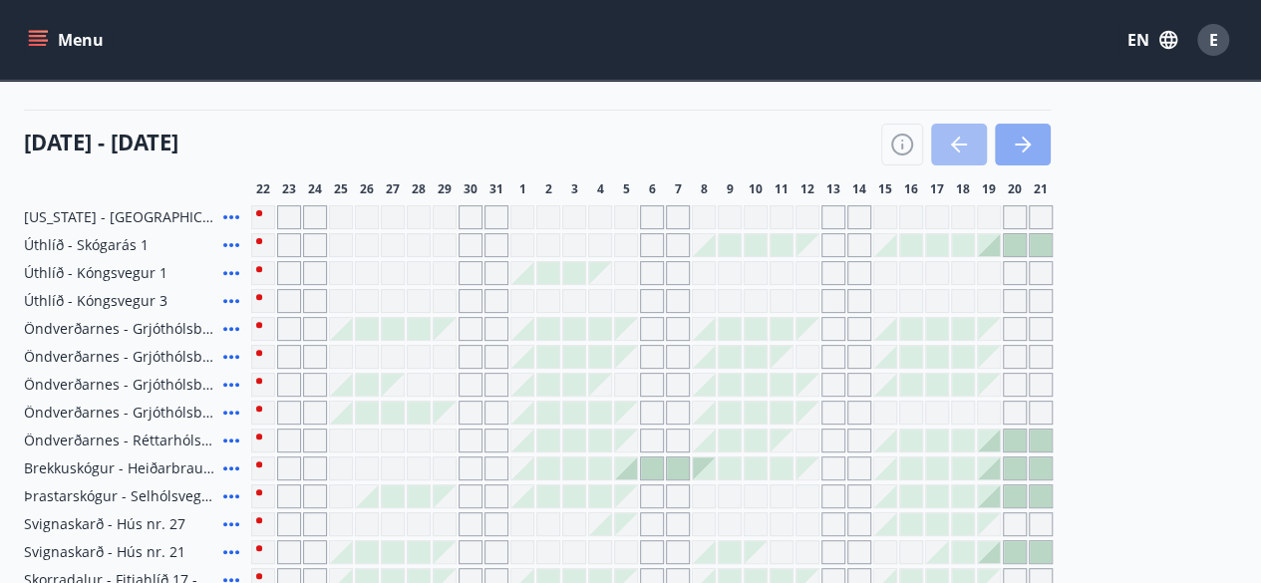
click at [1018, 137] on icon "button" at bounding box center [1023, 145] width 24 height 24
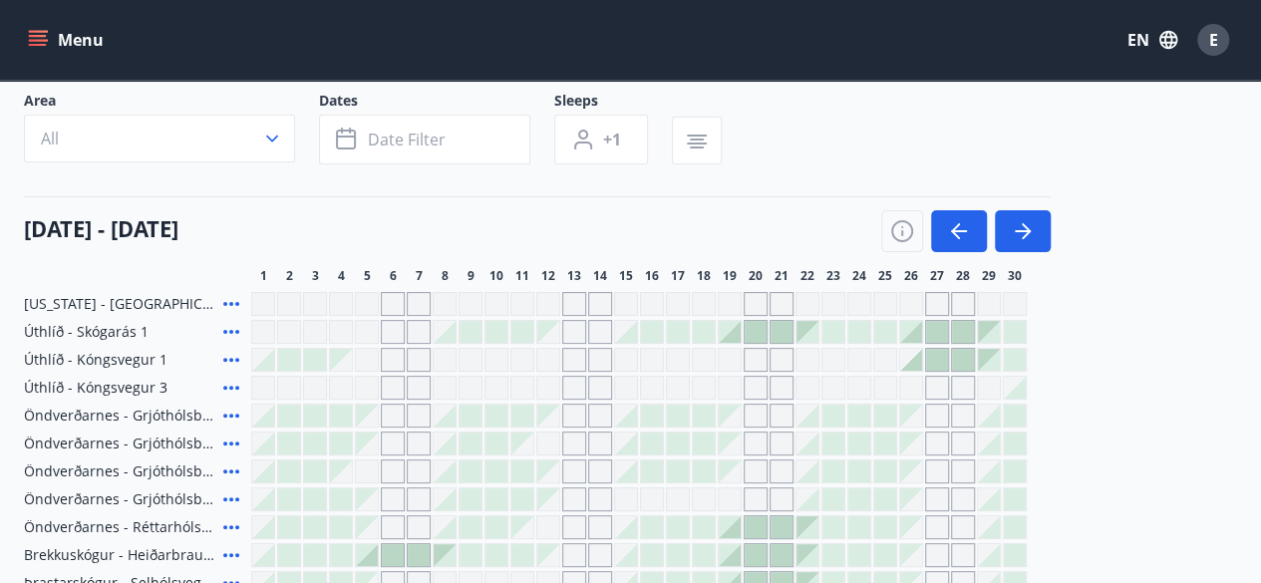
scroll to position [125, 0]
click at [1003, 220] on button "button" at bounding box center [1023, 232] width 56 height 42
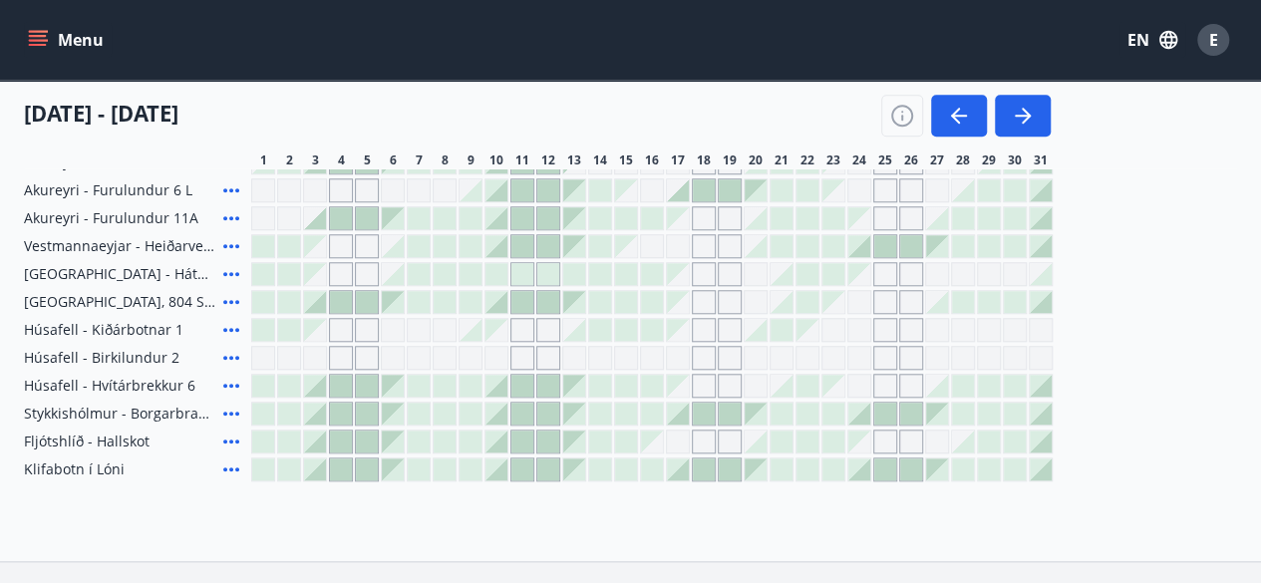
scroll to position [797, 0]
click at [237, 382] on icon at bounding box center [231, 387] width 24 height 24
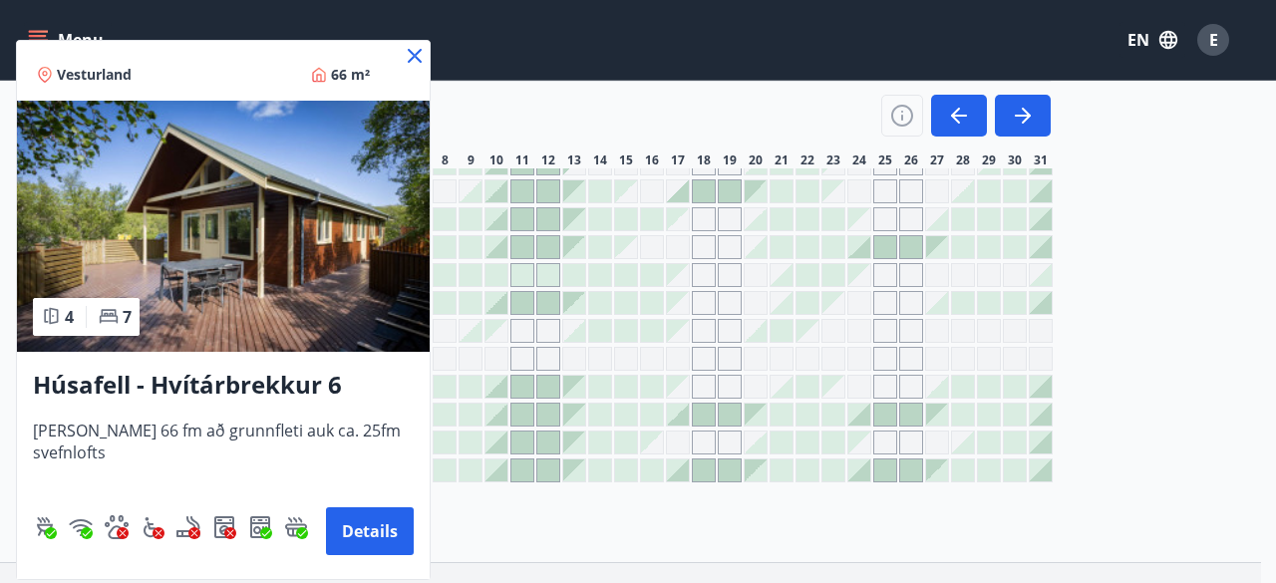
click at [417, 45] on icon at bounding box center [415, 56] width 24 height 24
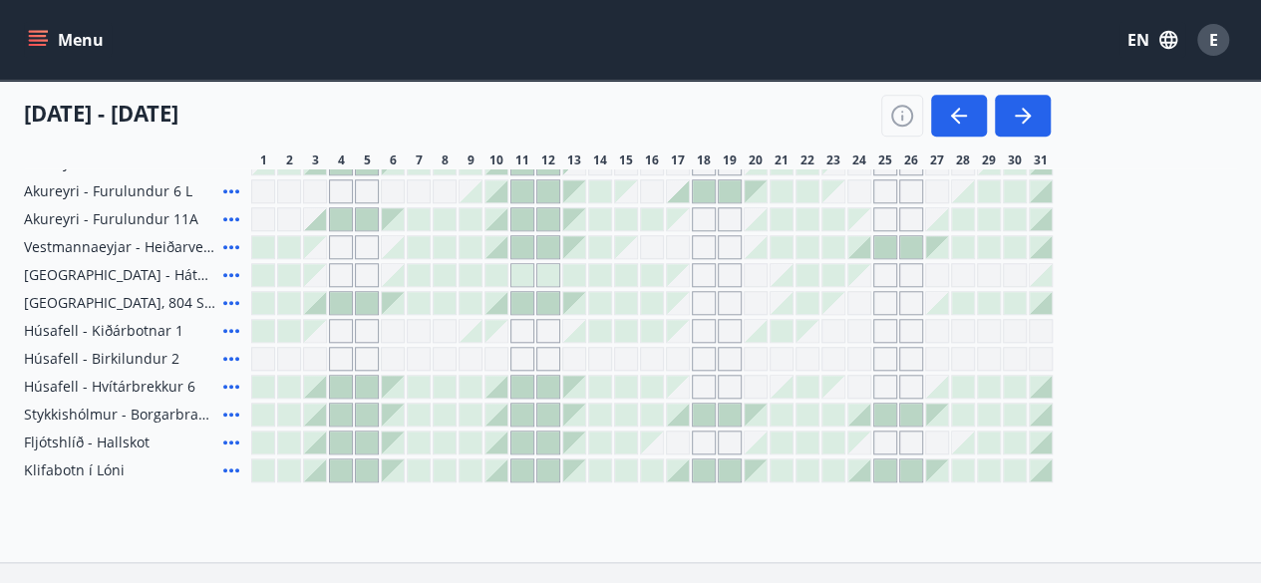
click at [233, 326] on icon at bounding box center [231, 331] width 24 height 24
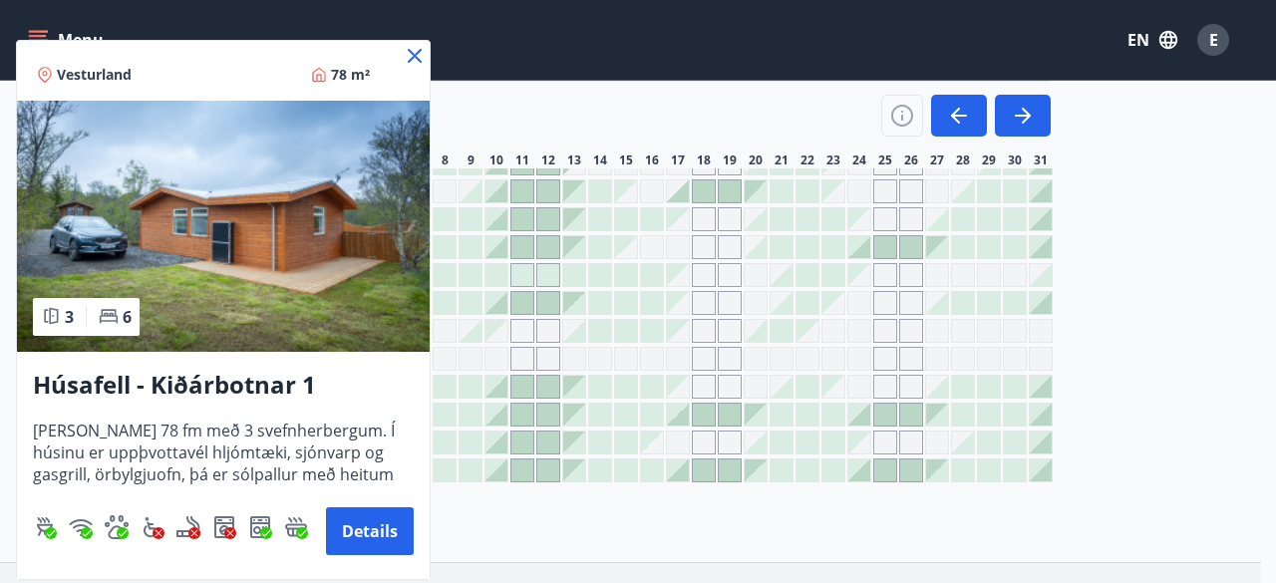
click at [420, 55] on icon at bounding box center [415, 56] width 24 height 24
